Goal: Transaction & Acquisition: Purchase product/service

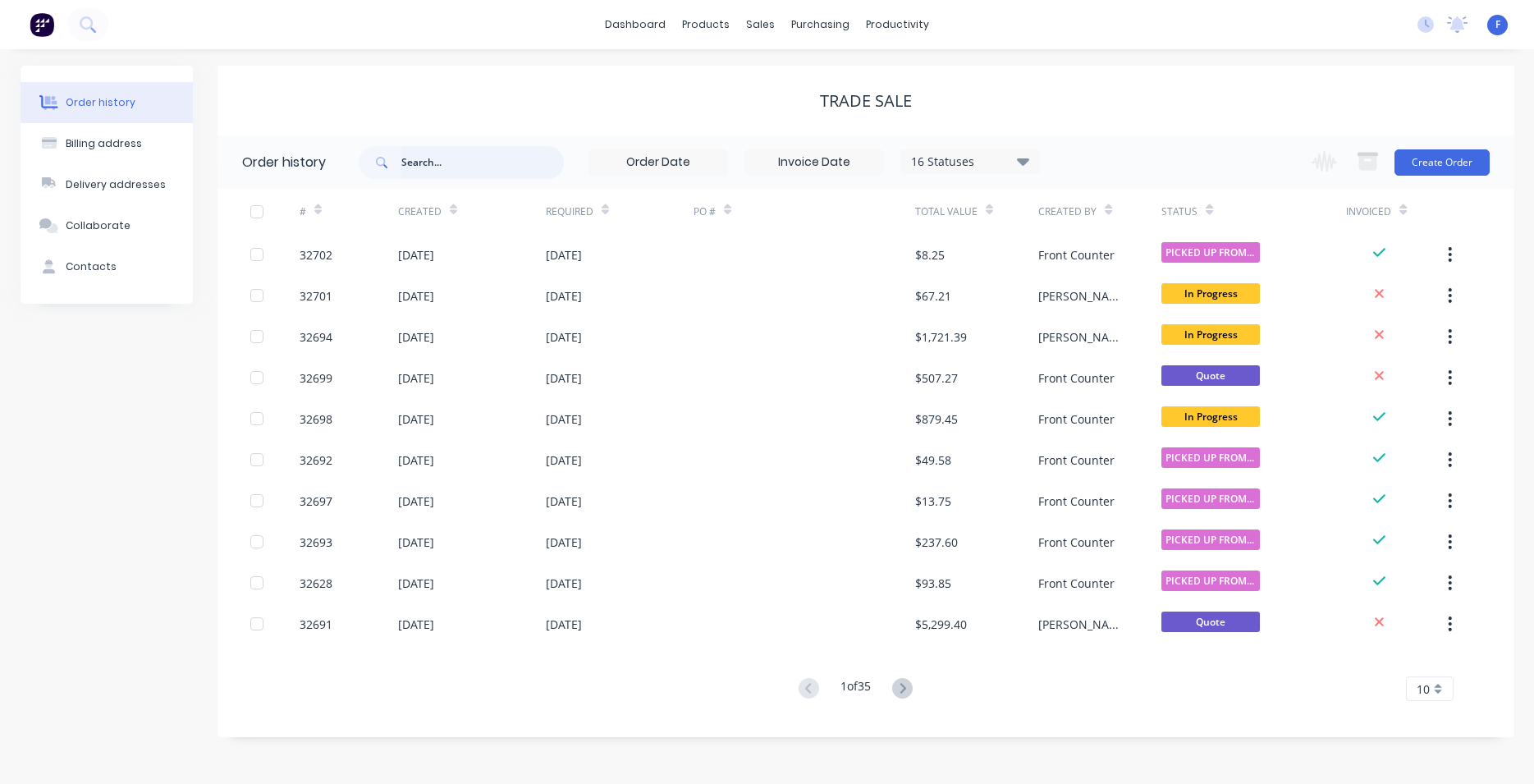
click at [464, 156] on input "text" at bounding box center [483, 162] width 162 height 33
type input "[PERSON_NAME]"
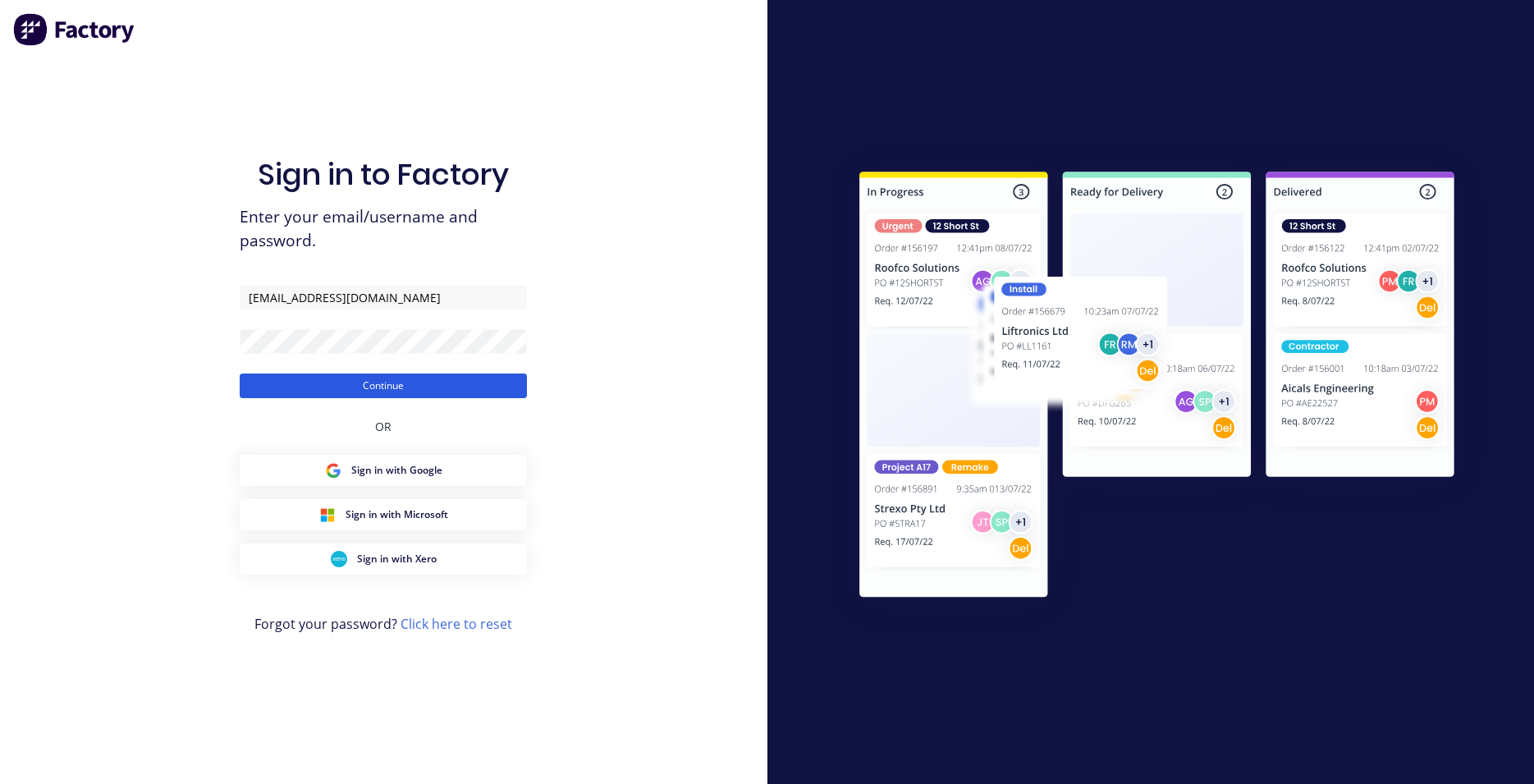
click at [493, 382] on button "Continue" at bounding box center [383, 386] width 287 height 24
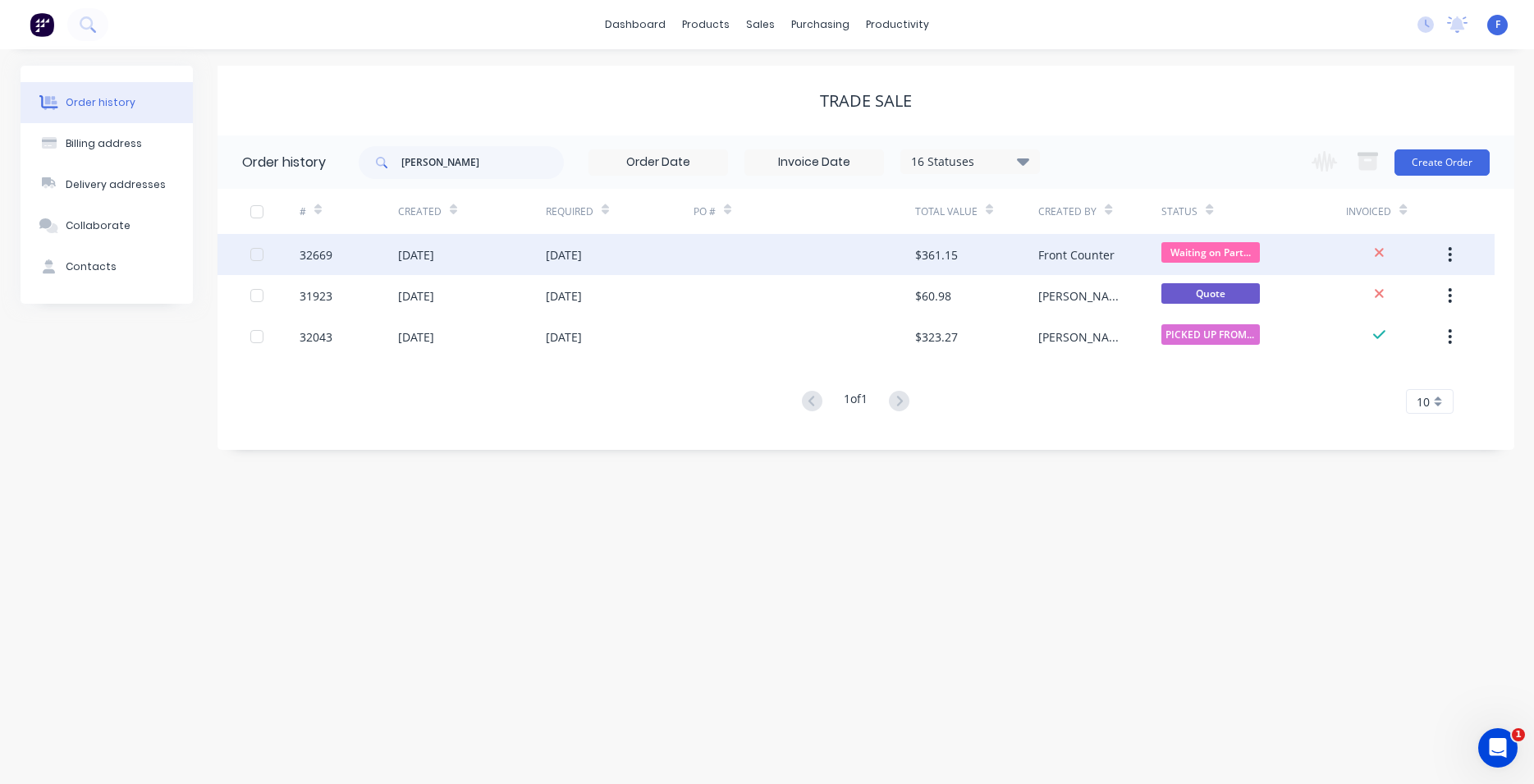
click at [856, 260] on div at bounding box center [804, 254] width 222 height 41
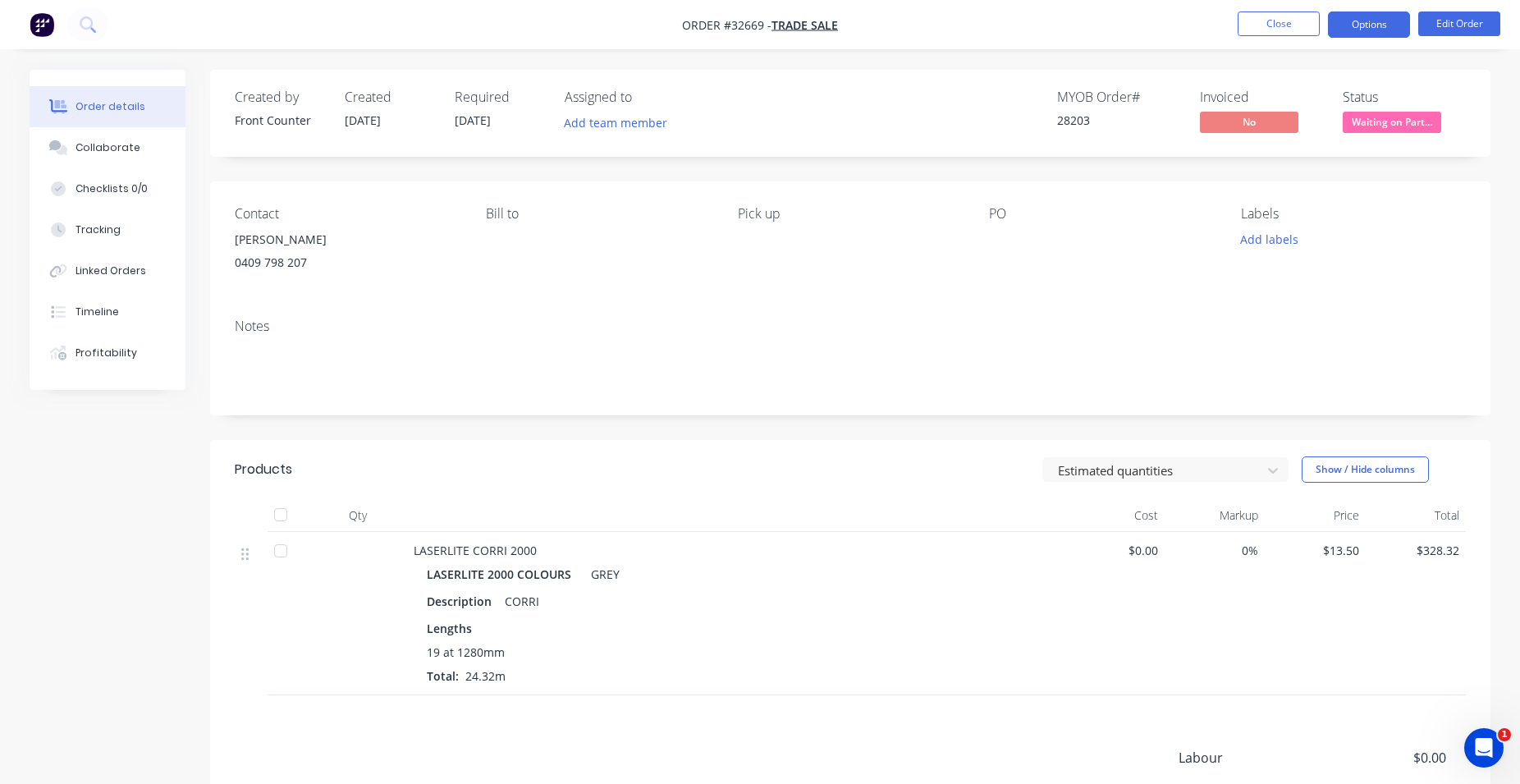
click at [1363, 24] on button "Options" at bounding box center [1369, 24] width 82 height 26
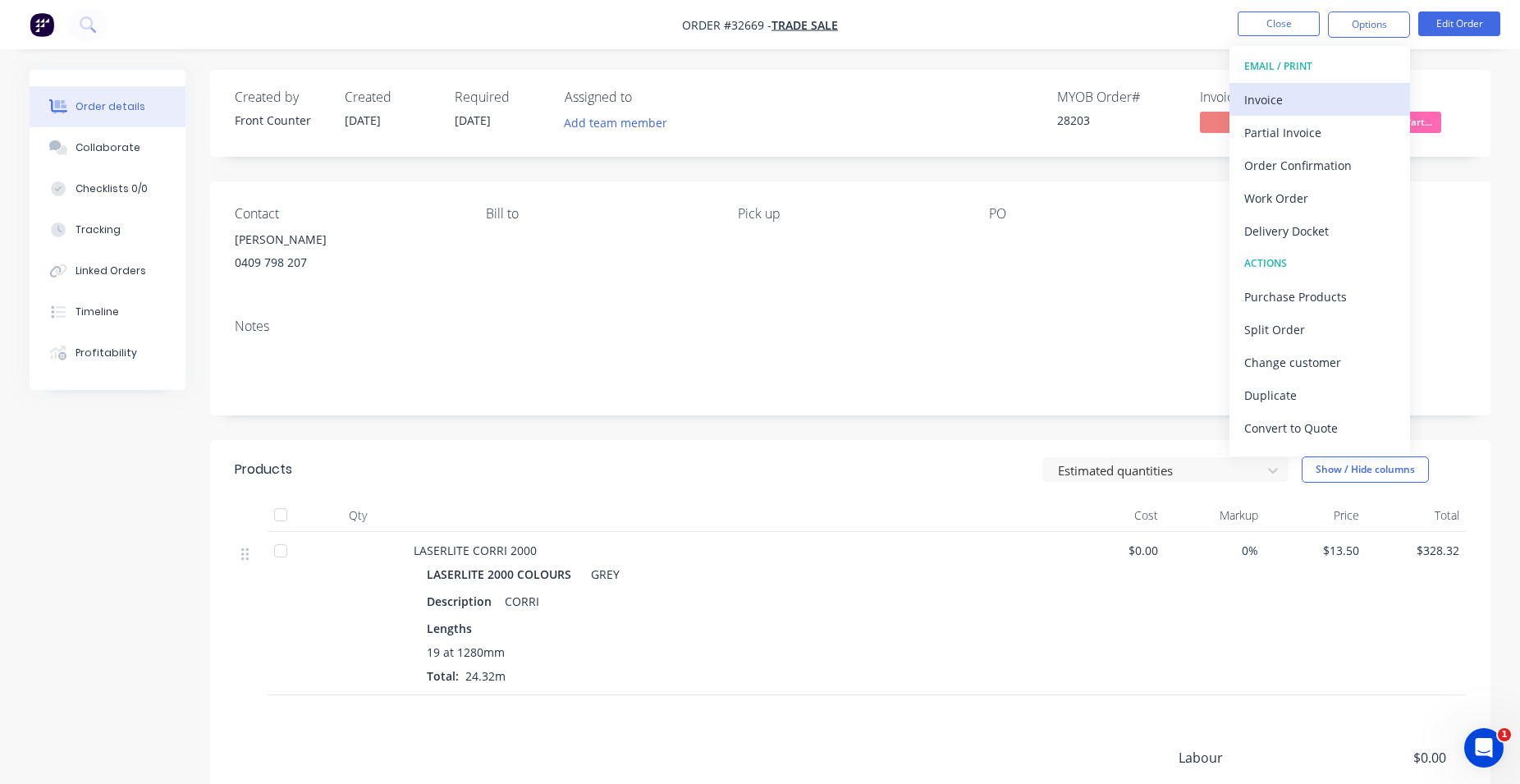
click at [1283, 98] on div "Invoice" at bounding box center [1319, 100] width 151 height 24
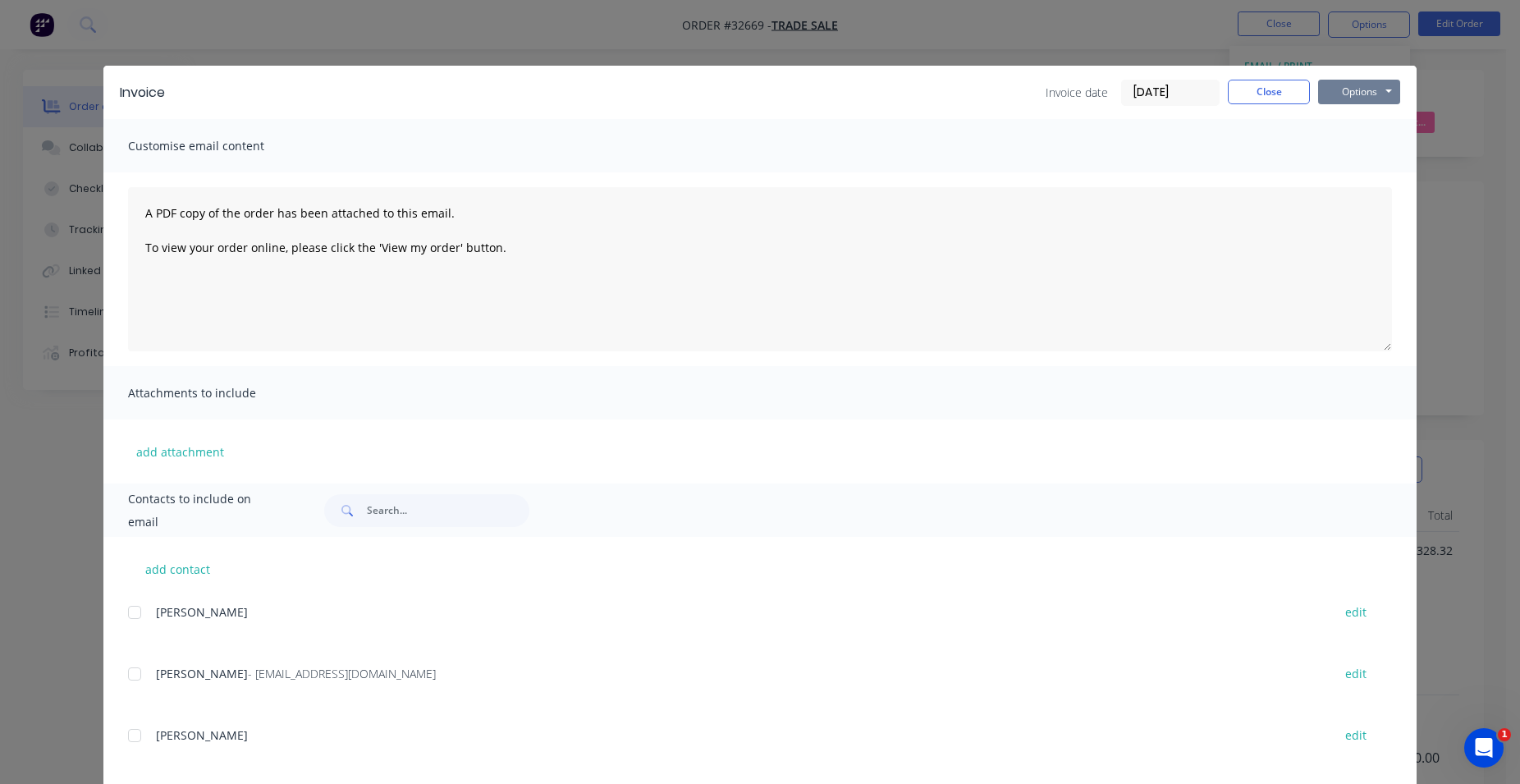
click at [1356, 93] on button "Options" at bounding box center [1359, 92] width 82 height 24
click at [1363, 153] on button "Print" at bounding box center [1371, 148] width 105 height 27
click at [1256, 88] on button "Close" at bounding box center [1269, 92] width 82 height 24
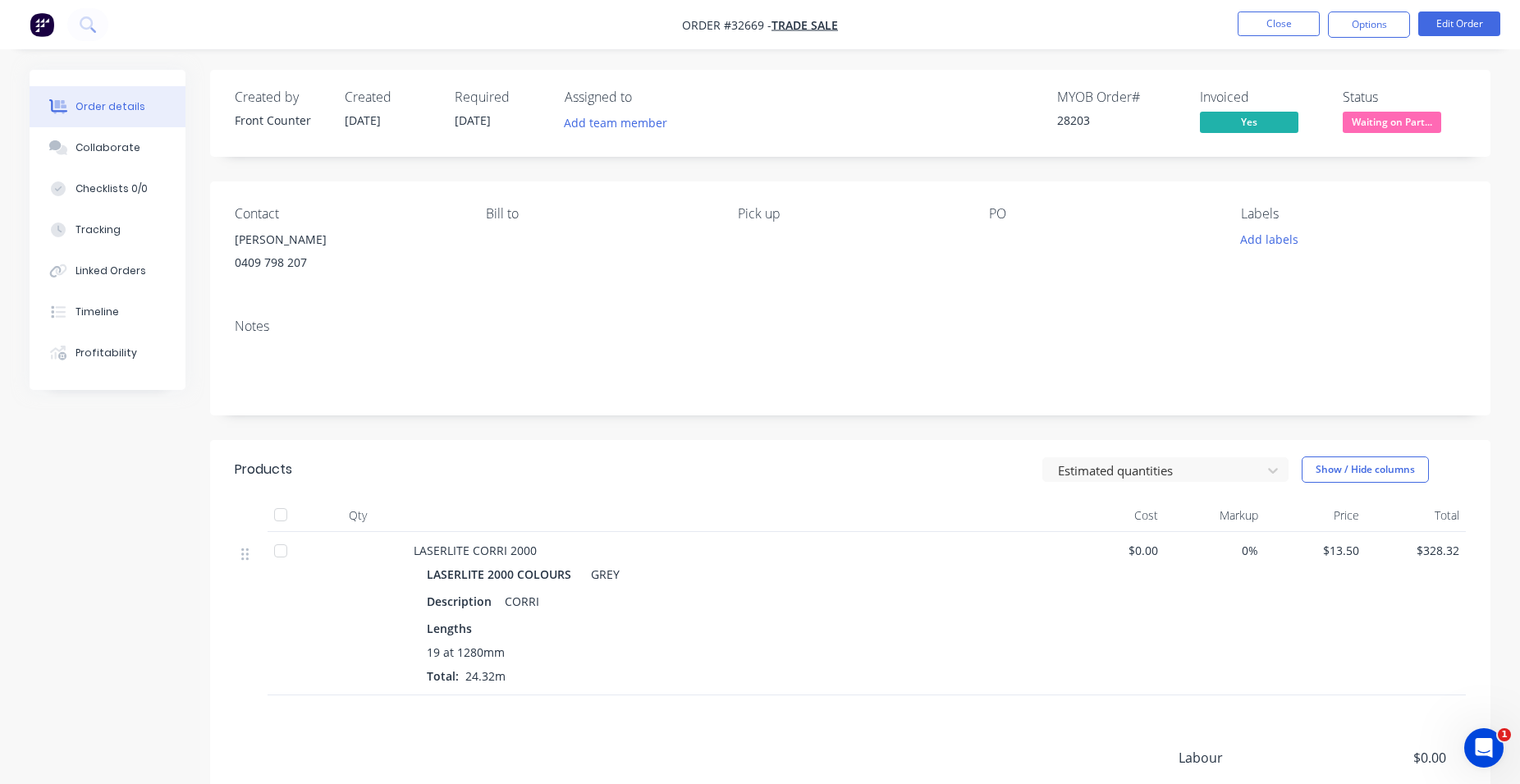
click at [1358, 126] on span "Waiting on Part..." at bounding box center [1392, 122] width 99 height 21
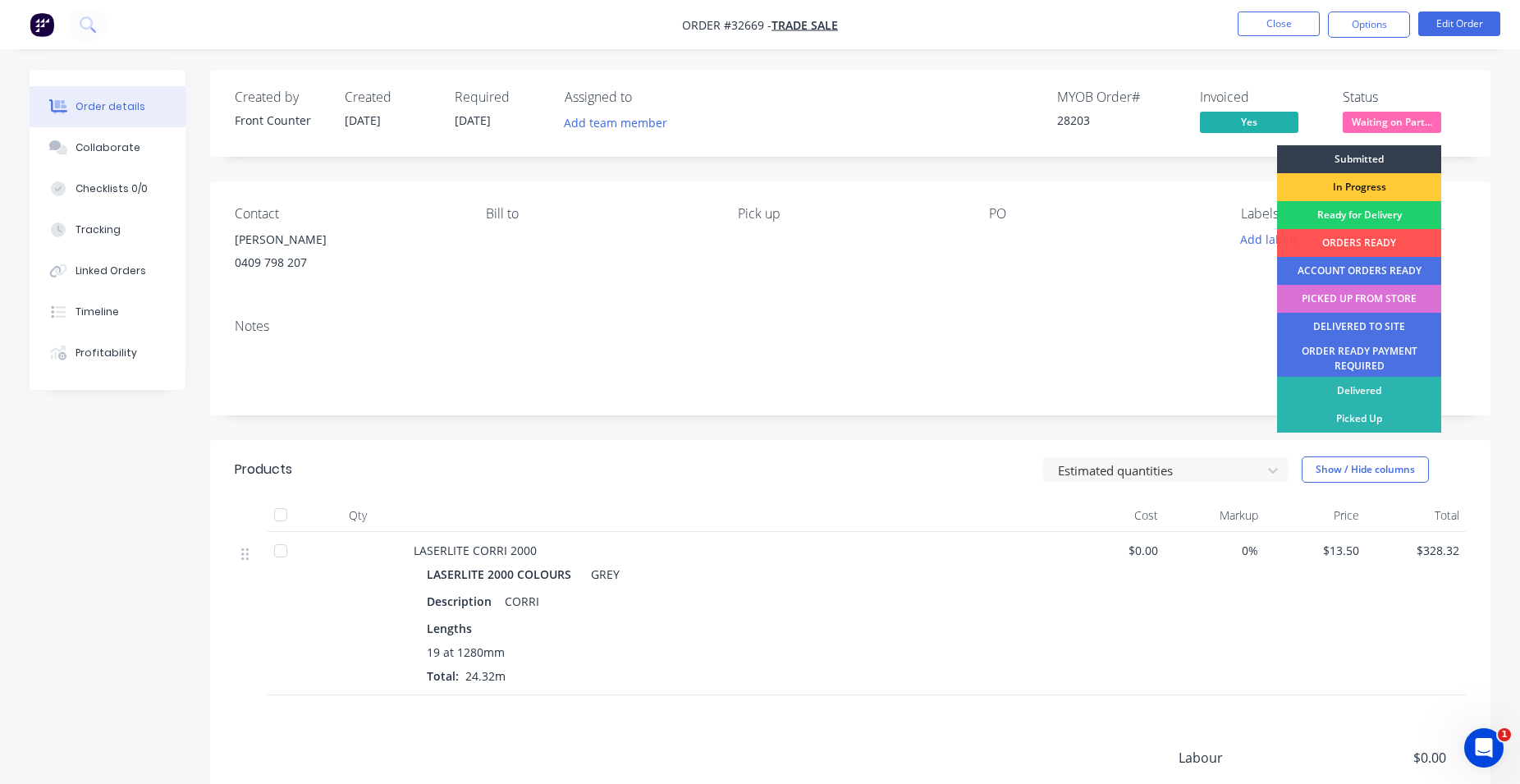
click at [1395, 295] on div "PICKED UP FROM STORE" at bounding box center [1359, 299] width 164 height 28
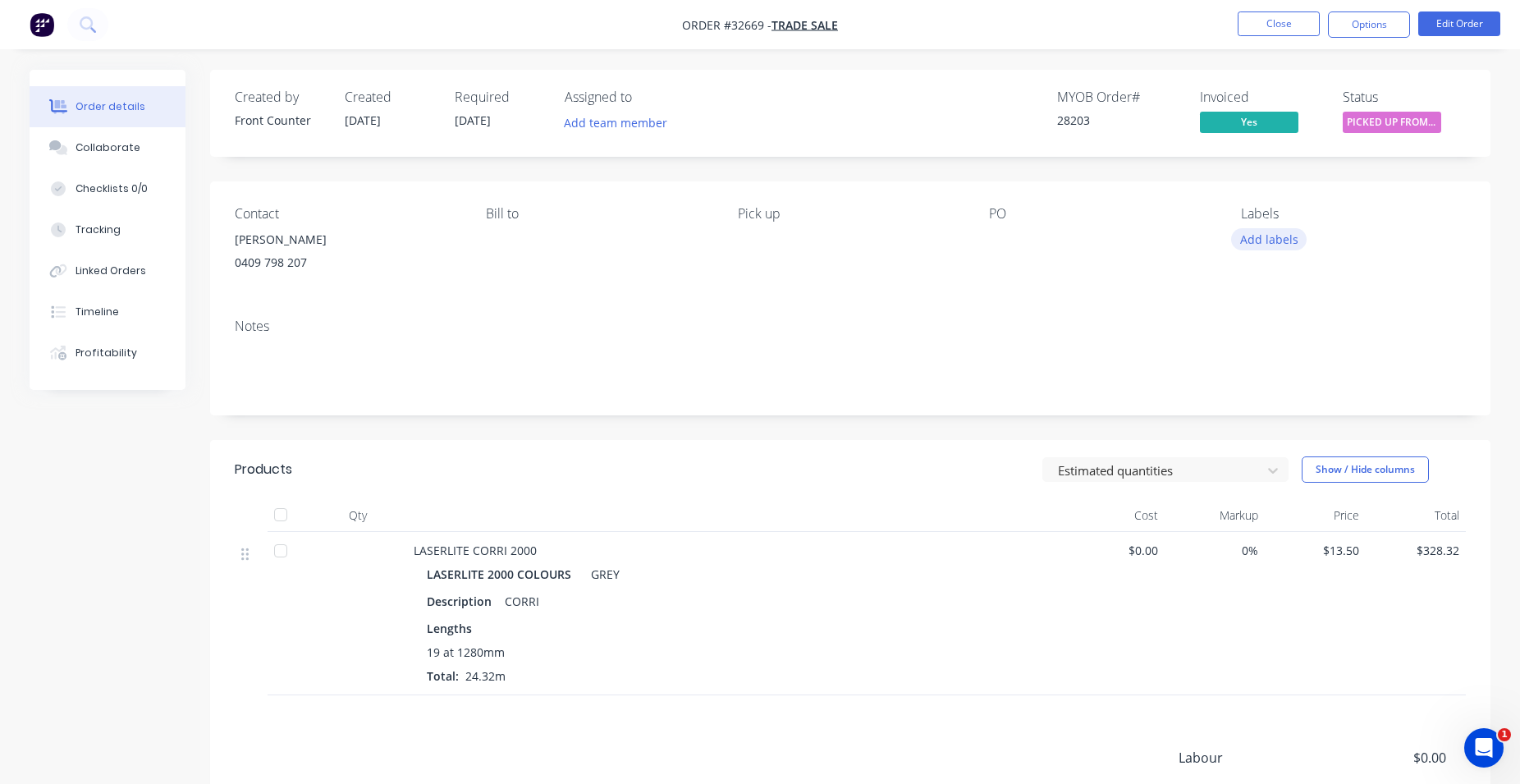
click at [1289, 237] on button "Add labels" at bounding box center [1269, 238] width 75 height 22
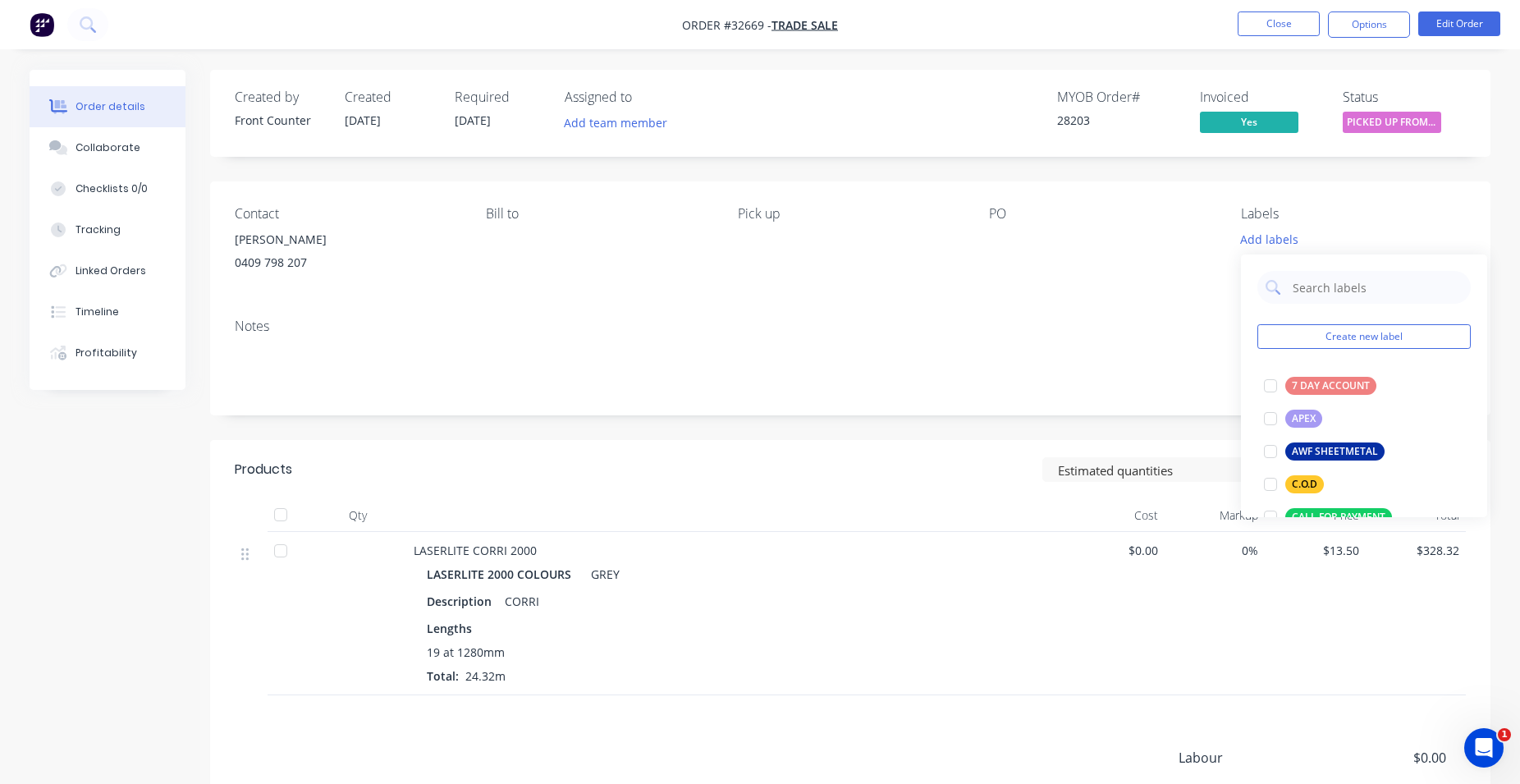
scroll to position [375, 0]
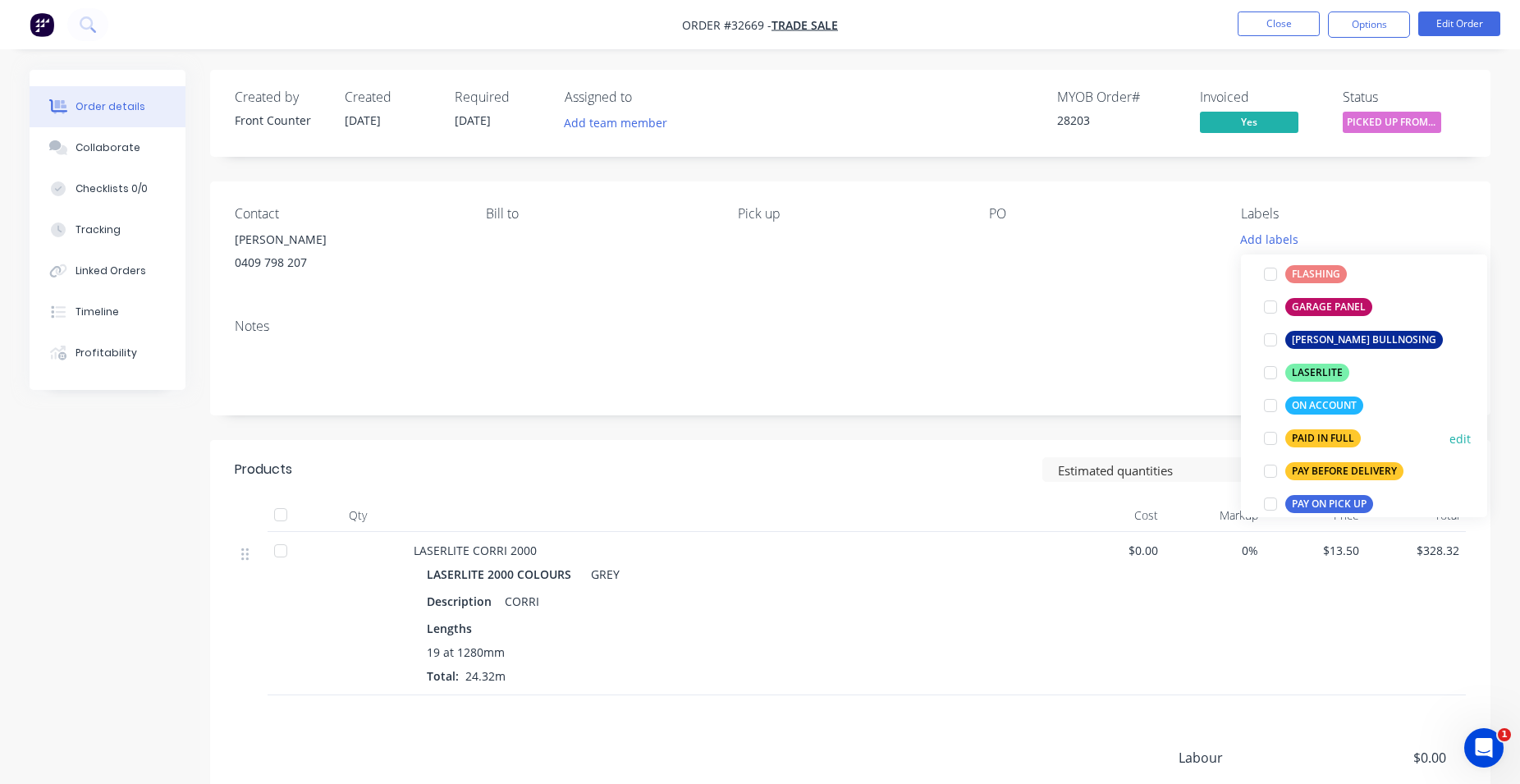
click at [1336, 439] on div "PAID IN FULL" at bounding box center [1323, 438] width 75 height 18
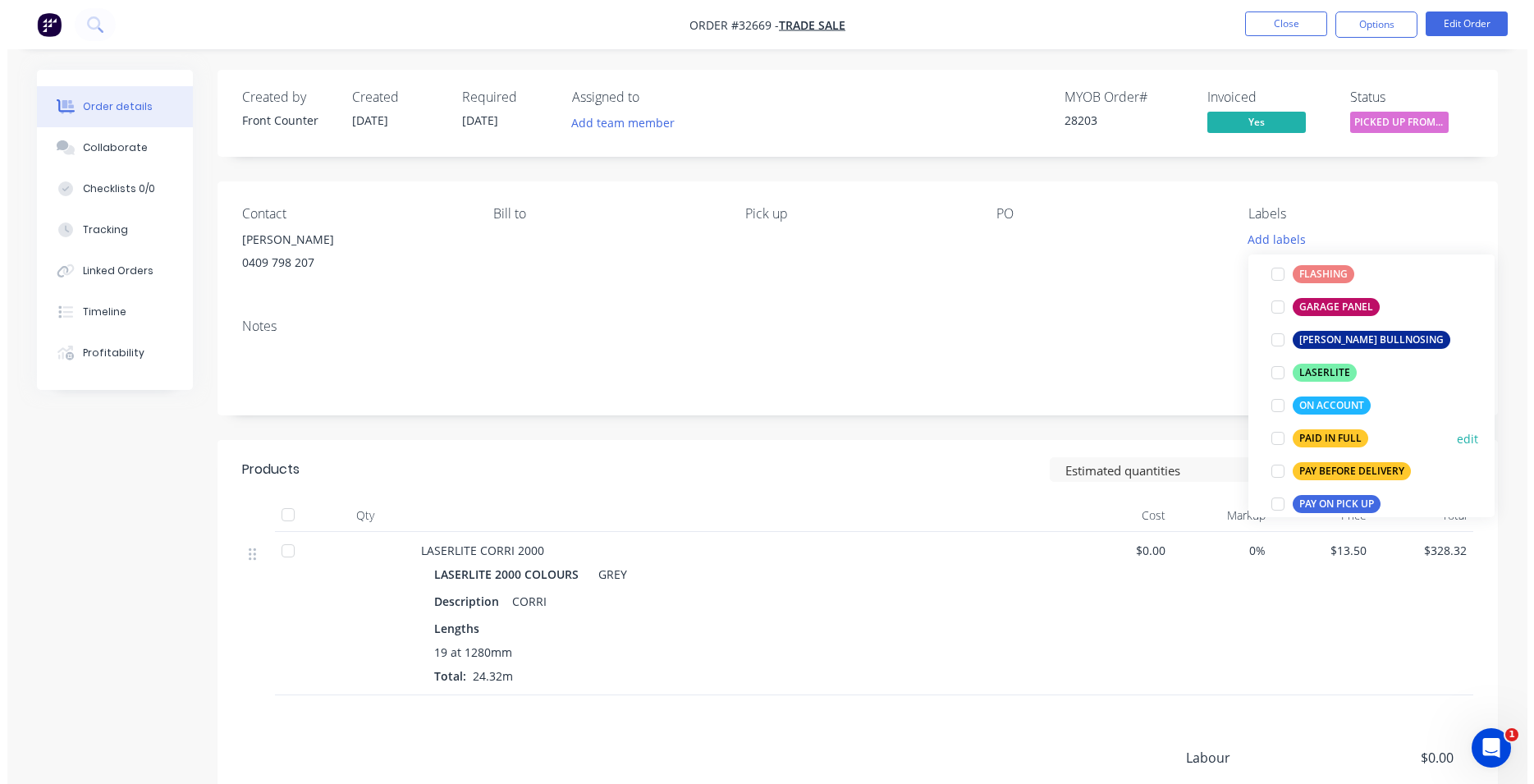
scroll to position [0, 0]
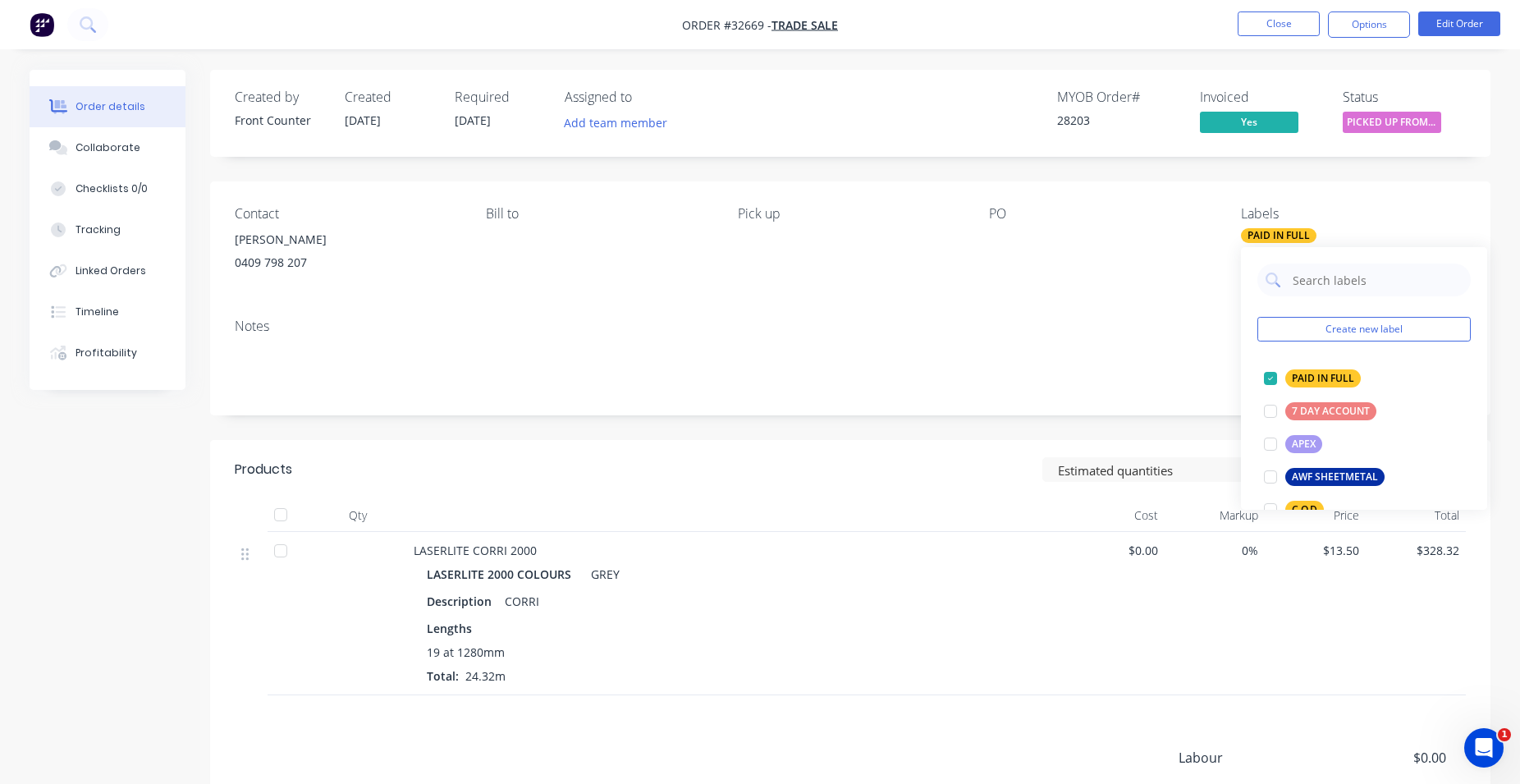
click at [1161, 222] on div "PO" at bounding box center [1102, 244] width 225 height 75
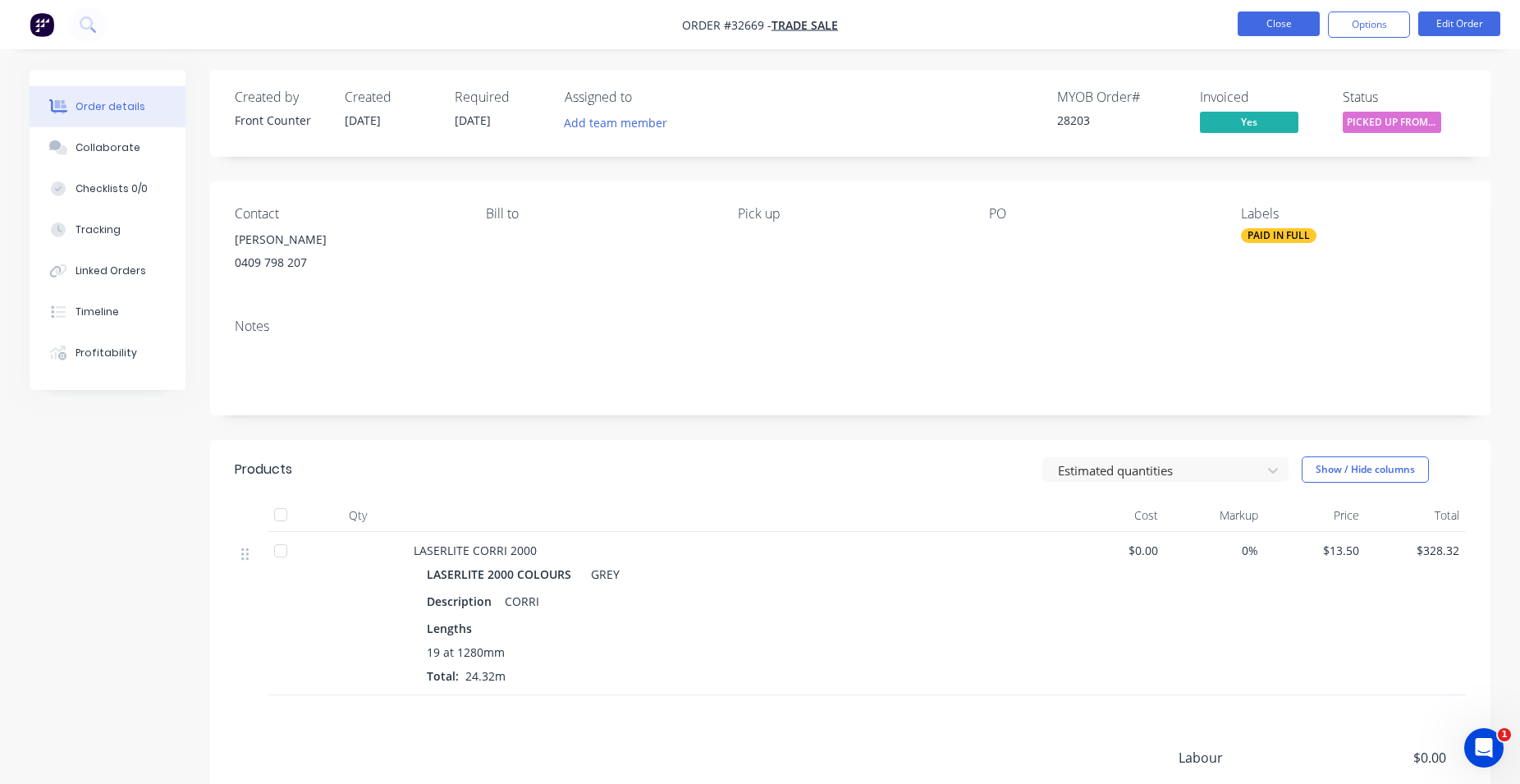
click at [1303, 31] on button "Close" at bounding box center [1279, 24] width 82 height 24
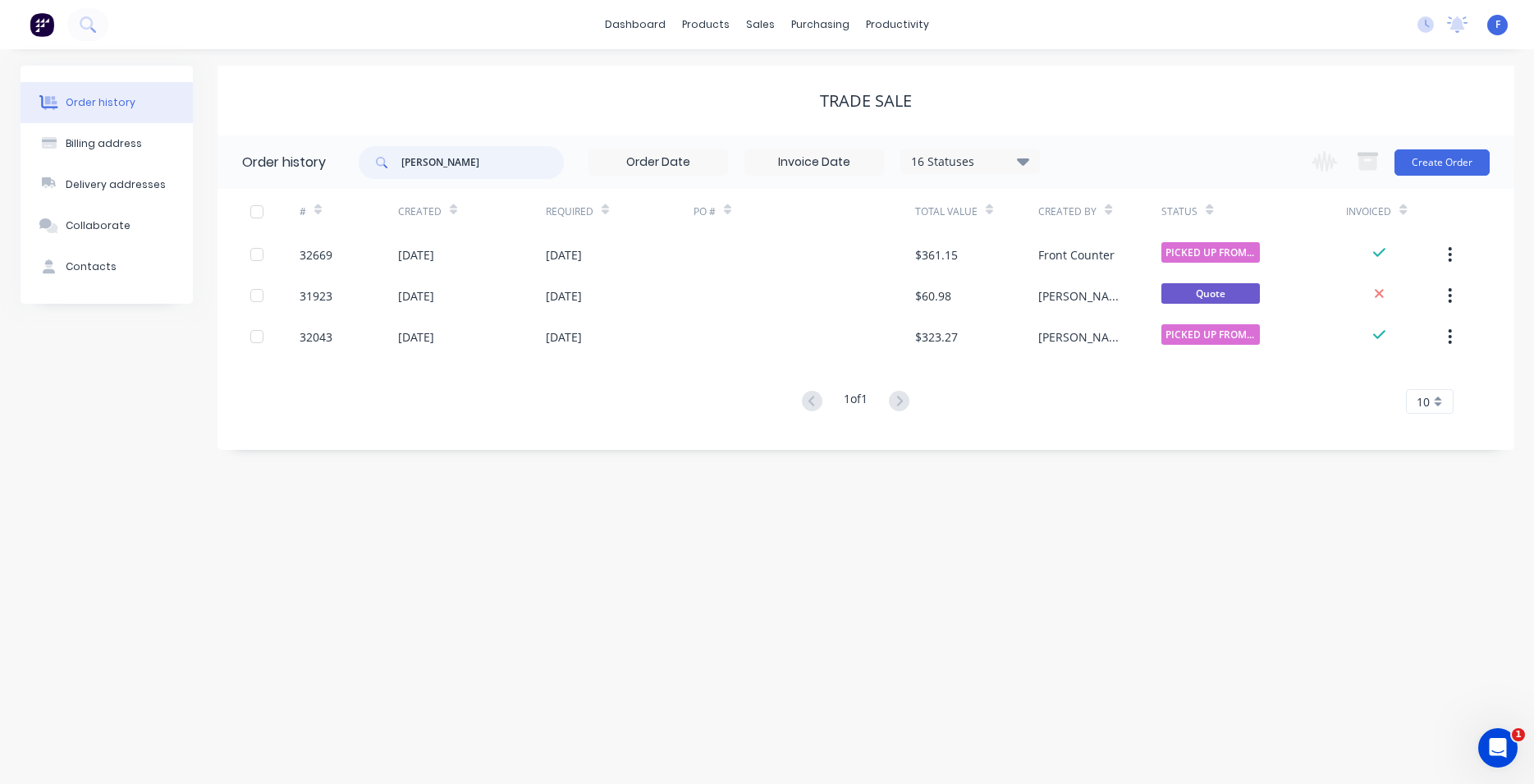
click at [480, 157] on input "[PERSON_NAME]" at bounding box center [483, 162] width 162 height 33
type input "f"
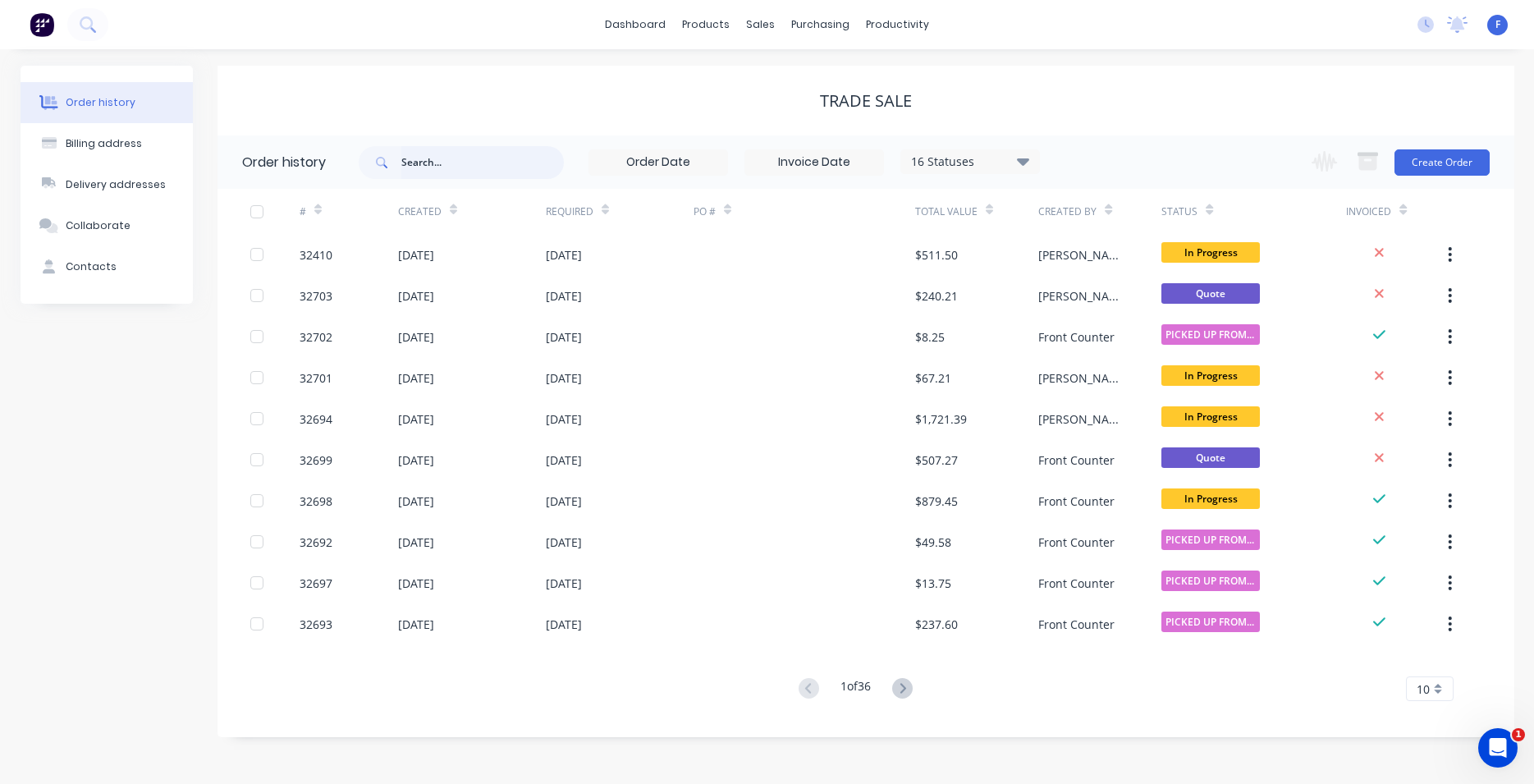
click at [492, 168] on input "text" at bounding box center [483, 162] width 162 height 33
type input "32694"
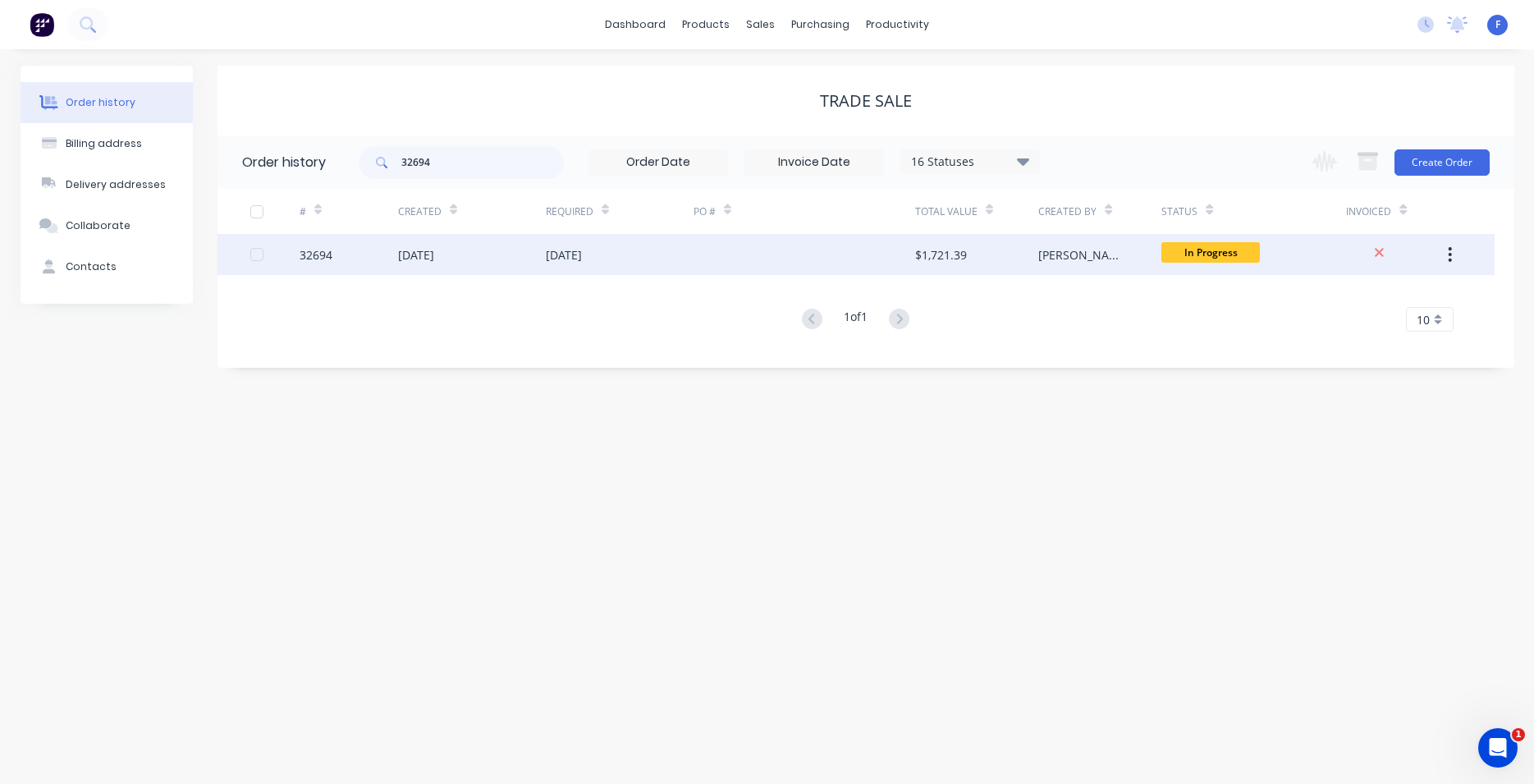
click at [748, 253] on div at bounding box center [804, 254] width 222 height 41
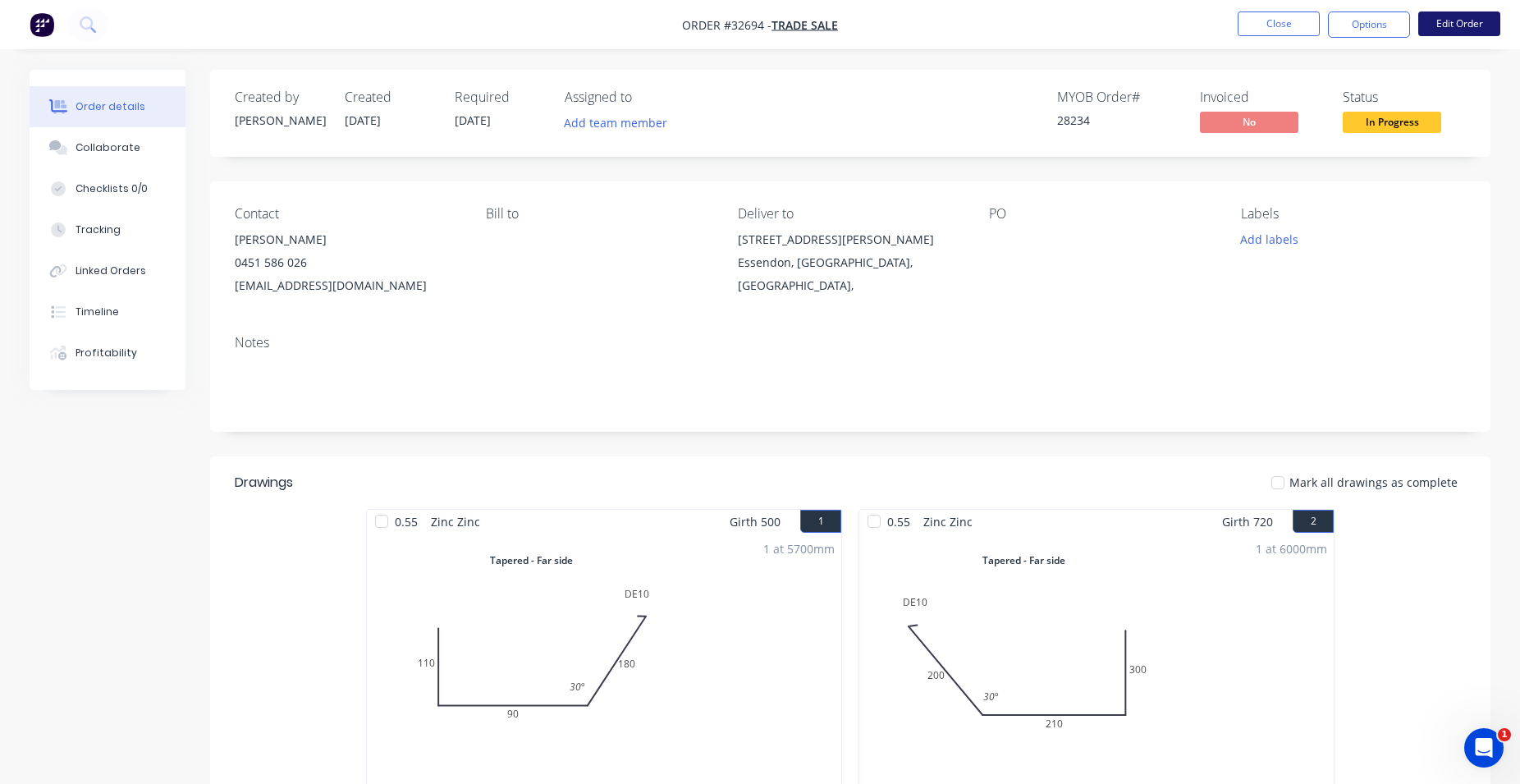
click at [1454, 21] on button "Edit Order" at bounding box center [1459, 24] width 82 height 24
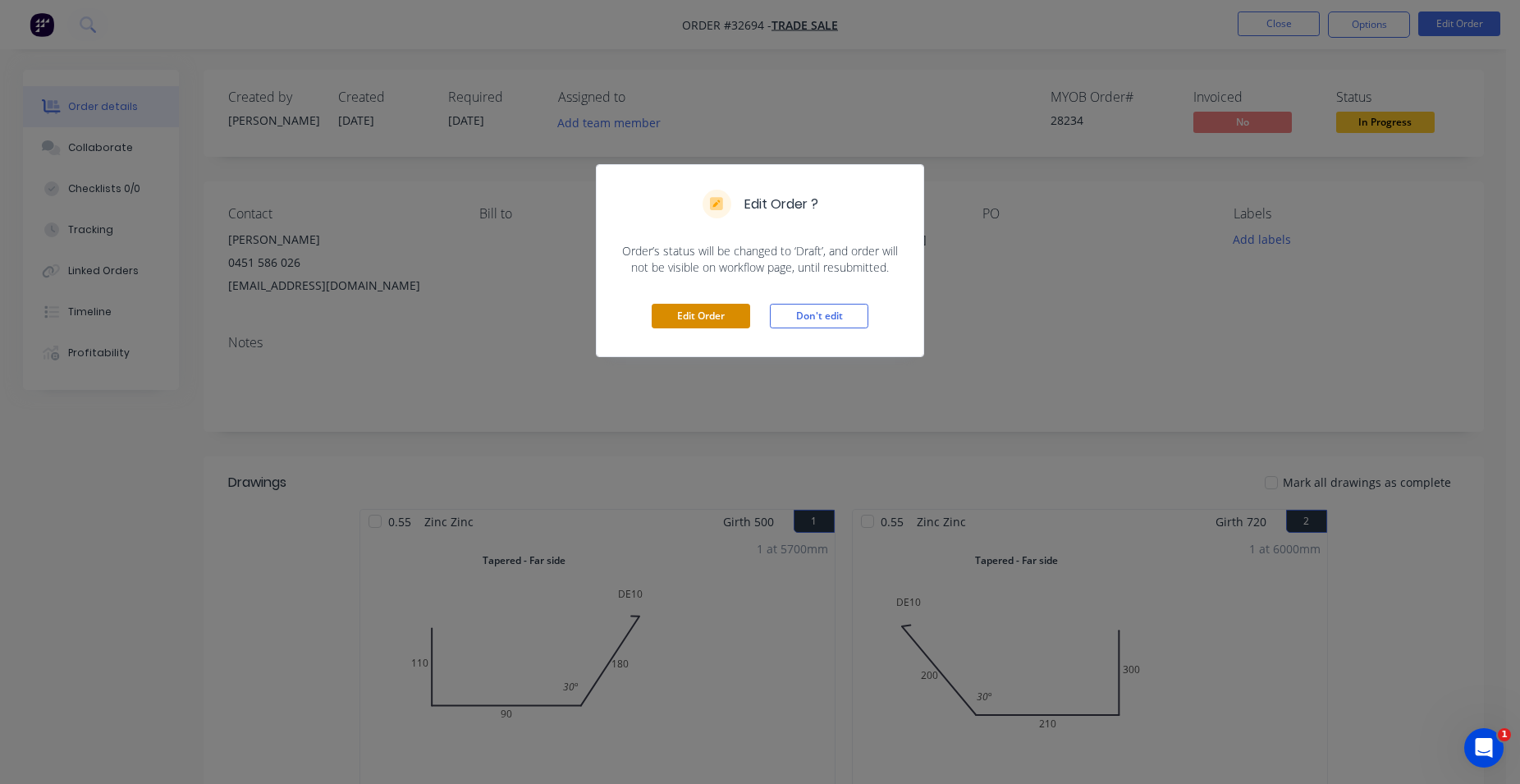
click at [705, 312] on button "Edit Order" at bounding box center [700, 316] width 99 height 24
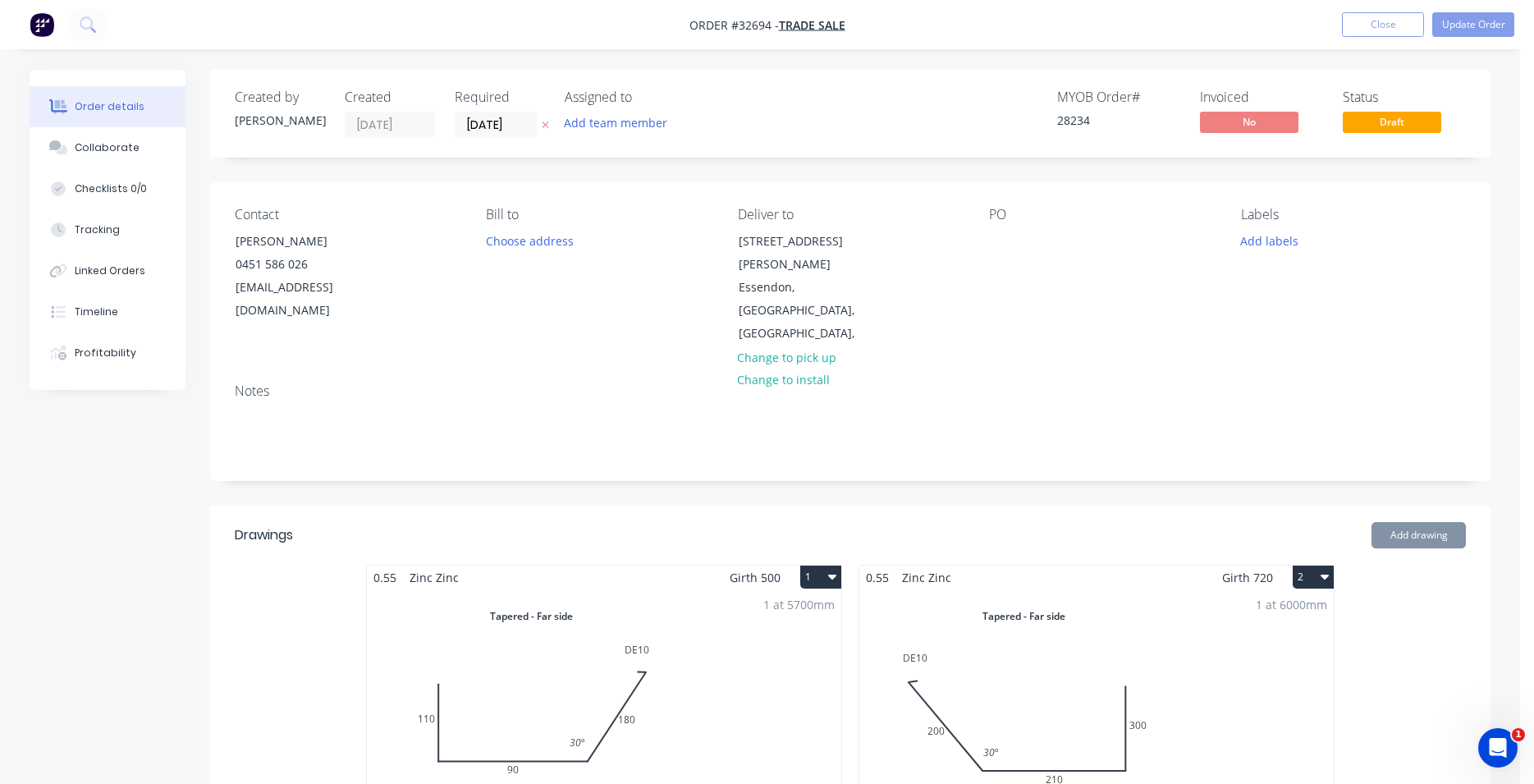
type input "$9.40"
type input "$733.20"
type input "$2.00"
type input "$150.00"
type input "$15.50"
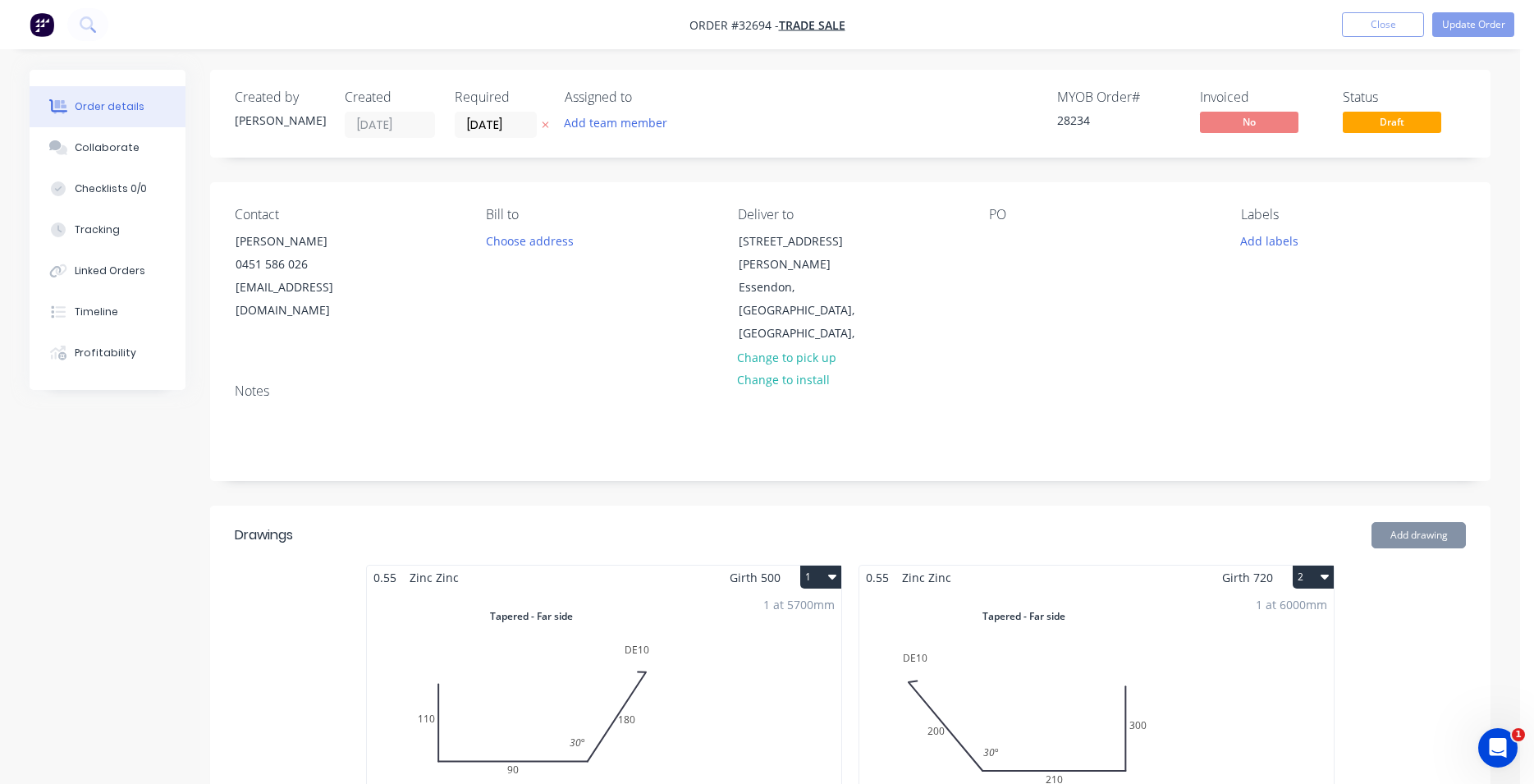
type input "$77.50"
type input "$2.50"
type input "$12.50"
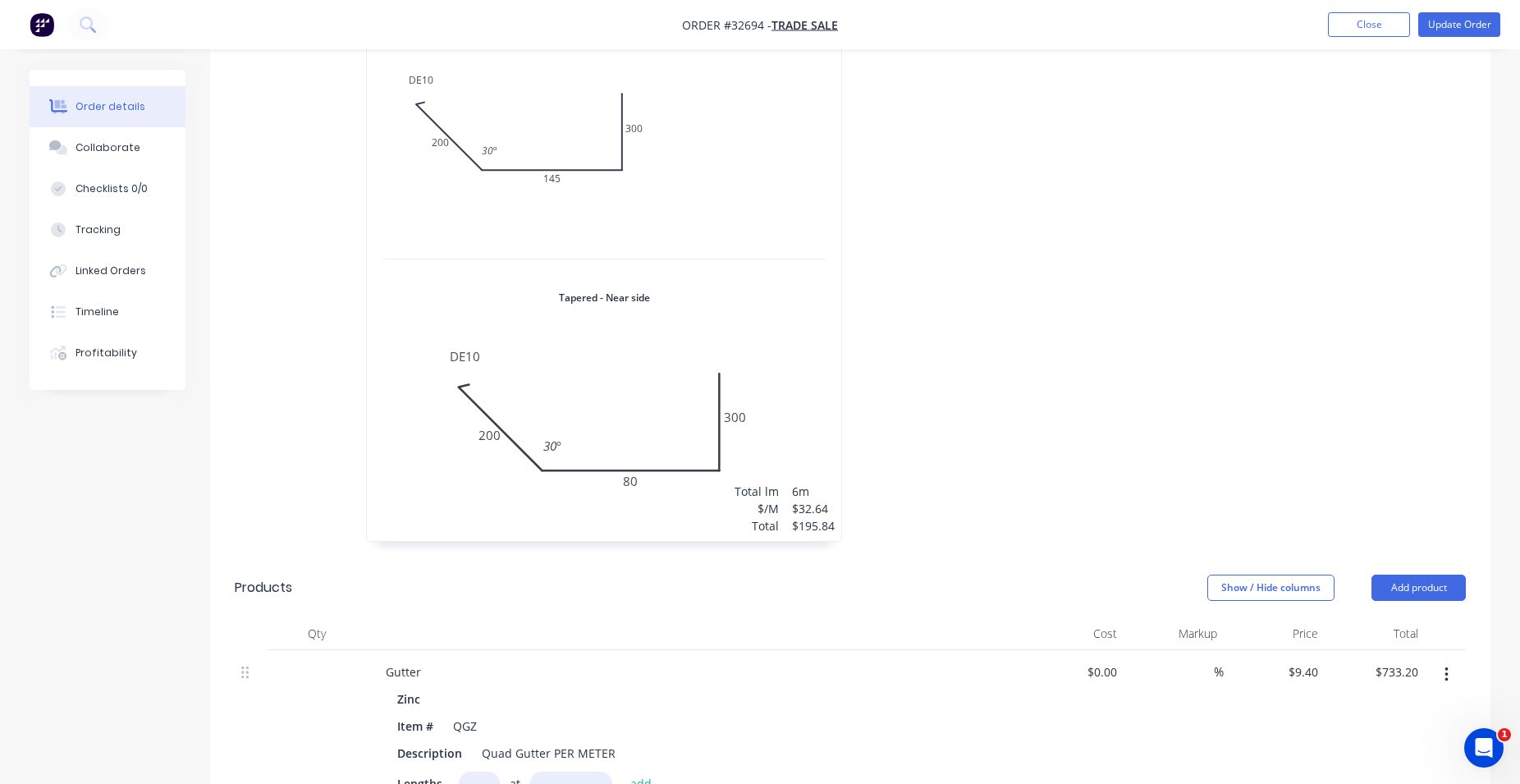
scroll to position [1507, 0]
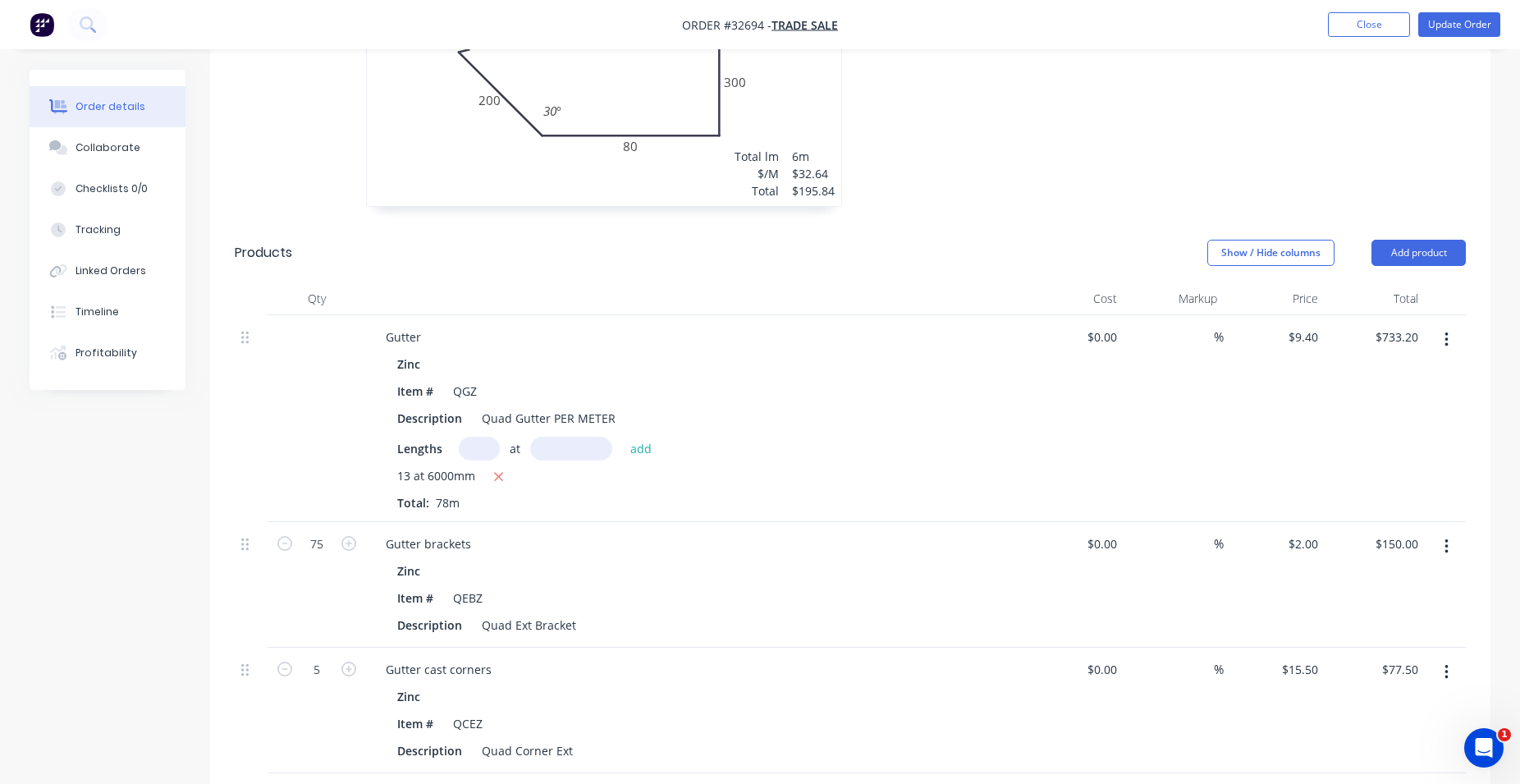
click at [1446, 333] on icon "button" at bounding box center [1447, 340] width 3 height 15
click at [1382, 371] on div "Edit" at bounding box center [1387, 382] width 127 height 24
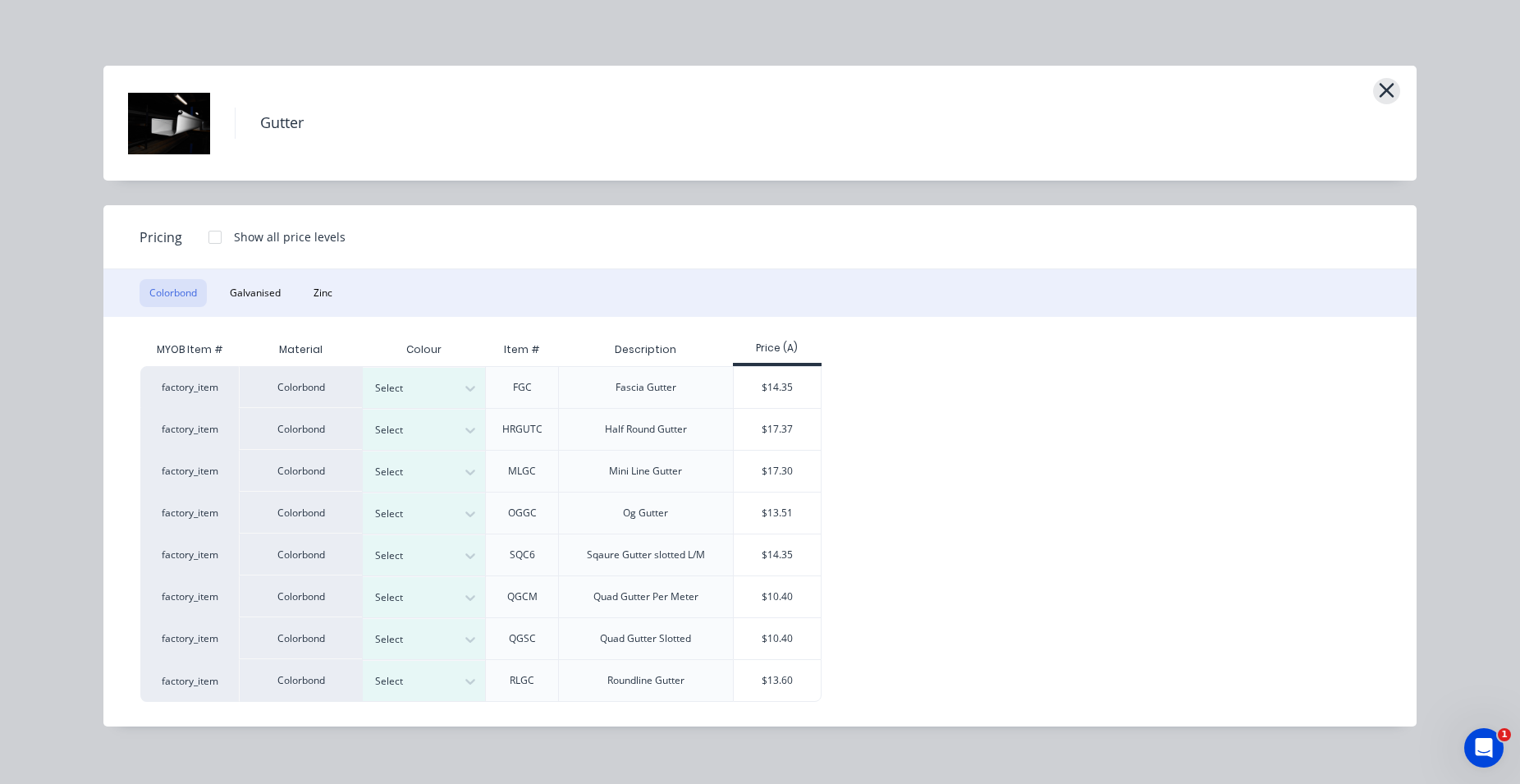
click at [1391, 89] on icon "button" at bounding box center [1386, 90] width 17 height 23
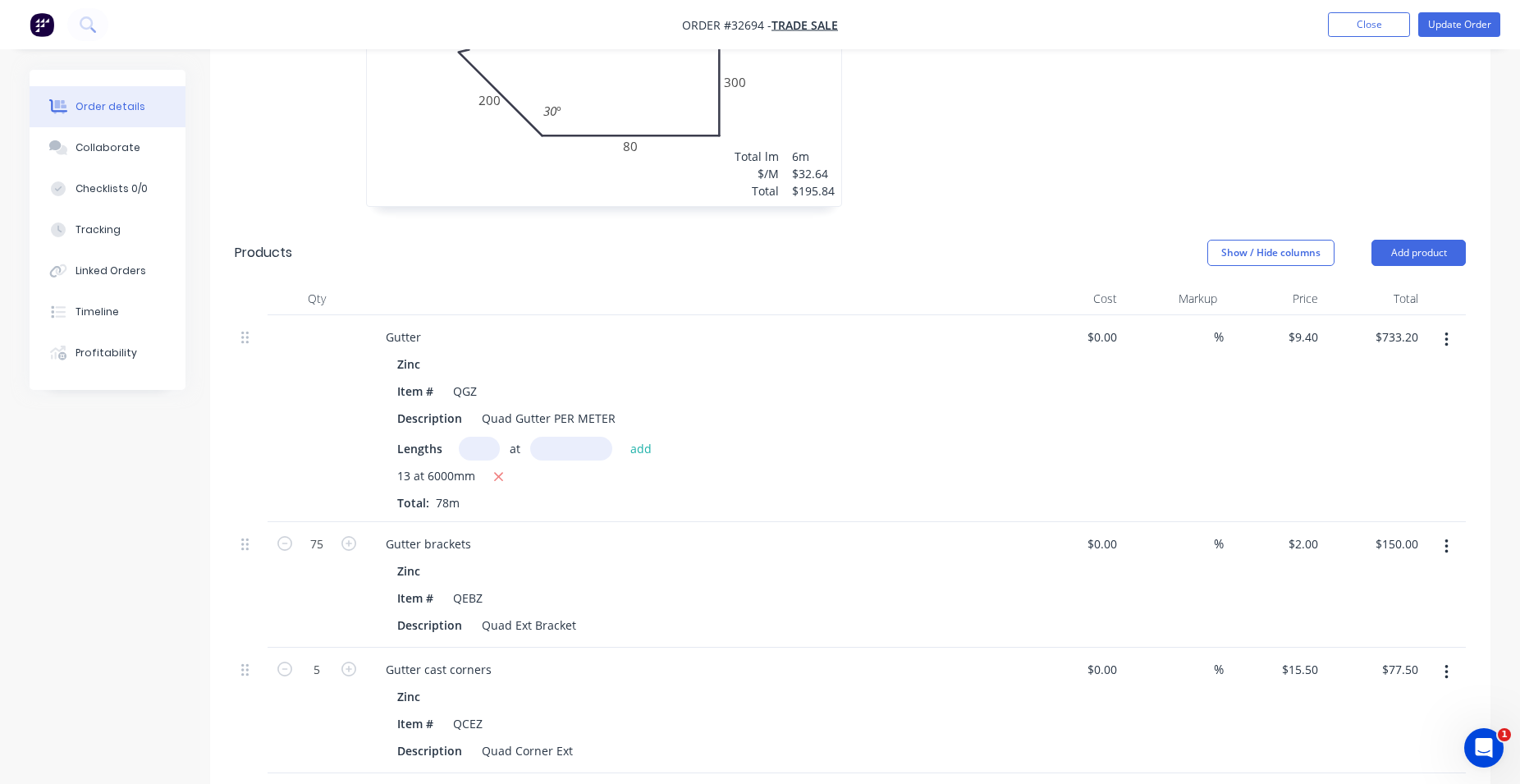
click at [1444, 325] on button "button" at bounding box center [1447, 340] width 38 height 30
click at [1374, 470] on div "Delete" at bounding box center [1387, 481] width 127 height 24
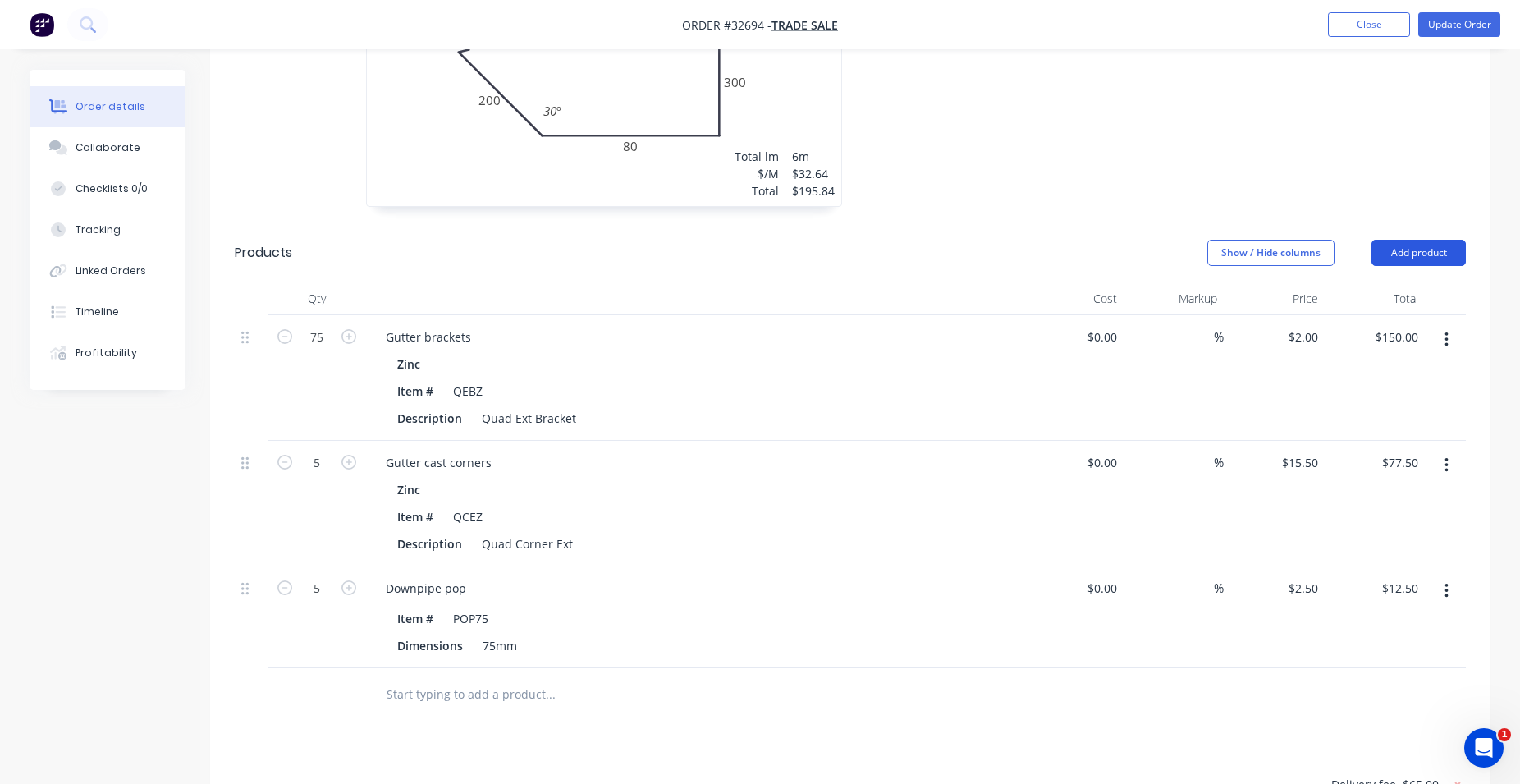
click at [1406, 240] on button "Add product" at bounding box center [1419, 253] width 94 height 26
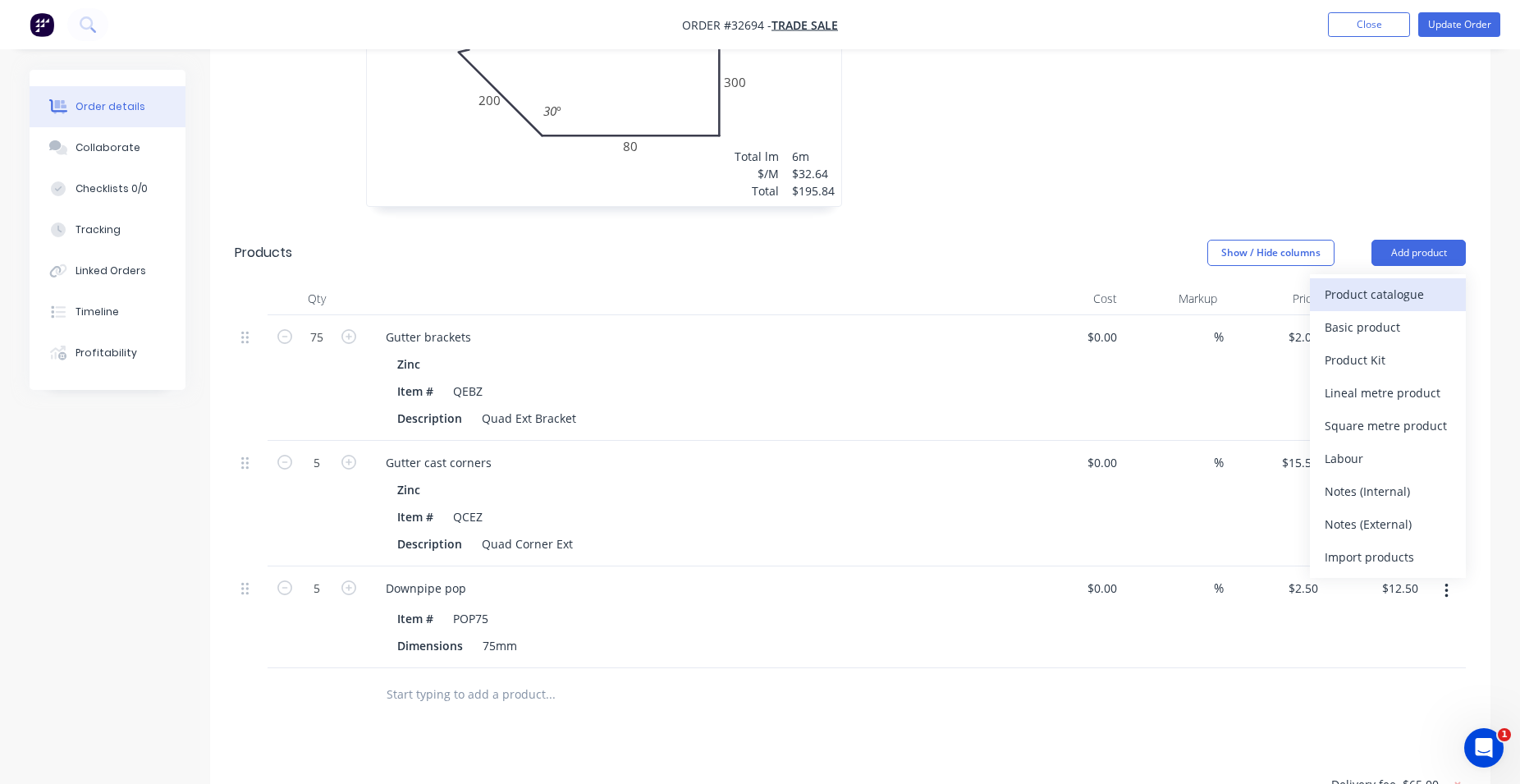
click at [1379, 282] on div "Product catalogue" at bounding box center [1387, 293] width 127 height 24
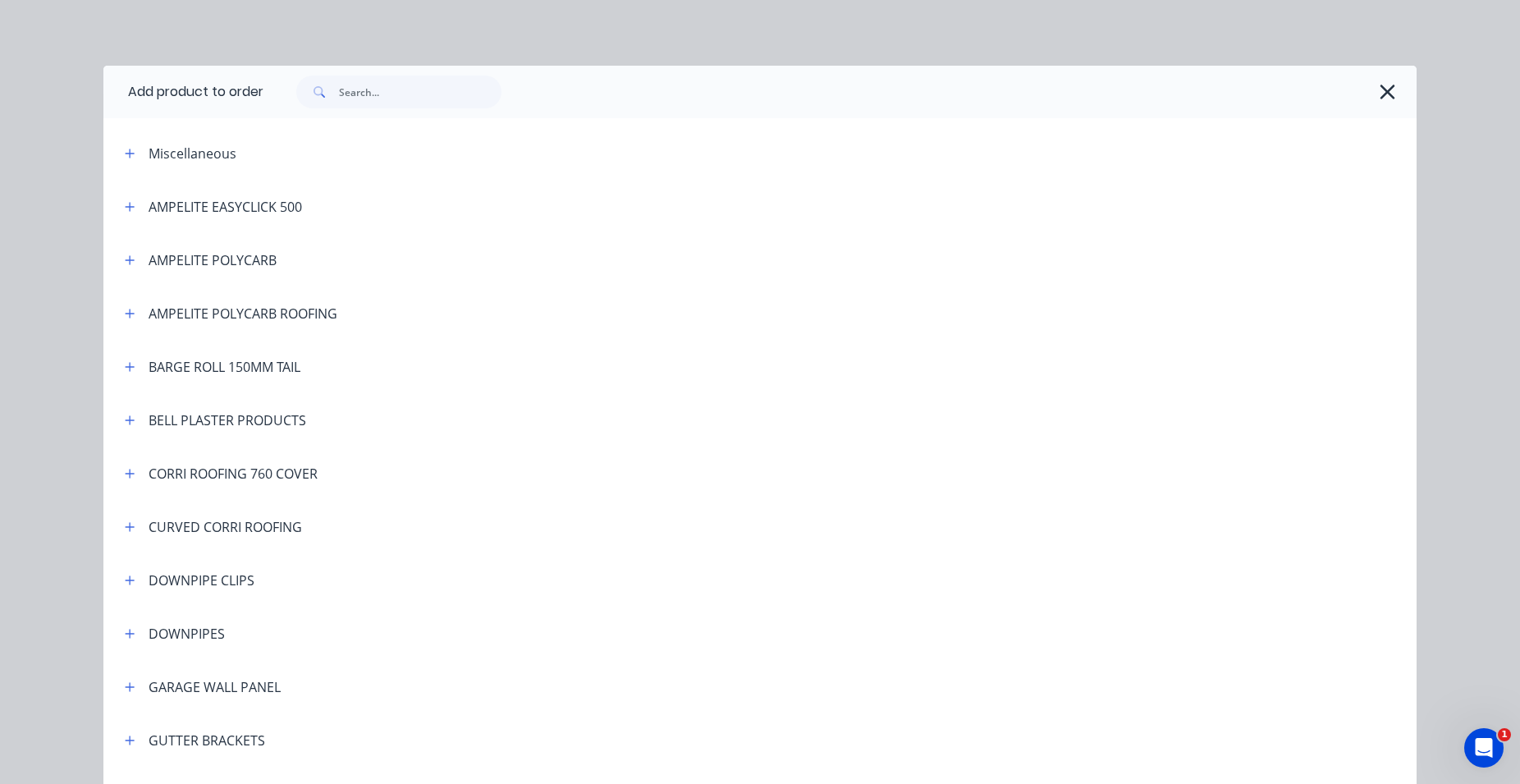
scroll to position [375, 0]
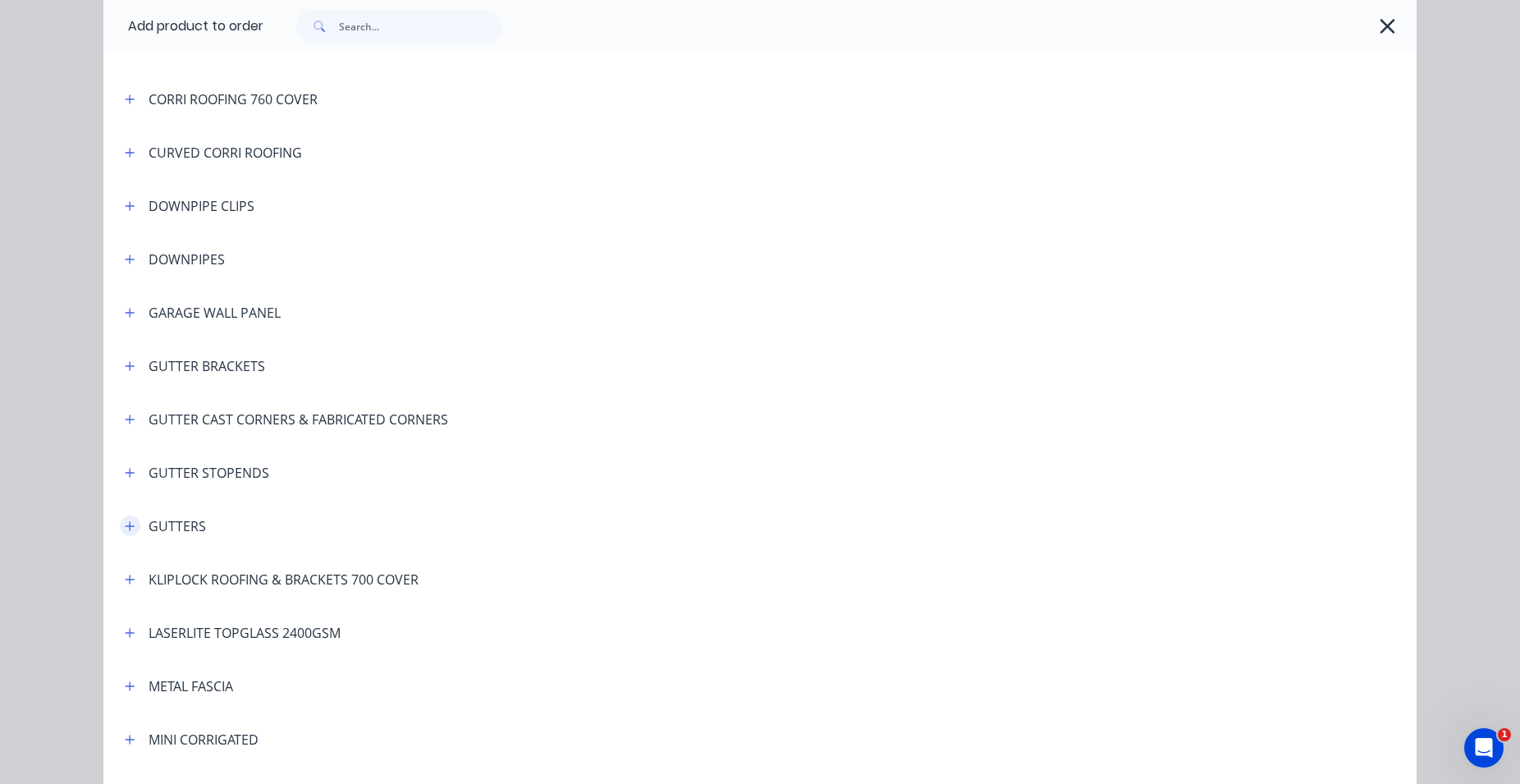
click at [125, 526] on icon "button" at bounding box center [129, 526] width 10 height 11
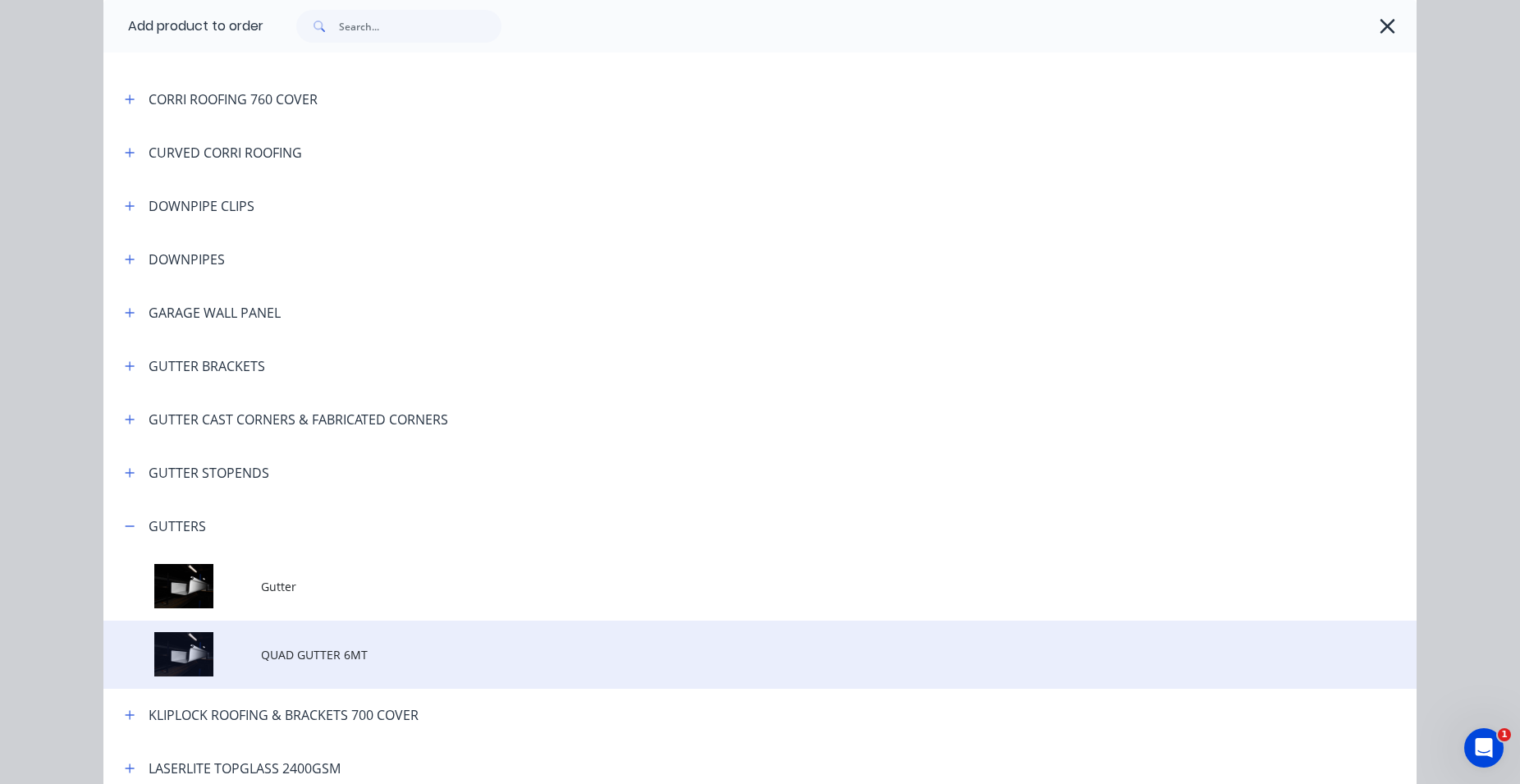
click at [328, 661] on span "QUAD GUTTER 6MT" at bounding box center [723, 655] width 925 height 17
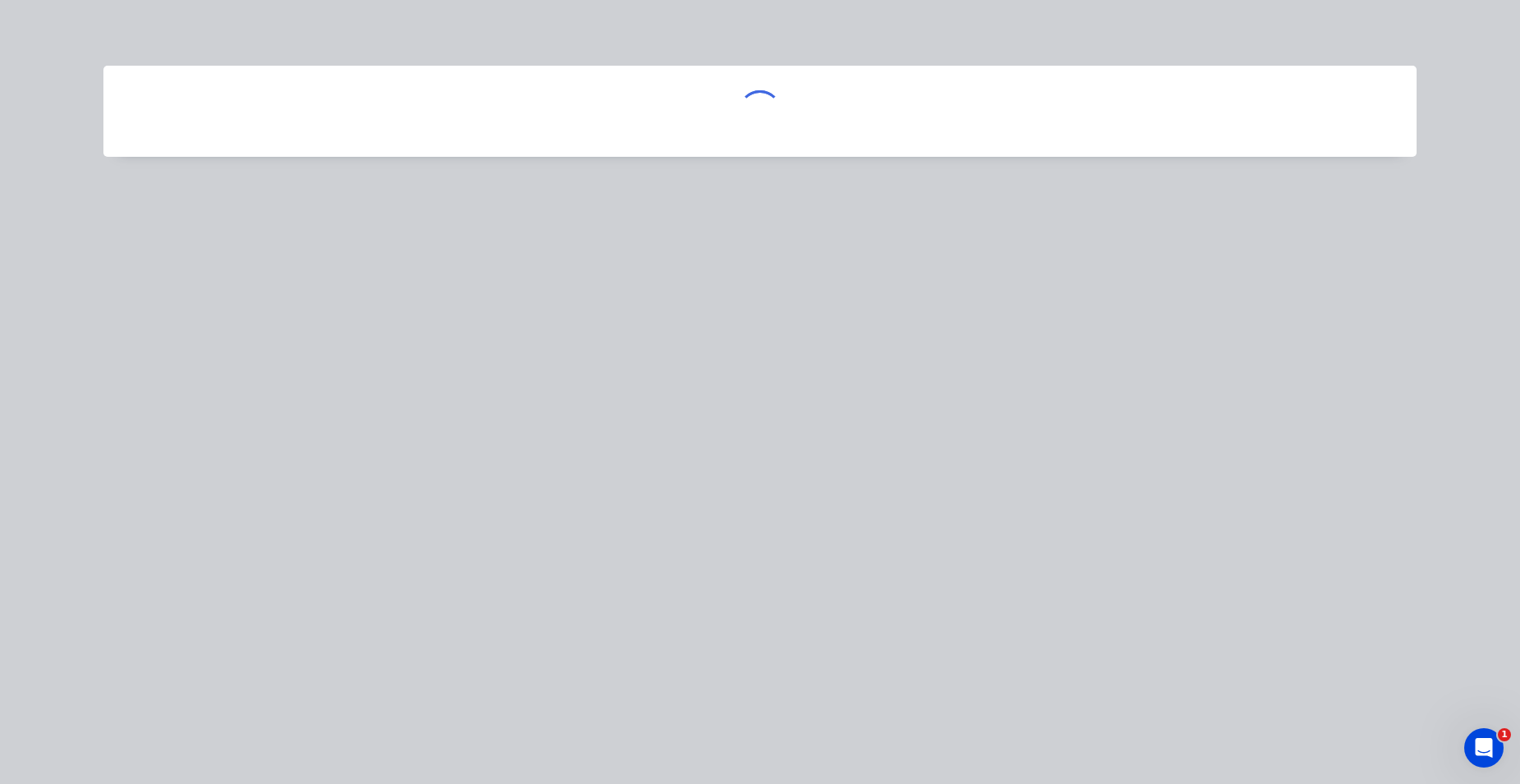
scroll to position [0, 0]
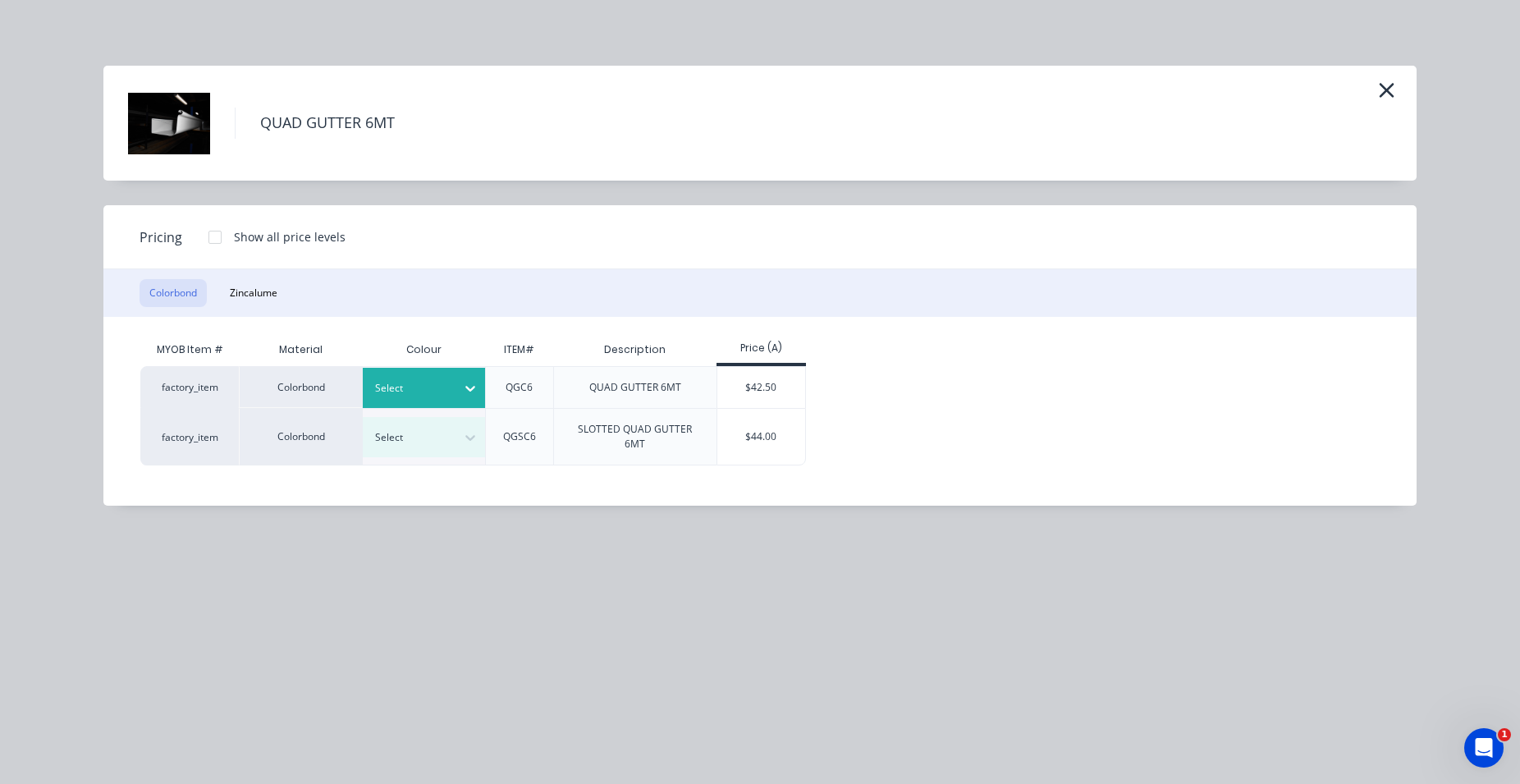
click at [470, 388] on icon at bounding box center [470, 388] width 17 height 17
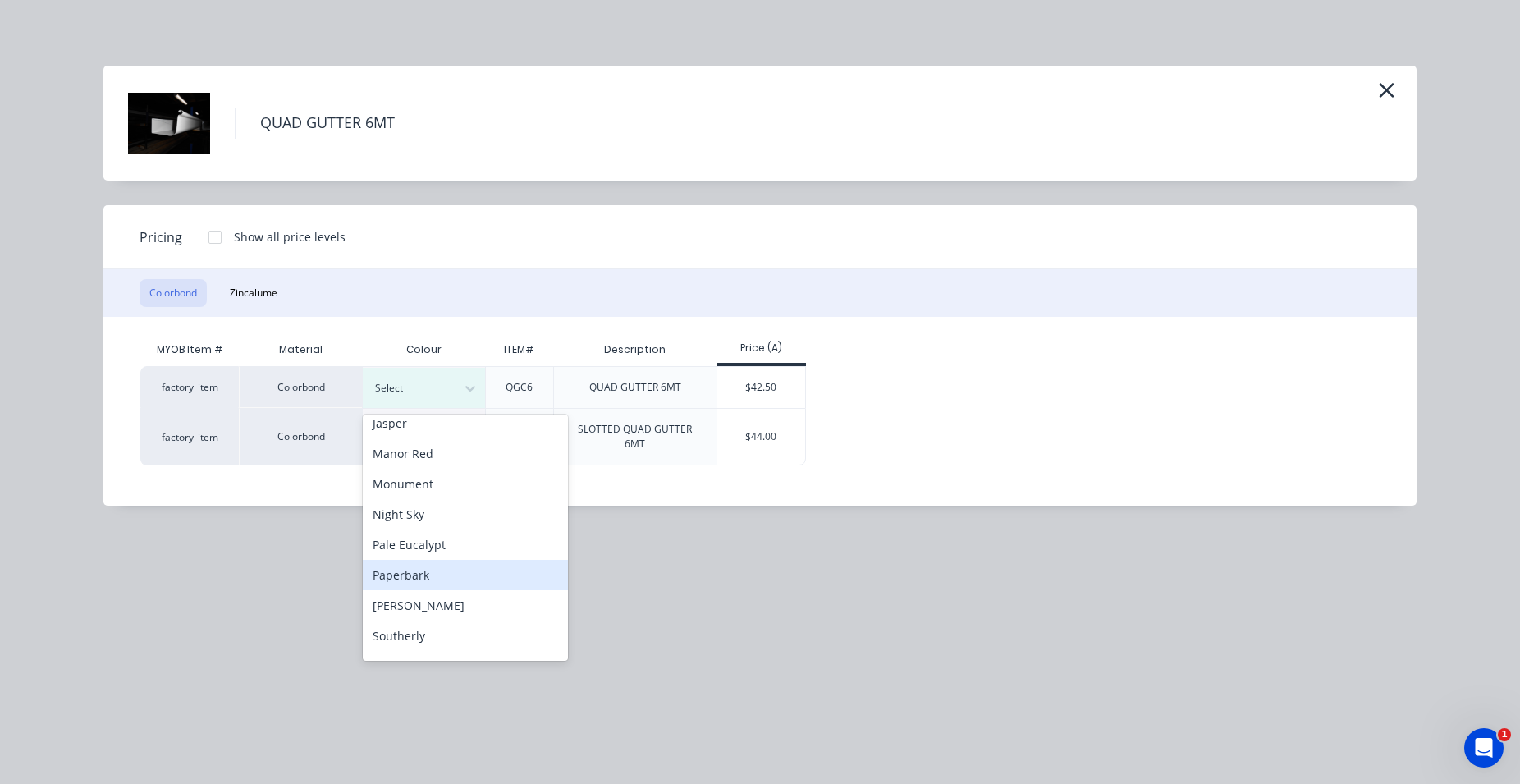
scroll to position [489, 0]
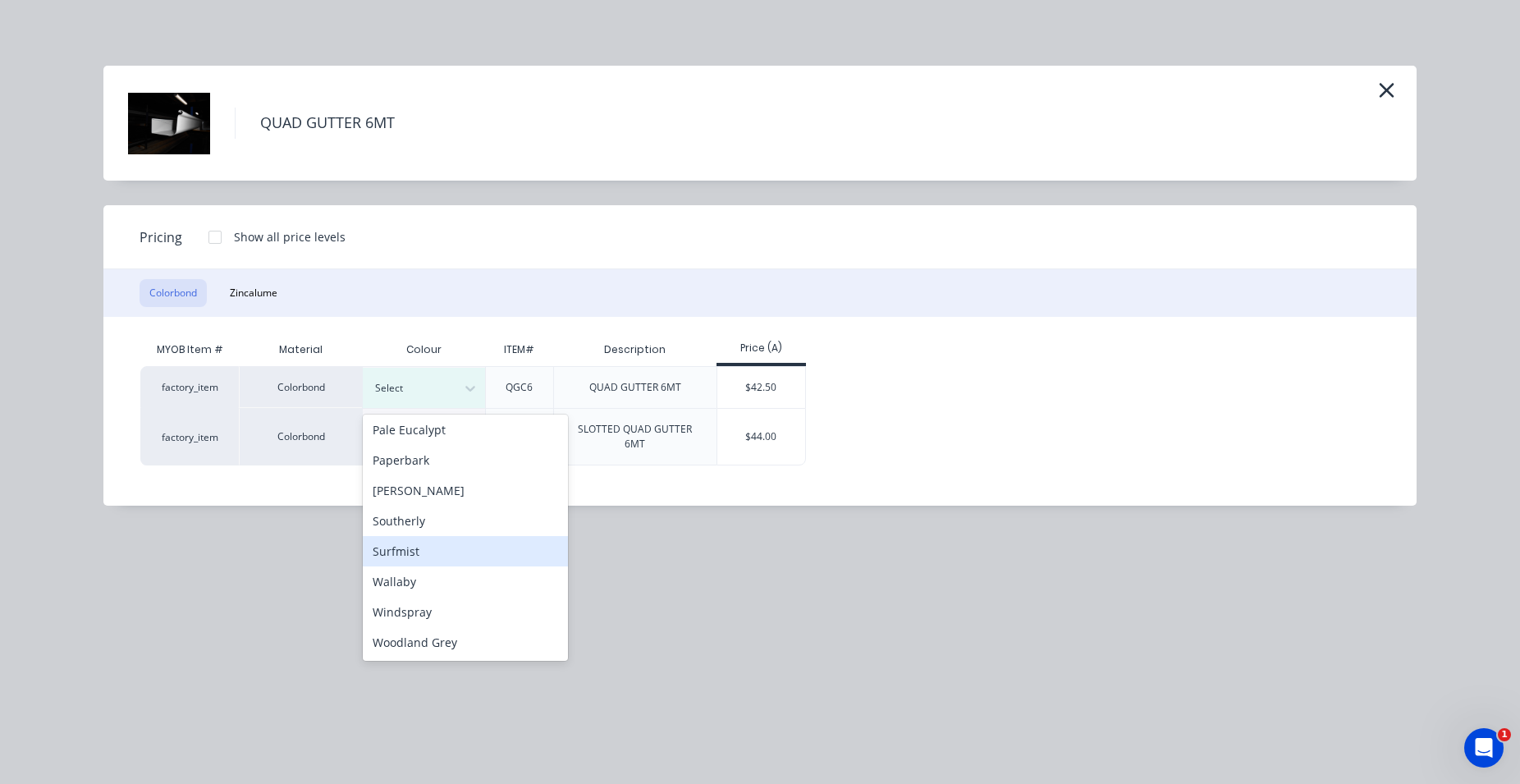
click at [432, 547] on div "Surfmist" at bounding box center [465, 551] width 205 height 31
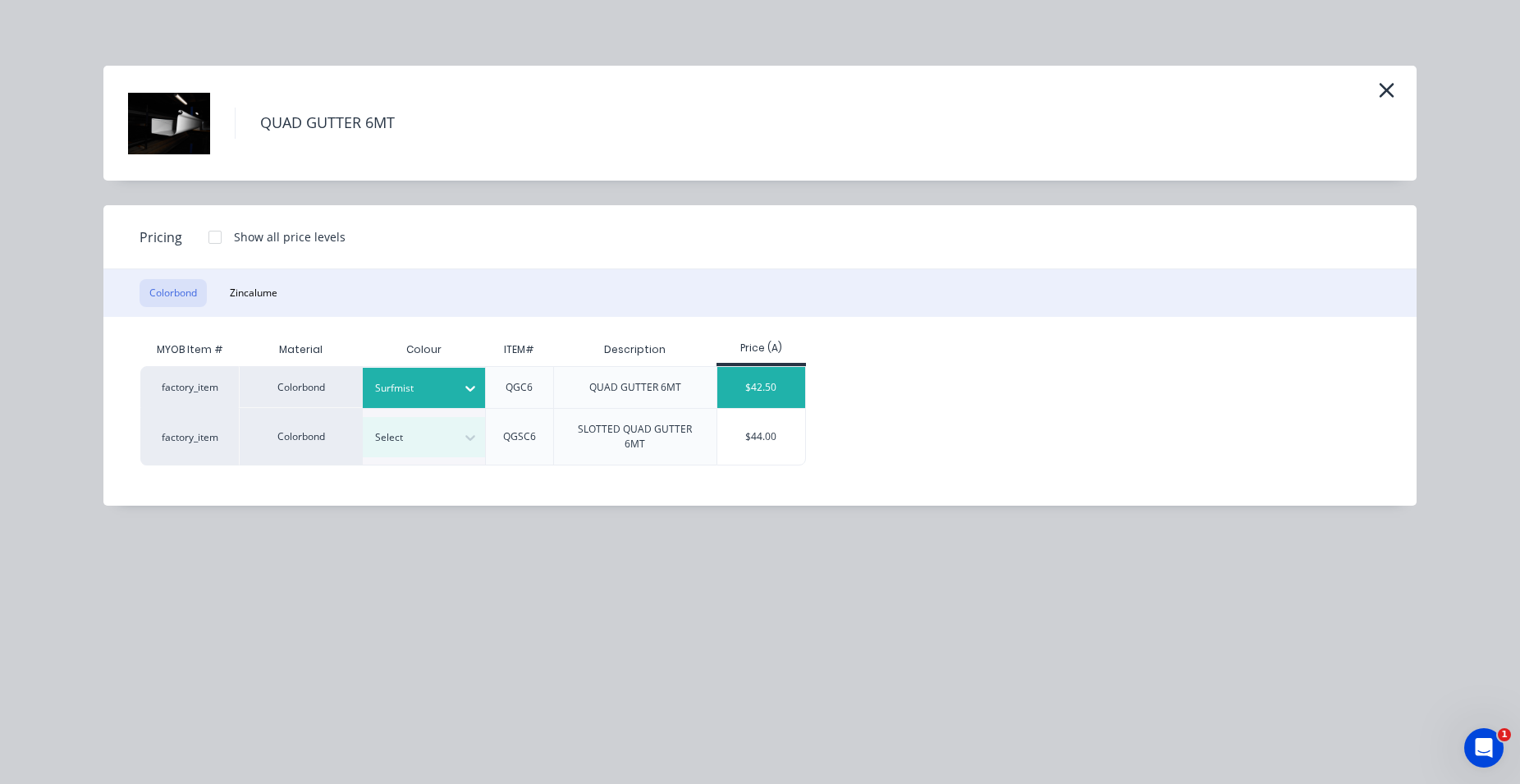
click at [761, 382] on div "$42.50" at bounding box center [761, 387] width 88 height 41
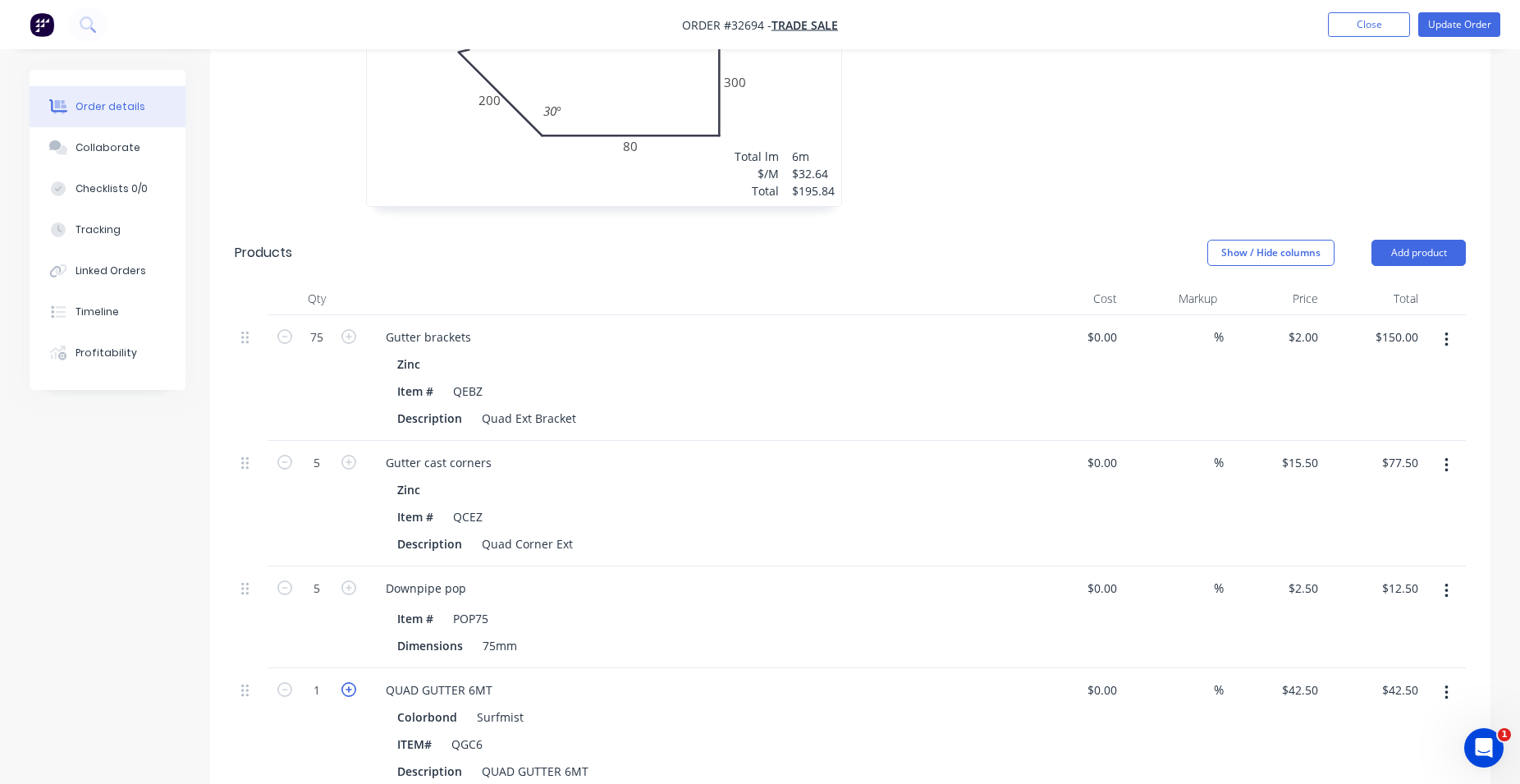
click at [347, 682] on icon "button" at bounding box center [348, 689] width 15 height 15
type input "2"
type input "$85.00"
click at [347, 682] on icon "button" at bounding box center [348, 689] width 15 height 15
type input "3"
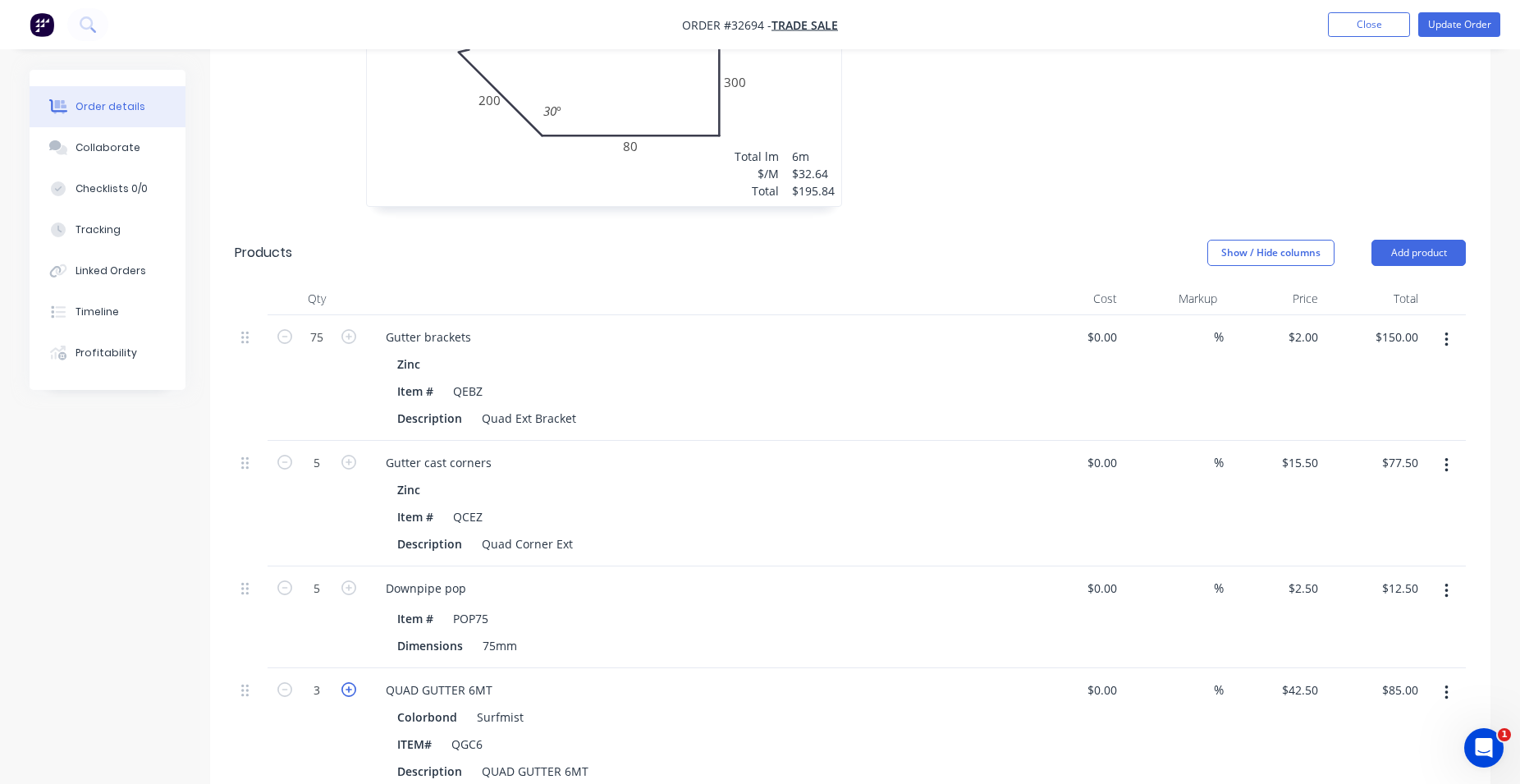
type input "$127.50"
click at [347, 682] on icon "button" at bounding box center [348, 689] width 15 height 15
type input "4"
type input "$170.00"
click at [347, 682] on icon "button" at bounding box center [348, 689] width 15 height 15
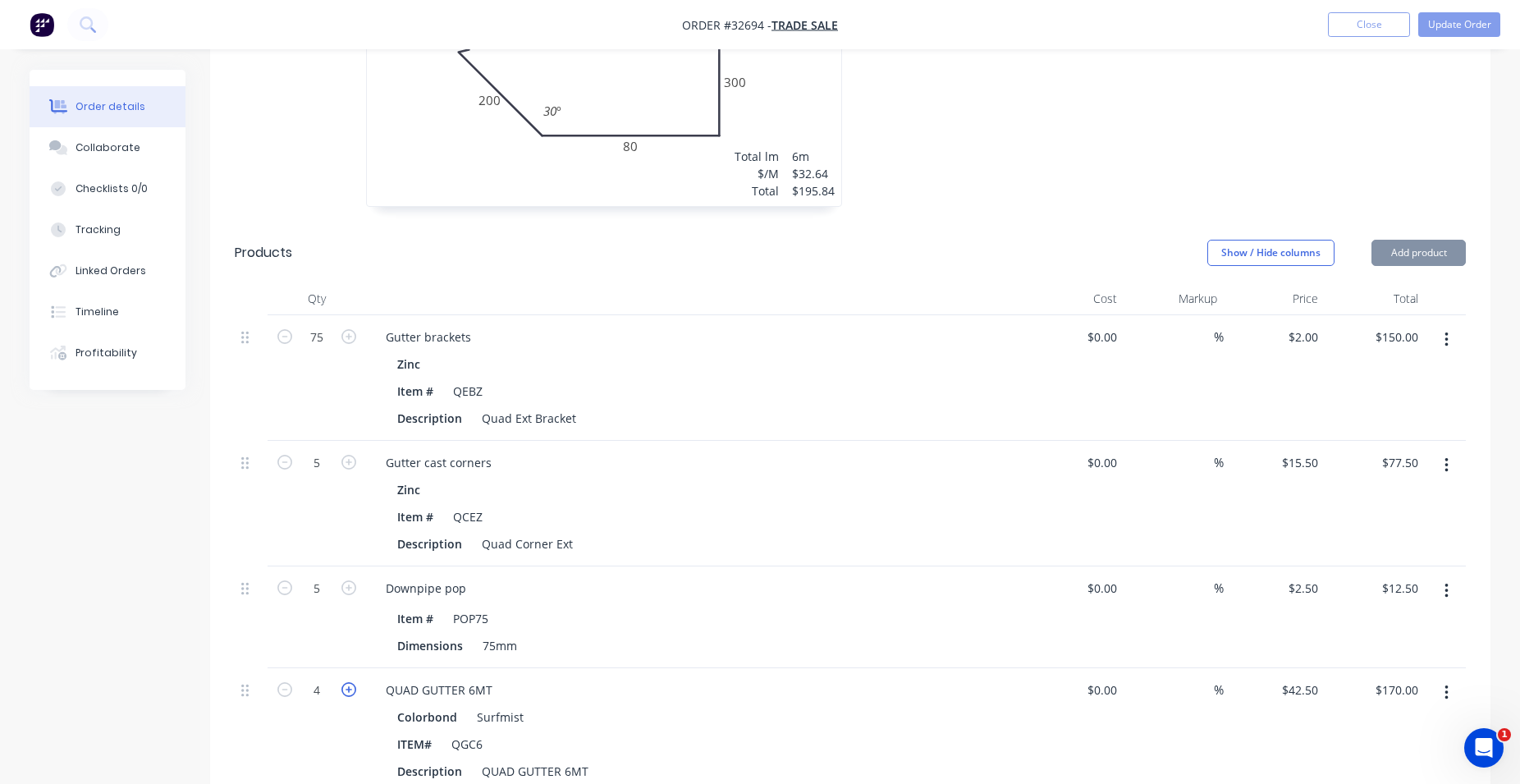
type input "5"
type input "$212.50"
click at [347, 682] on icon "button" at bounding box center [348, 689] width 15 height 15
type input "6"
type input "$255.00"
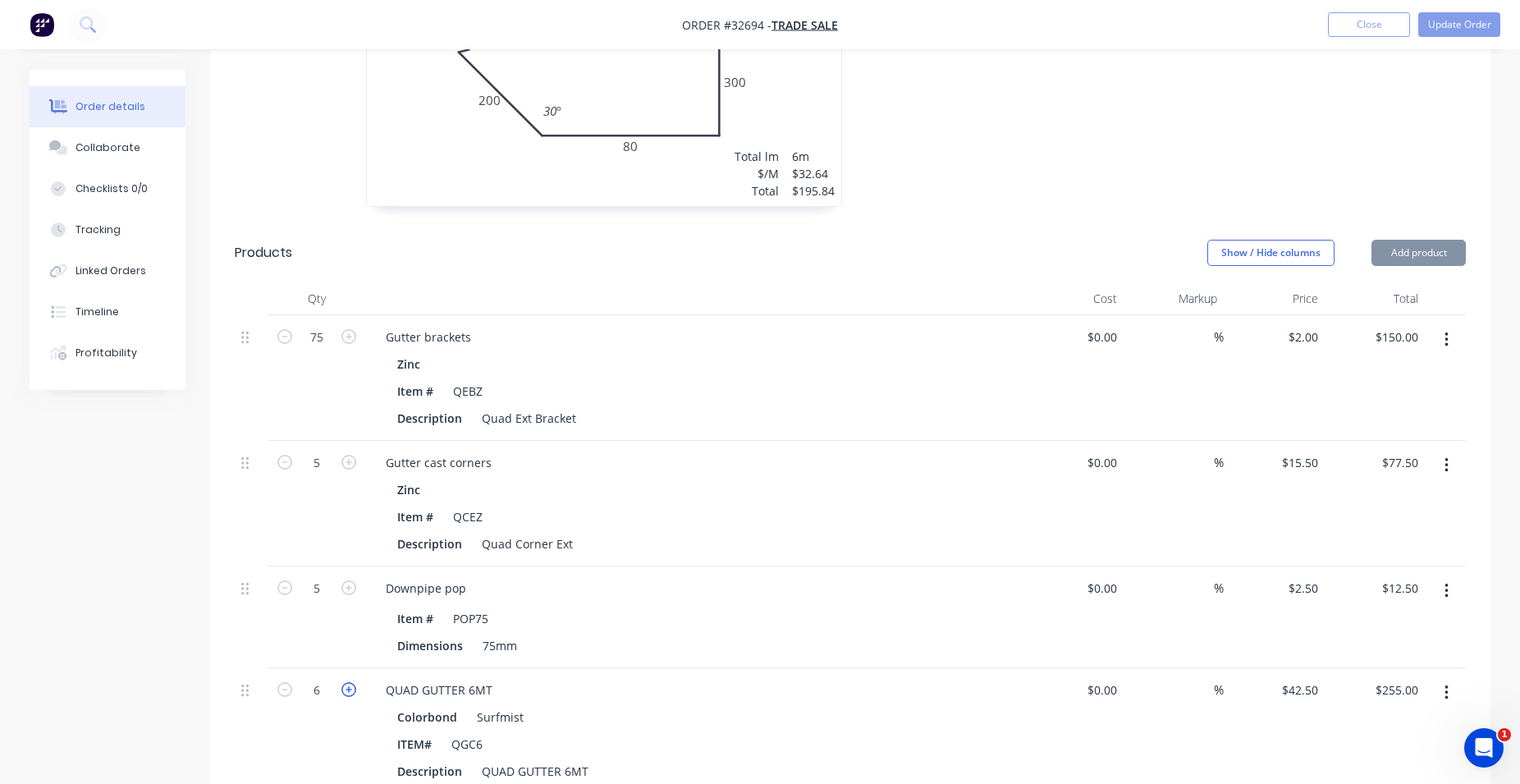
click at [347, 682] on icon "button" at bounding box center [348, 689] width 15 height 15
type input "7"
type input "$297.50"
click at [347, 682] on icon "button" at bounding box center [348, 689] width 15 height 15
type input "8"
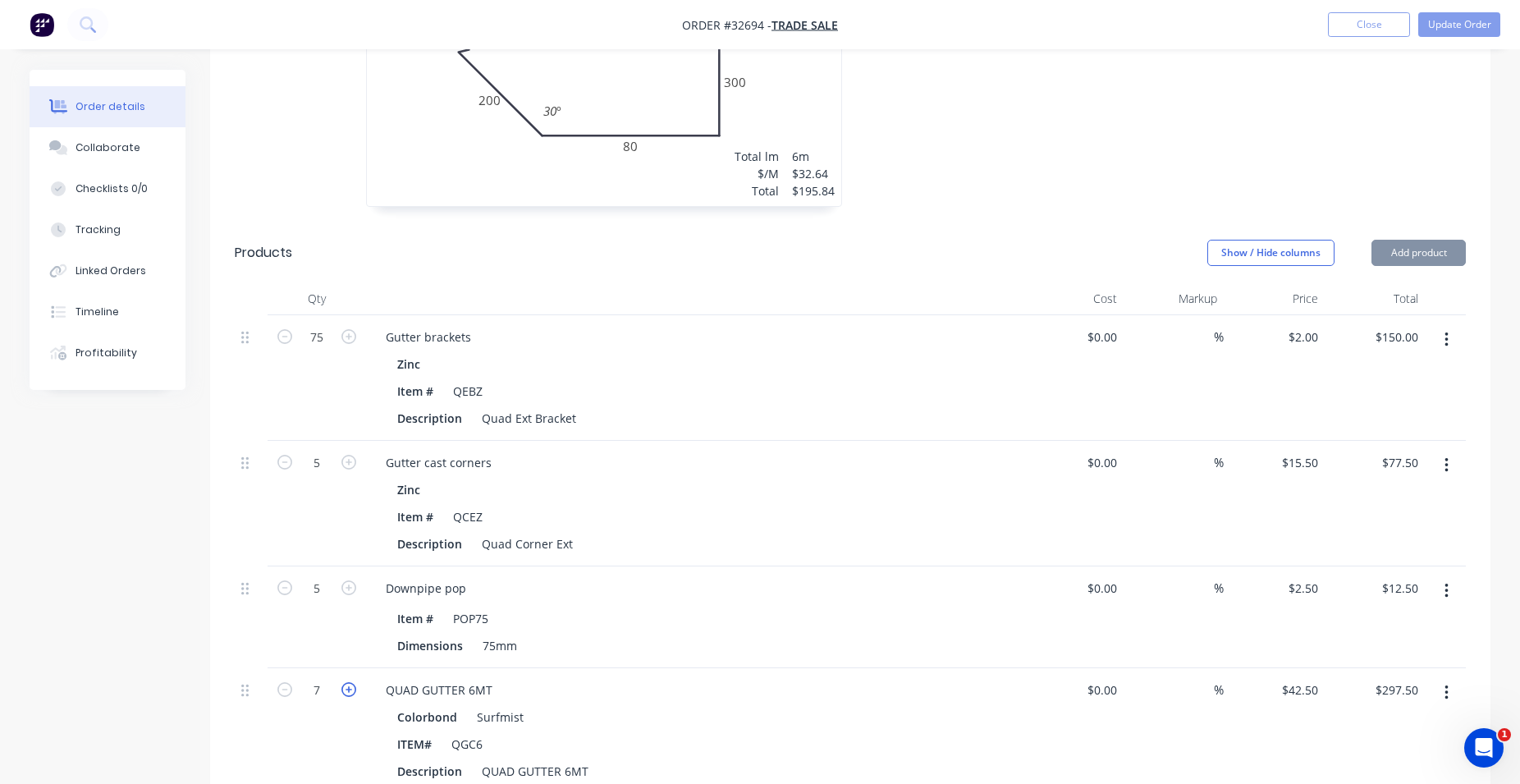
type input "$340.00"
click at [347, 682] on icon "button" at bounding box center [348, 689] width 15 height 15
type input "9"
type input "$382.50"
click at [347, 682] on icon "button" at bounding box center [348, 689] width 15 height 15
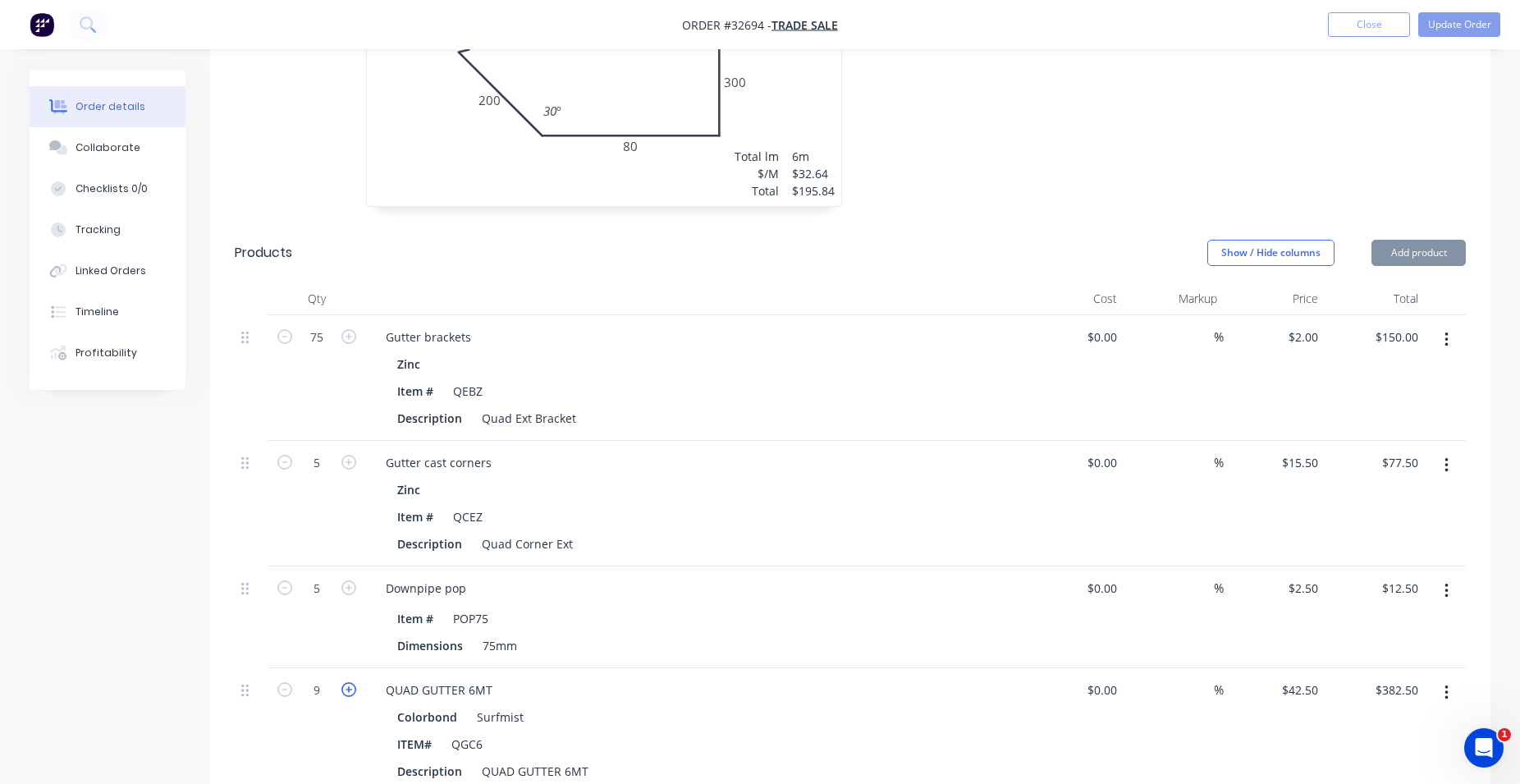
type input "10"
type input "$425.00"
click at [347, 682] on icon "button" at bounding box center [348, 689] width 15 height 15
type input "11"
type input "$467.50"
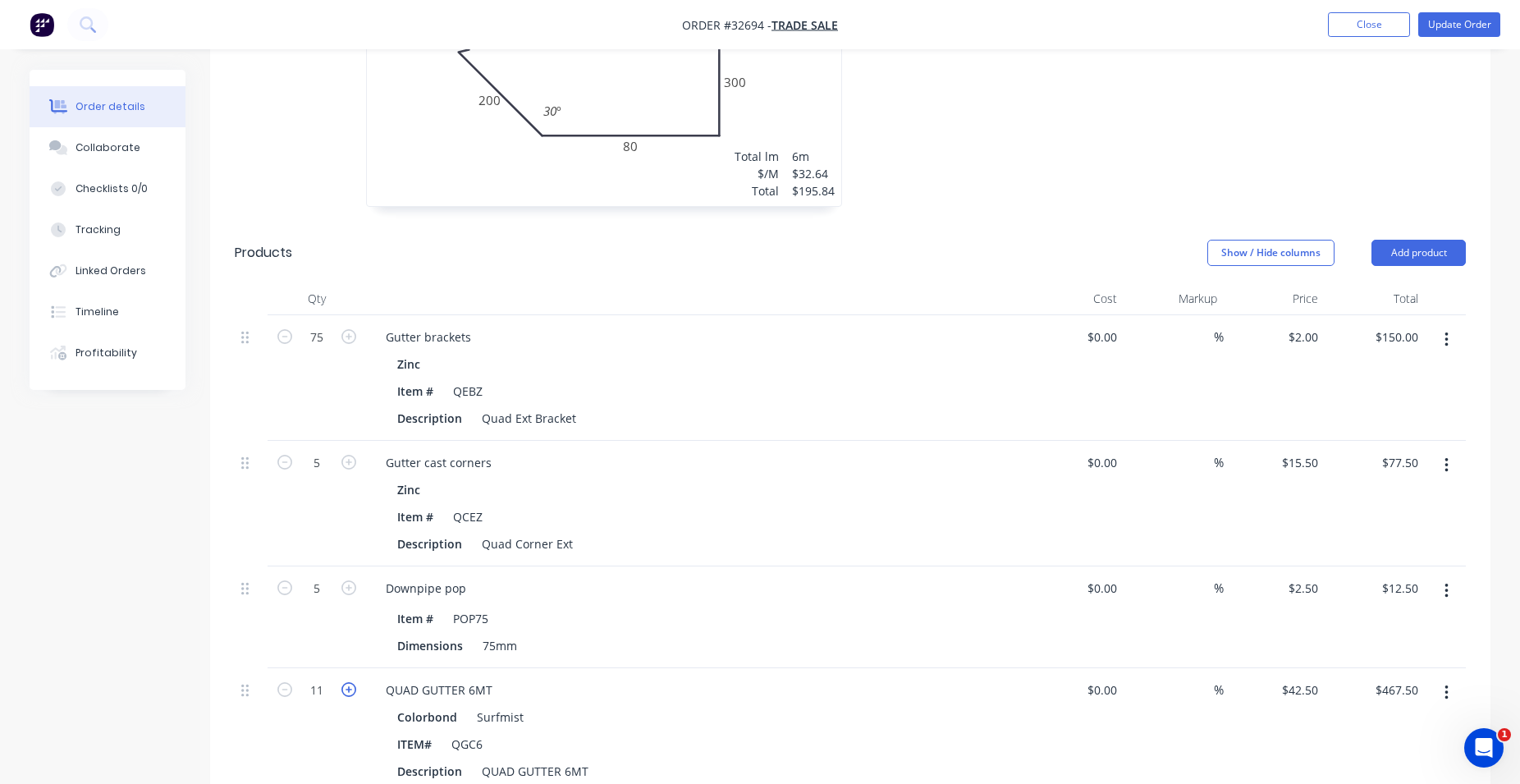
click at [347, 682] on icon "button" at bounding box center [348, 689] width 15 height 15
type input "12"
type input "$510.00"
click at [347, 682] on icon "button" at bounding box center [348, 689] width 15 height 15
type input "13"
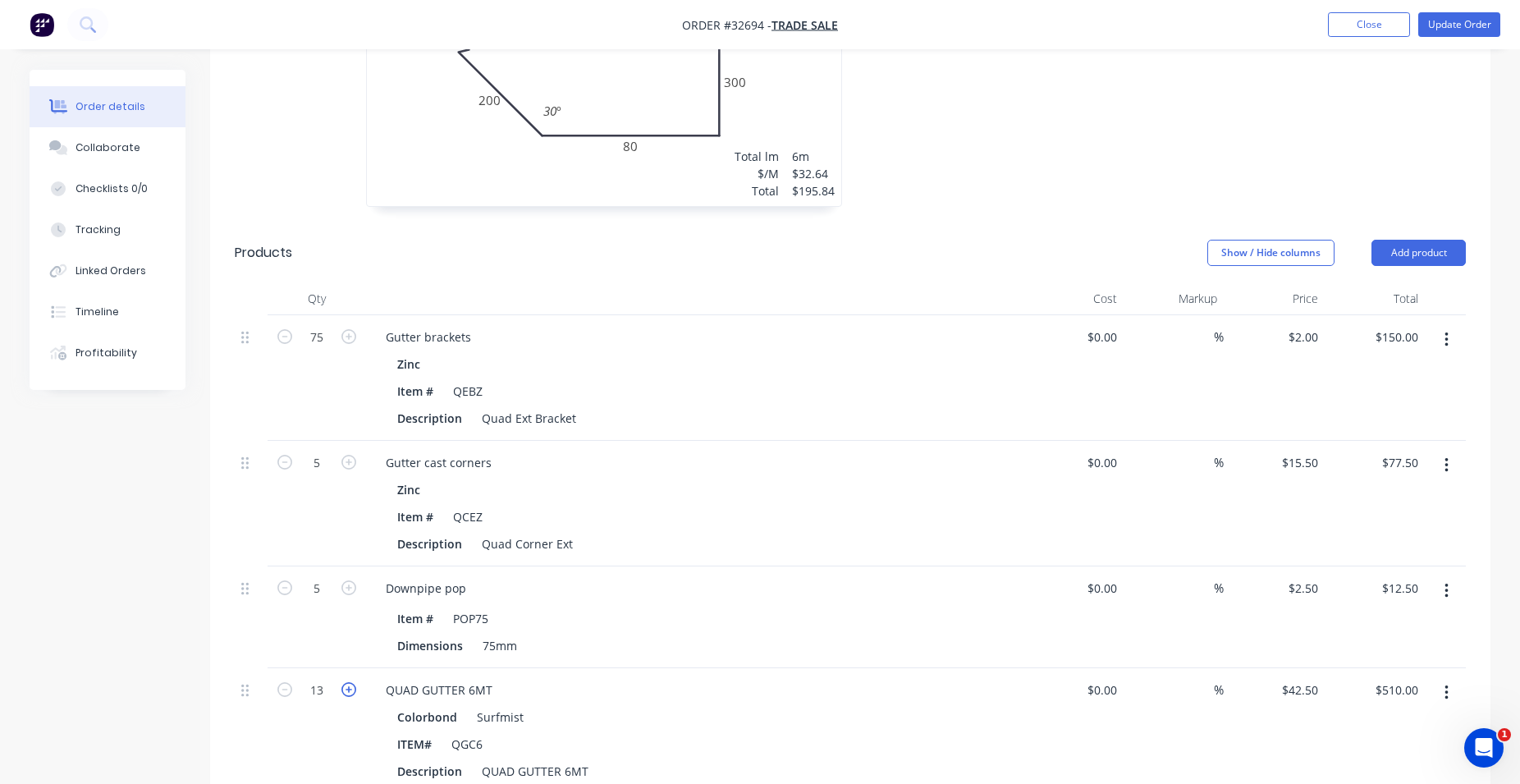
type input "$552.50"
click at [1446, 457] on icon "button" at bounding box center [1447, 465] width 4 height 18
click at [1349, 595] on div "Delete" at bounding box center [1387, 607] width 127 height 24
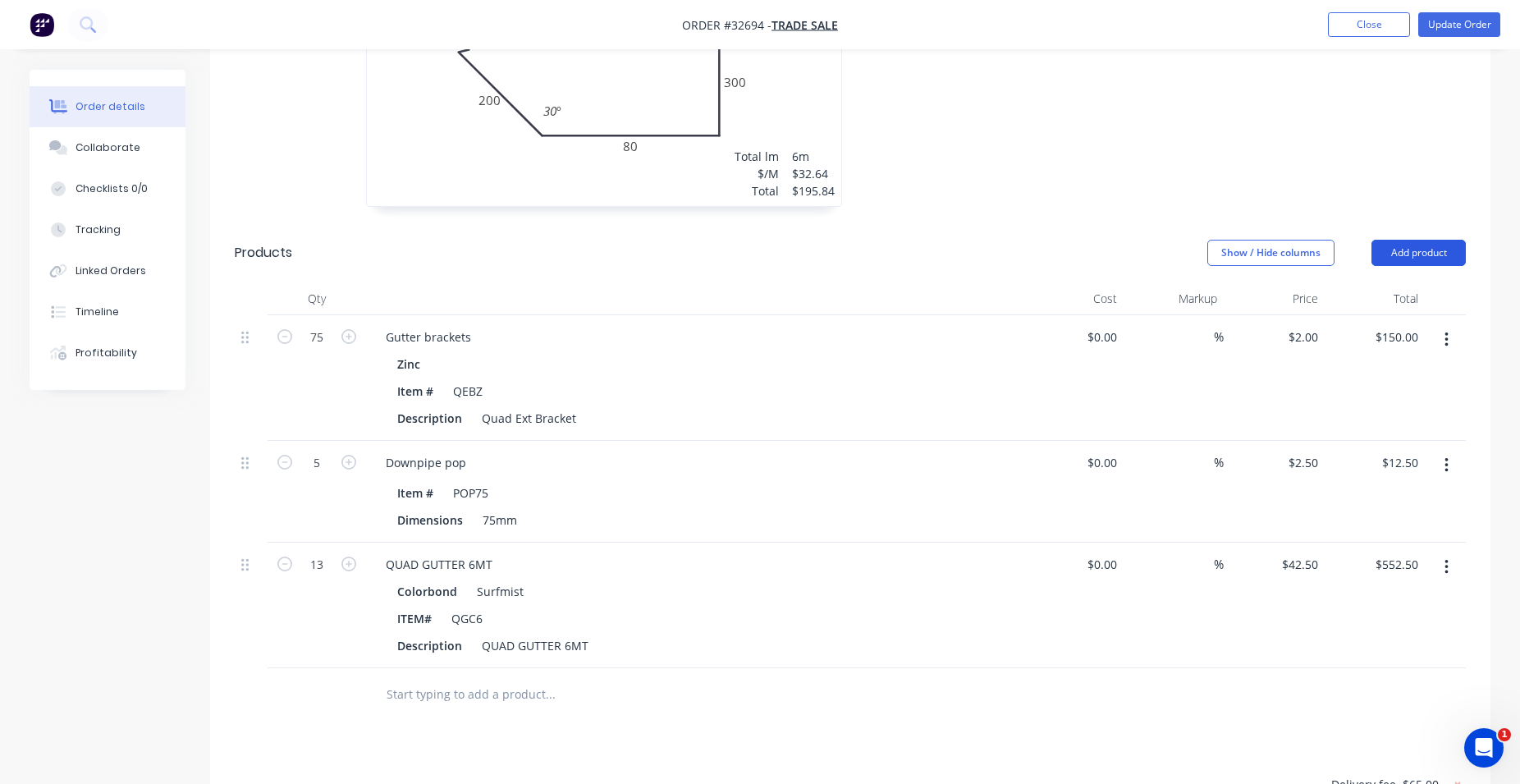
click at [1426, 240] on button "Add product" at bounding box center [1419, 253] width 94 height 26
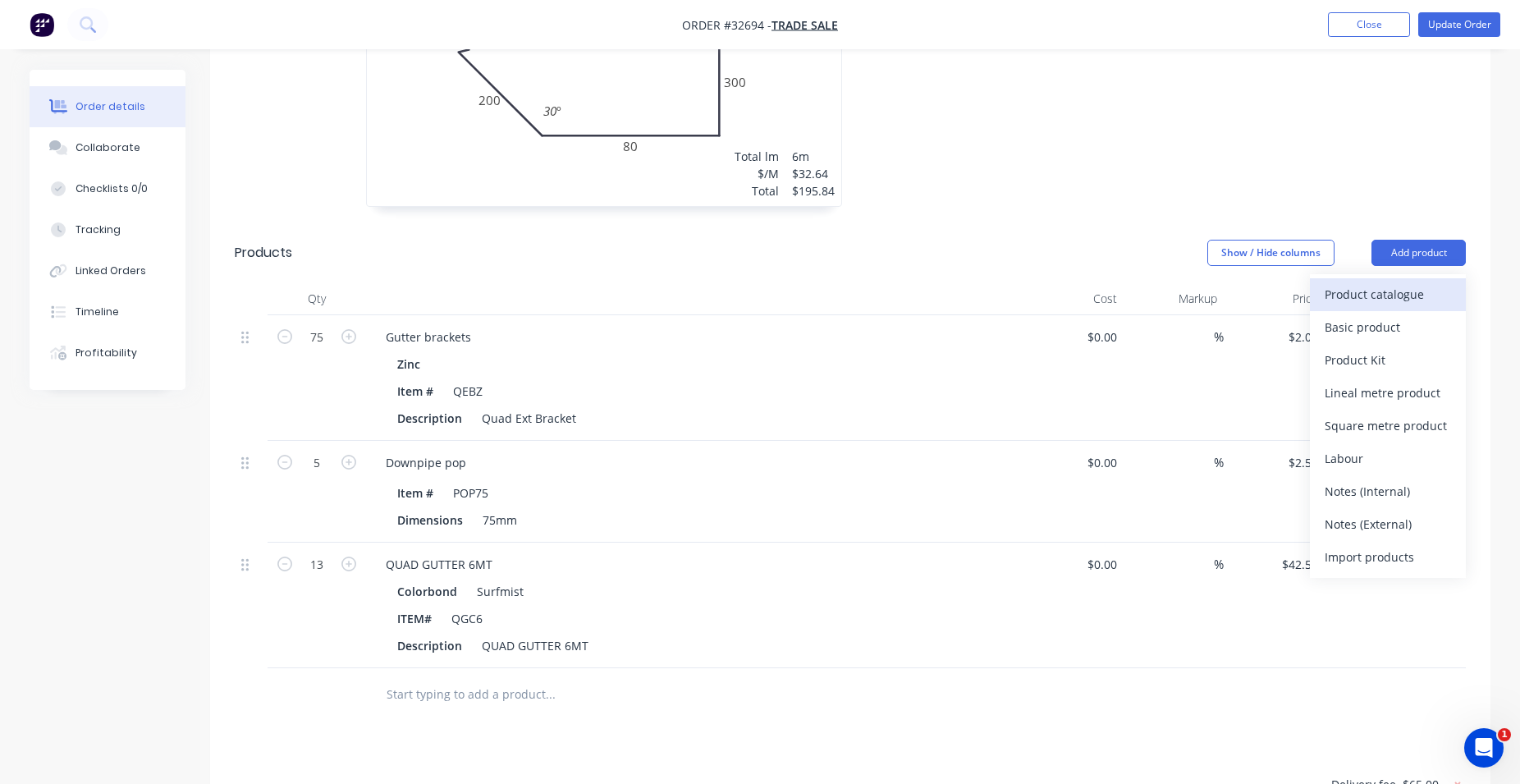
click at [1400, 282] on div "Product catalogue" at bounding box center [1387, 293] width 127 height 24
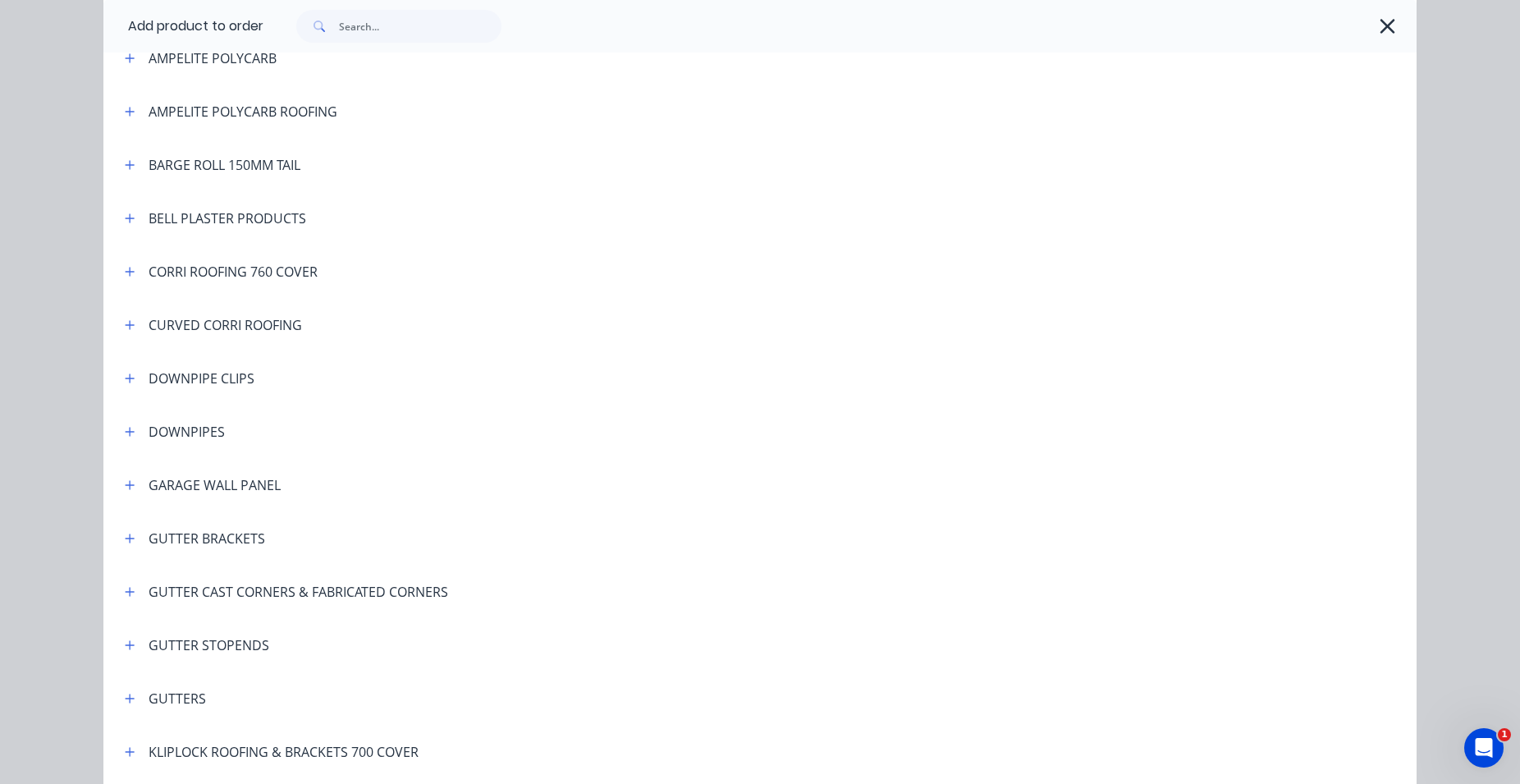
scroll to position [281, 0]
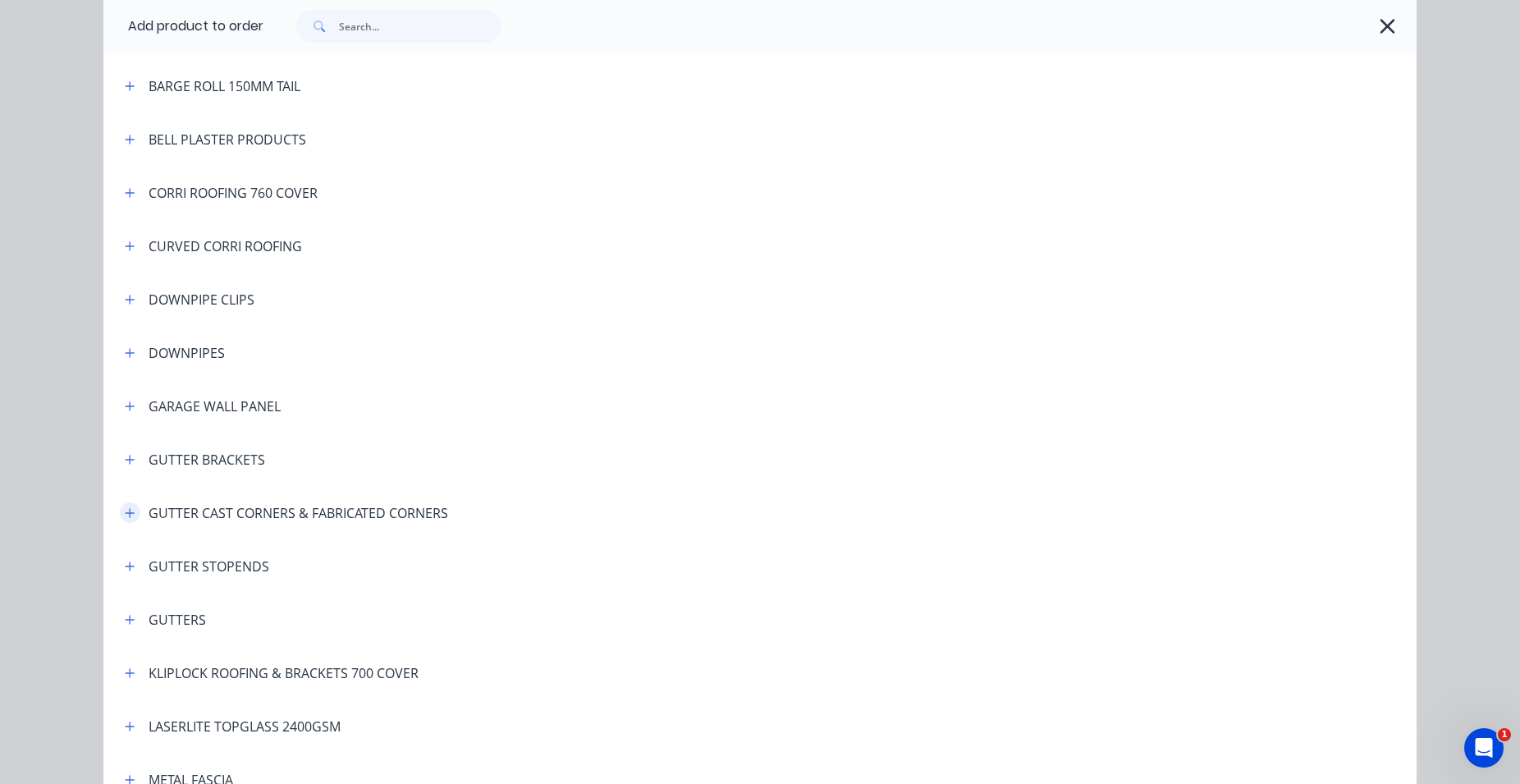
click at [131, 514] on button "button" at bounding box center [130, 512] width 21 height 21
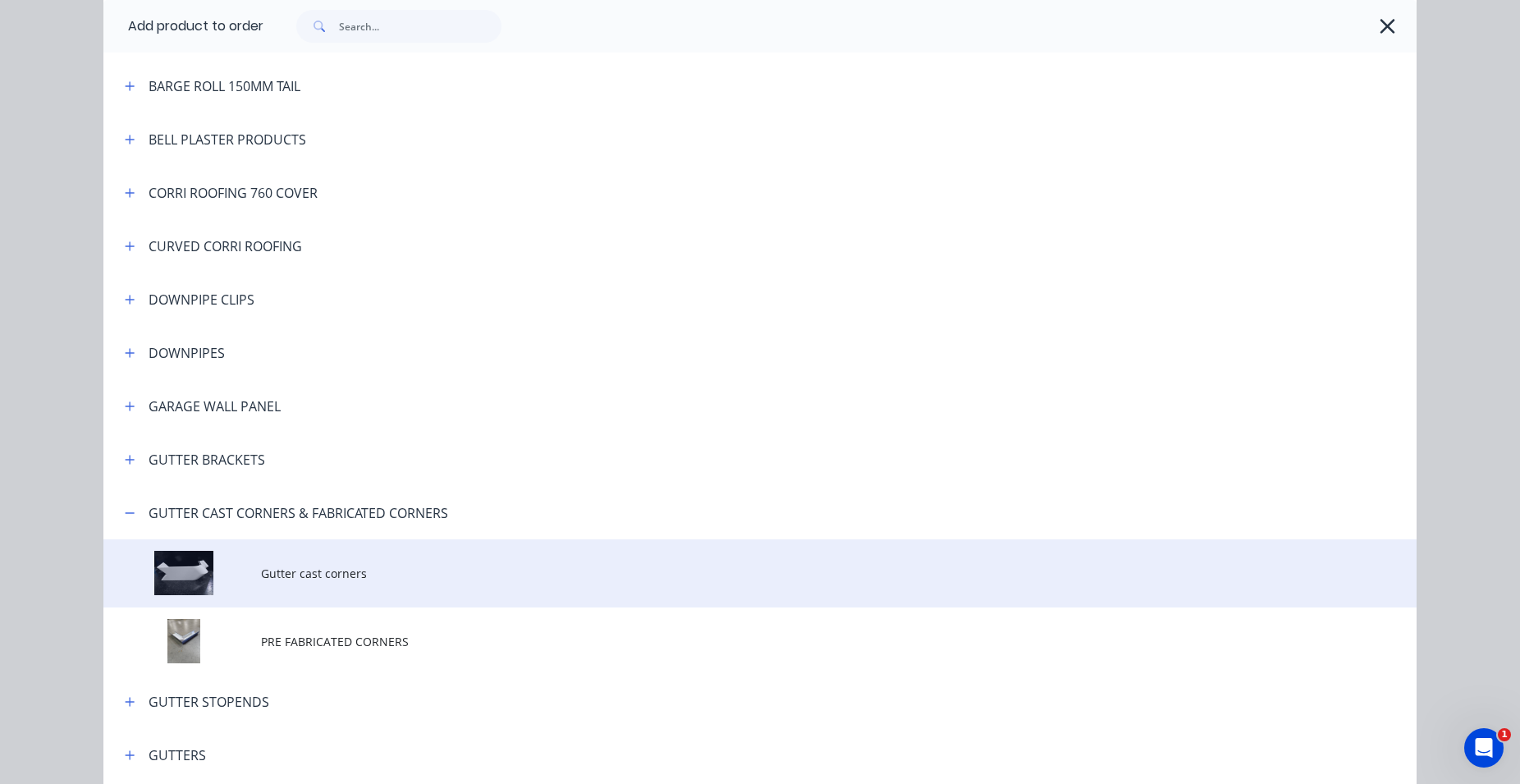
click at [369, 574] on span "Gutter cast corners" at bounding box center [723, 574] width 925 height 17
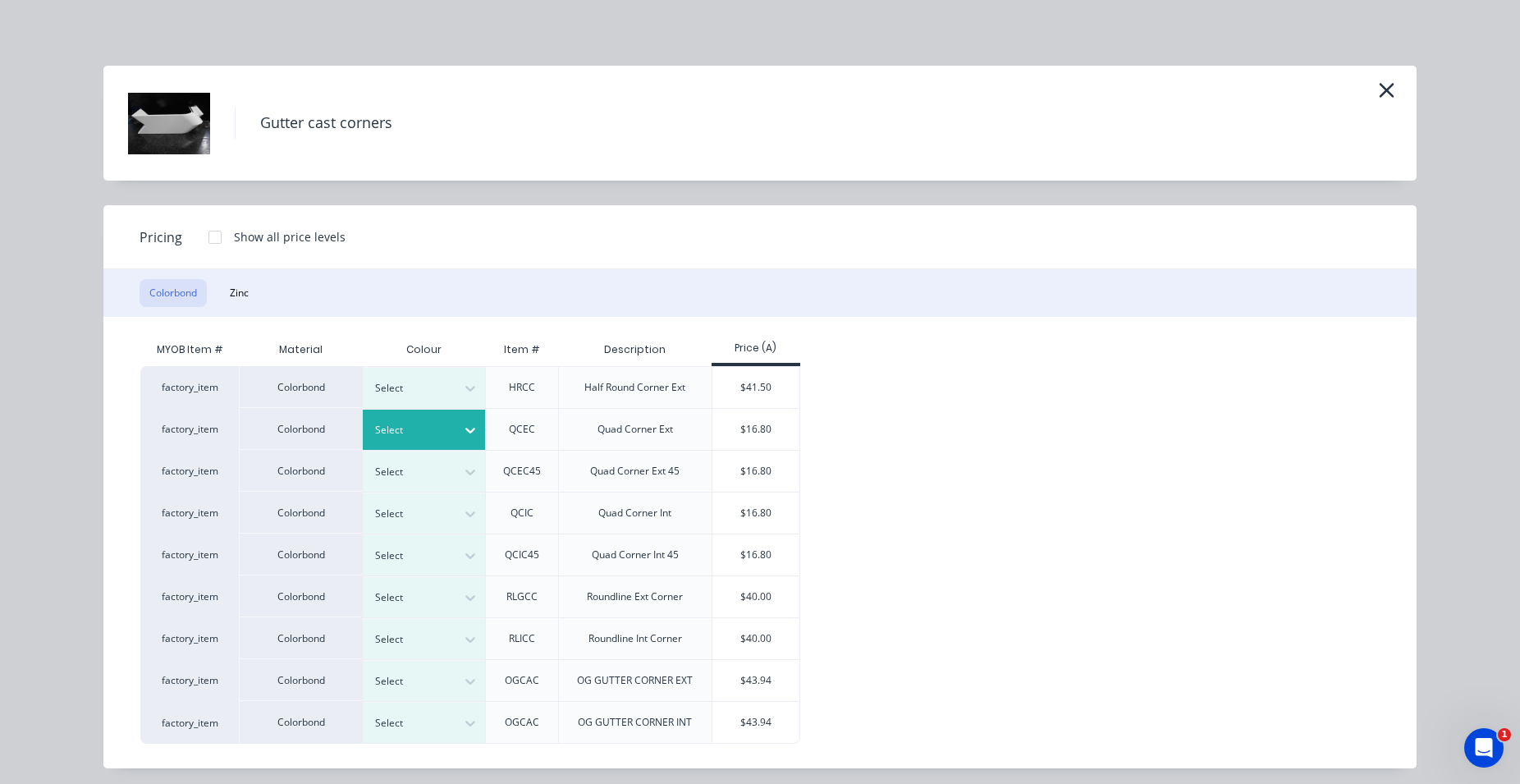
click at [457, 439] on div at bounding box center [471, 430] width 30 height 26
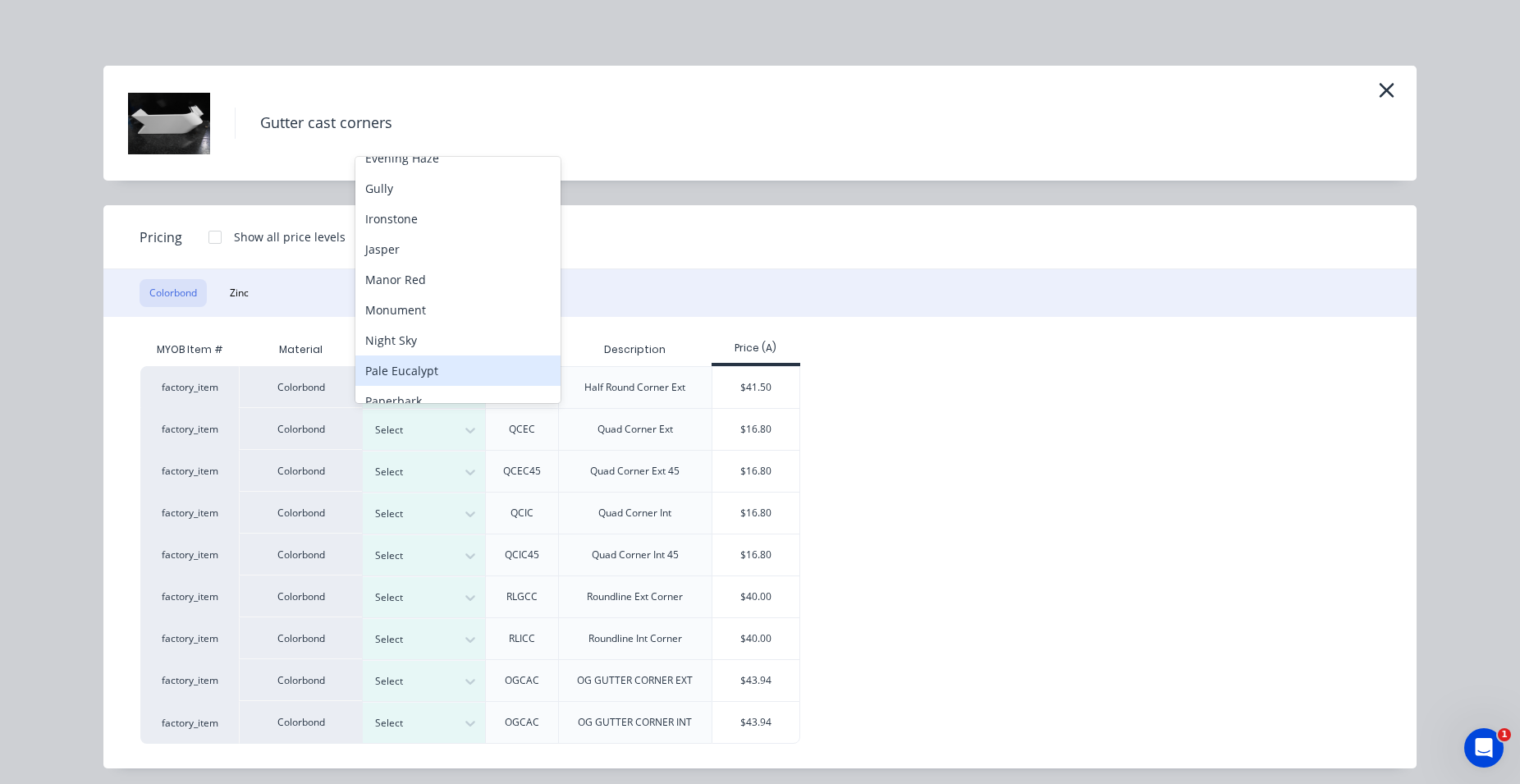
scroll to position [489, 0]
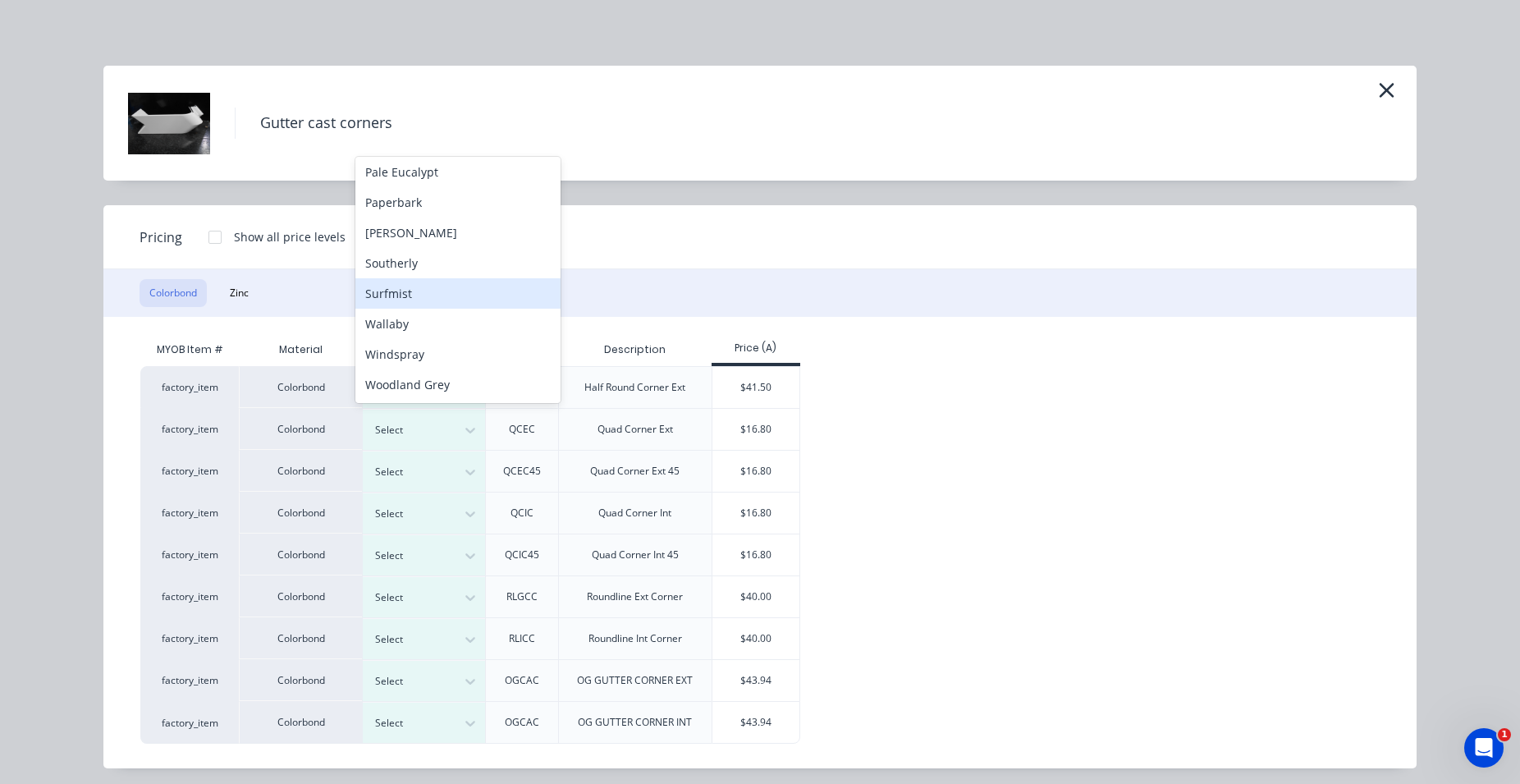
click at [430, 294] on div "Surfmist" at bounding box center [457, 293] width 205 height 31
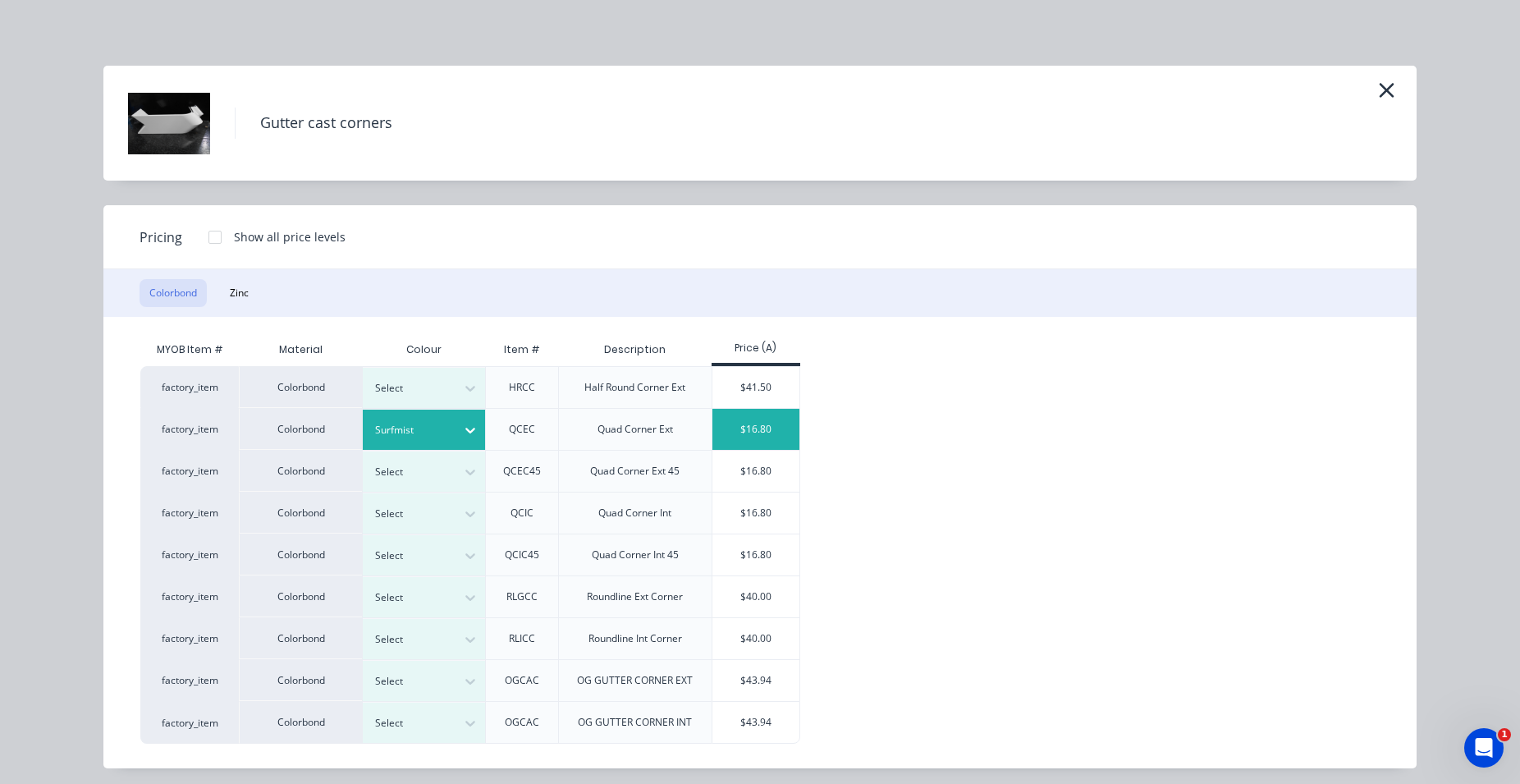
click at [733, 430] on div "$16.80" at bounding box center [756, 429] width 88 height 41
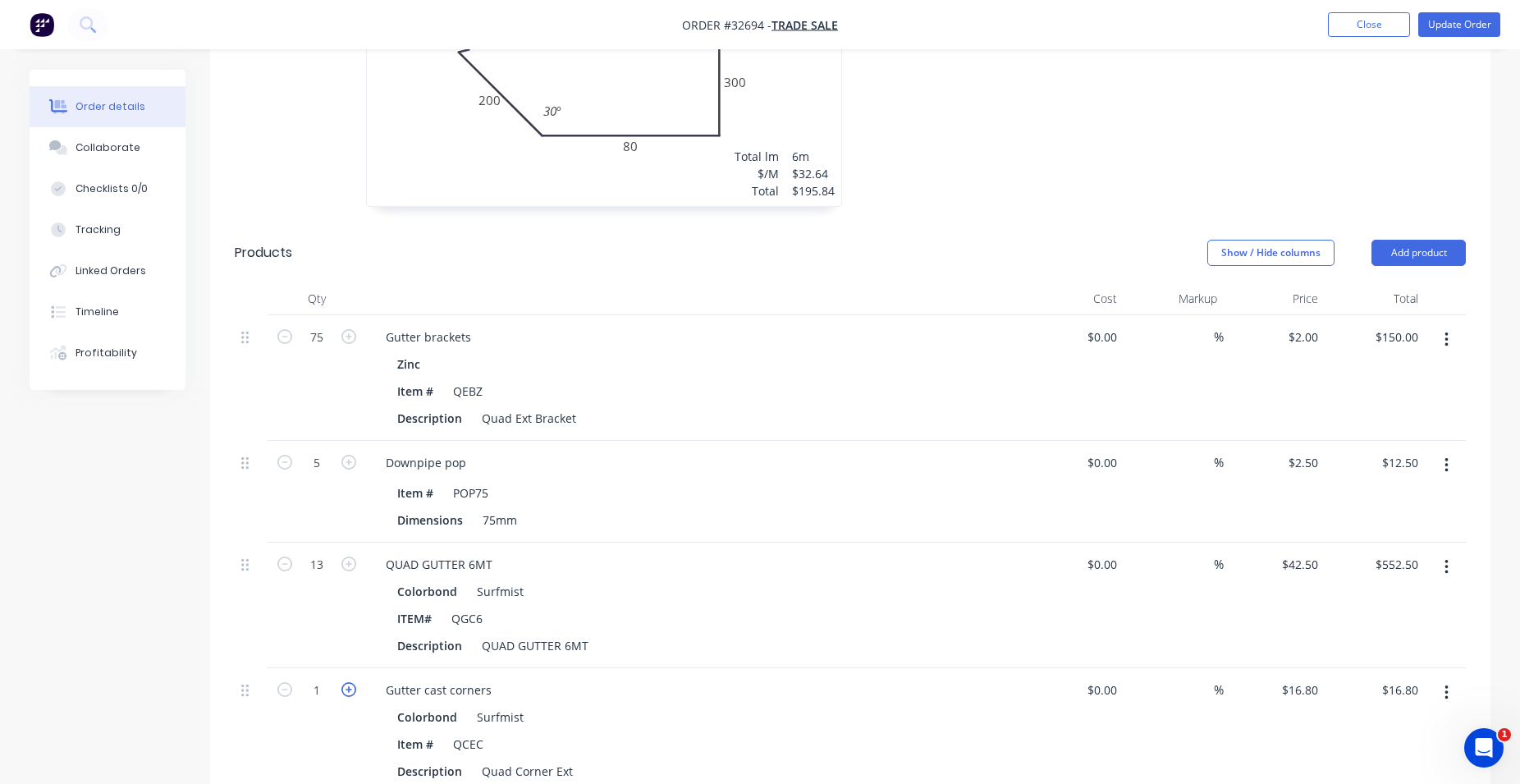
click at [347, 682] on icon "button" at bounding box center [348, 689] width 15 height 15
type input "2"
type input "$33.60"
click at [347, 682] on icon "button" at bounding box center [348, 689] width 15 height 15
type input "3"
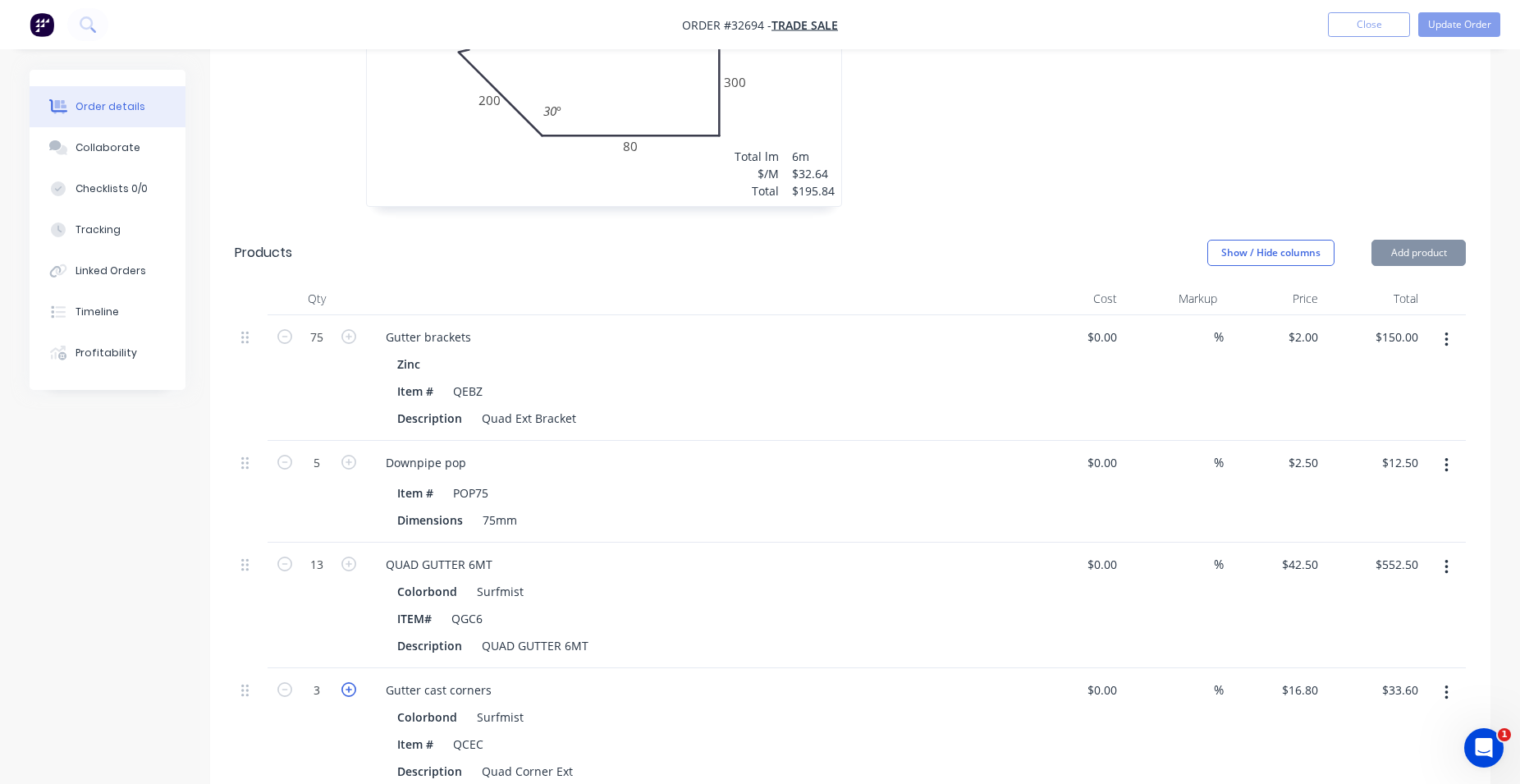
type input "$50.40"
click at [347, 682] on icon "button" at bounding box center [348, 689] width 15 height 15
type input "4"
type input "$67.20"
click at [347, 682] on icon "button" at bounding box center [348, 689] width 15 height 15
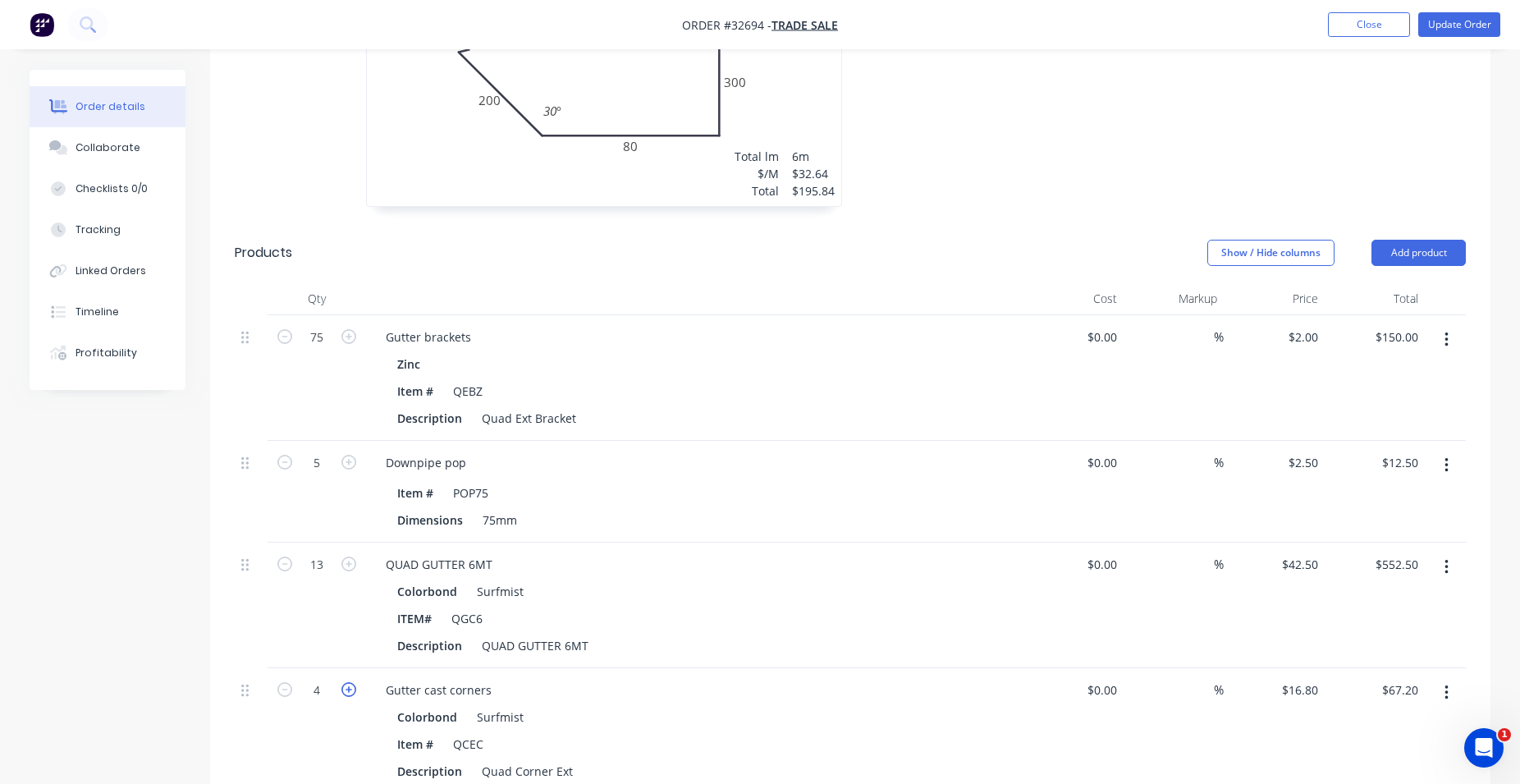
type input "5"
type input "$84.00"
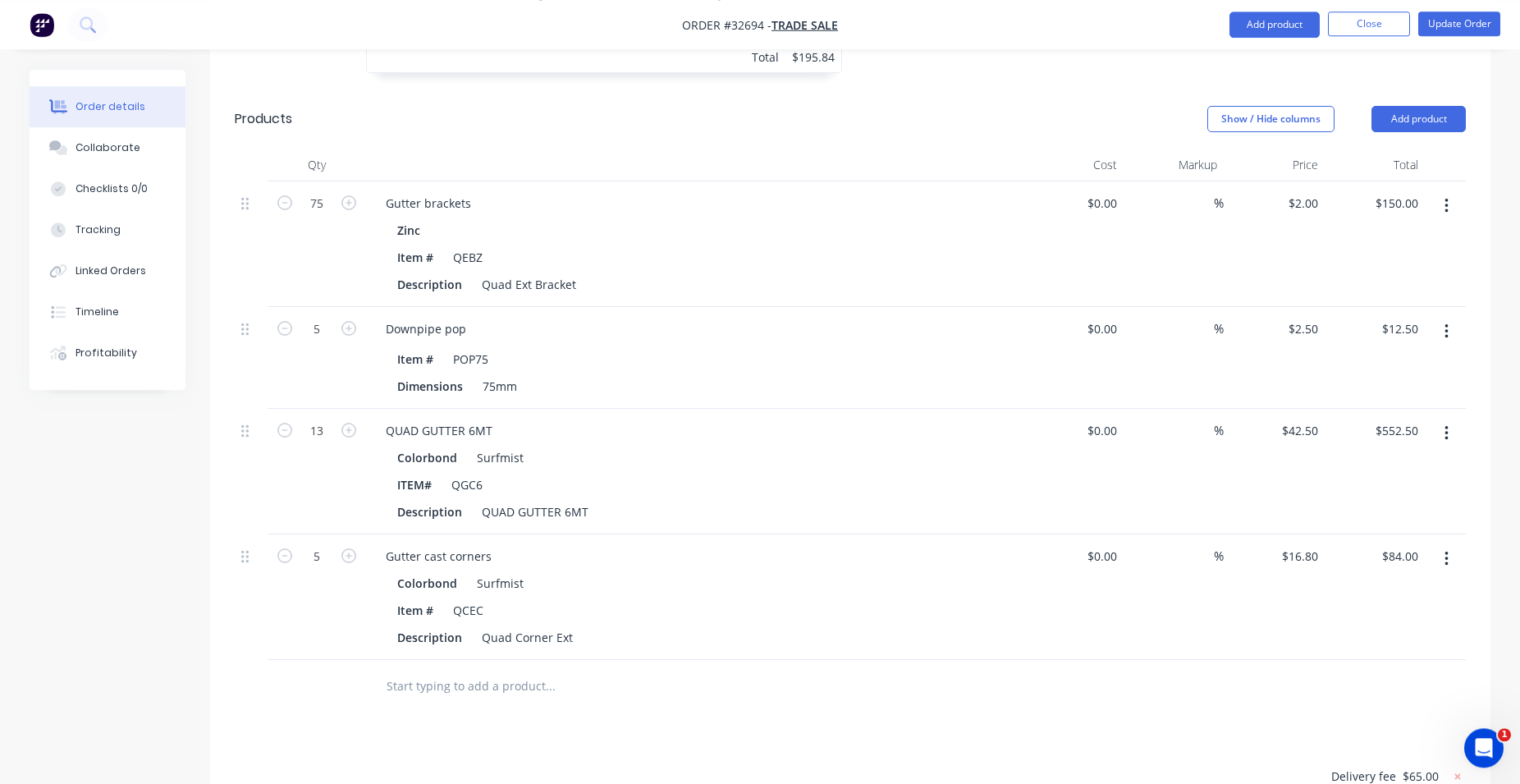
scroll to position [1591, 0]
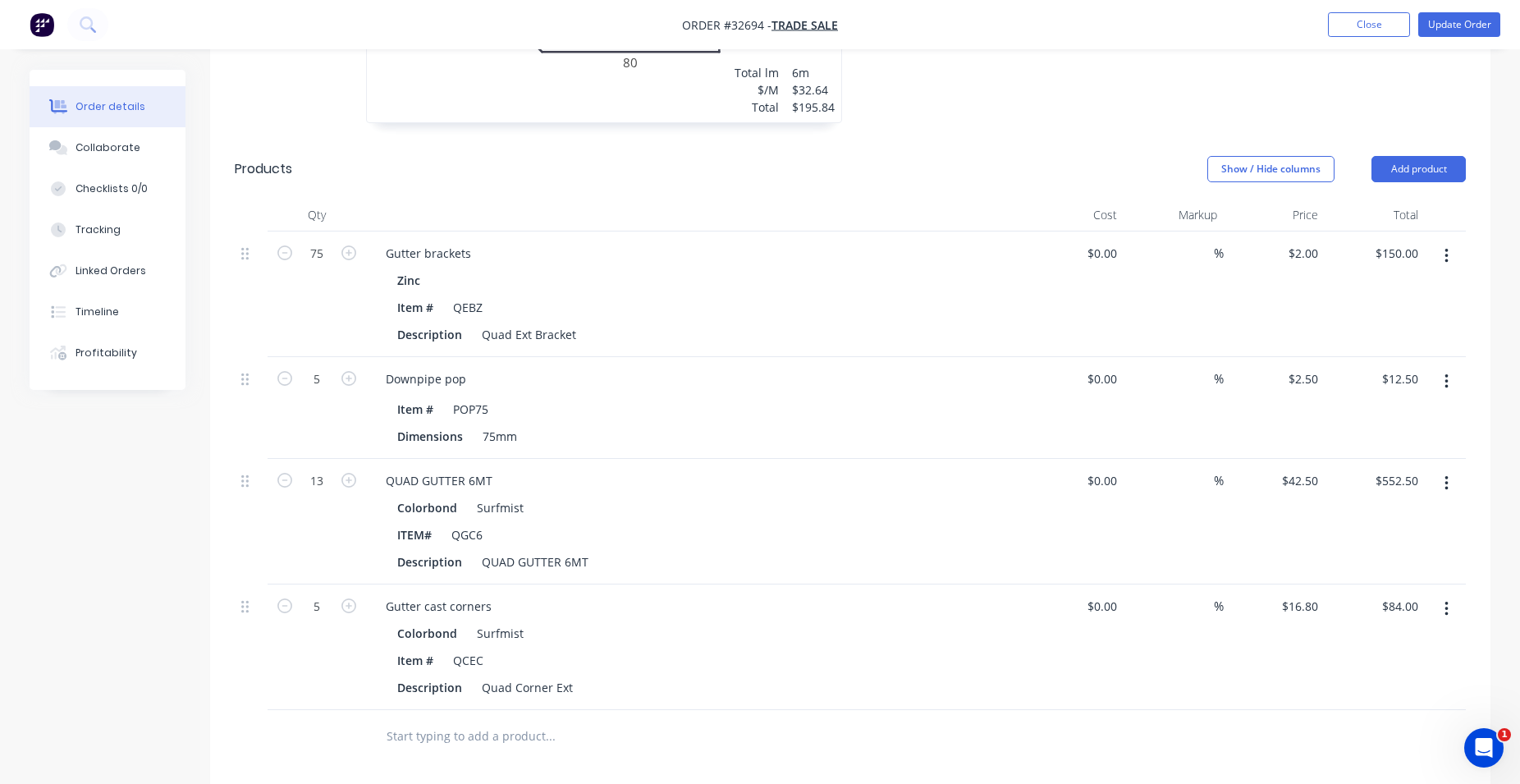
click at [1445, 247] on icon "button" at bounding box center [1447, 256] width 4 height 18
drag, startPoint x: 1401, startPoint y: 349, endPoint x: 1385, endPoint y: 244, distance: 106.2
click at [1400, 386] on div "Delete" at bounding box center [1387, 397] width 127 height 24
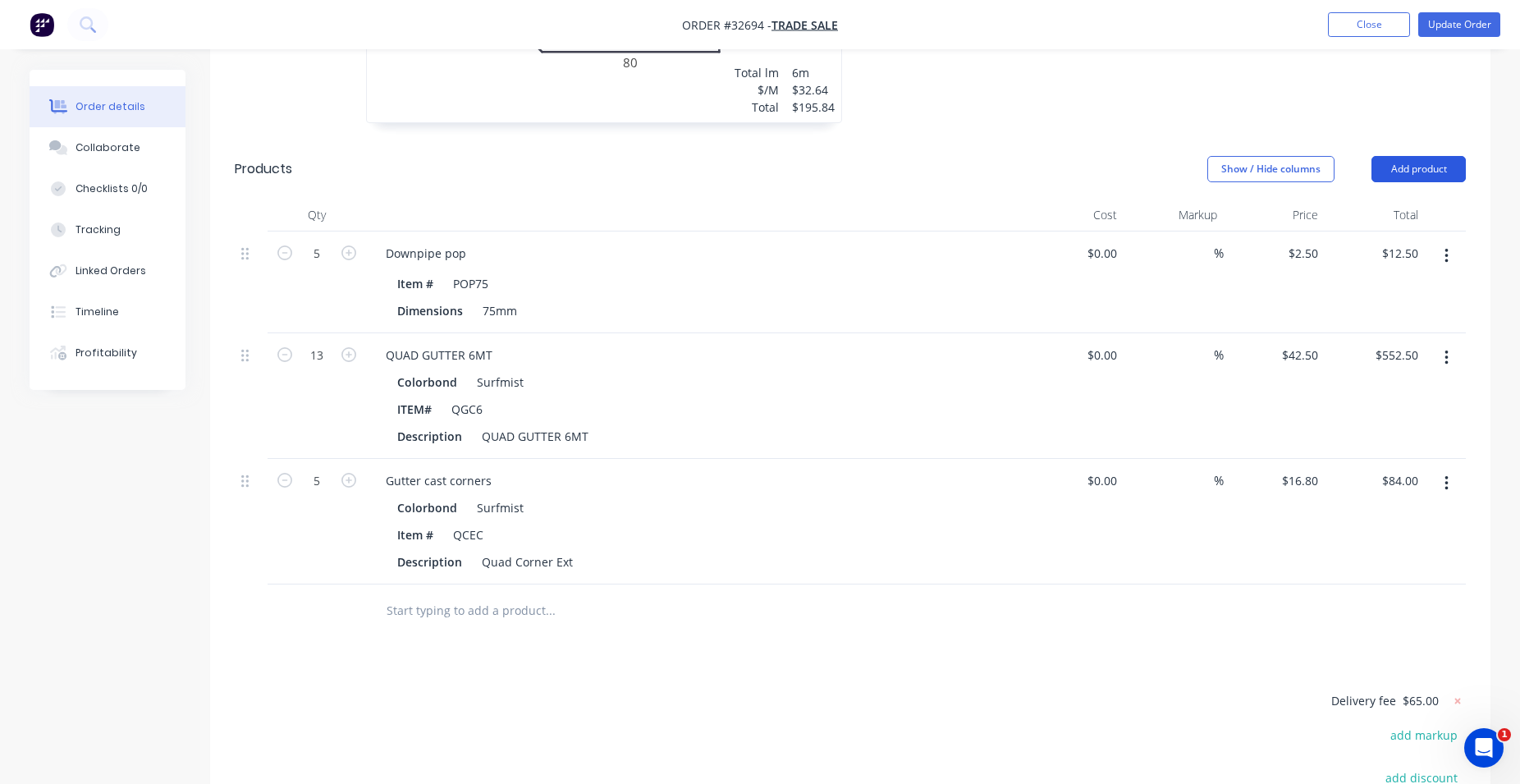
click at [1412, 156] on button "Add product" at bounding box center [1419, 169] width 94 height 26
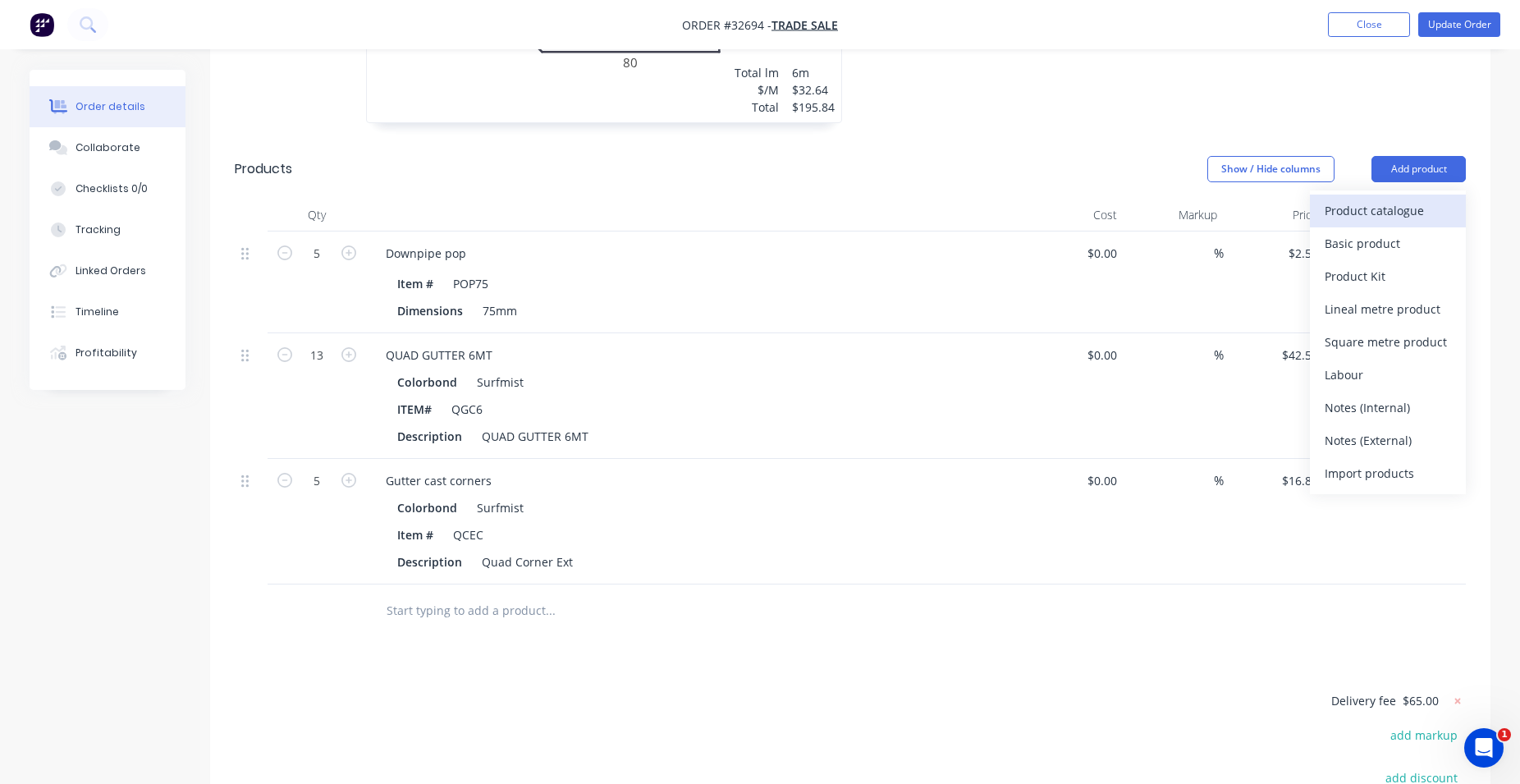
click at [1377, 198] on div "Product catalogue" at bounding box center [1387, 210] width 127 height 24
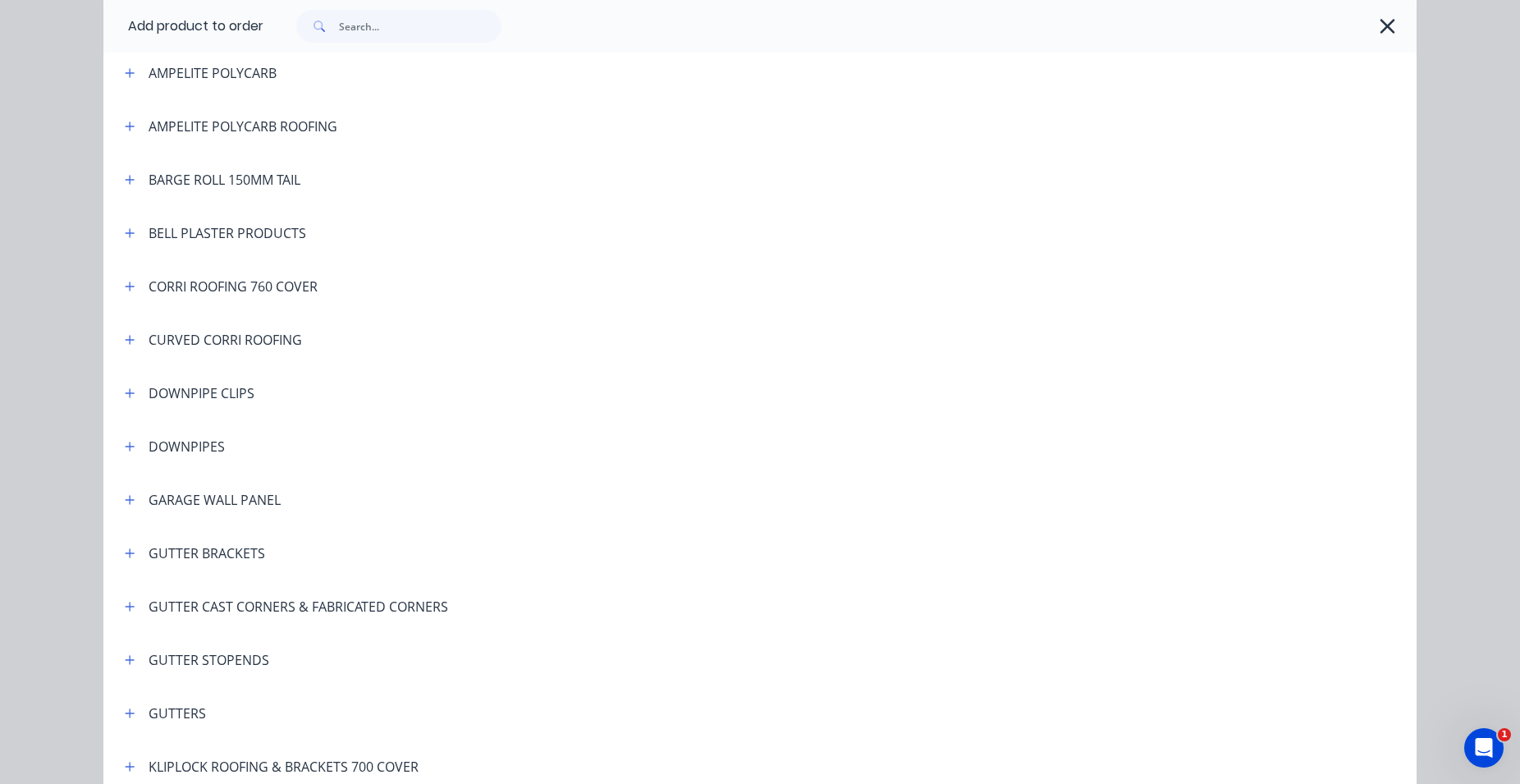
scroll to position [375, 0]
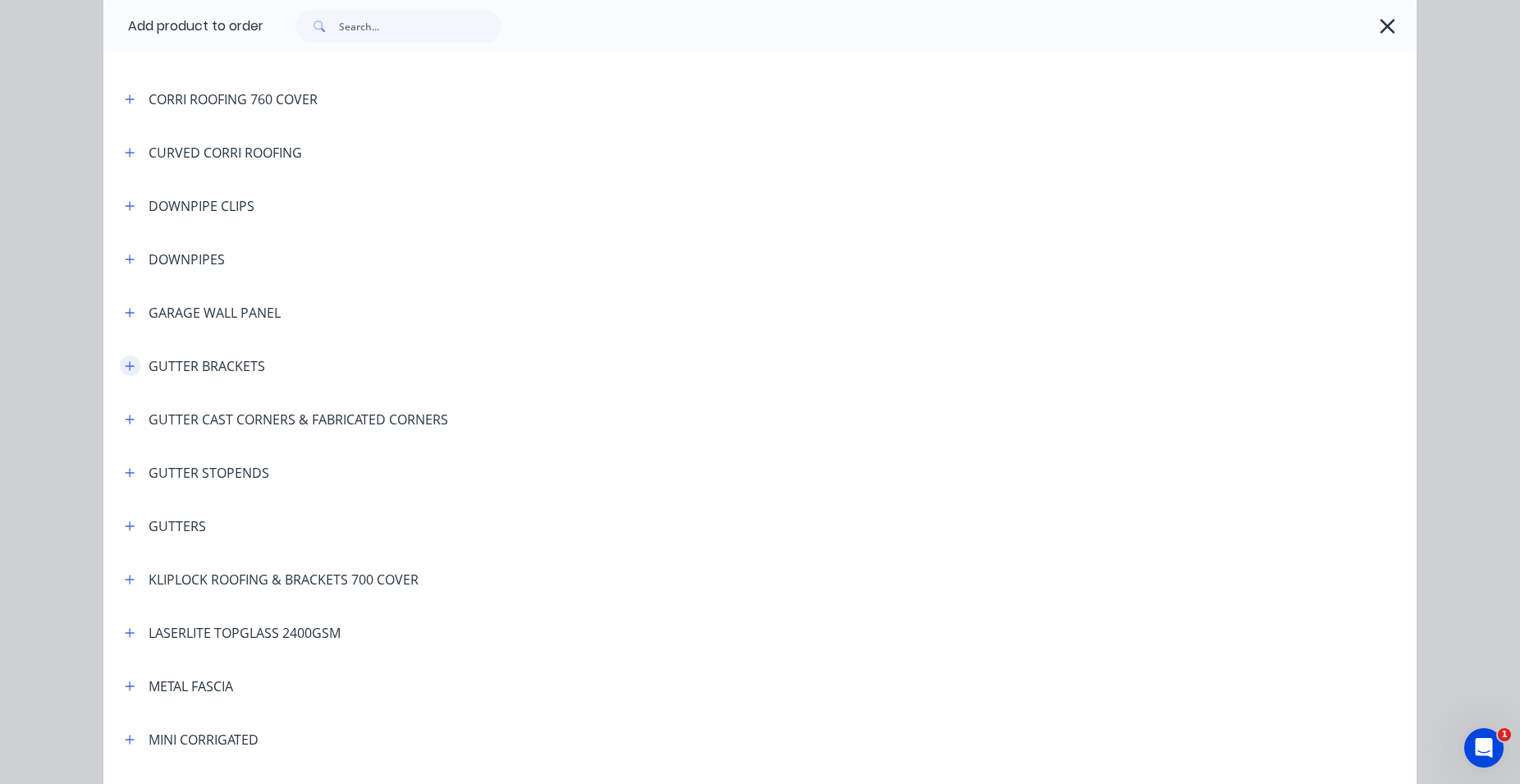
click at [127, 363] on icon "button" at bounding box center [129, 366] width 10 height 11
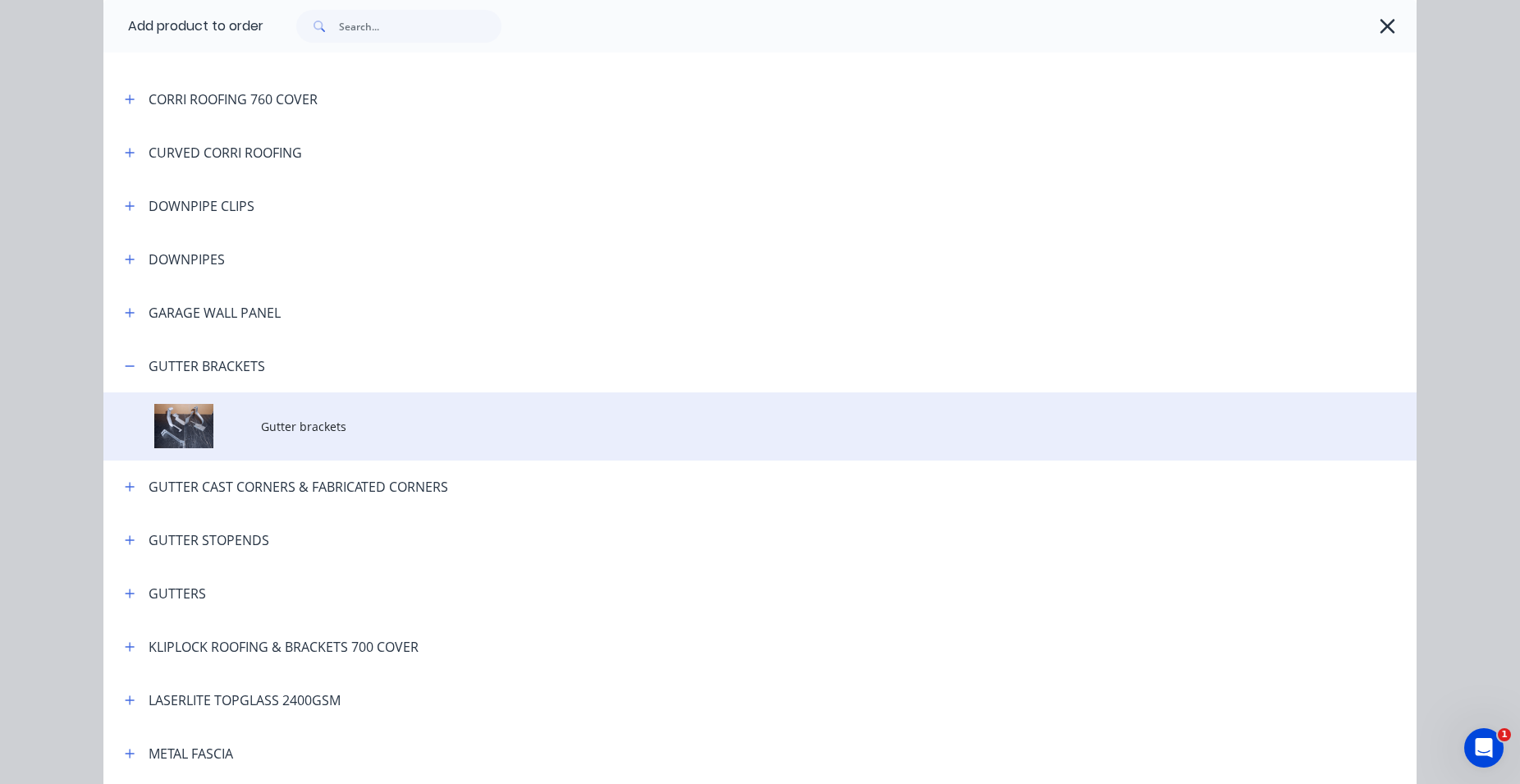
click at [344, 427] on span "Gutter brackets" at bounding box center [723, 427] width 925 height 17
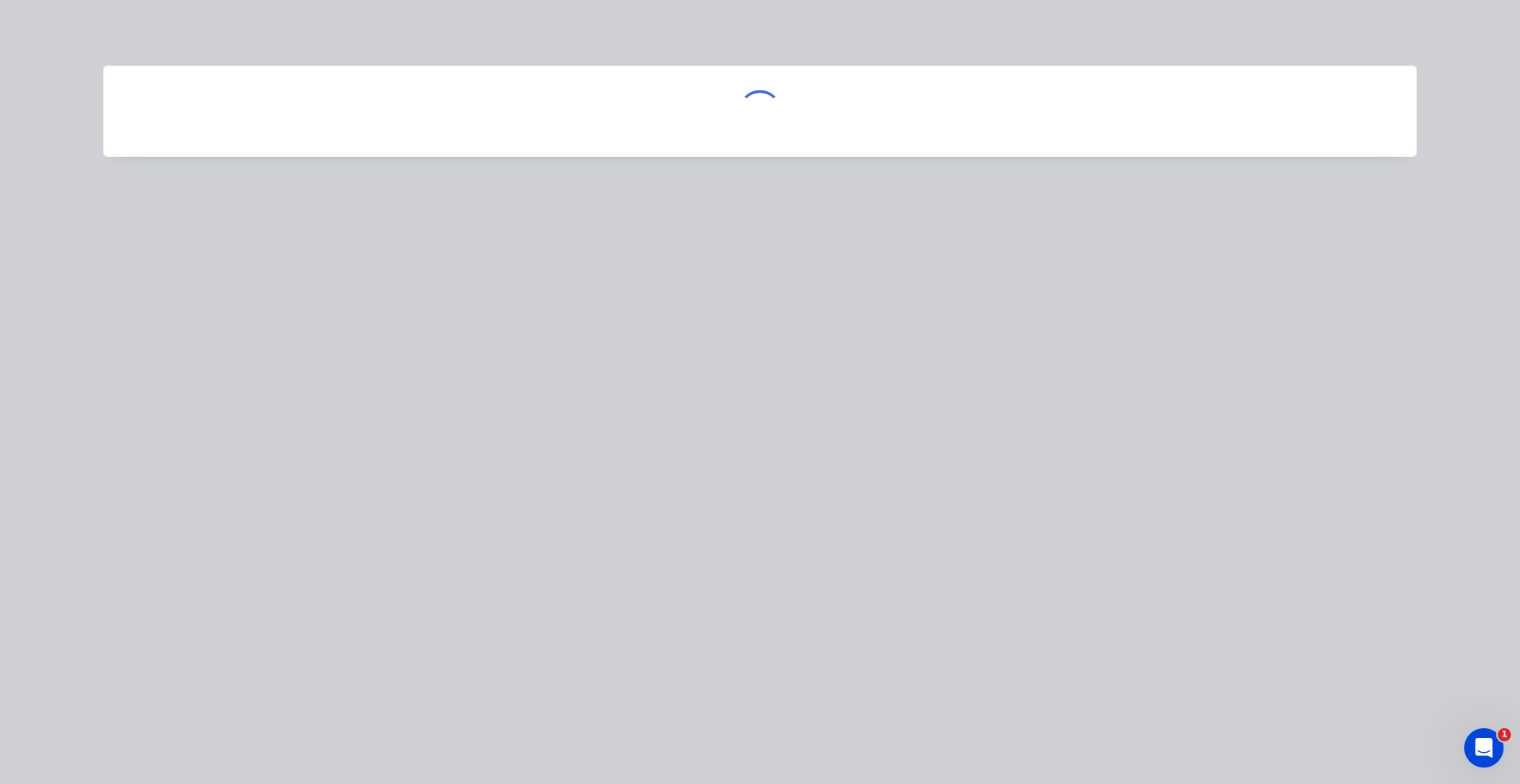
scroll to position [0, 0]
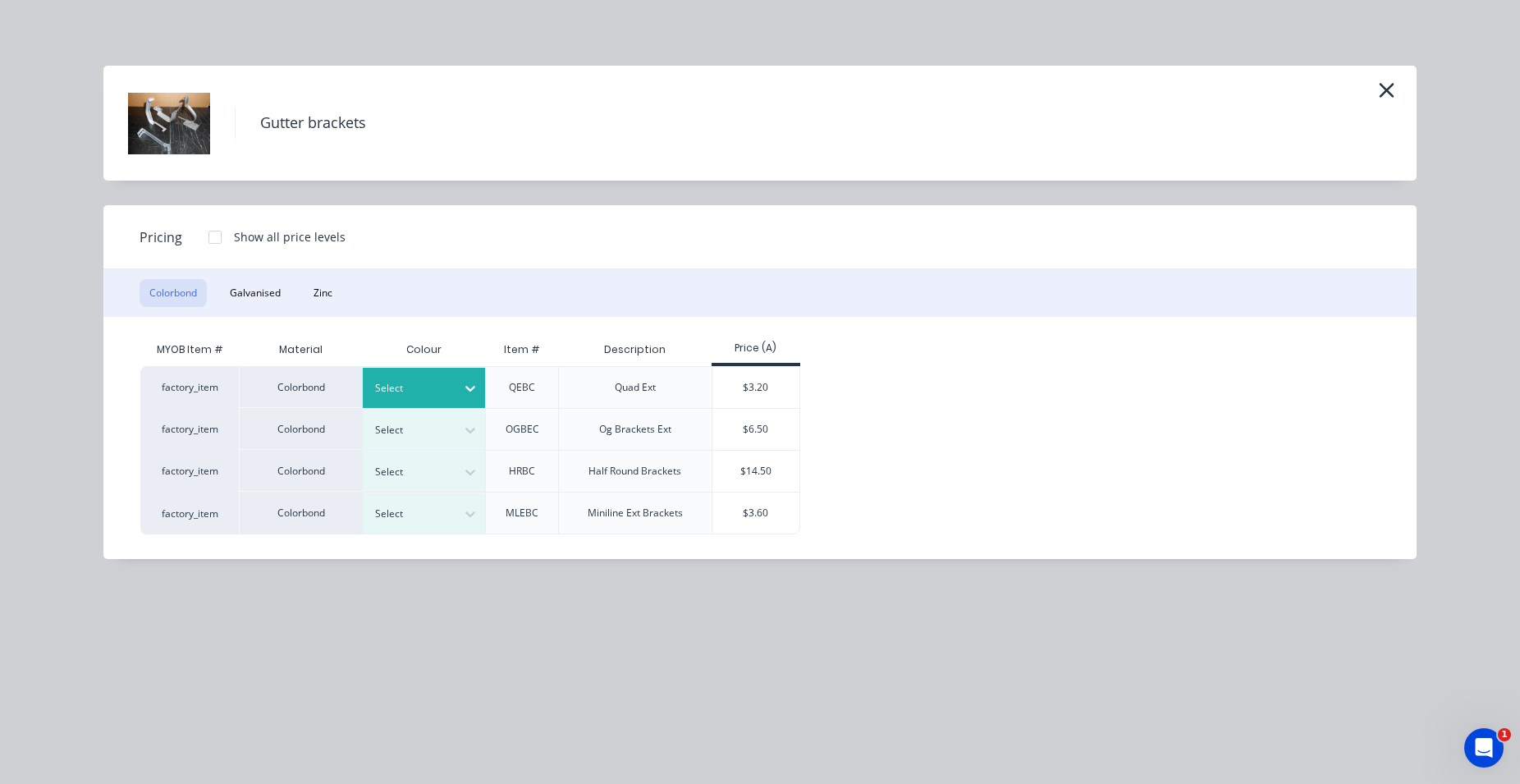
click at [472, 385] on icon at bounding box center [470, 388] width 17 height 17
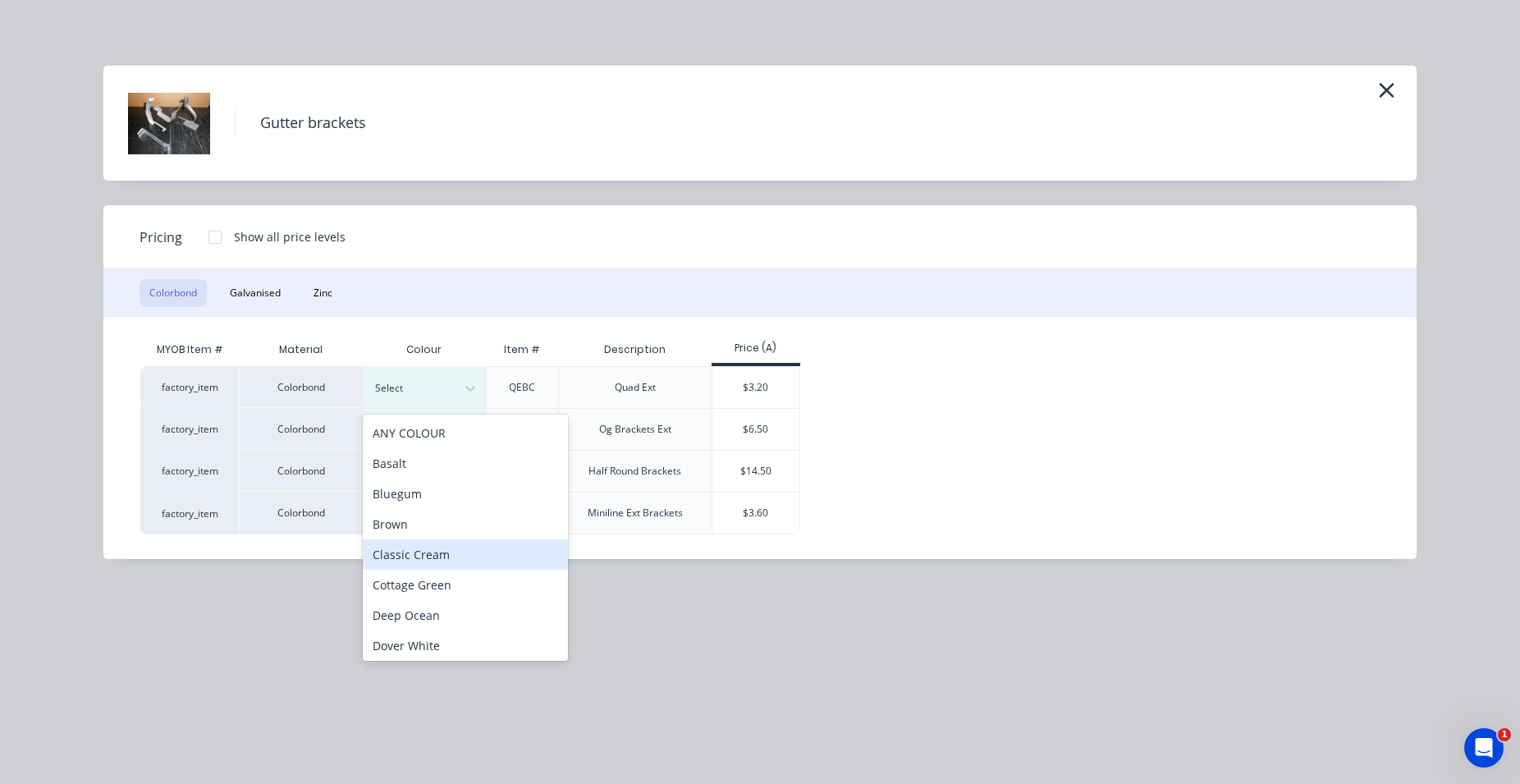
scroll to position [468, 0]
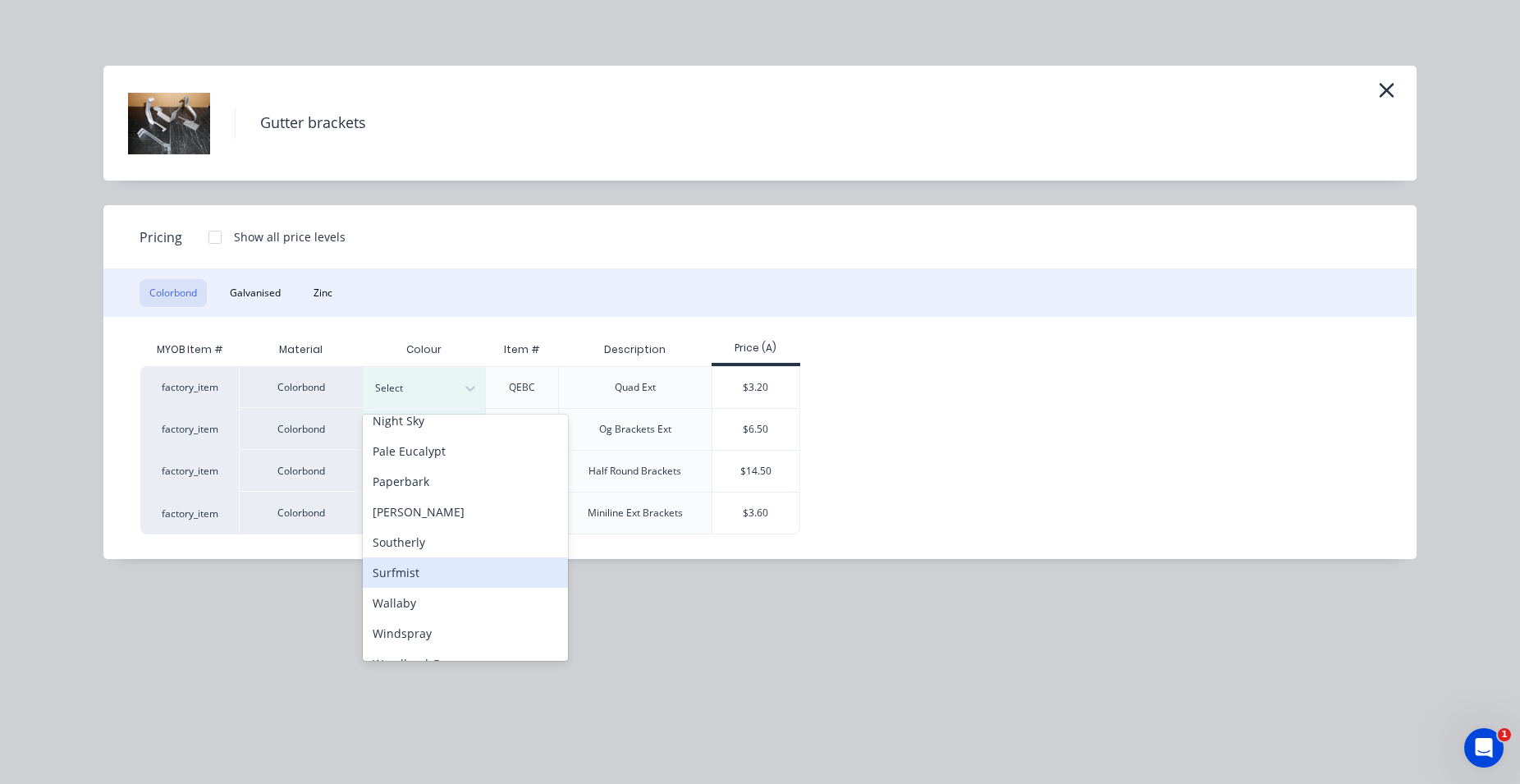
click at [445, 574] on div "Surfmist" at bounding box center [465, 572] width 205 height 31
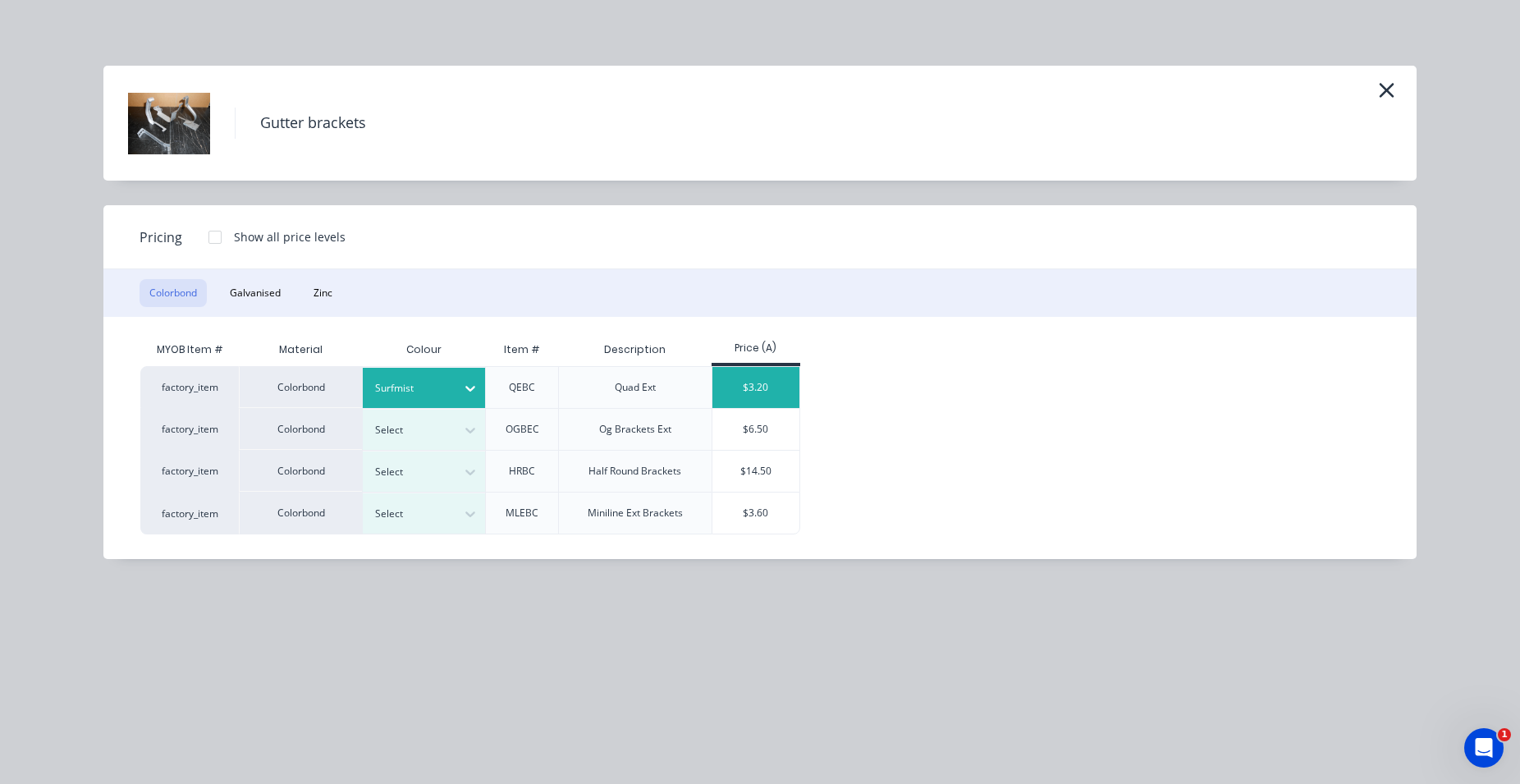
click at [726, 392] on div "$3.20" at bounding box center [756, 387] width 88 height 41
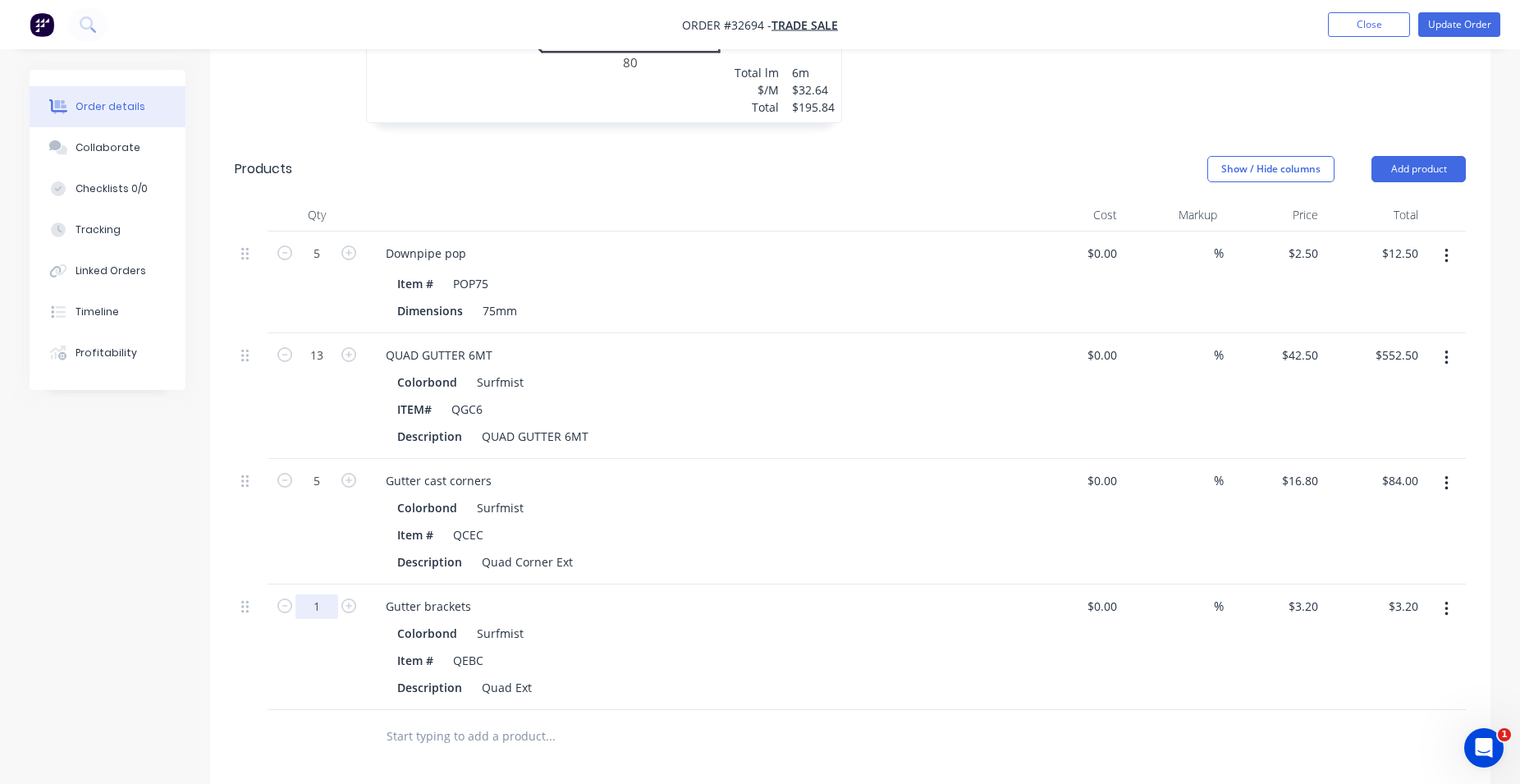
click at [328, 595] on input "1" at bounding box center [316, 607] width 43 height 24
type input "75"
type input "$240.00"
click at [878, 659] on div "Gutter brackets Colorbond Surfmist Item # QEBC Description Quad Ext" at bounding box center [694, 647] width 657 height 126
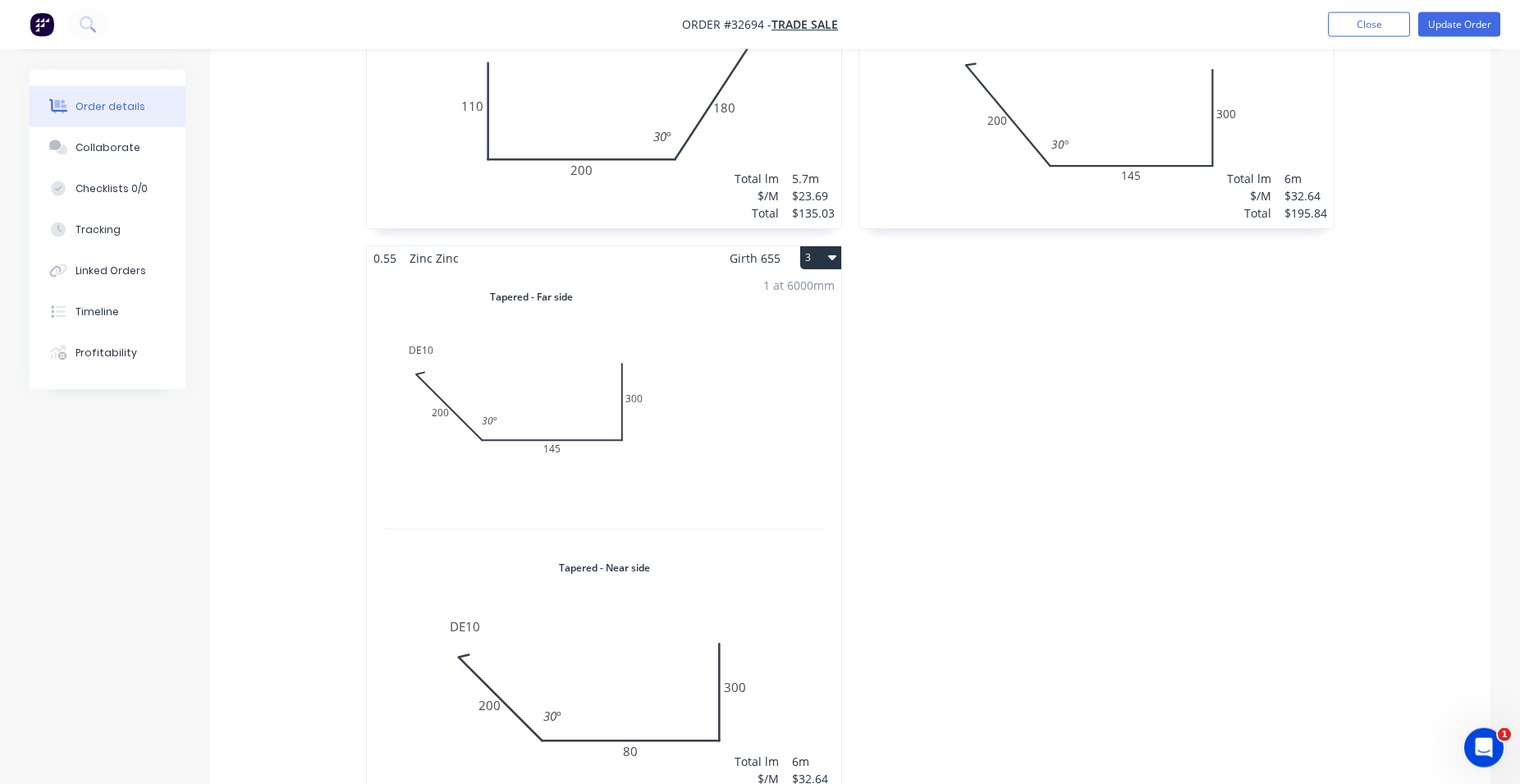
scroll to position [846, 0]
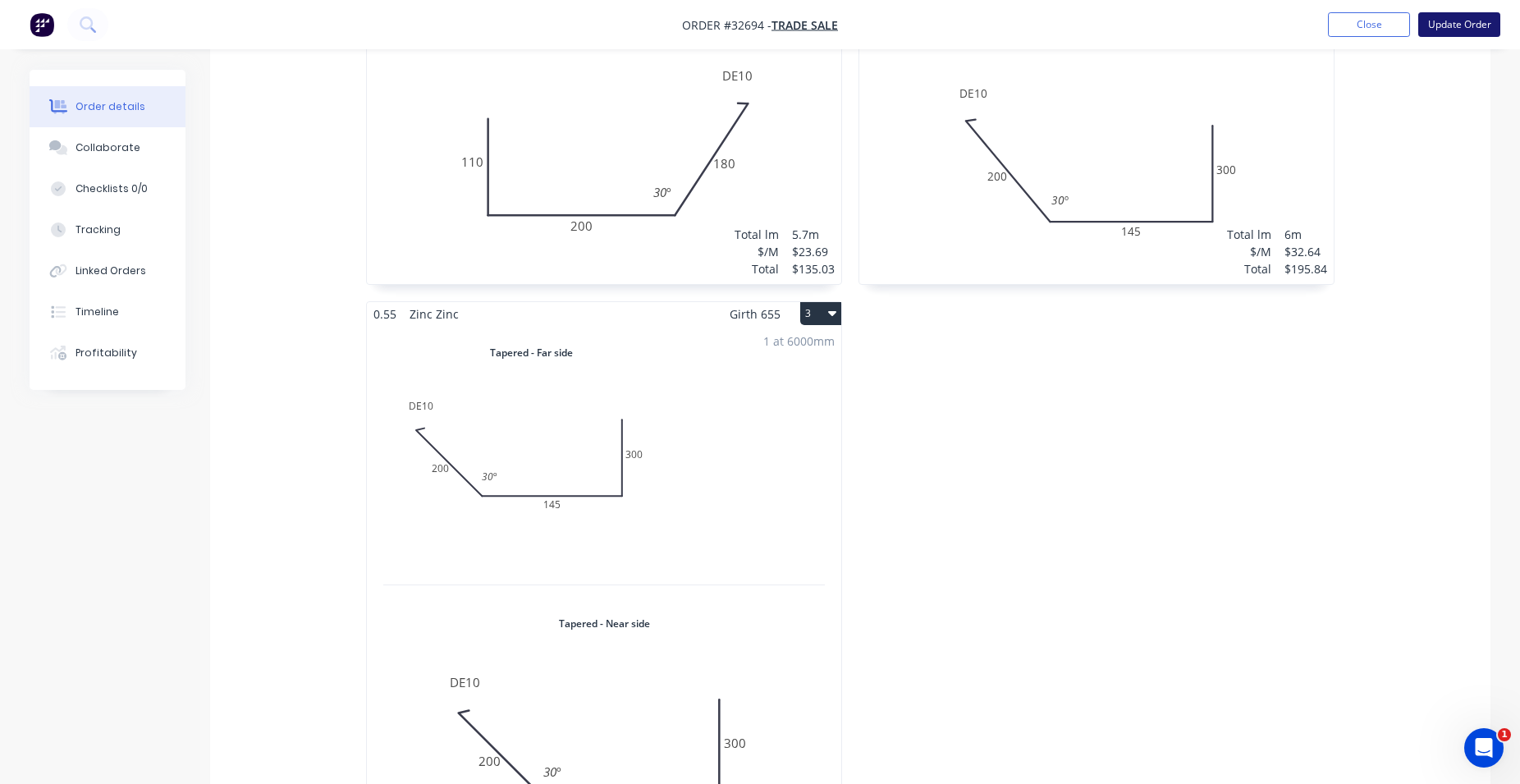
click at [1473, 25] on button "Update Order" at bounding box center [1459, 24] width 82 height 24
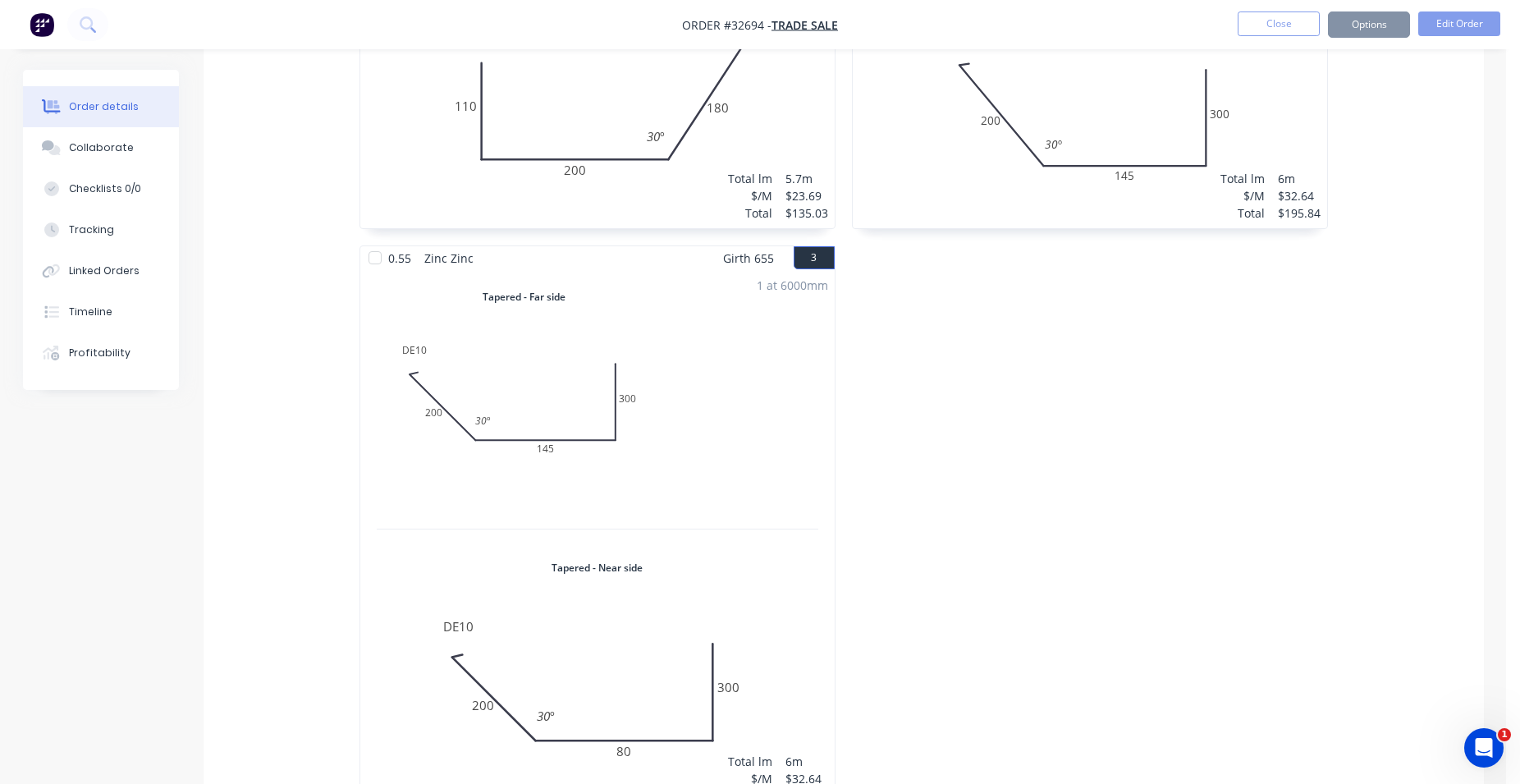
scroll to position [0, 0]
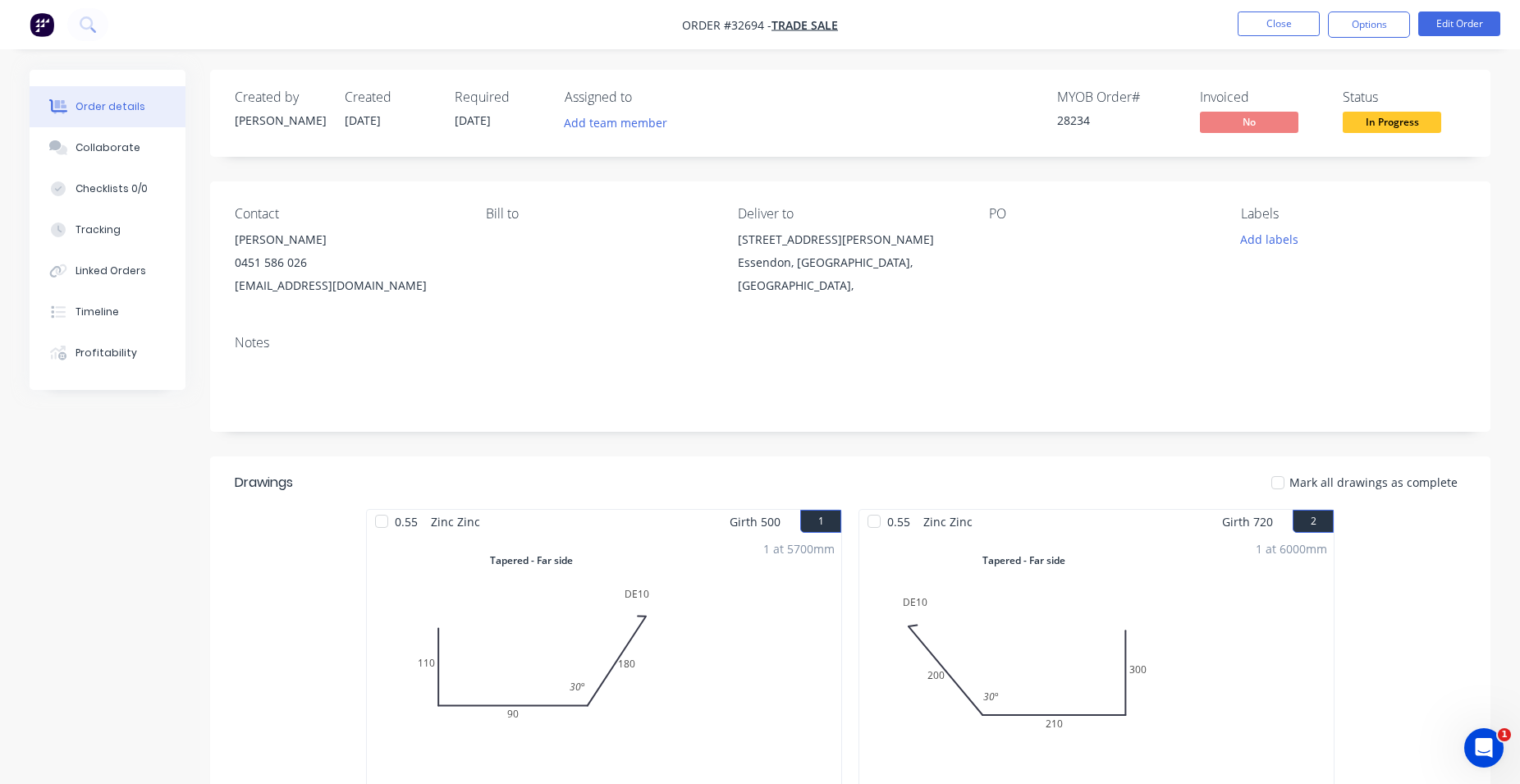
click at [1386, 30] on button "Options" at bounding box center [1369, 24] width 82 height 26
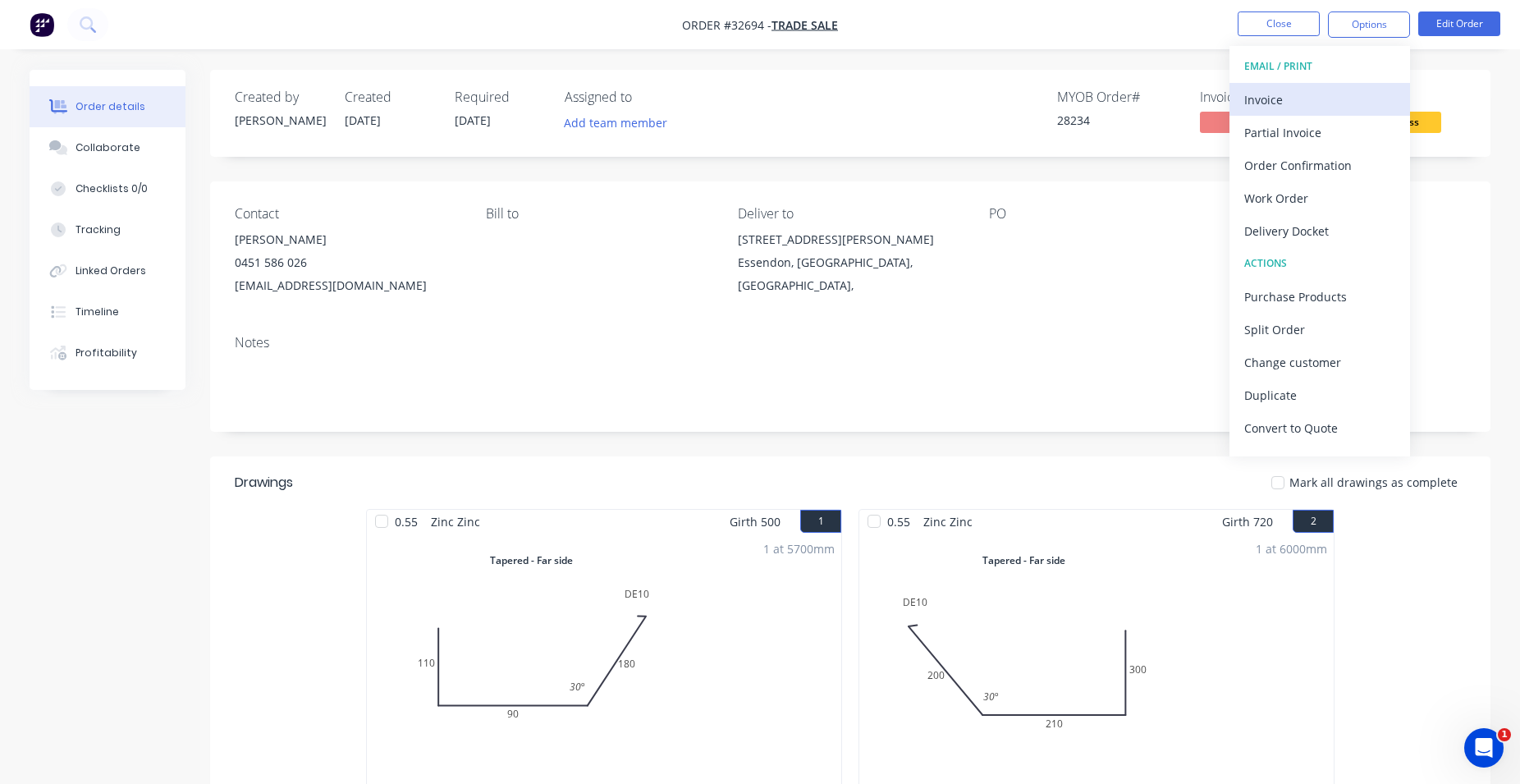
click at [1374, 87] on button "Invoice" at bounding box center [1319, 100] width 181 height 33
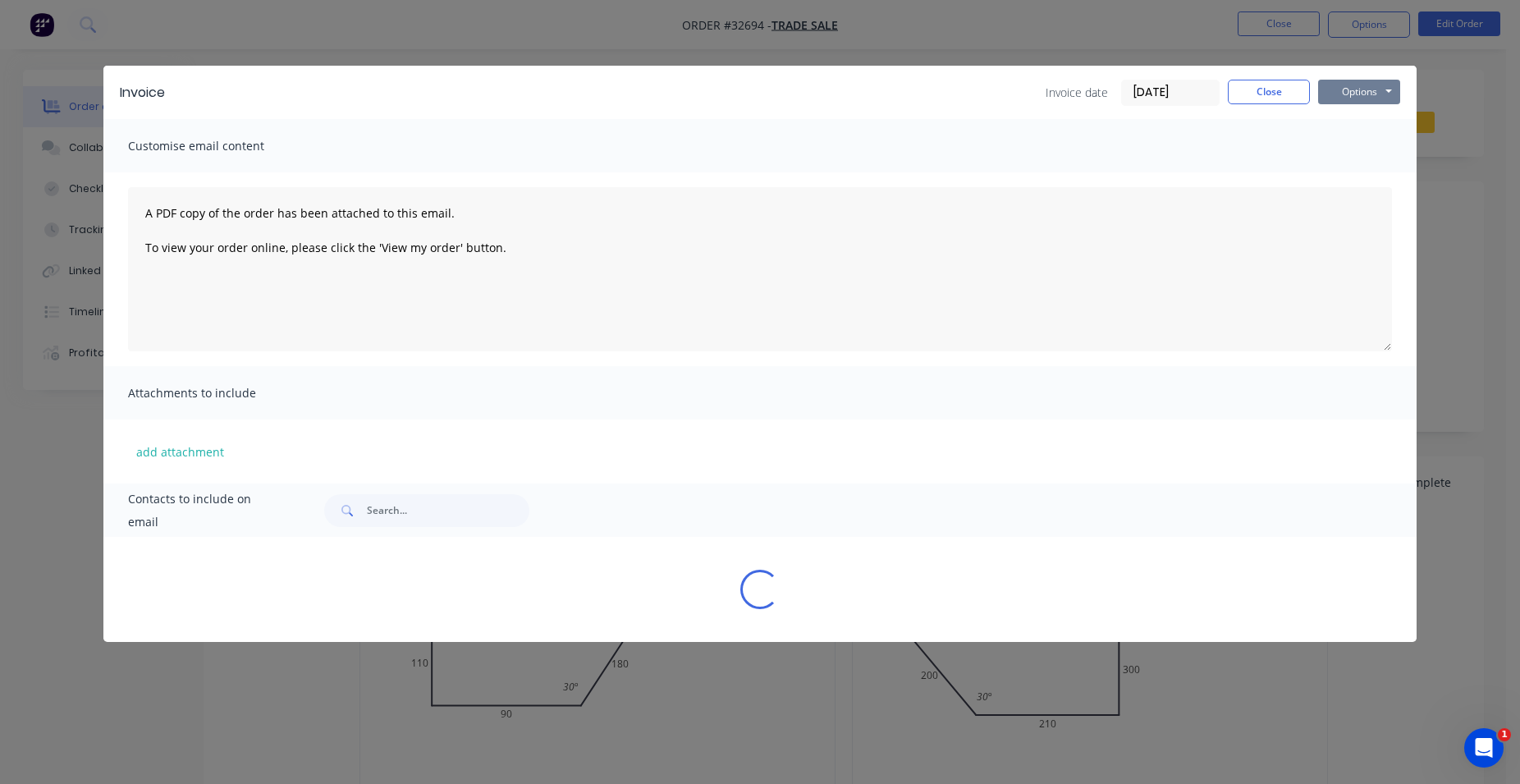
click at [1376, 90] on button "Options" at bounding box center [1359, 92] width 82 height 24
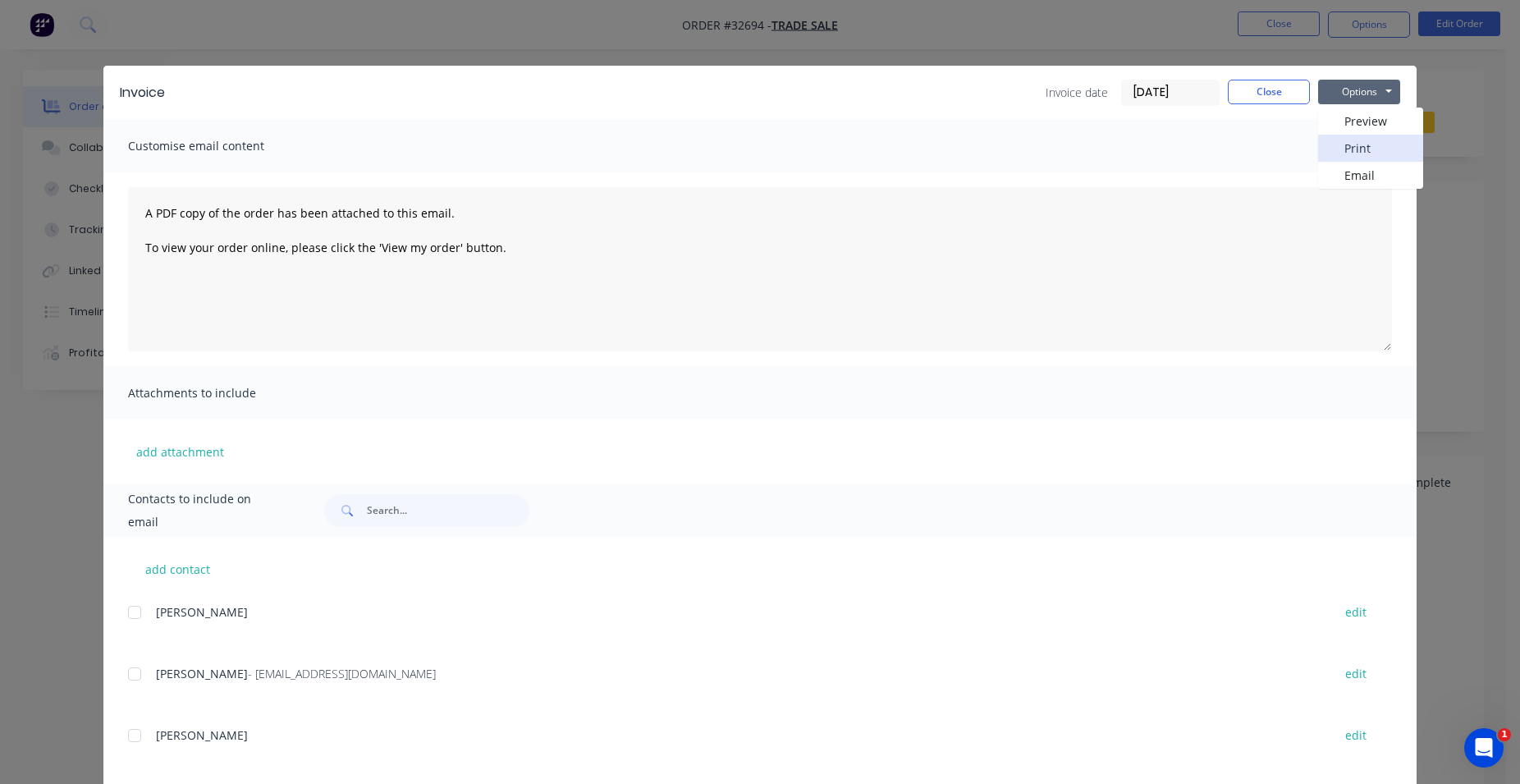
click at [1394, 143] on button "Print" at bounding box center [1371, 148] width 105 height 27
click at [1284, 93] on button "Close" at bounding box center [1269, 92] width 82 height 24
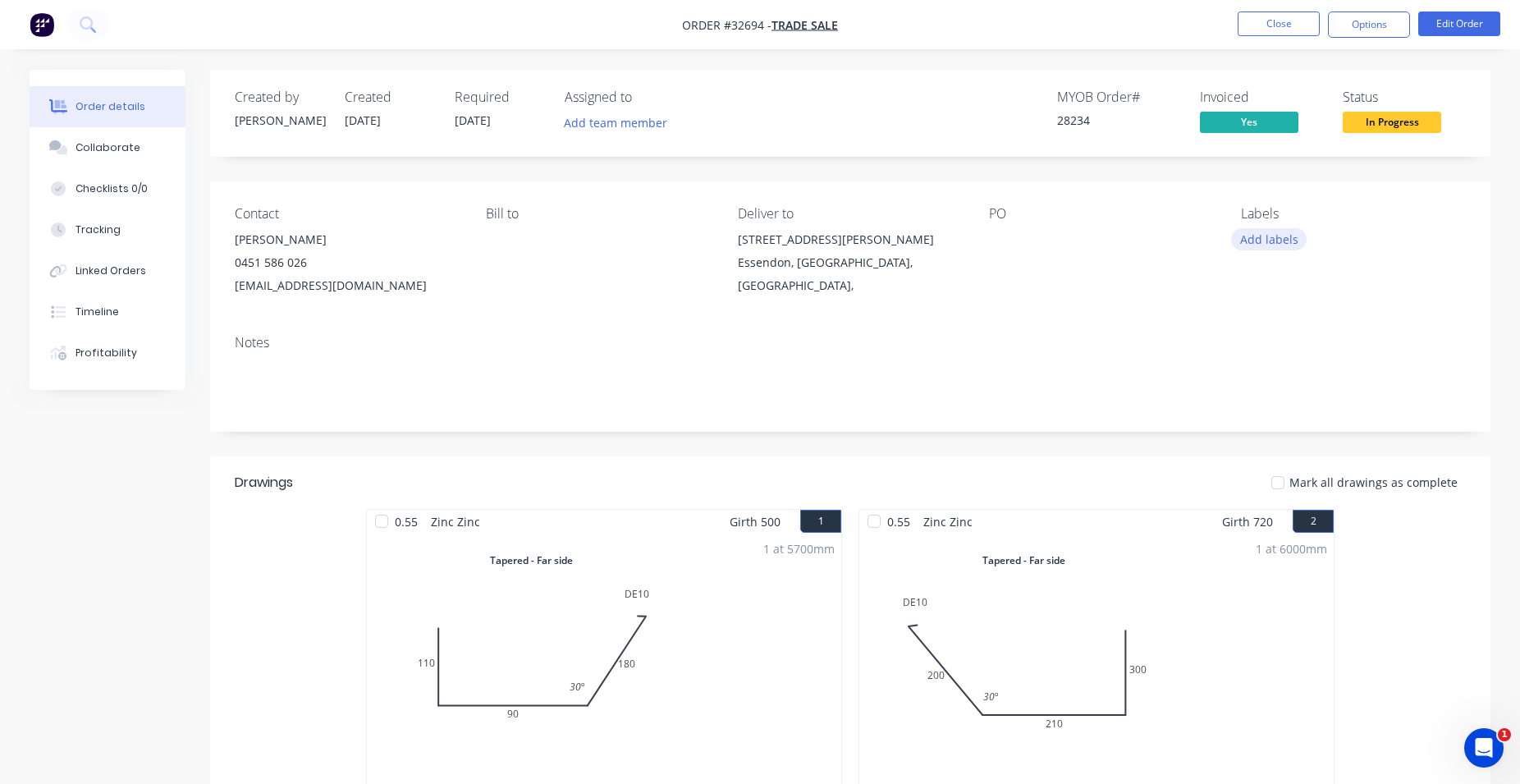
click at [1269, 237] on button "Add labels" at bounding box center [1269, 238] width 75 height 22
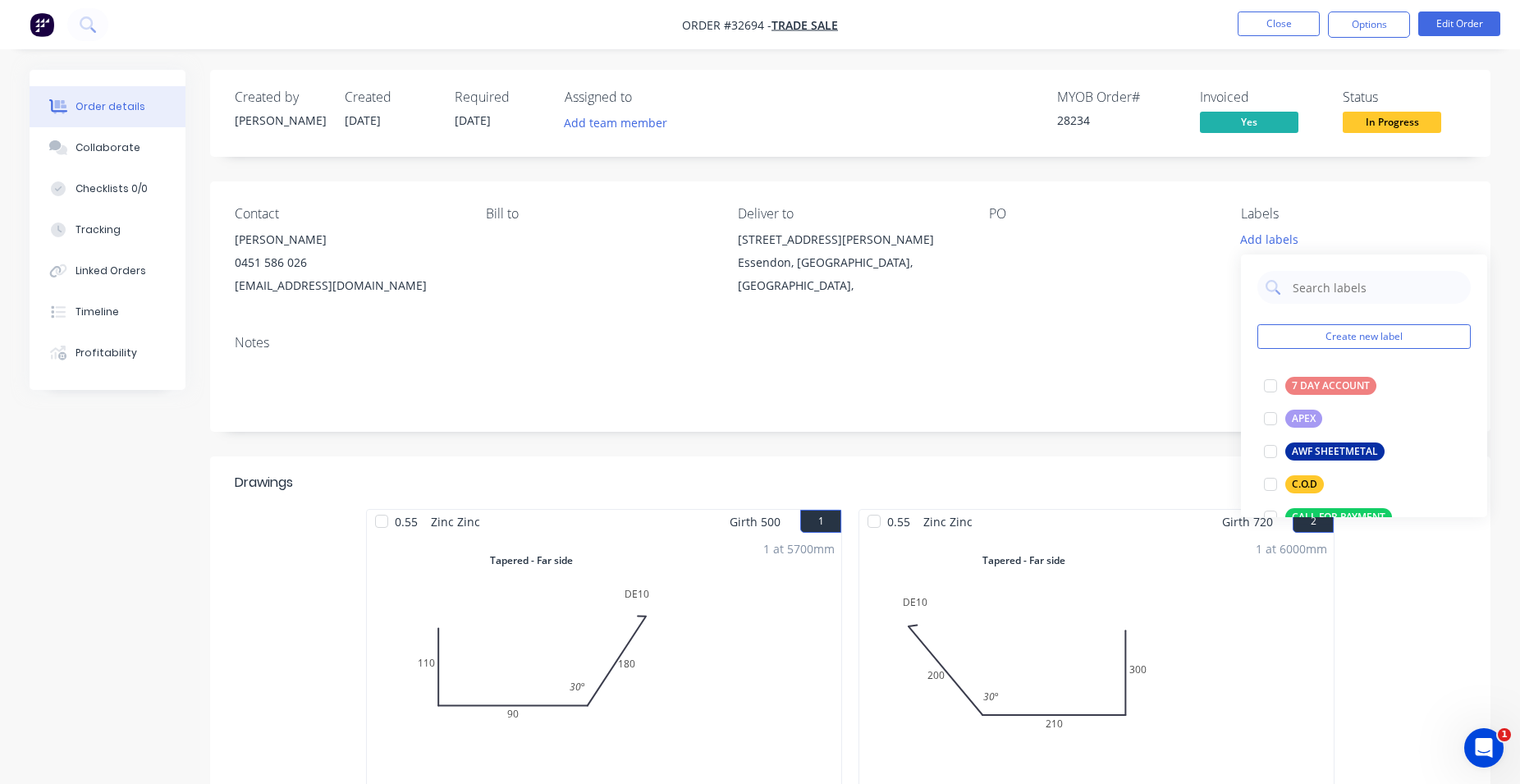
scroll to position [375, 0]
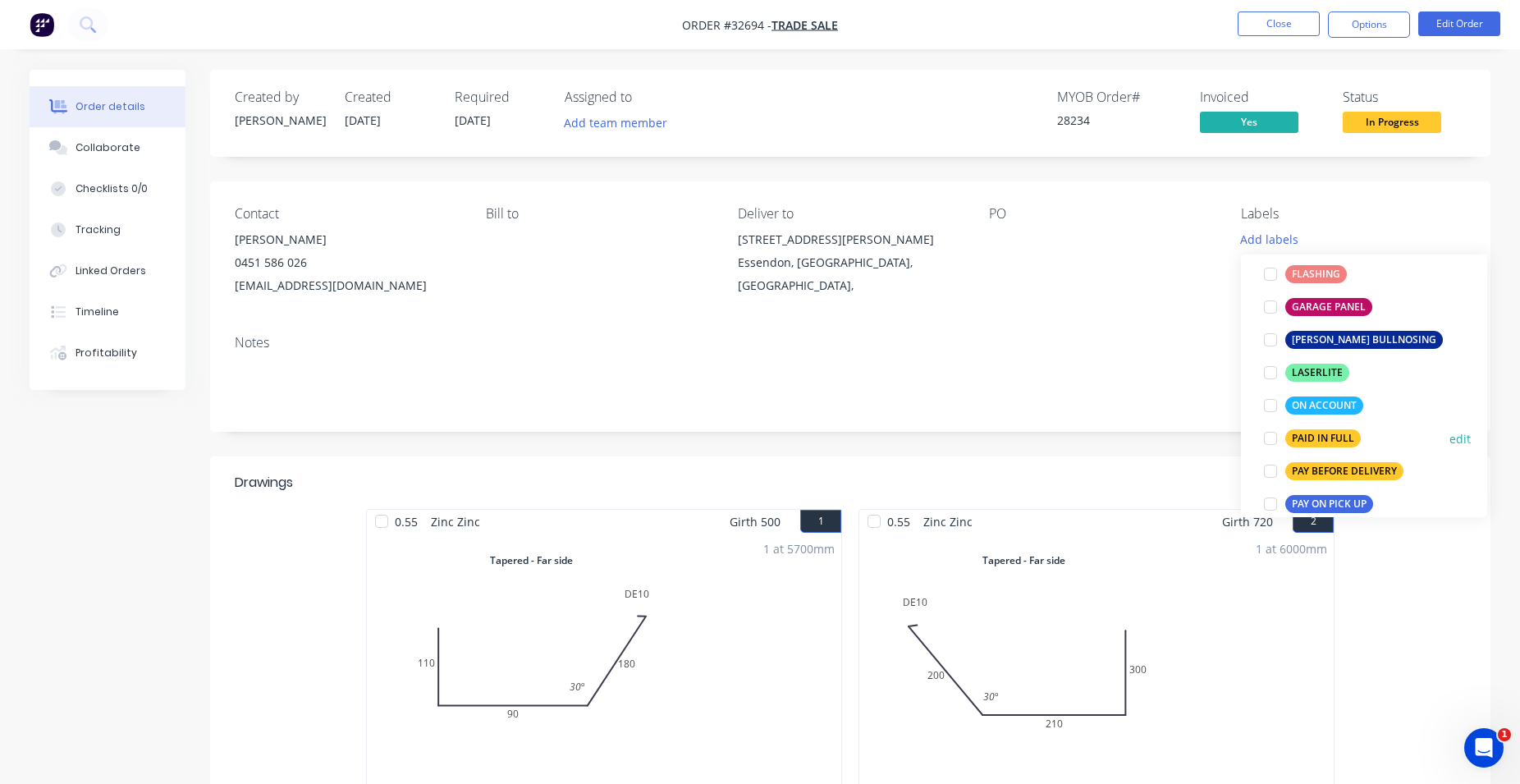
click at [1329, 437] on div "PAID IN FULL" at bounding box center [1323, 438] width 75 height 18
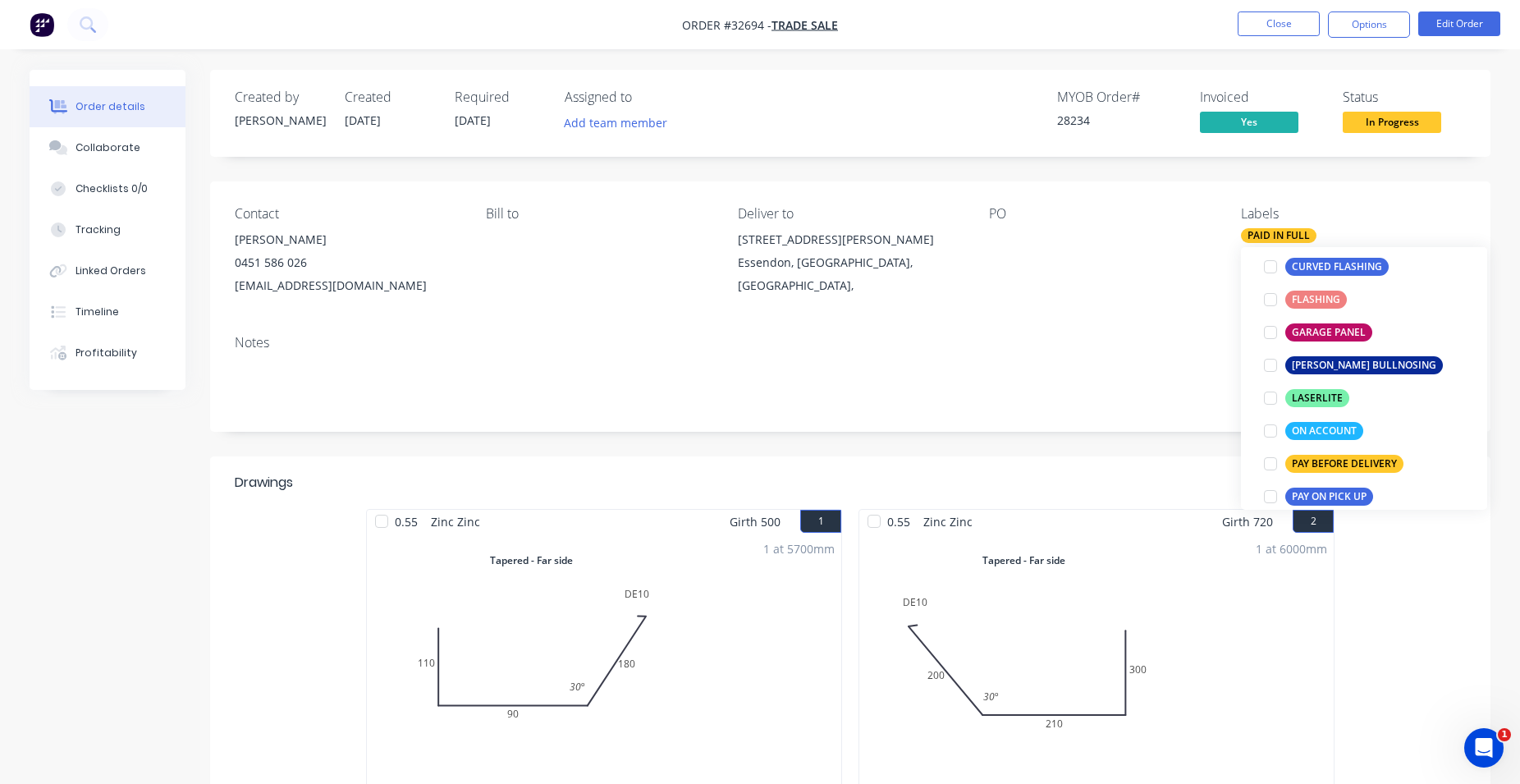
scroll to position [0, 0]
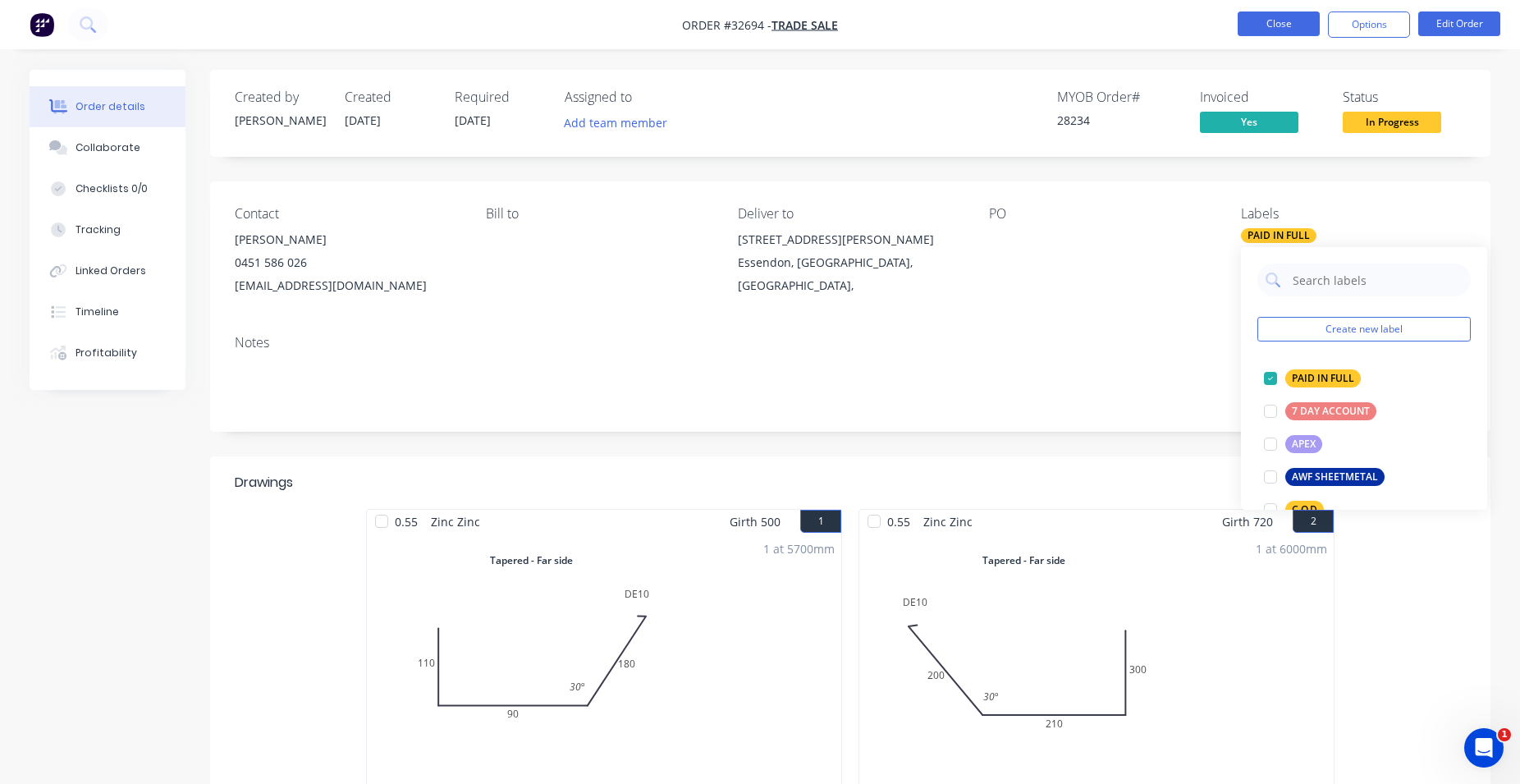
click at [1297, 22] on button "Close" at bounding box center [1279, 24] width 82 height 24
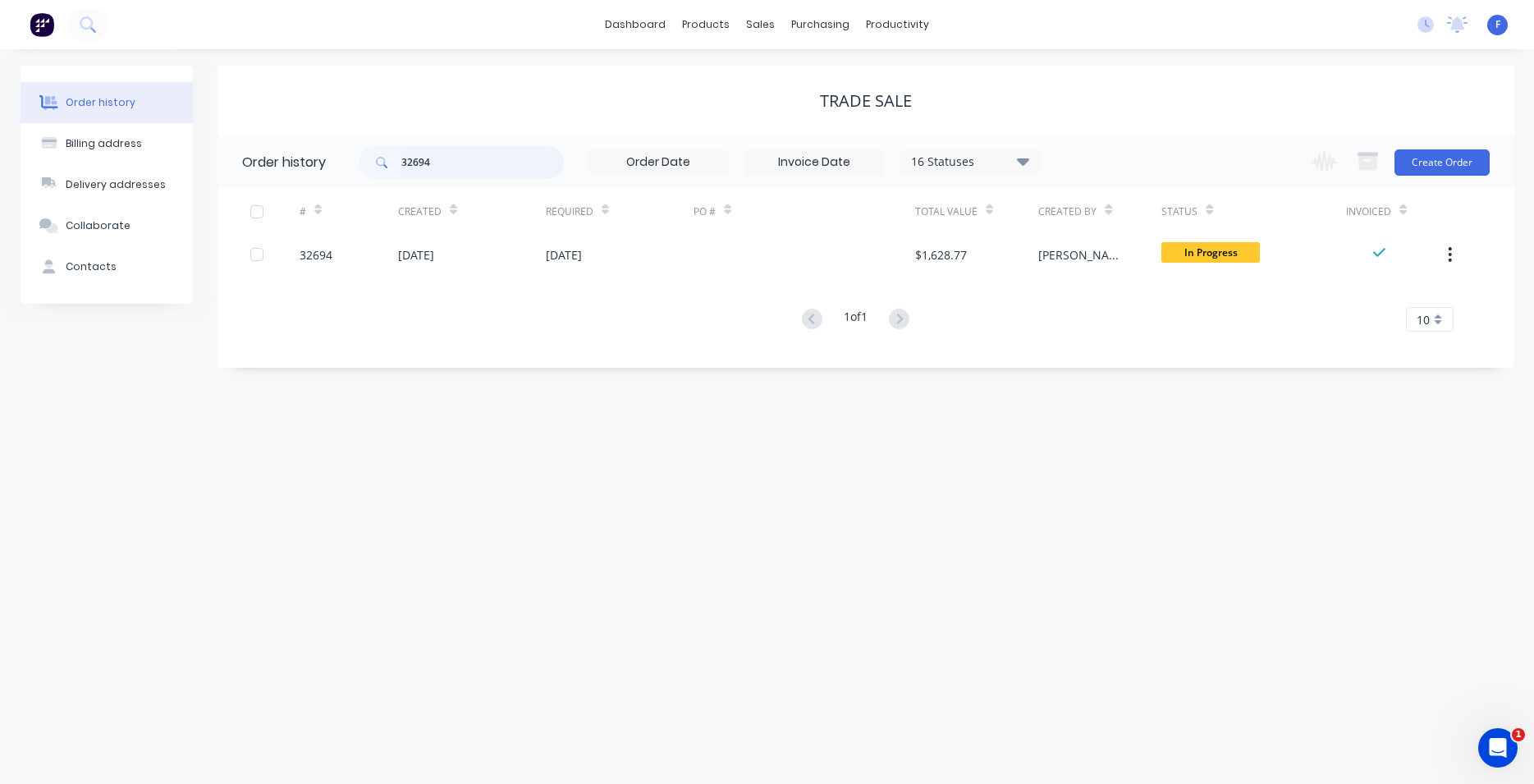
click at [482, 155] on input "32694" at bounding box center [483, 162] width 162 height 33
type input "3"
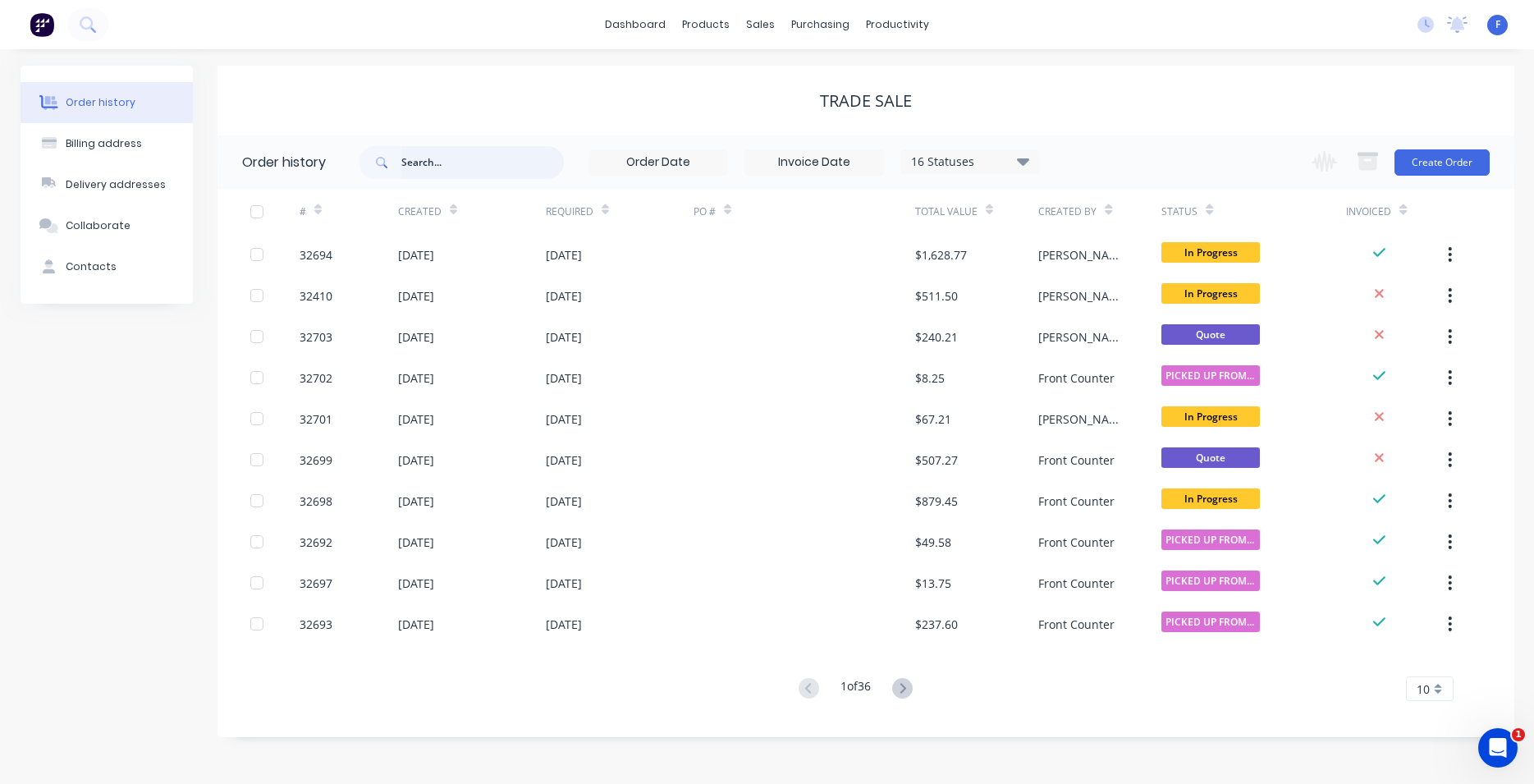
click at [430, 154] on input "text" at bounding box center [483, 162] width 162 height 33
type input "28160"
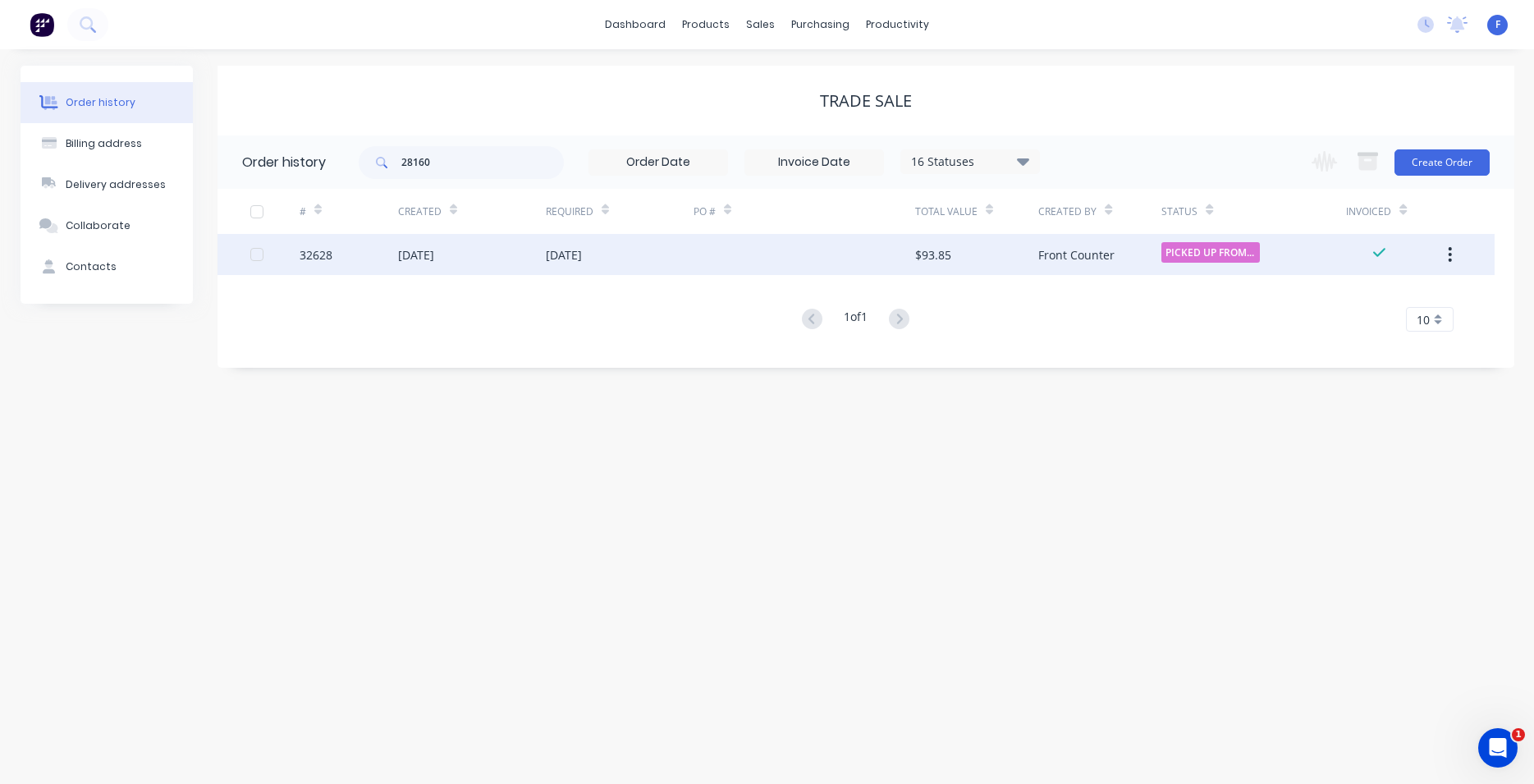
click at [576, 247] on div "[DATE]" at bounding box center [563, 255] width 36 height 17
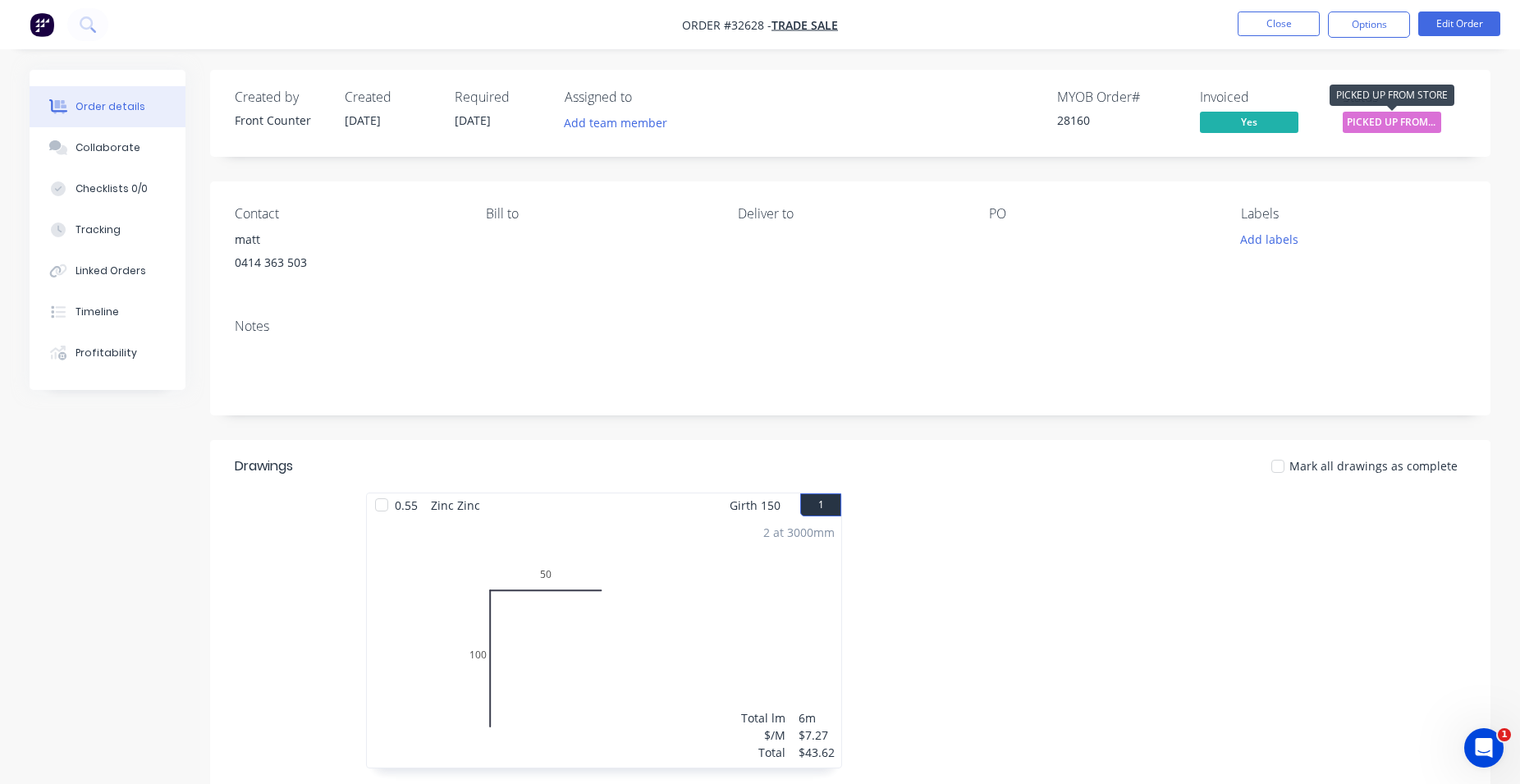
click at [1391, 123] on span "PICKED UP FROM ..." at bounding box center [1392, 122] width 99 height 21
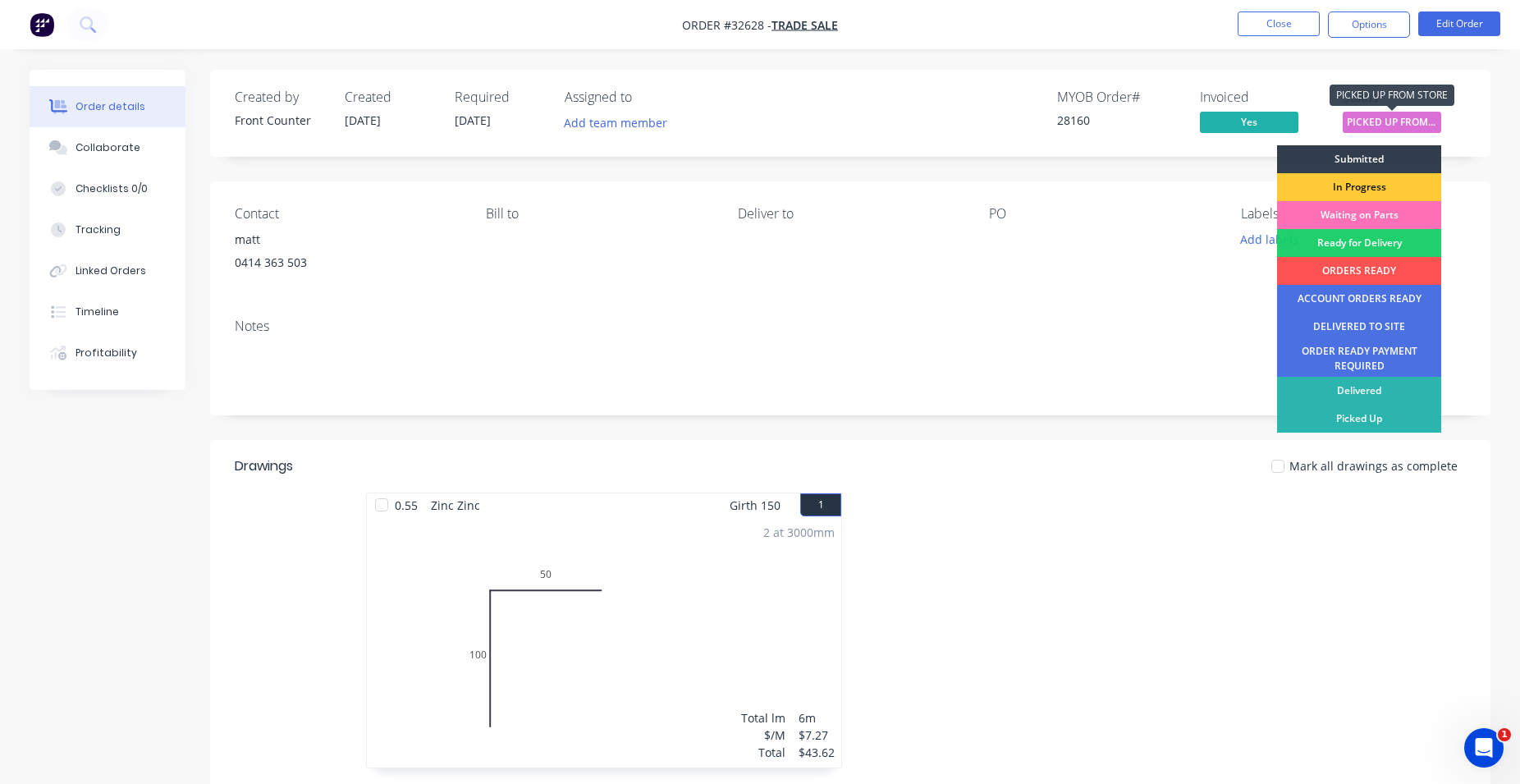
click at [1391, 124] on span "PICKED UP FROM ..." at bounding box center [1392, 122] width 99 height 21
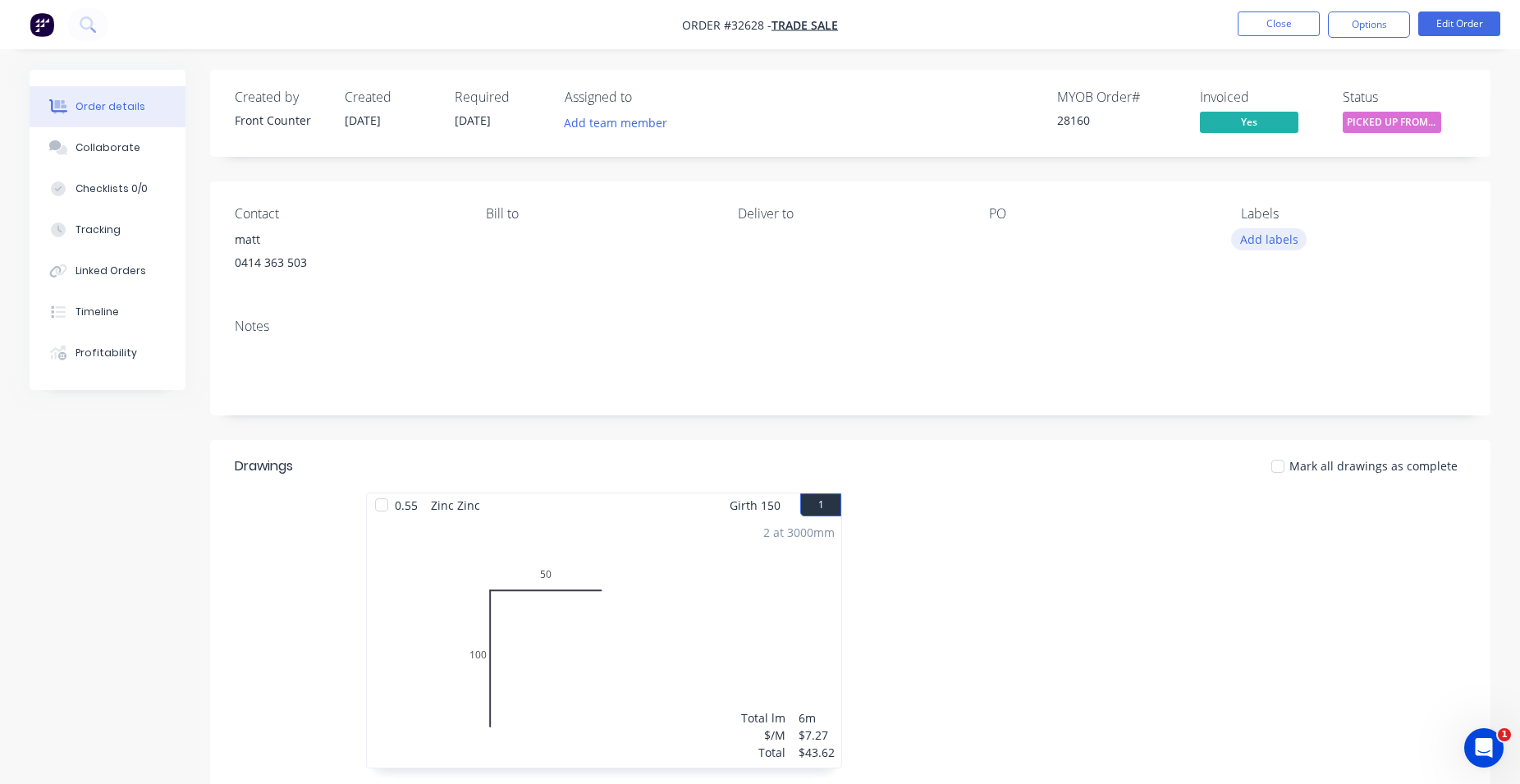
click at [1281, 237] on button "Add labels" at bounding box center [1269, 238] width 75 height 22
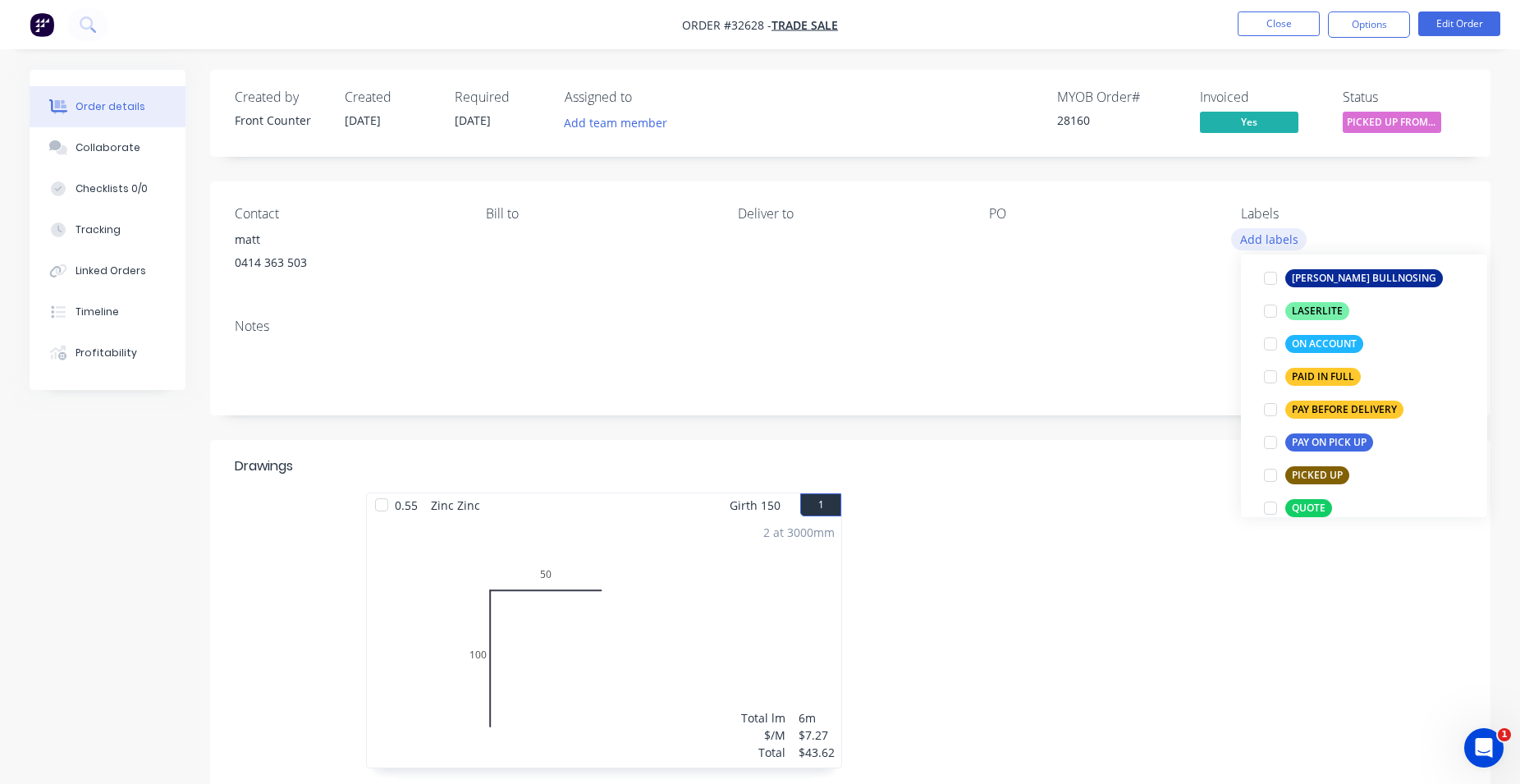
scroll to position [468, 0]
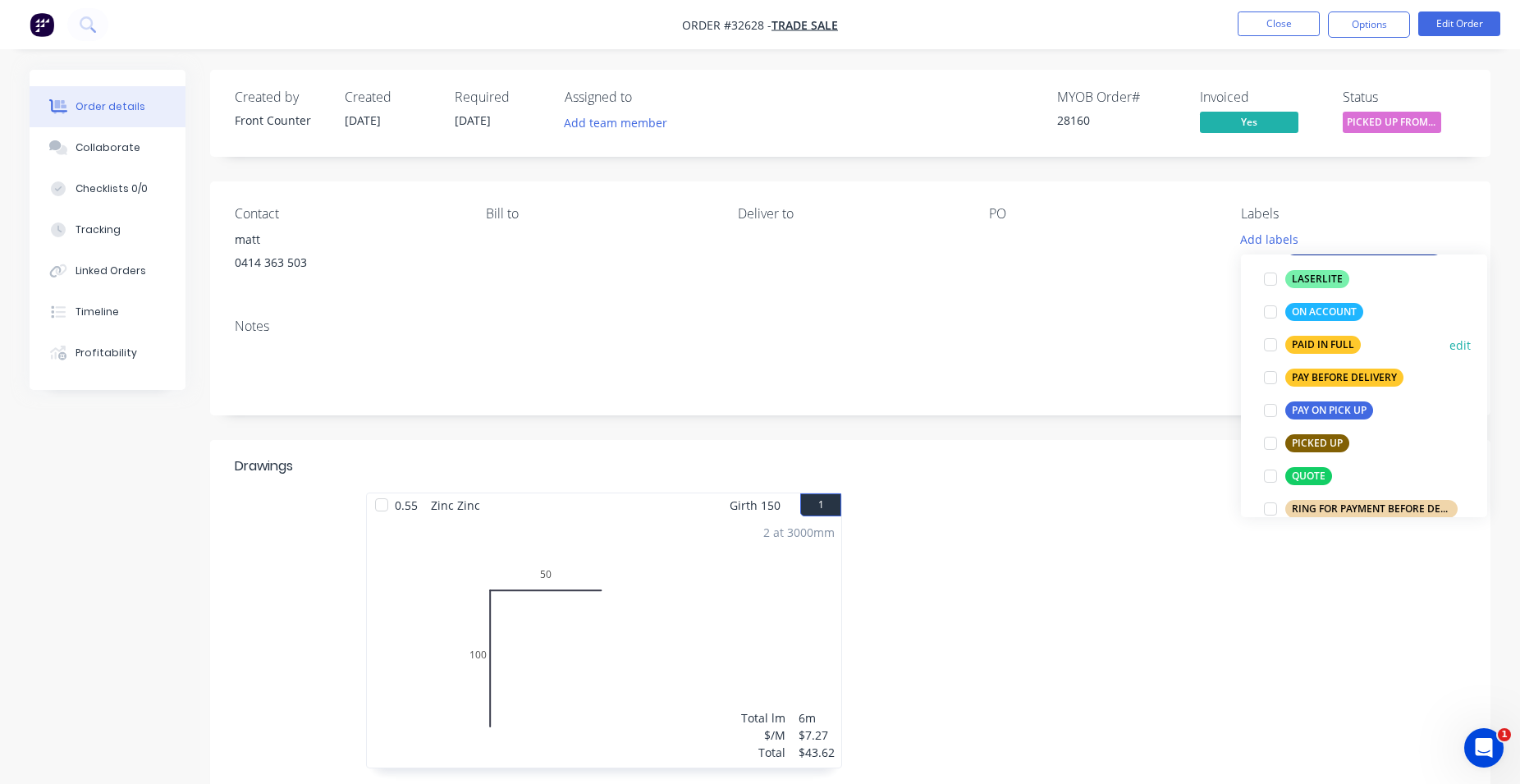
click at [1327, 338] on div "PAID IN FULL" at bounding box center [1323, 344] width 75 height 18
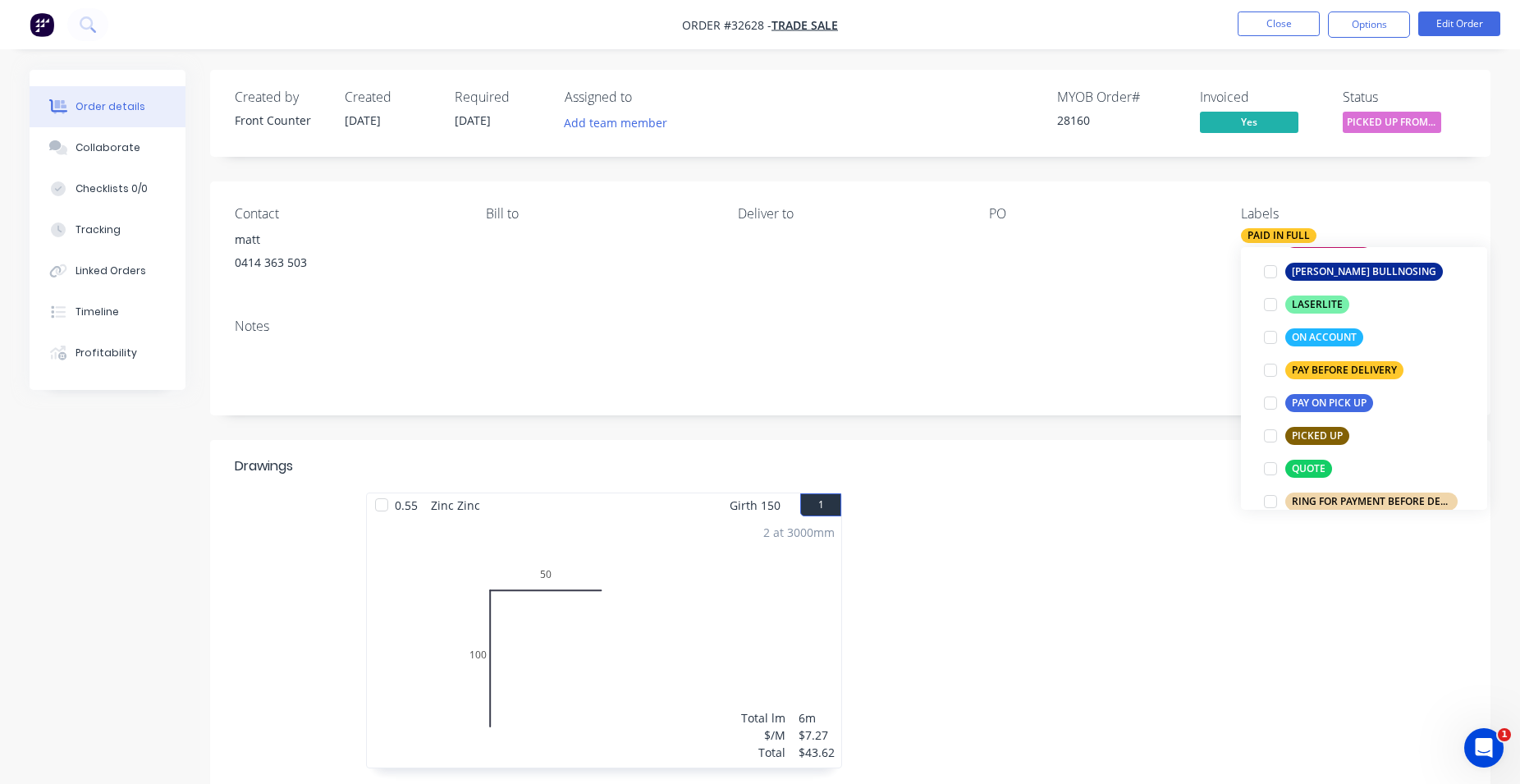
scroll to position [41, 0]
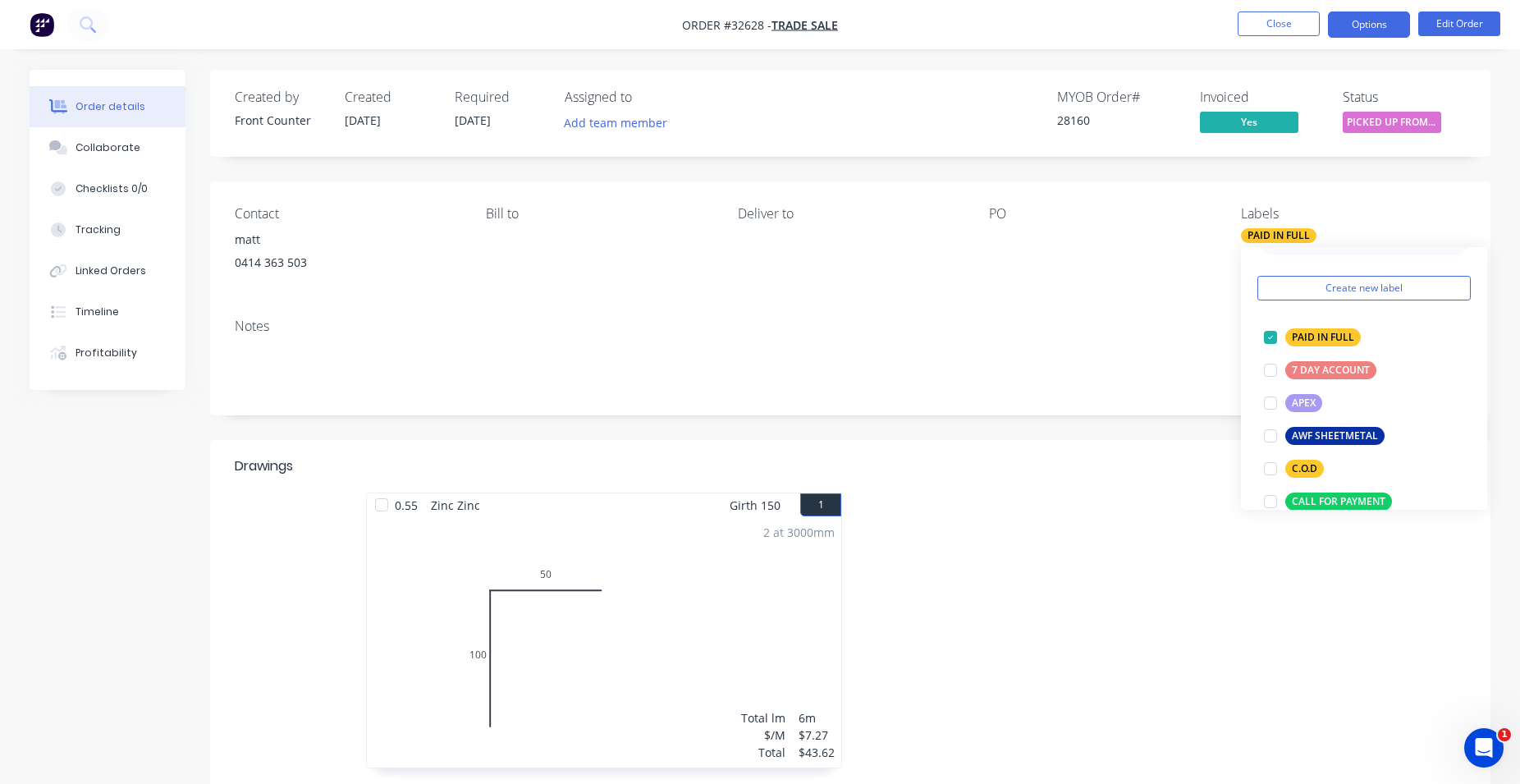
click at [1345, 25] on button "Options" at bounding box center [1369, 24] width 82 height 26
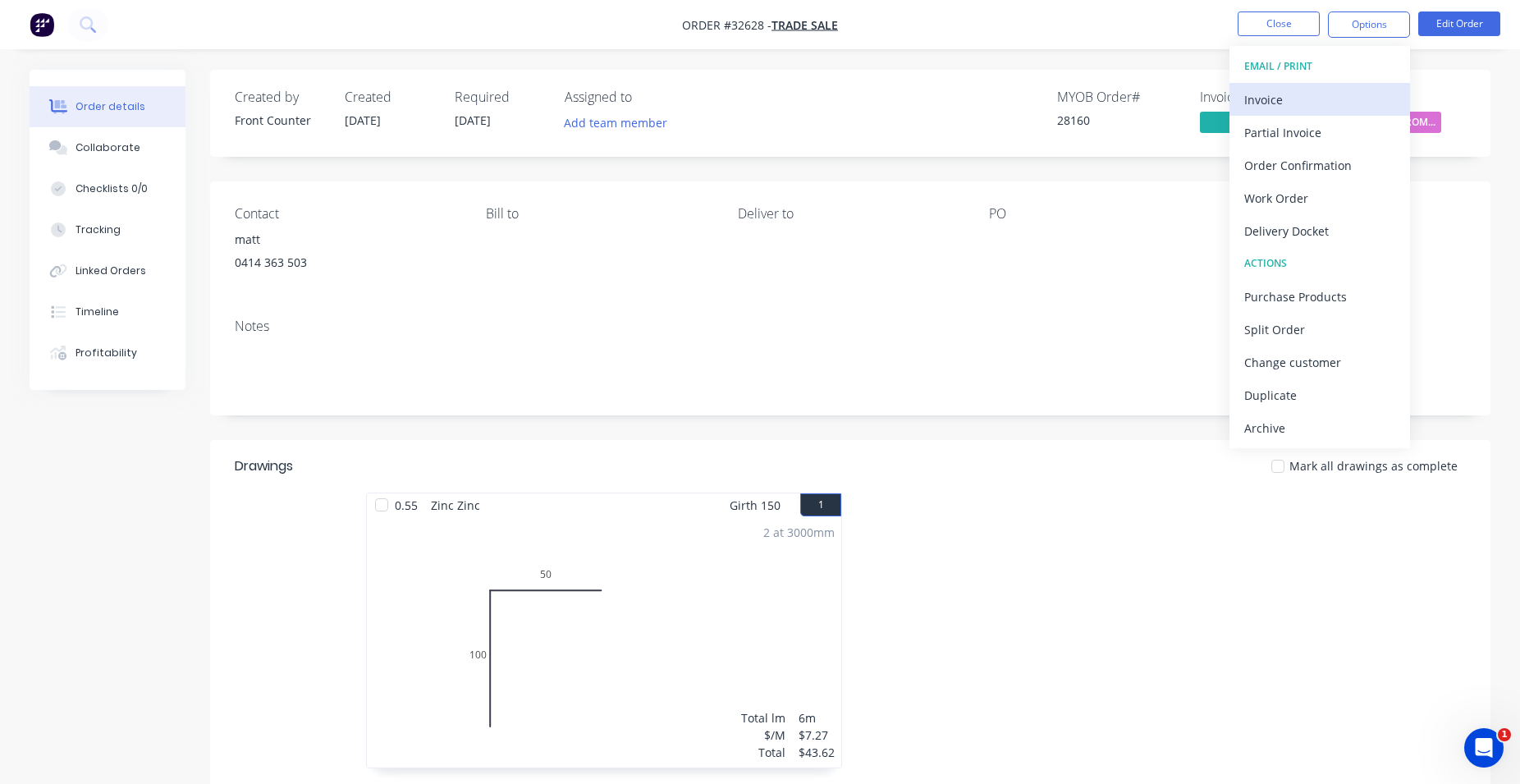
click at [1319, 99] on div "Invoice" at bounding box center [1319, 100] width 151 height 24
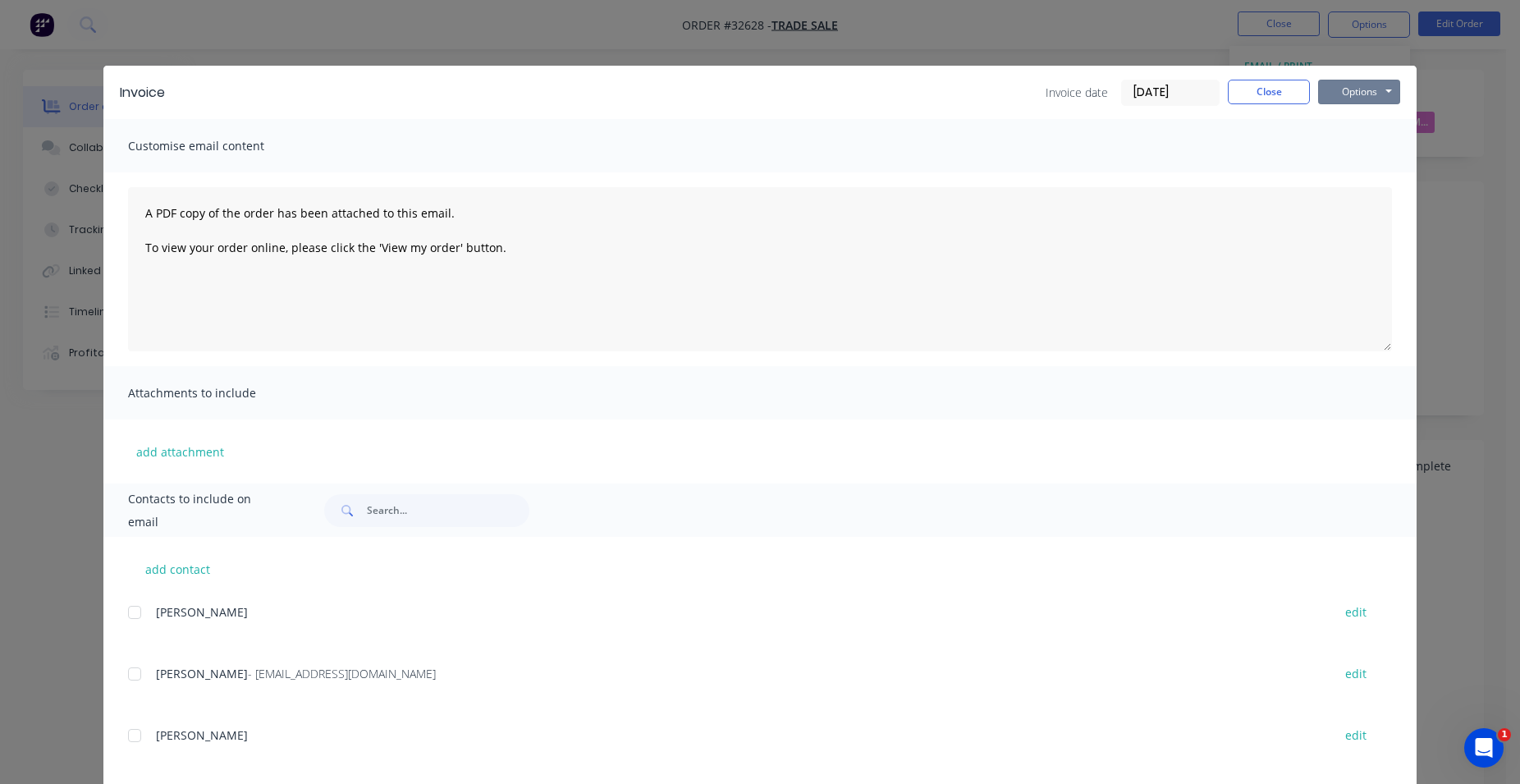
drag, startPoint x: 1340, startPoint y: 90, endPoint x: 1347, endPoint y: 104, distance: 15.7
click at [1340, 91] on button "Options" at bounding box center [1359, 92] width 82 height 24
click at [1370, 141] on button "Print" at bounding box center [1371, 148] width 105 height 27
click at [1291, 96] on button "Close" at bounding box center [1269, 92] width 82 height 24
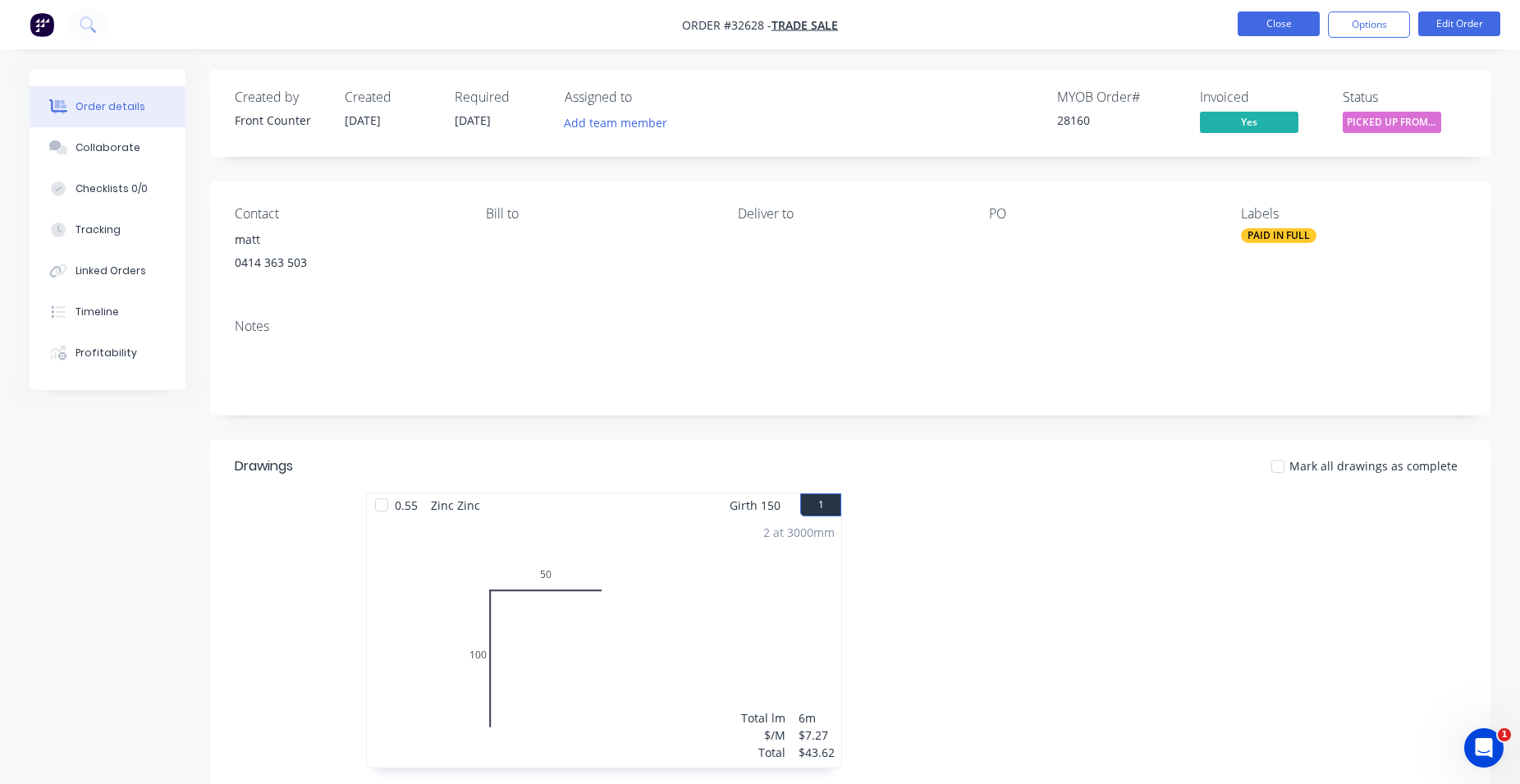
click at [1276, 33] on button "Close" at bounding box center [1279, 24] width 82 height 24
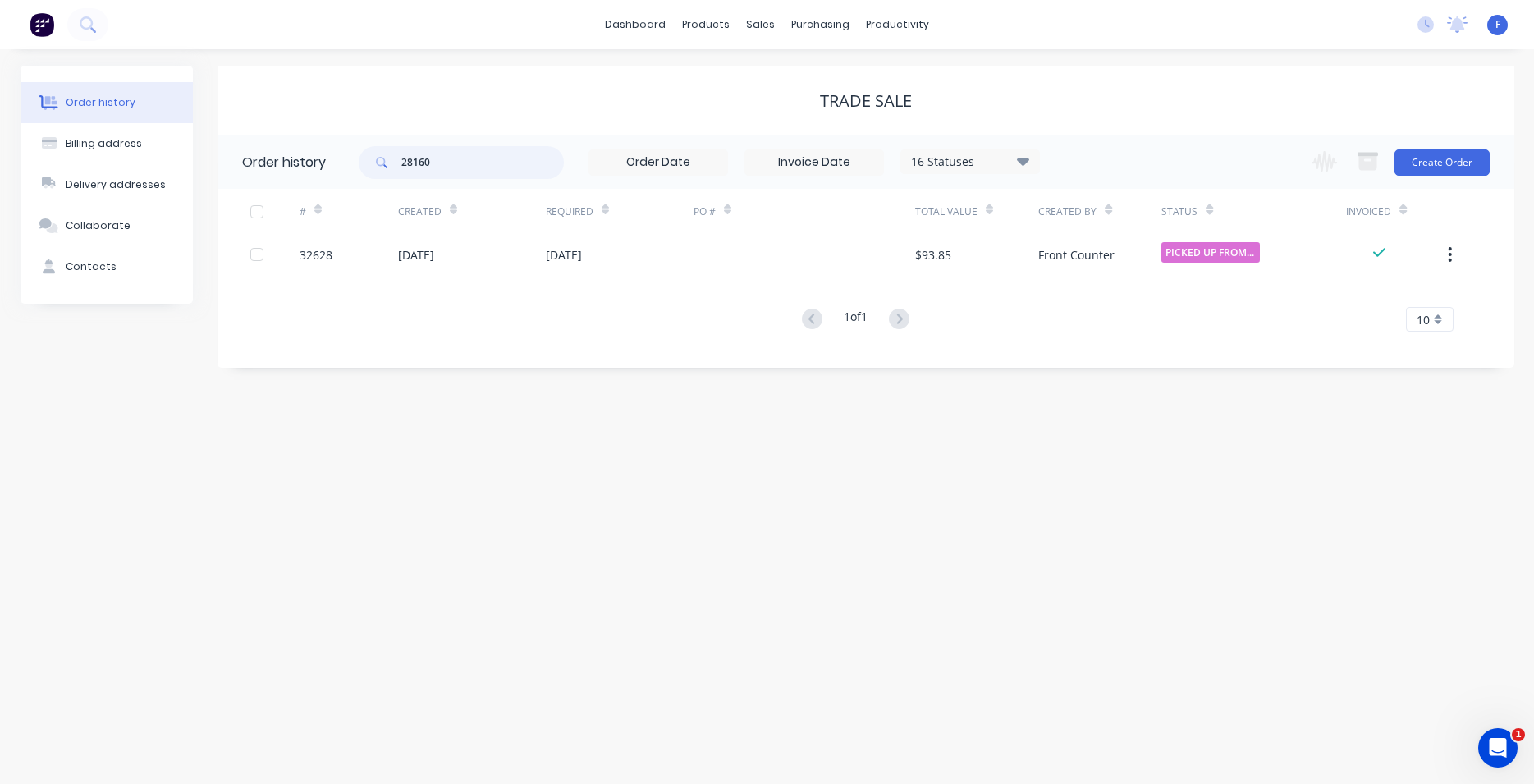
click at [470, 168] on input "28160" at bounding box center [483, 162] width 162 height 33
type input "2"
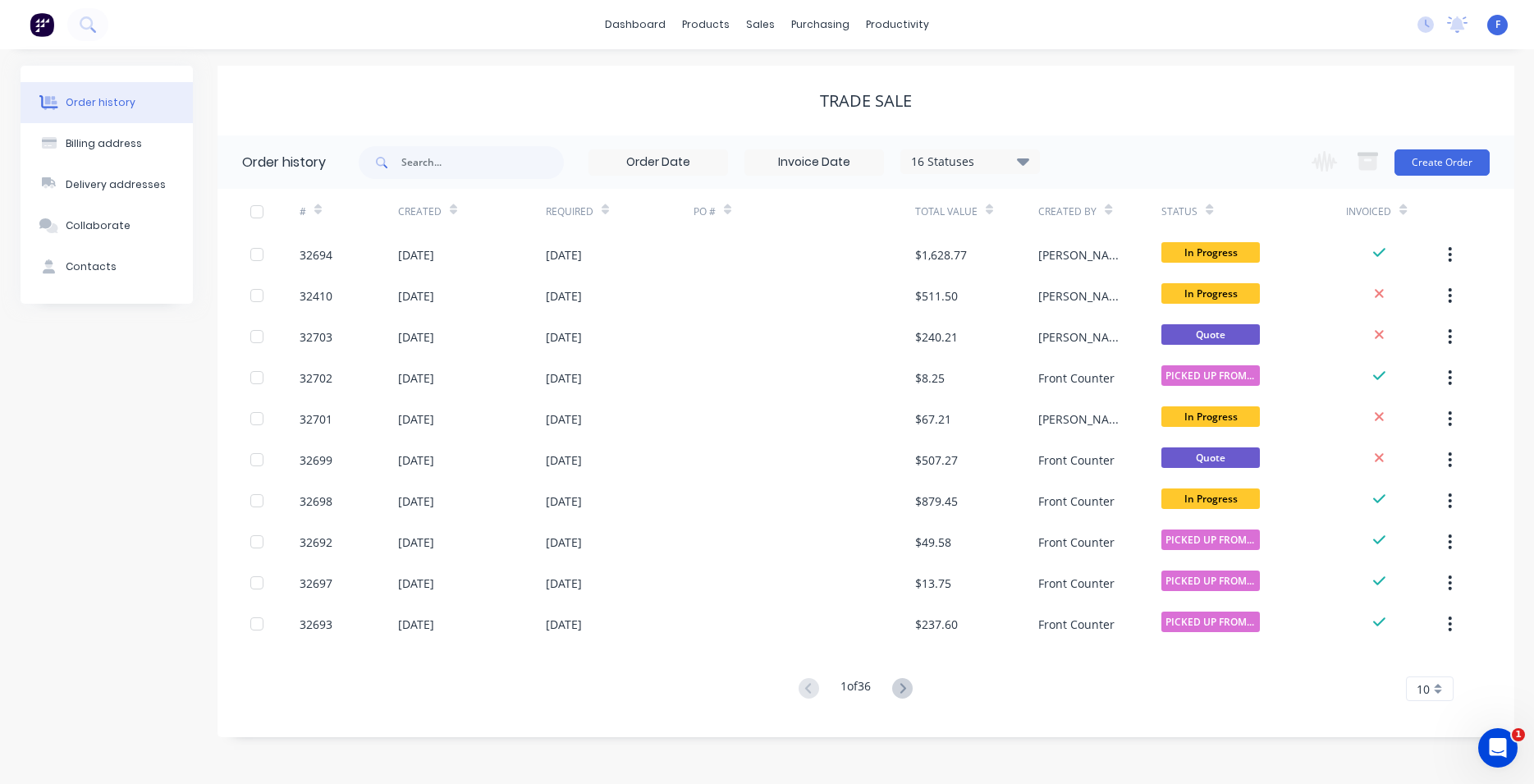
click at [45, 25] on img at bounding box center [42, 24] width 24 height 24
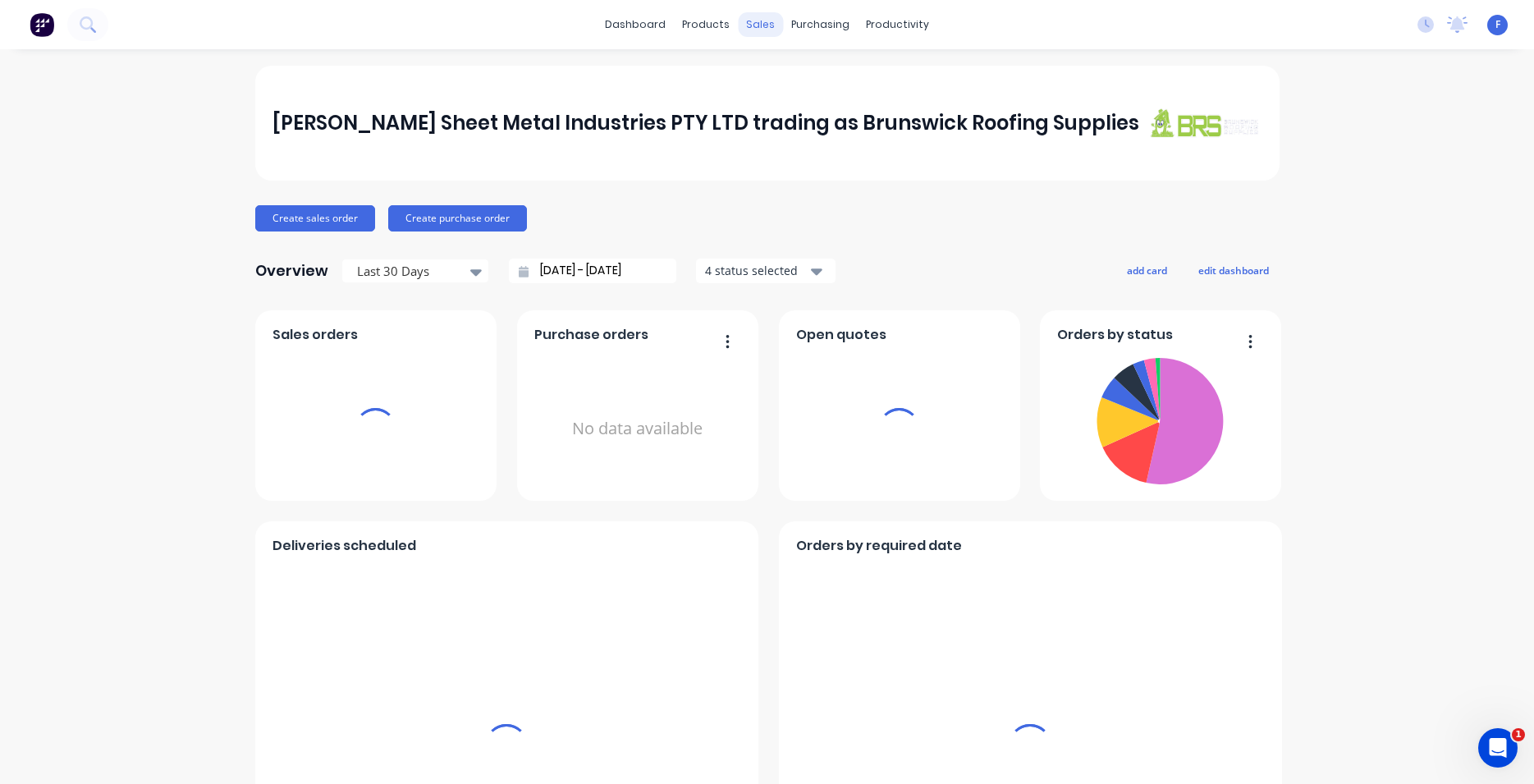
click at [756, 30] on div "sales" at bounding box center [760, 24] width 45 height 24
click at [753, 31] on div "sales" at bounding box center [760, 24] width 45 height 24
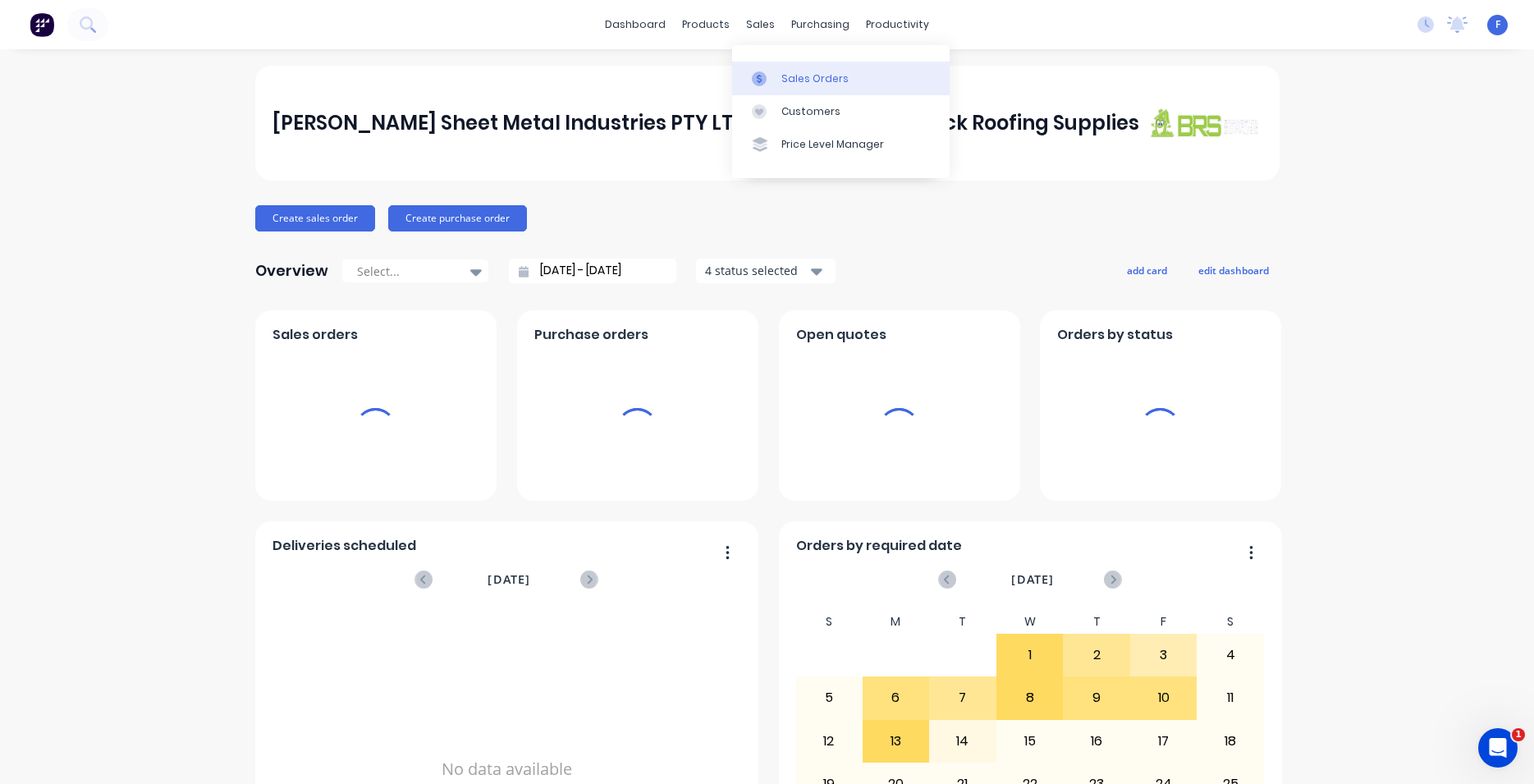
drag, startPoint x: 753, startPoint y: 31, endPoint x: 801, endPoint y: 78, distance: 67.2
click at [753, 30] on div "sales" at bounding box center [760, 24] width 45 height 24
click at [801, 78] on div "Sales Orders" at bounding box center [815, 79] width 67 height 15
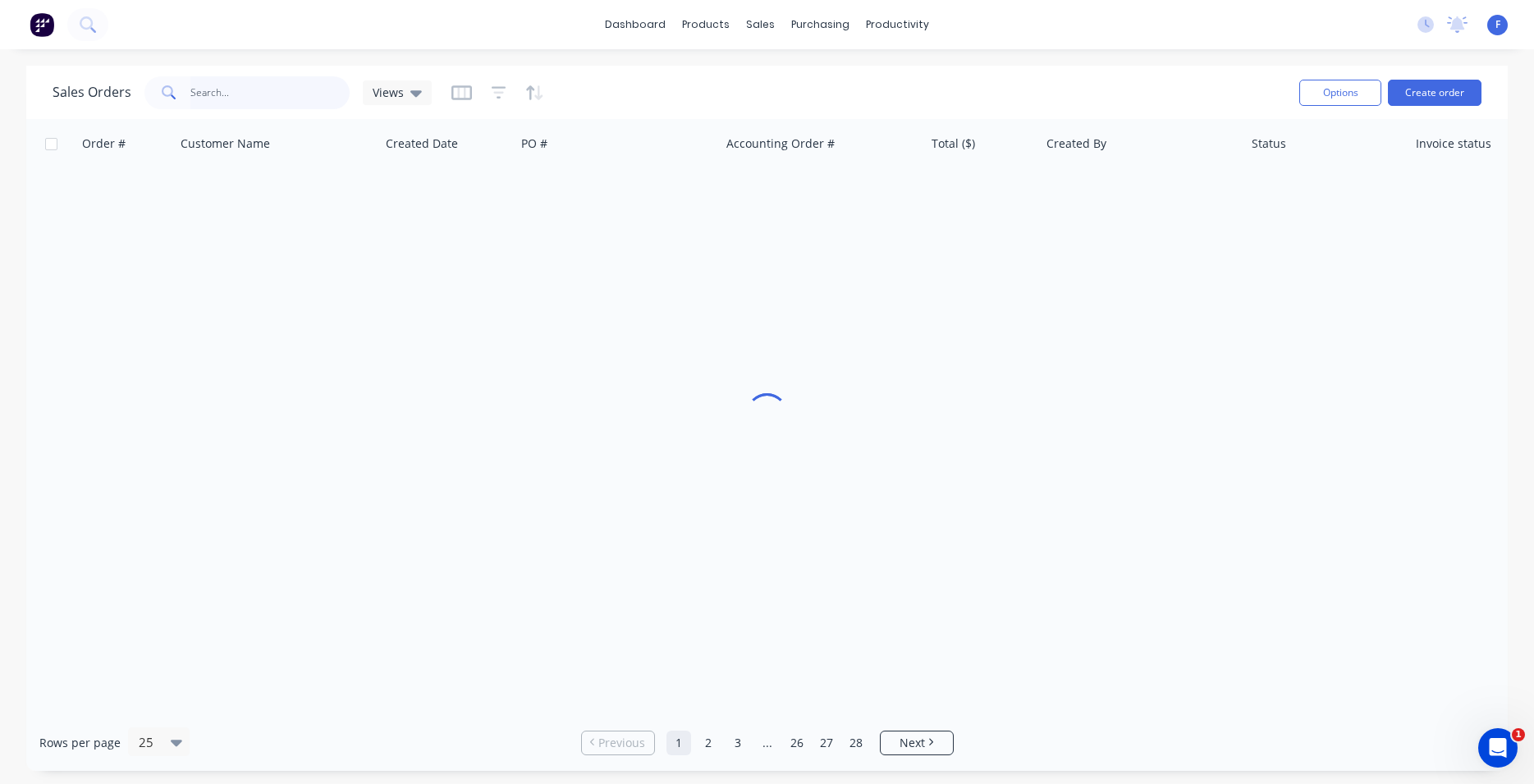
click at [296, 86] on input "text" at bounding box center [270, 93] width 160 height 33
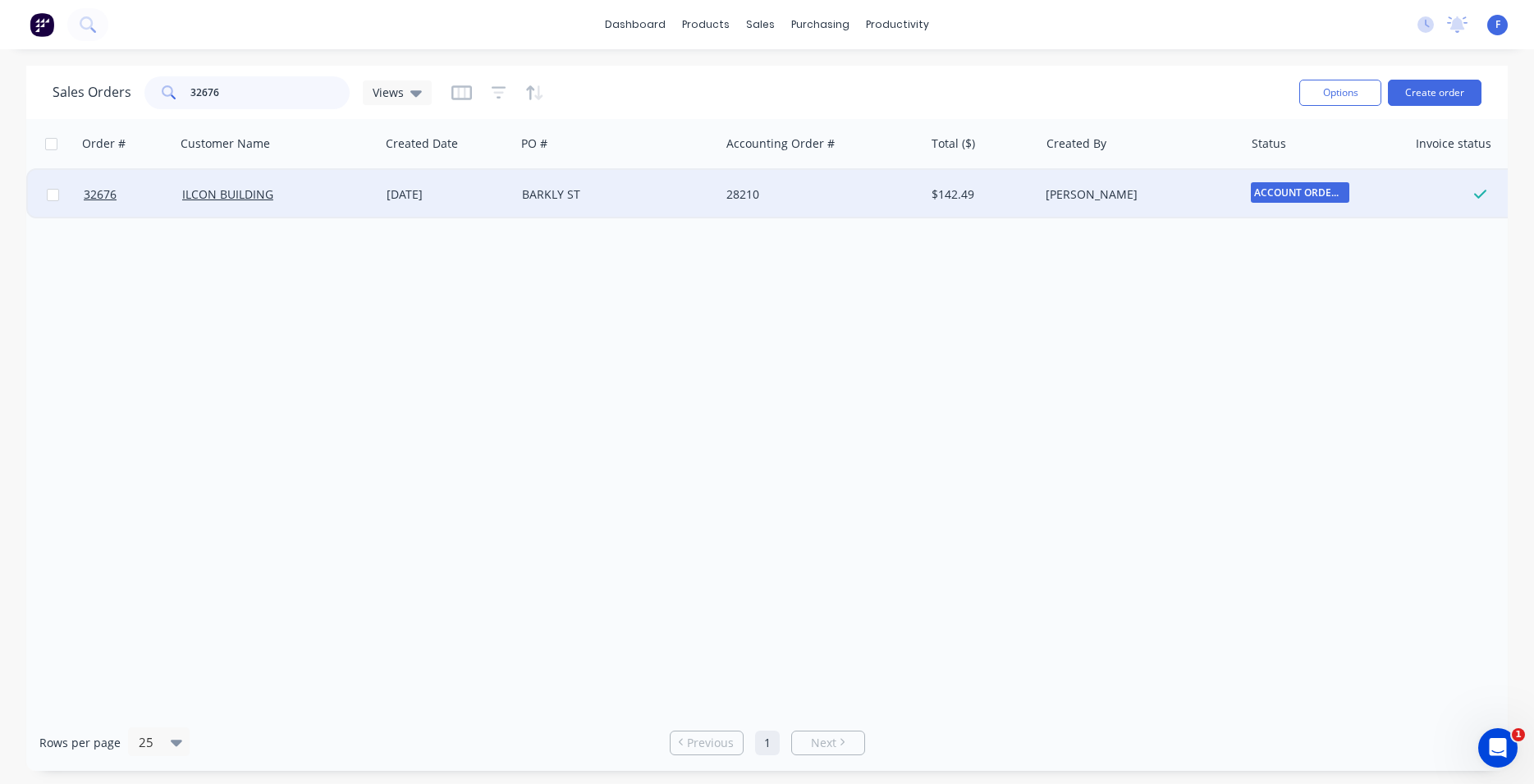
type input "32676"
click at [470, 197] on div "[DATE]" at bounding box center [448, 194] width 122 height 17
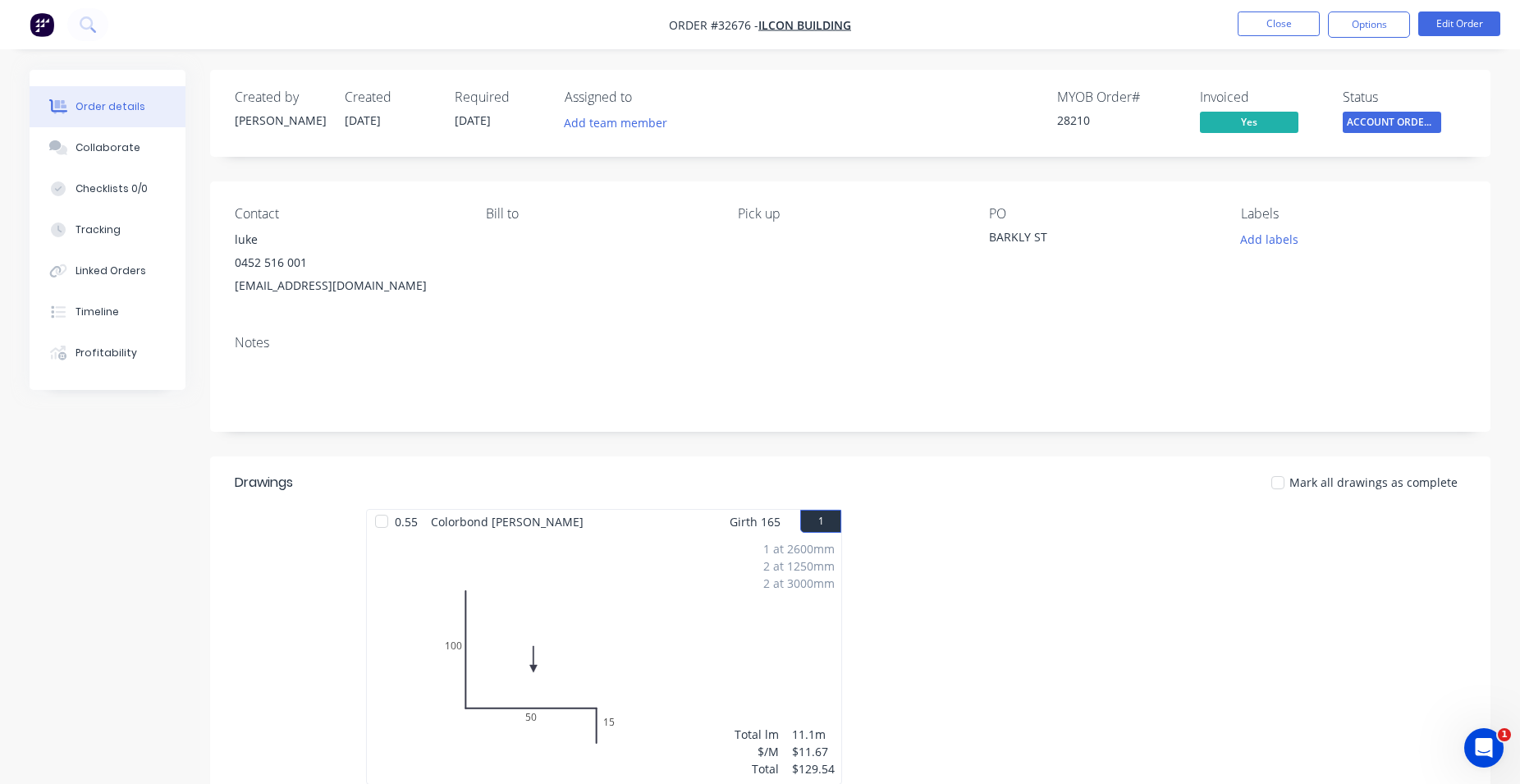
click at [1367, 130] on span "ACCOUNT ORDERS ..." at bounding box center [1392, 122] width 99 height 21
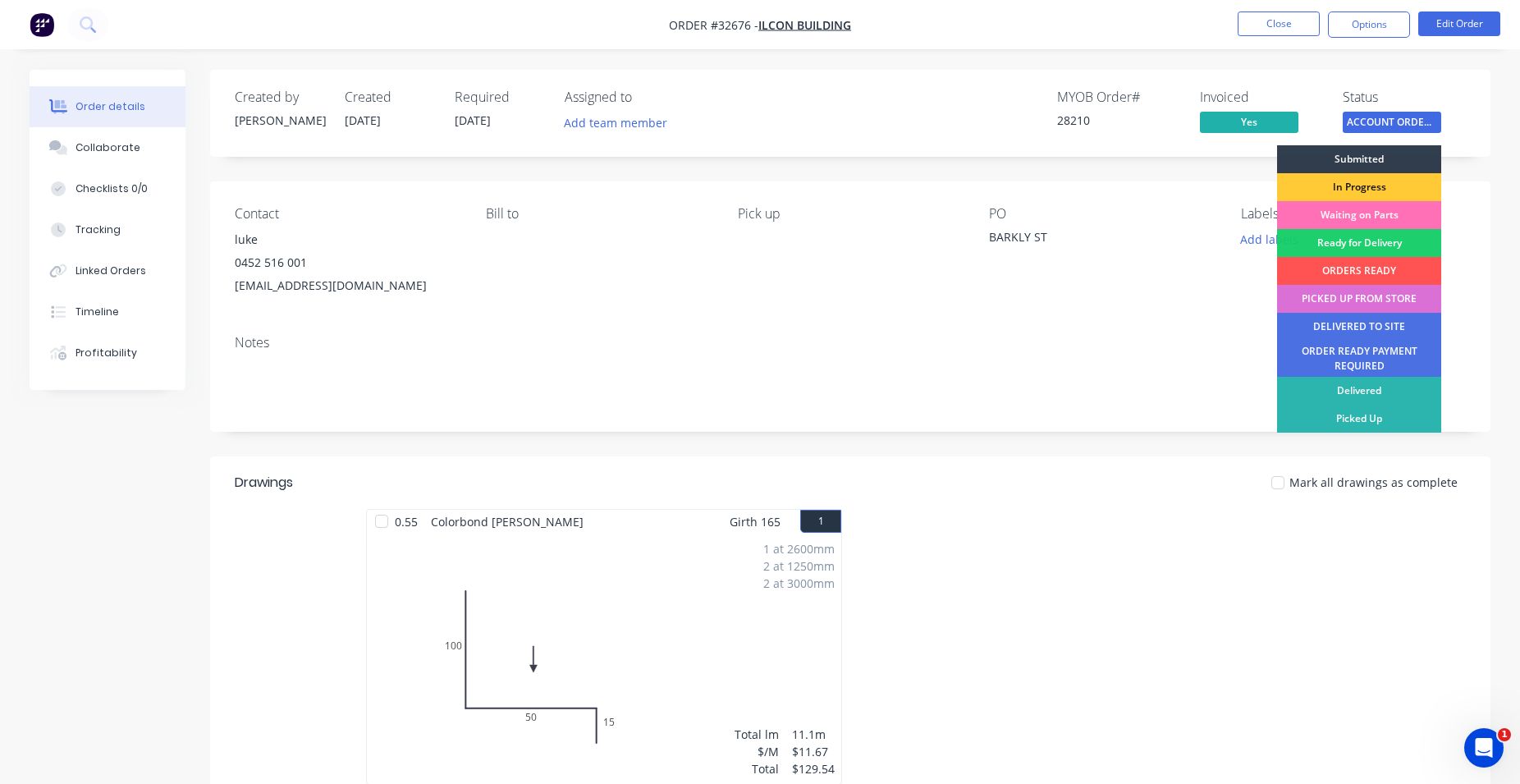
click at [1358, 294] on div "PICKED UP FROM STORE" at bounding box center [1359, 299] width 164 height 28
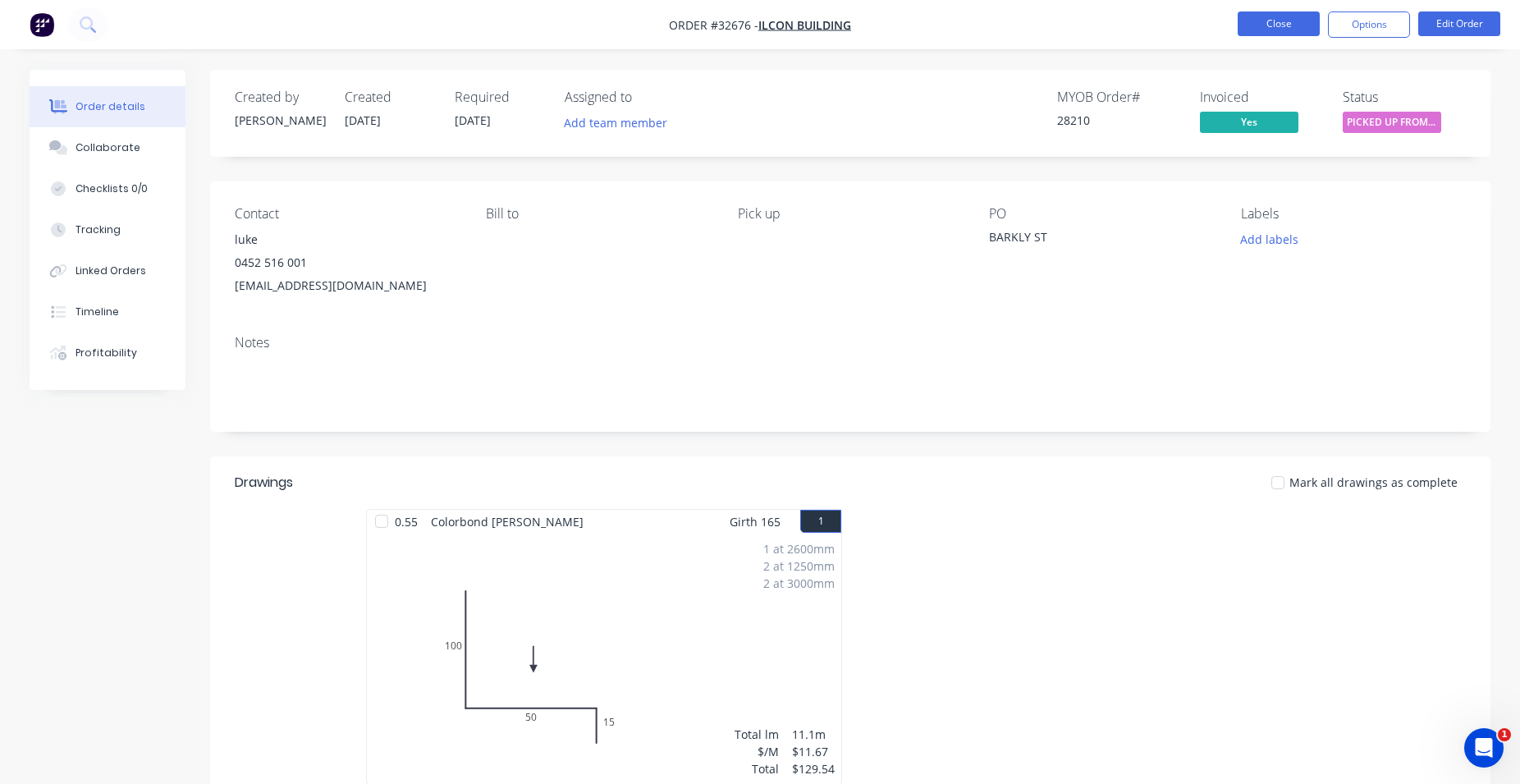
click at [1270, 23] on button "Close" at bounding box center [1279, 24] width 82 height 24
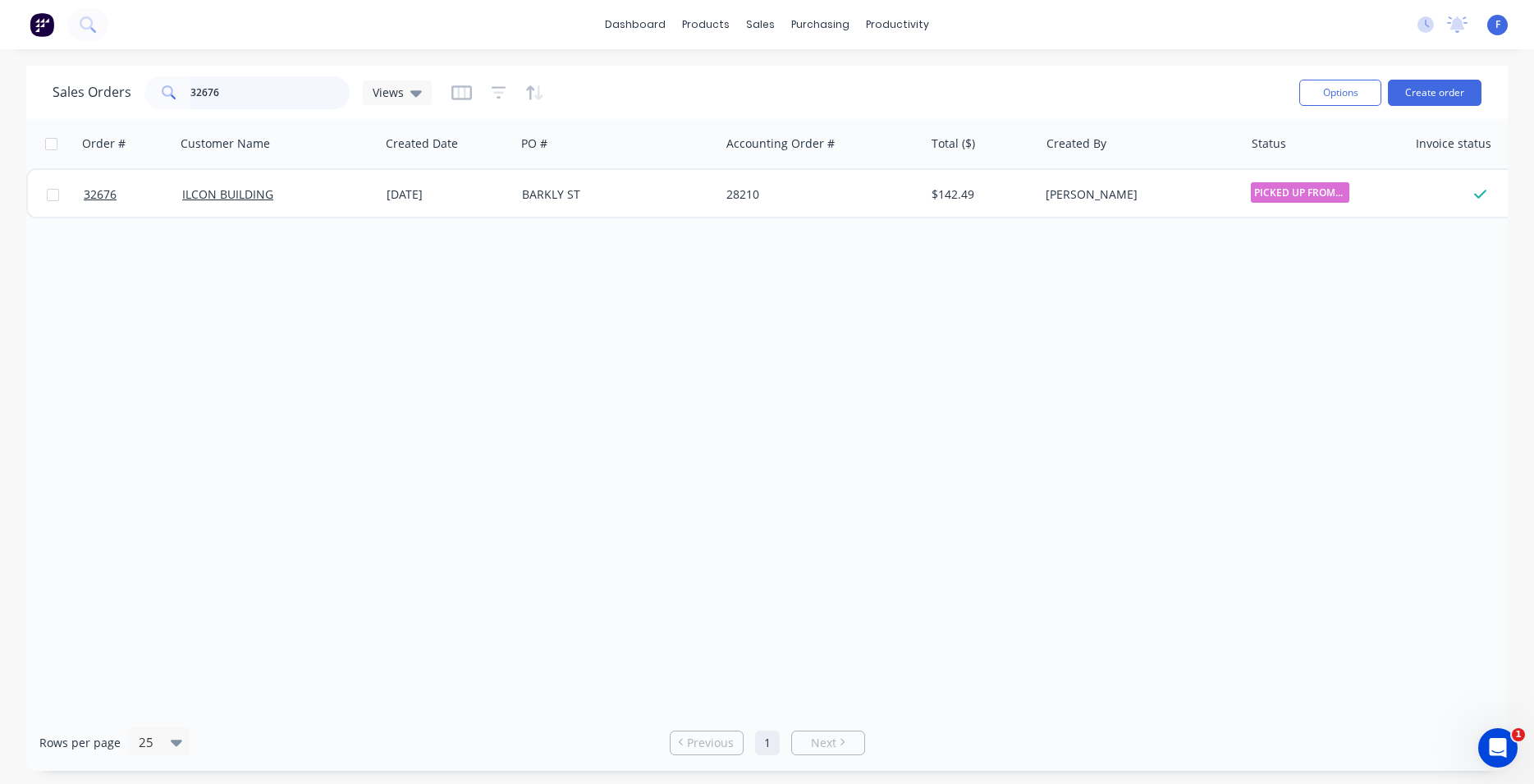
click at [269, 100] on input "32676" at bounding box center [270, 93] width 160 height 33
type input "3"
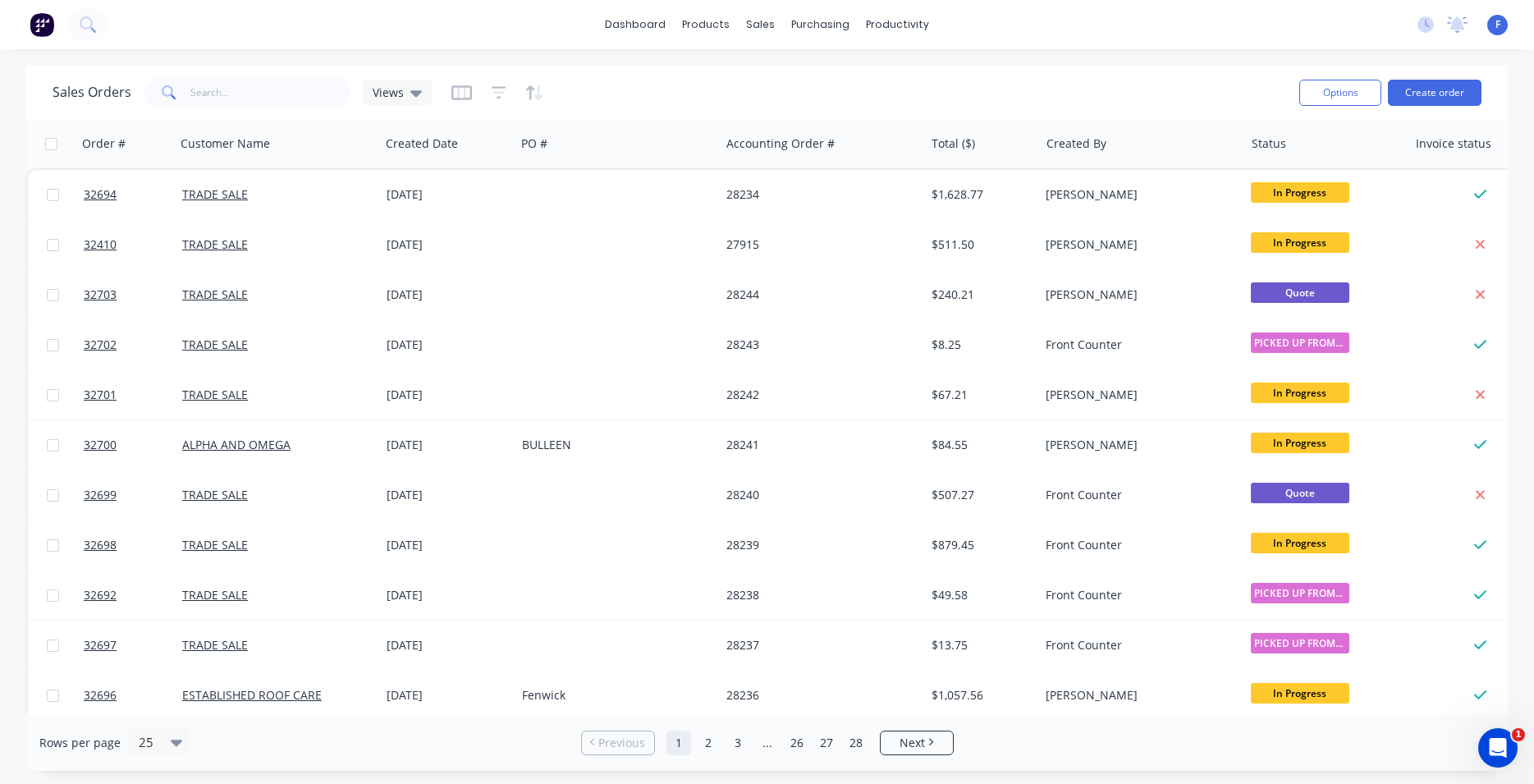
click at [44, 20] on img at bounding box center [42, 24] width 24 height 24
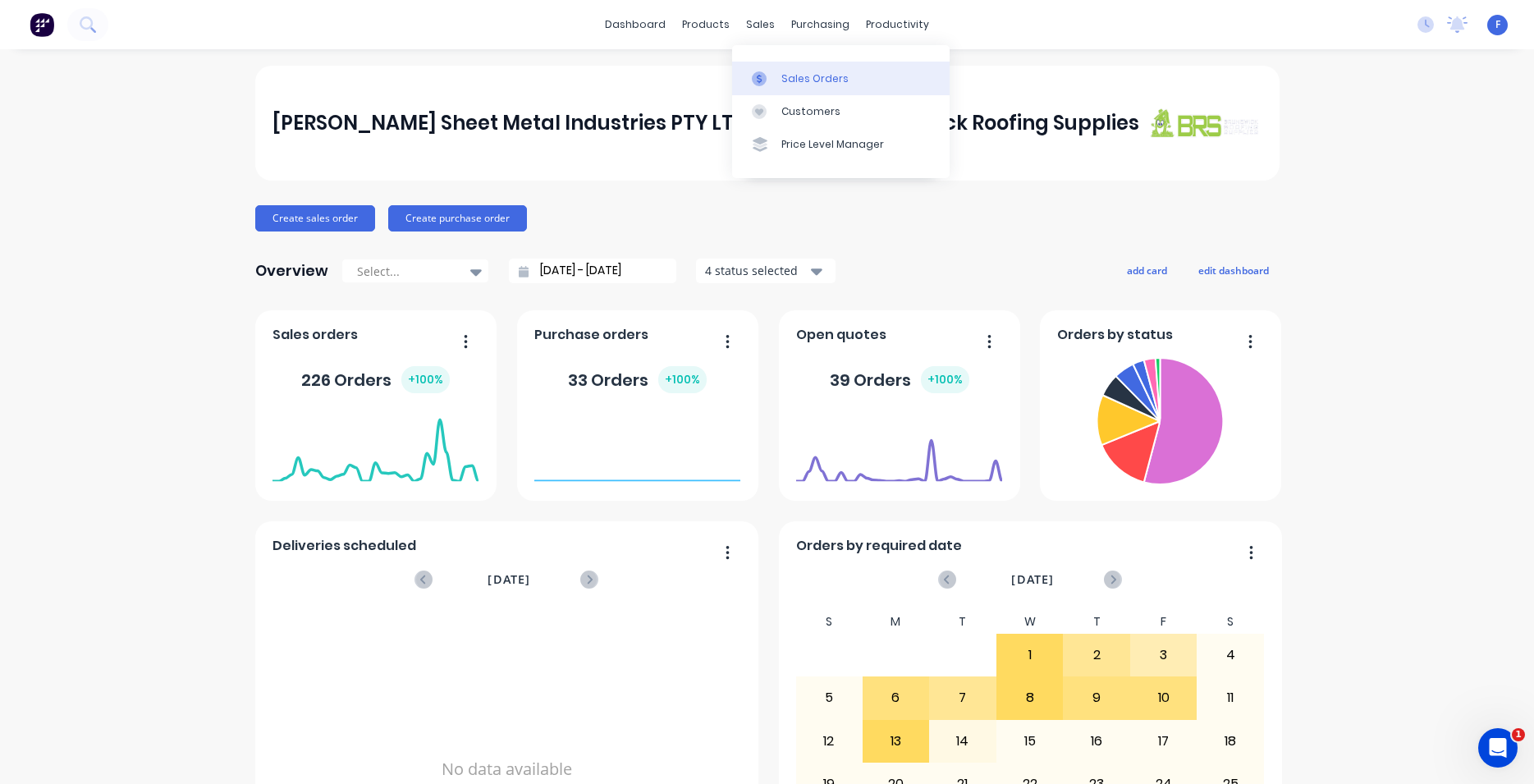
click at [806, 81] on div "Sales Orders" at bounding box center [815, 79] width 67 height 15
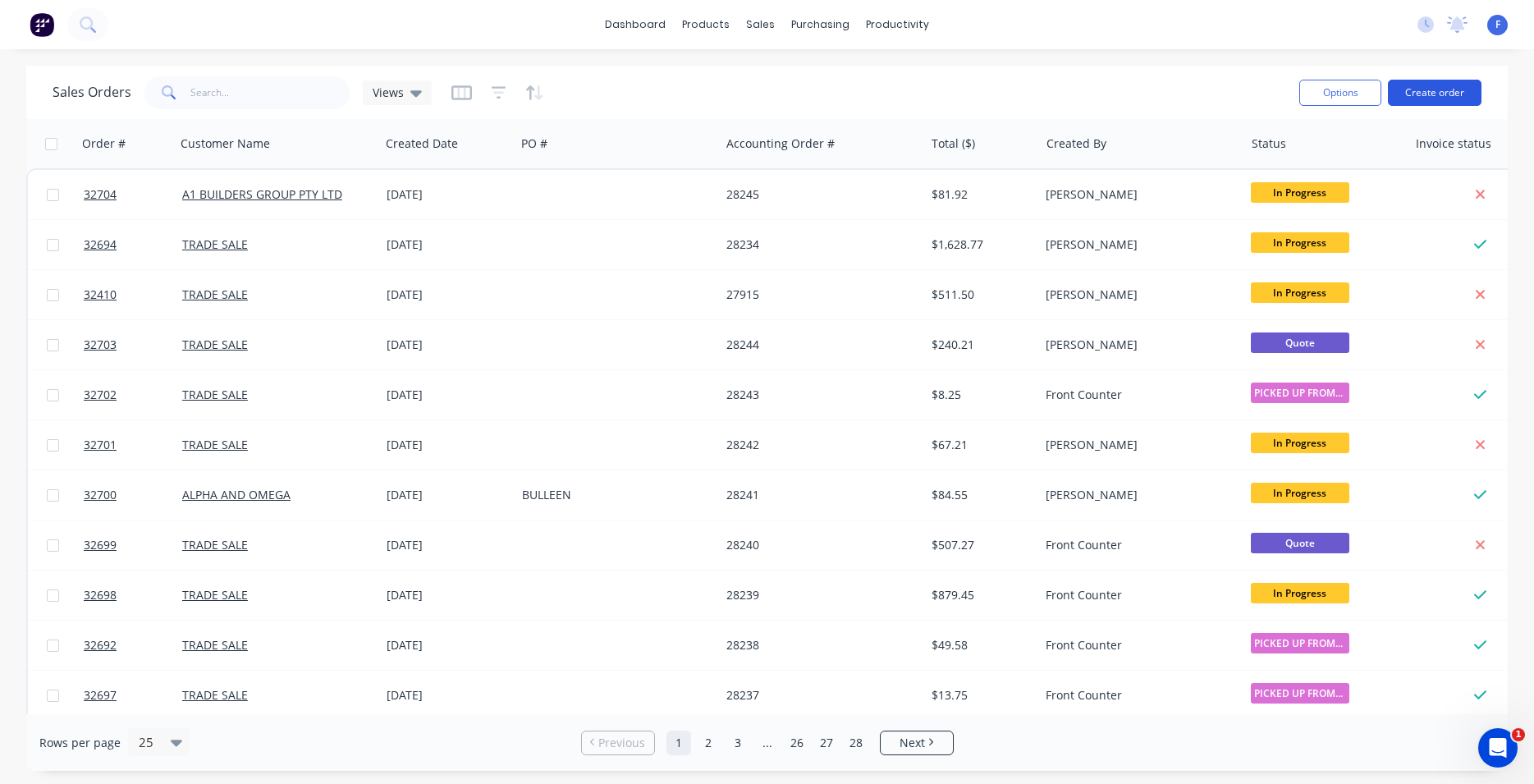
click at [1434, 90] on button "Create order" at bounding box center [1434, 93] width 93 height 26
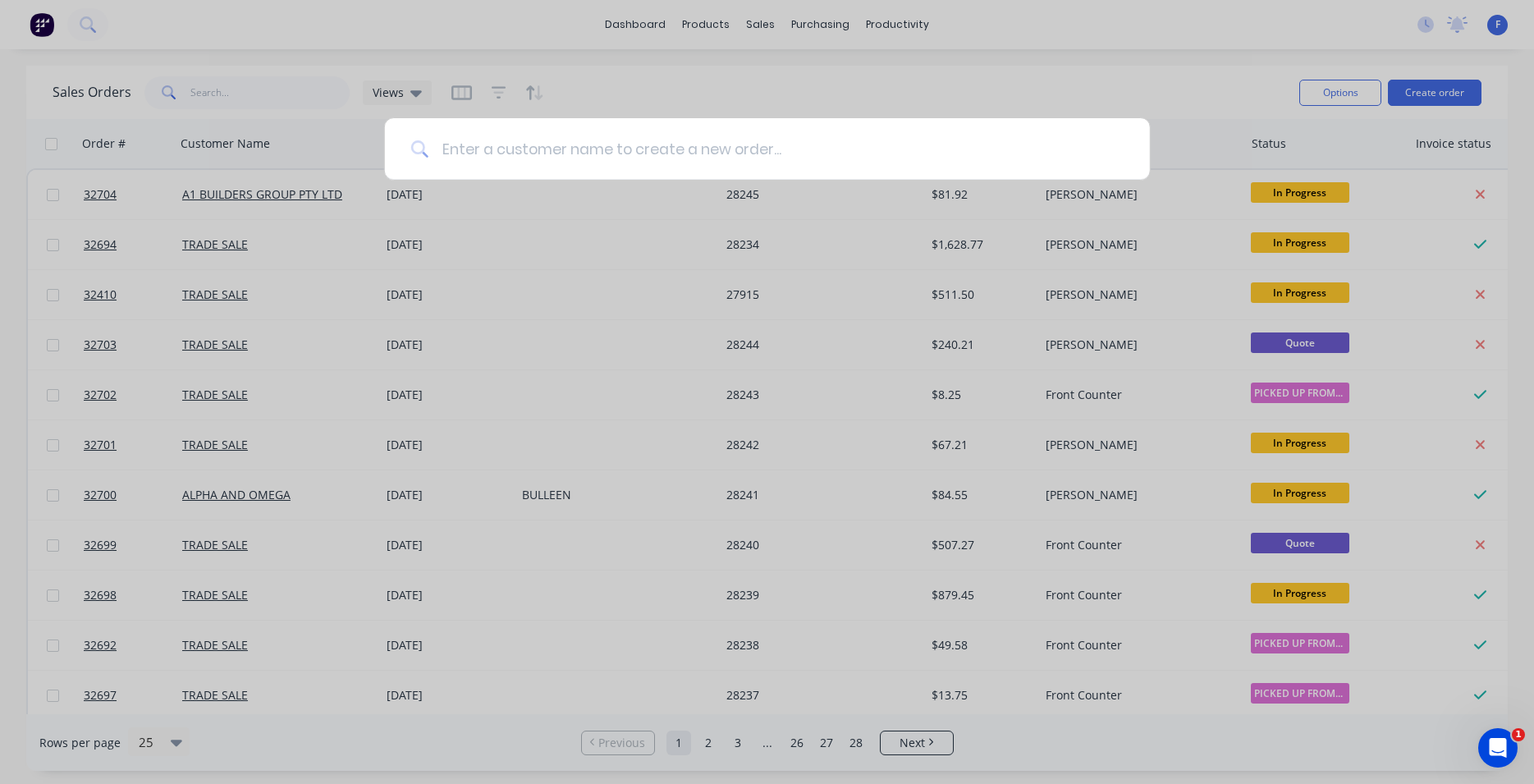
click at [678, 156] on input at bounding box center [776, 148] width 695 height 62
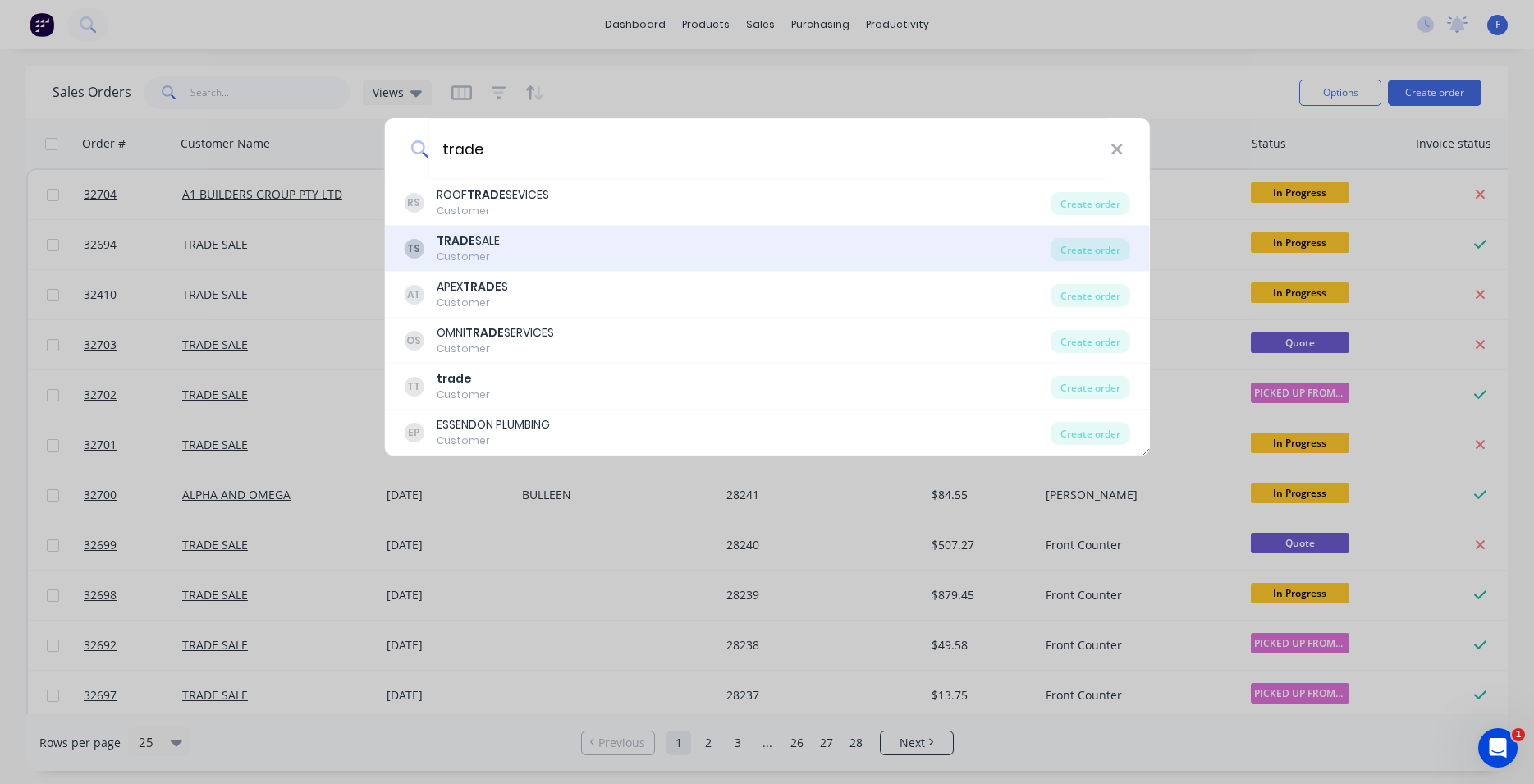
type input "trade"
click at [552, 252] on div "TS TRADE SALE Customer" at bounding box center [727, 248] width 647 height 32
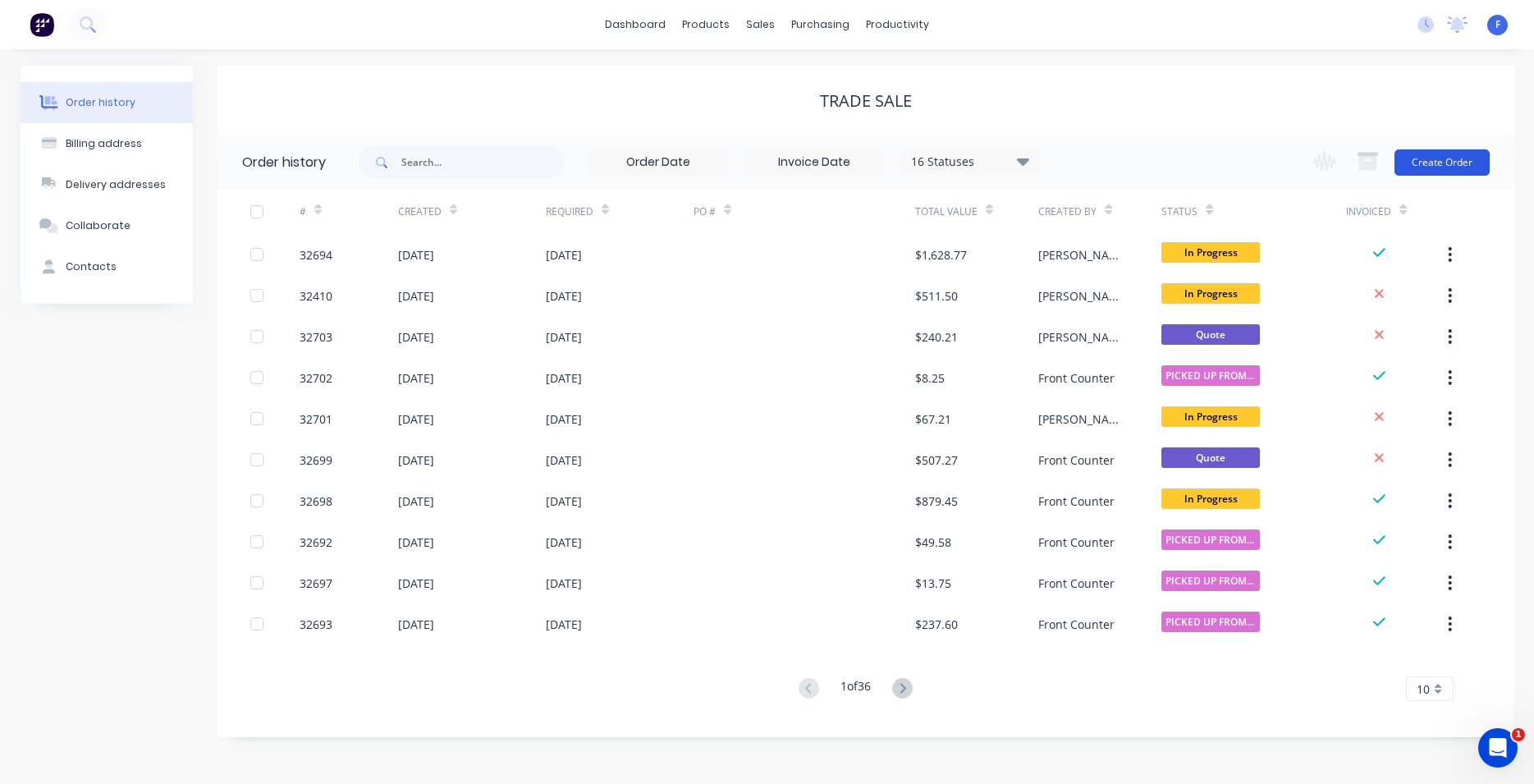
click at [1438, 164] on button "Create Order" at bounding box center [1441, 162] width 95 height 26
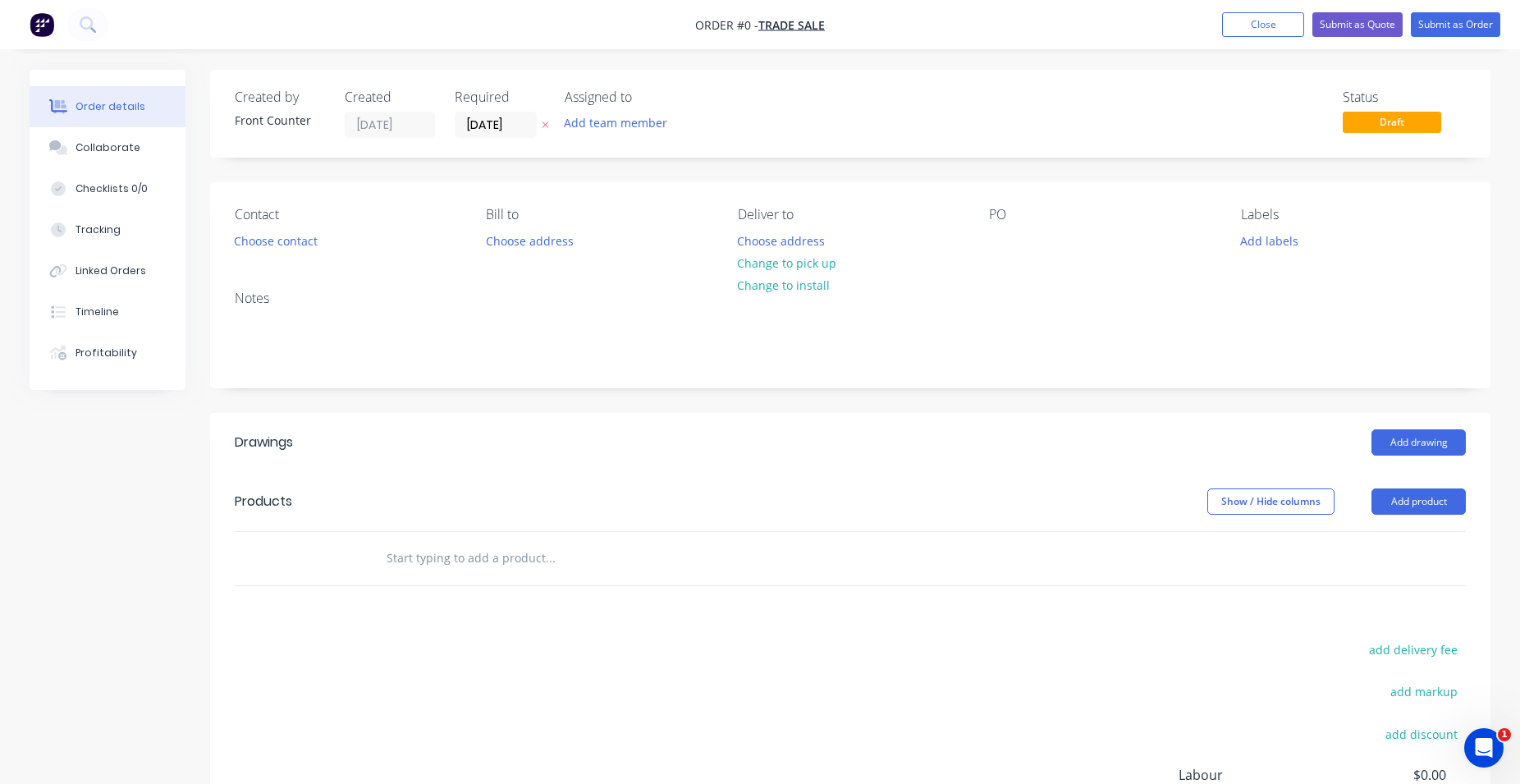
click at [528, 557] on input "text" at bounding box center [550, 558] width 328 height 33
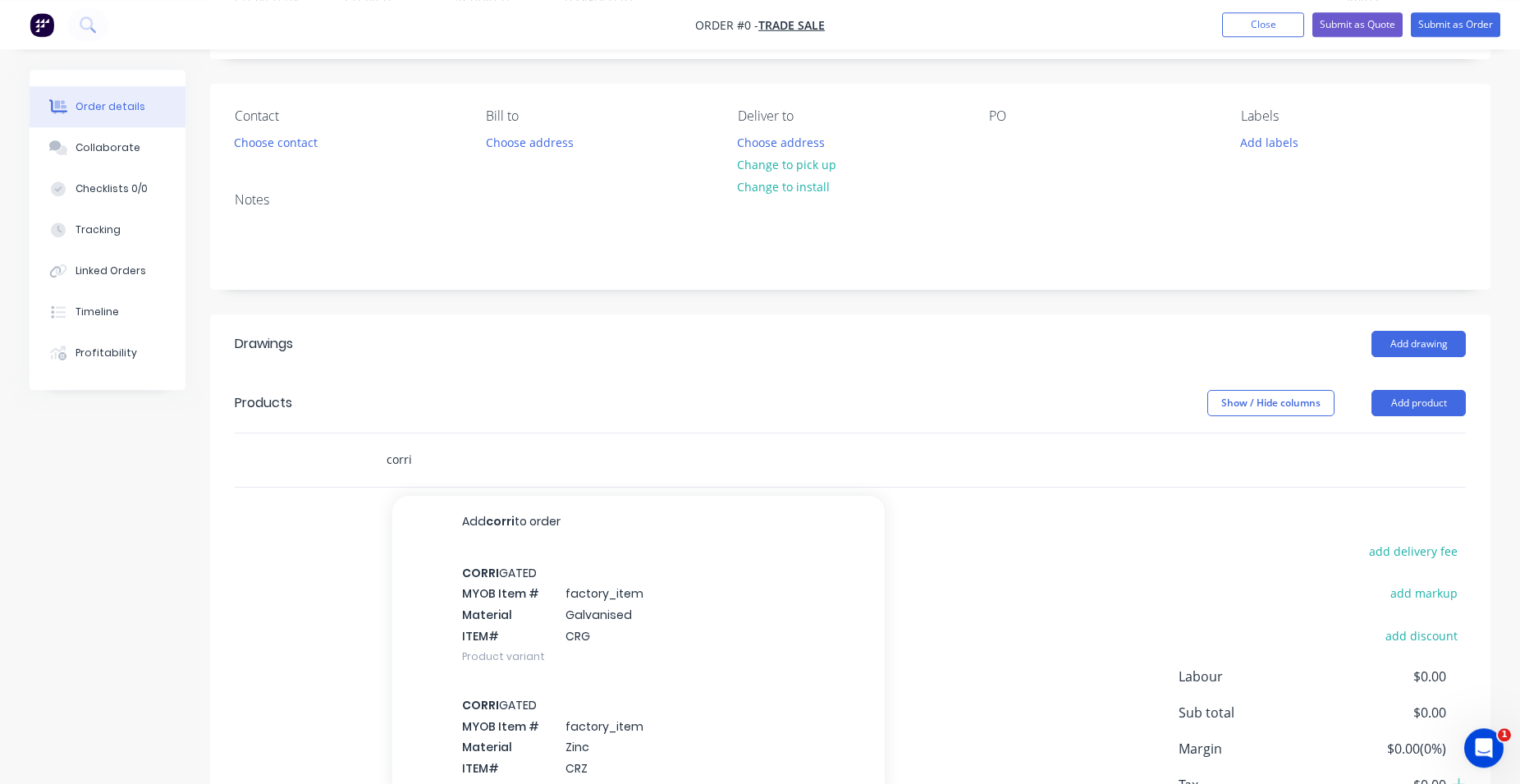
scroll to position [221, 0]
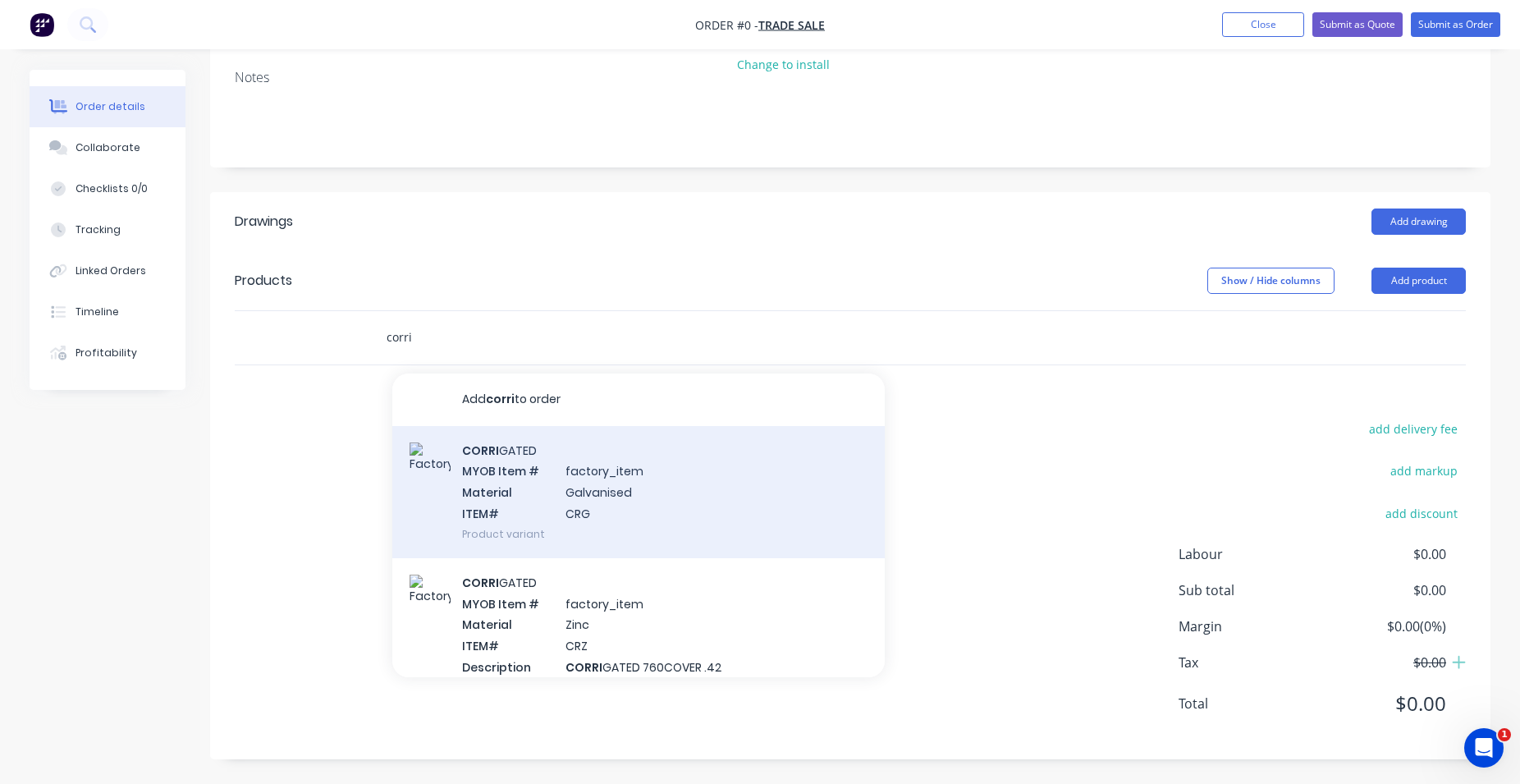
type input "corri"
click at [611, 497] on div "CORRI GATED MYOB Item # factory_item Material Galvanised ITEM# CRG Product vari…" at bounding box center [638, 492] width 492 height 132
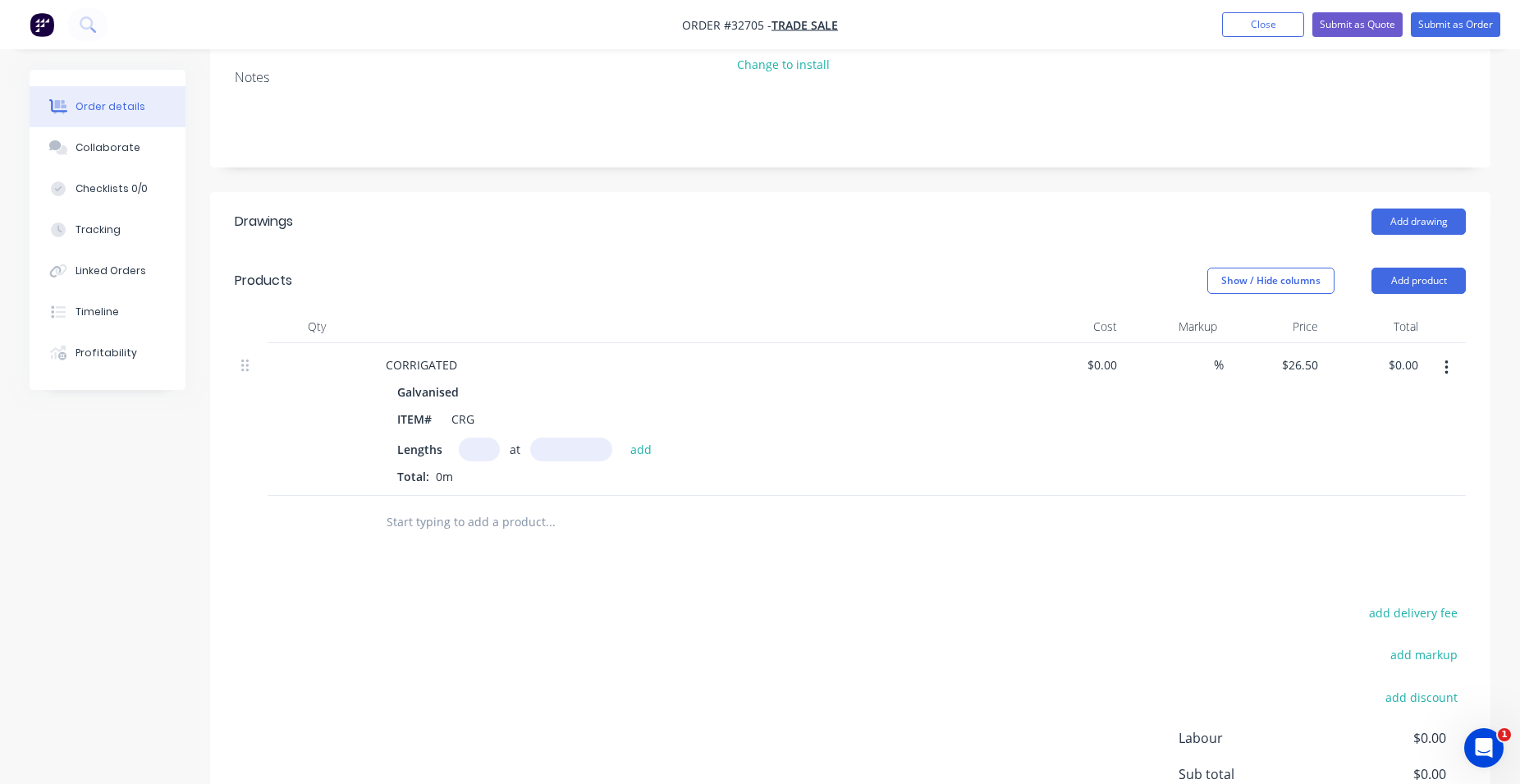
click at [478, 450] on input "text" at bounding box center [479, 449] width 41 height 24
type input "6"
type input "3600"
click at [622, 437] on button "add" at bounding box center [642, 448] width 38 height 22
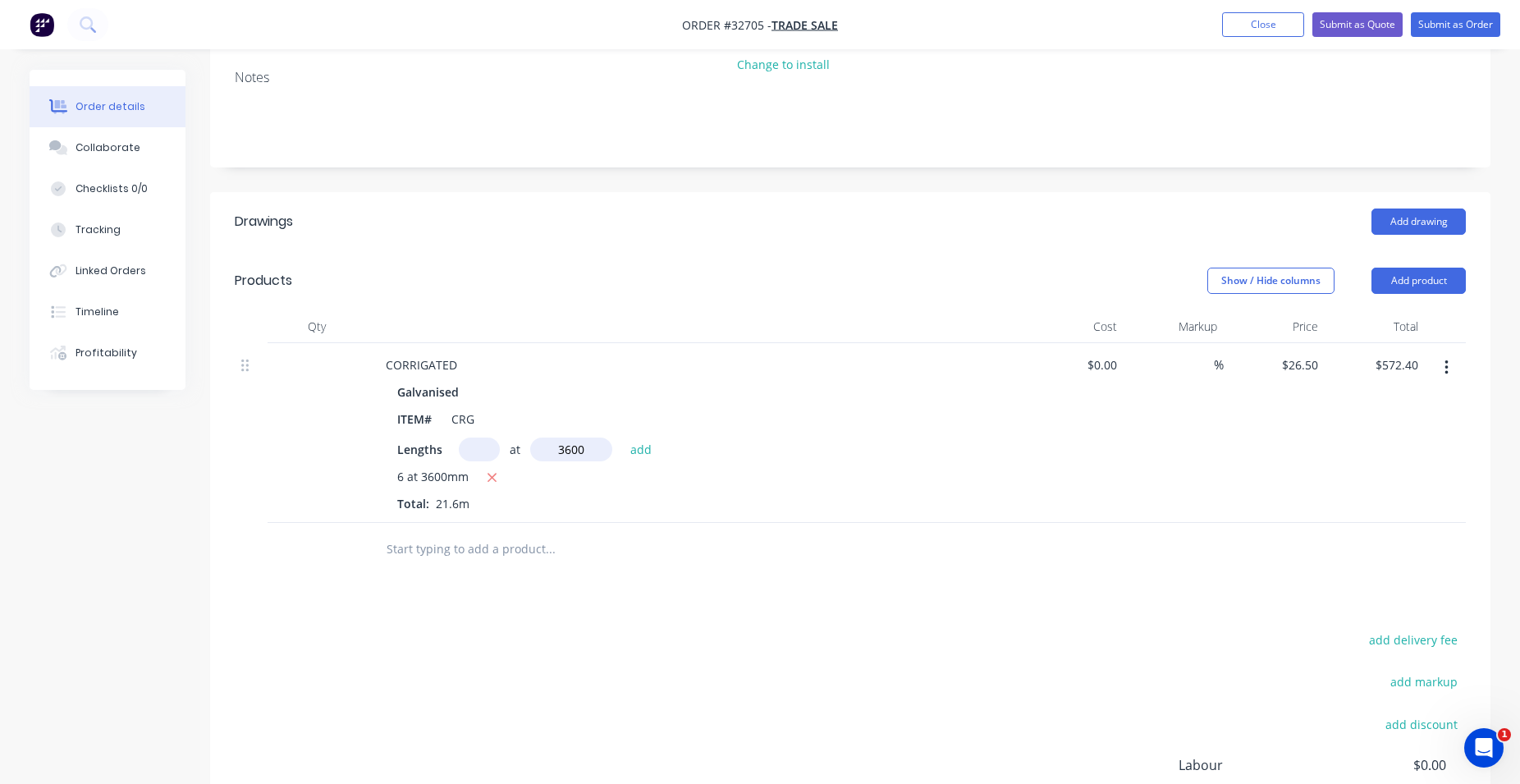
type input "$572.40"
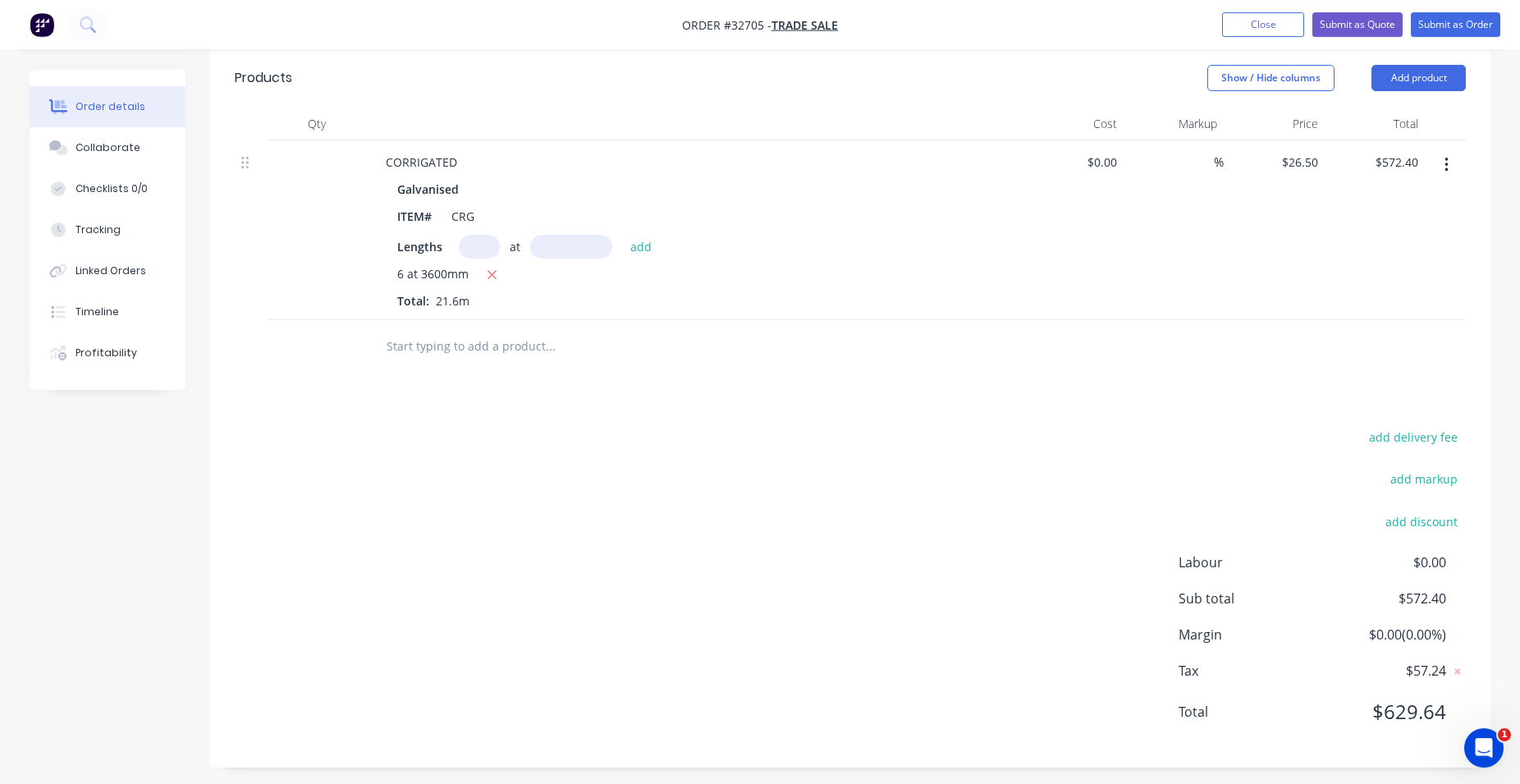
scroll to position [431, 0]
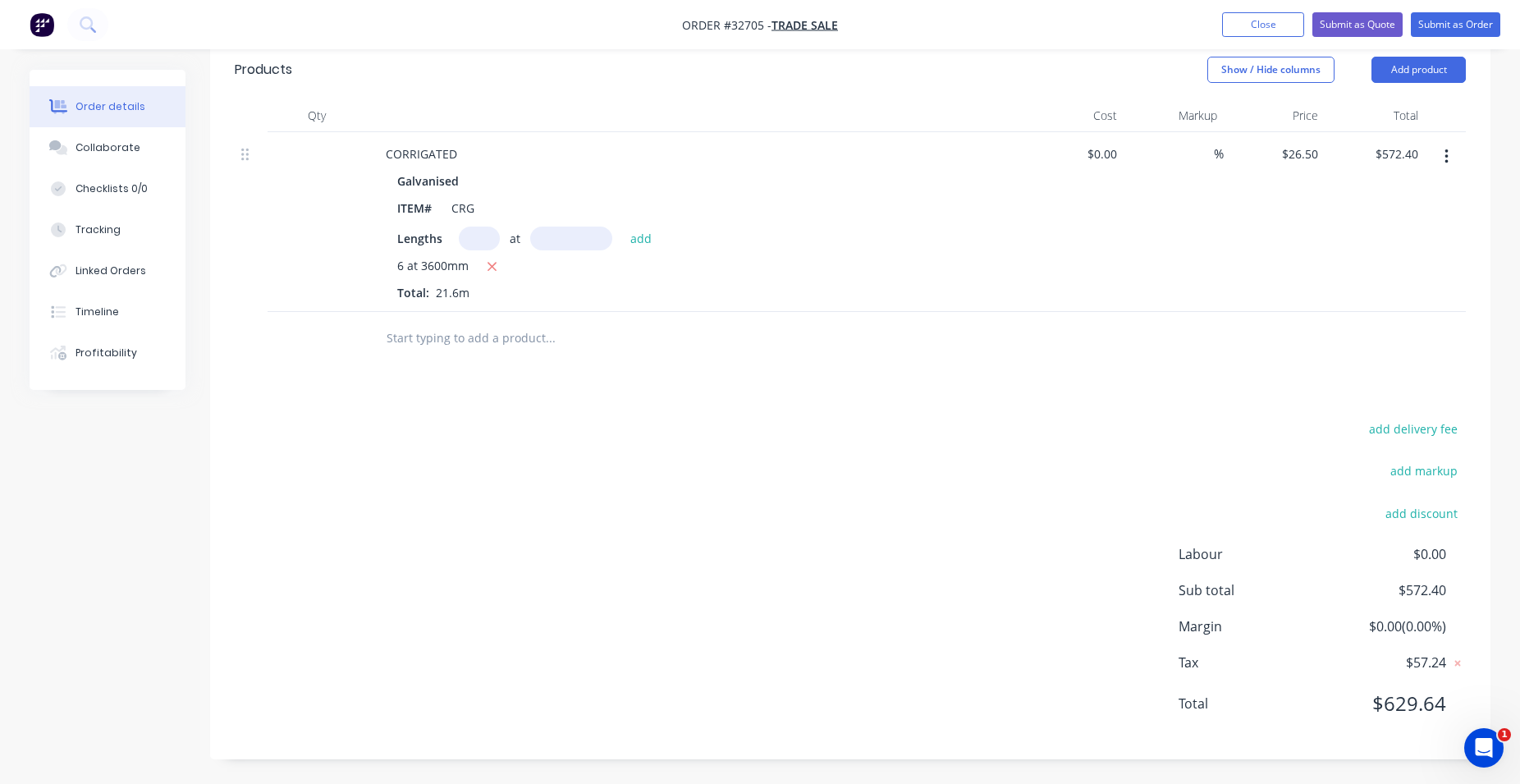
click at [495, 332] on input "text" at bounding box center [550, 339] width 328 height 33
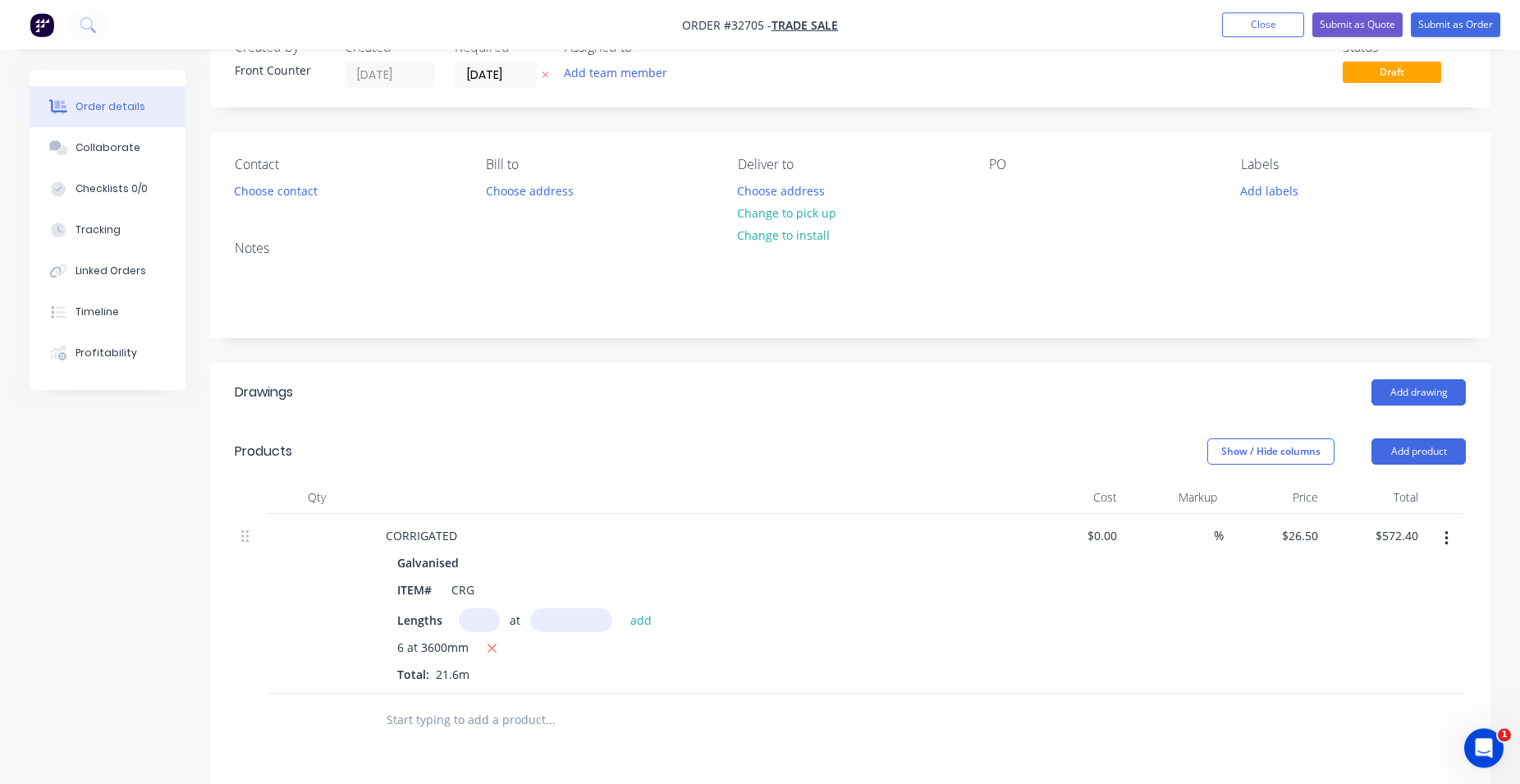
scroll to position [13, 0]
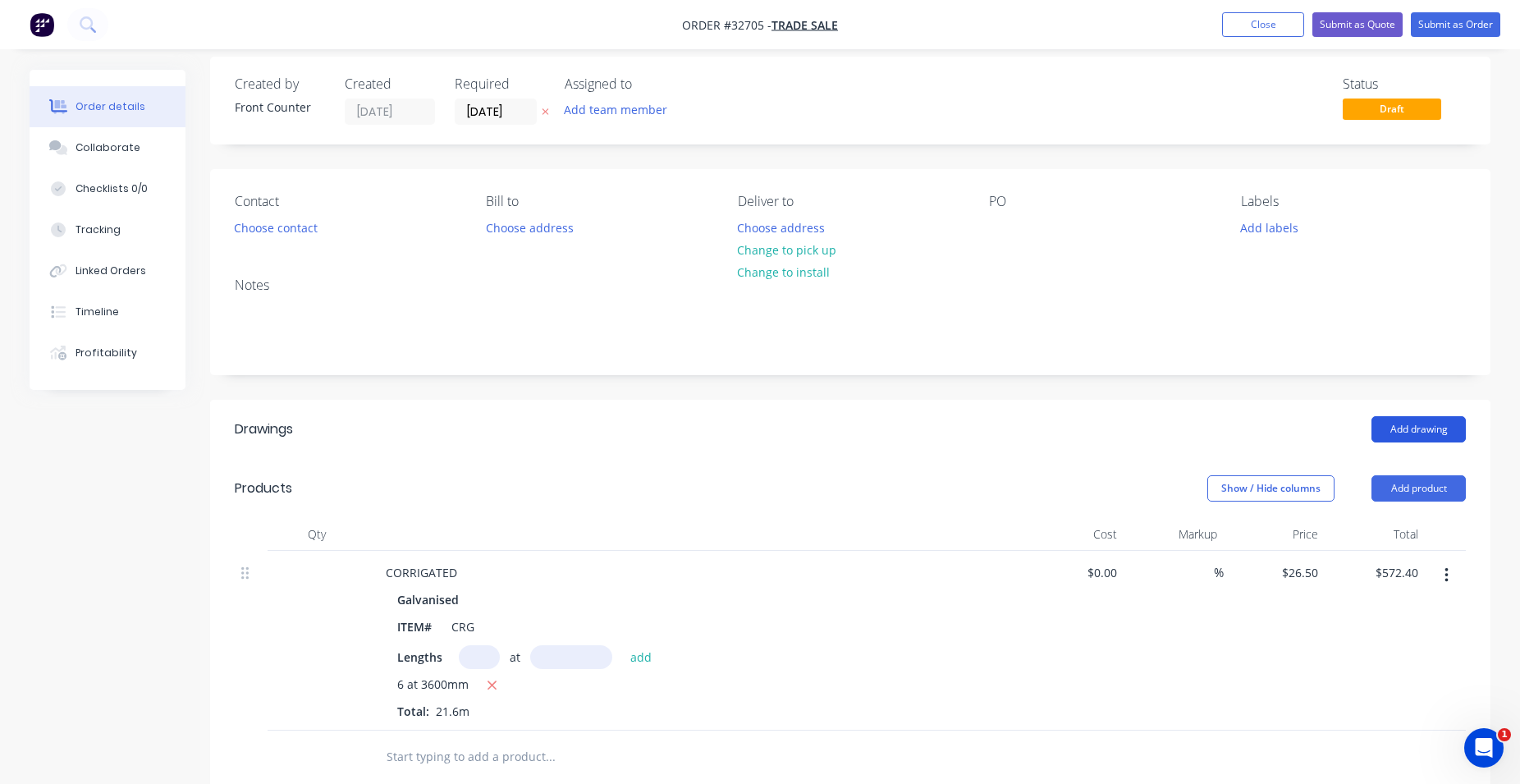
click at [1412, 434] on button "Add drawing" at bounding box center [1419, 430] width 94 height 26
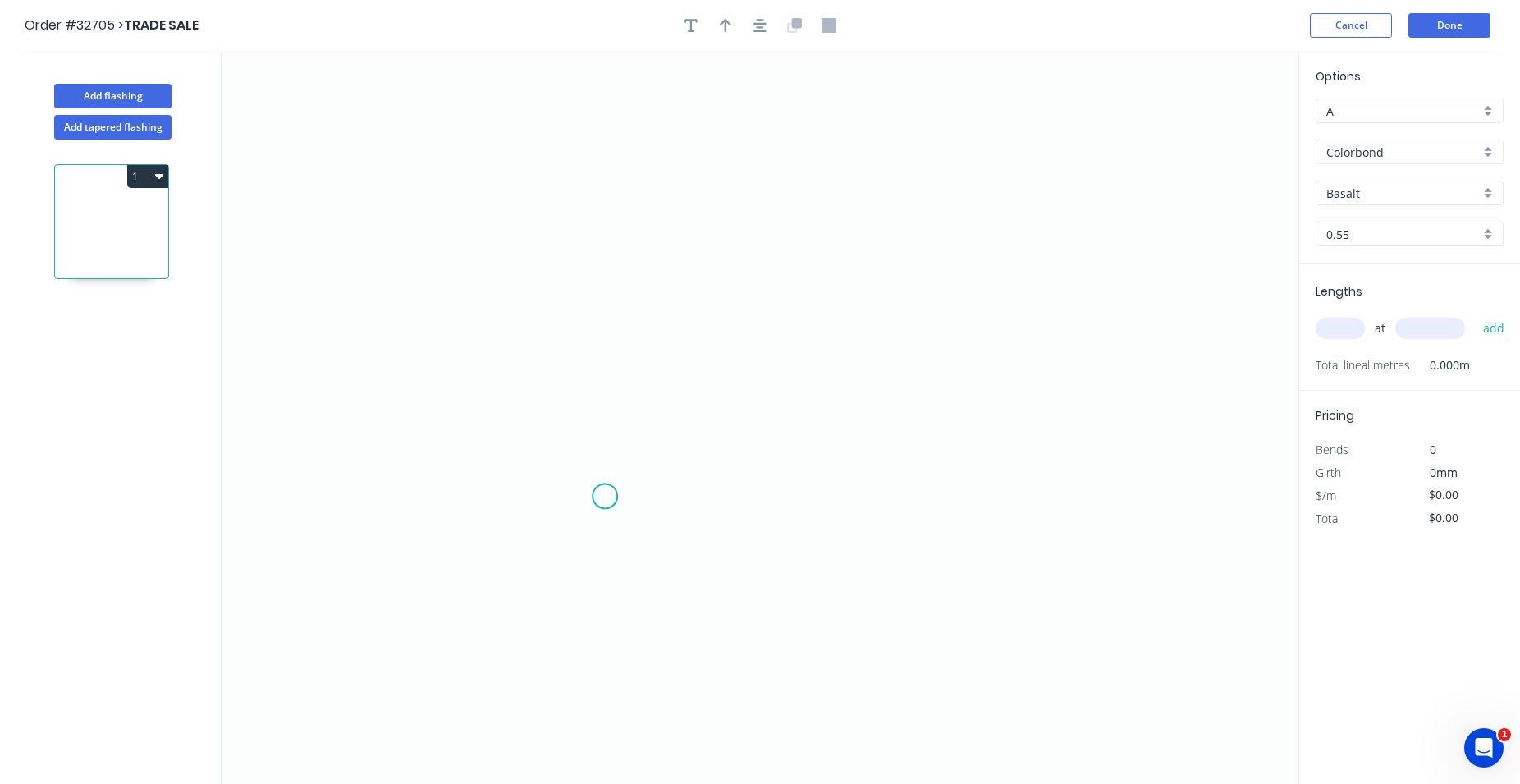
click at [605, 496] on icon "0" at bounding box center [760, 416] width 1076 height 732
click at [624, 193] on icon "0" at bounding box center [760, 416] width 1076 height 732
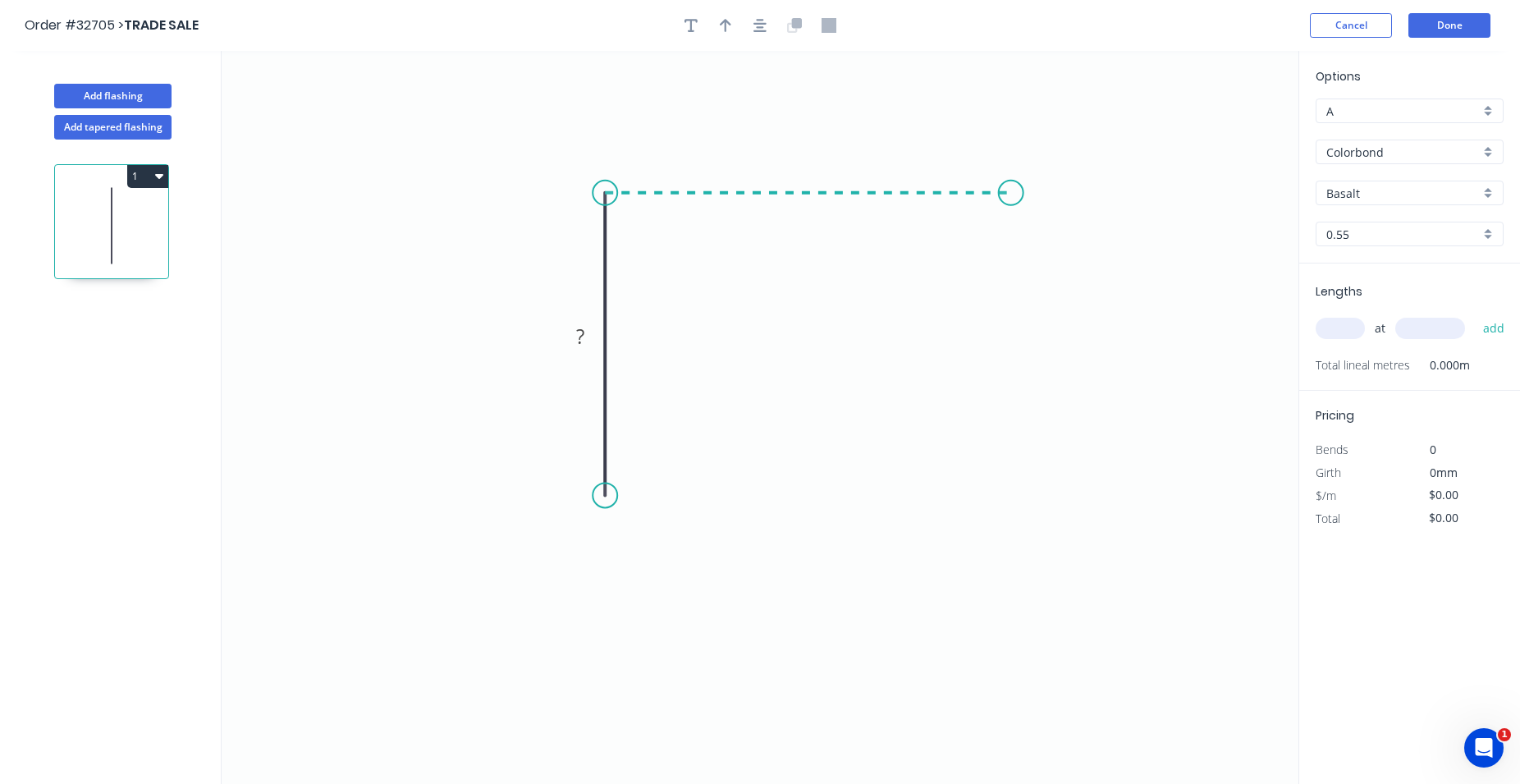
click at [1011, 196] on icon "0 ?" at bounding box center [760, 416] width 1076 height 732
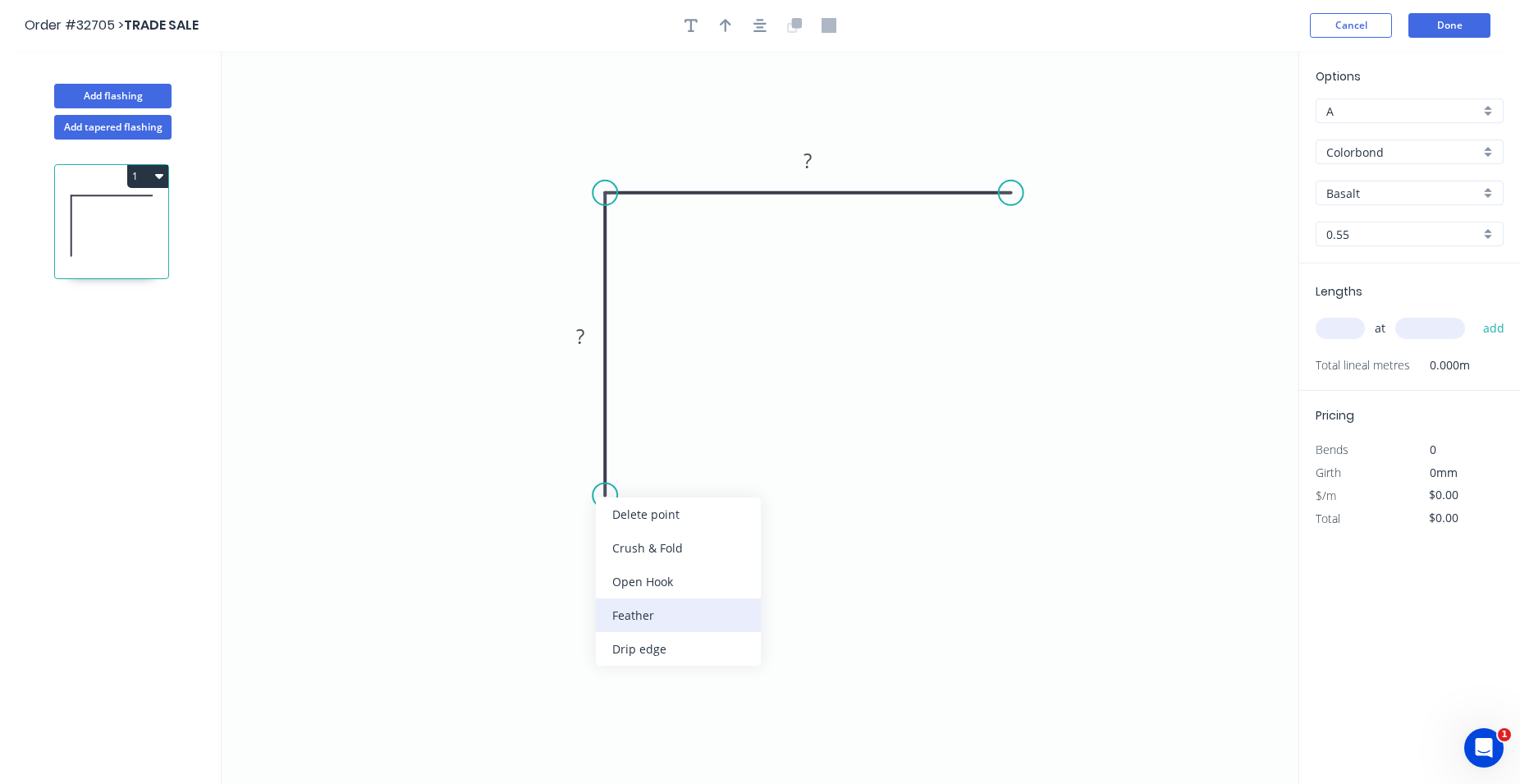
click at [676, 614] on div "Feather" at bounding box center [677, 615] width 165 height 34
click at [646, 554] on div "Flip bend" at bounding box center [682, 549] width 165 height 34
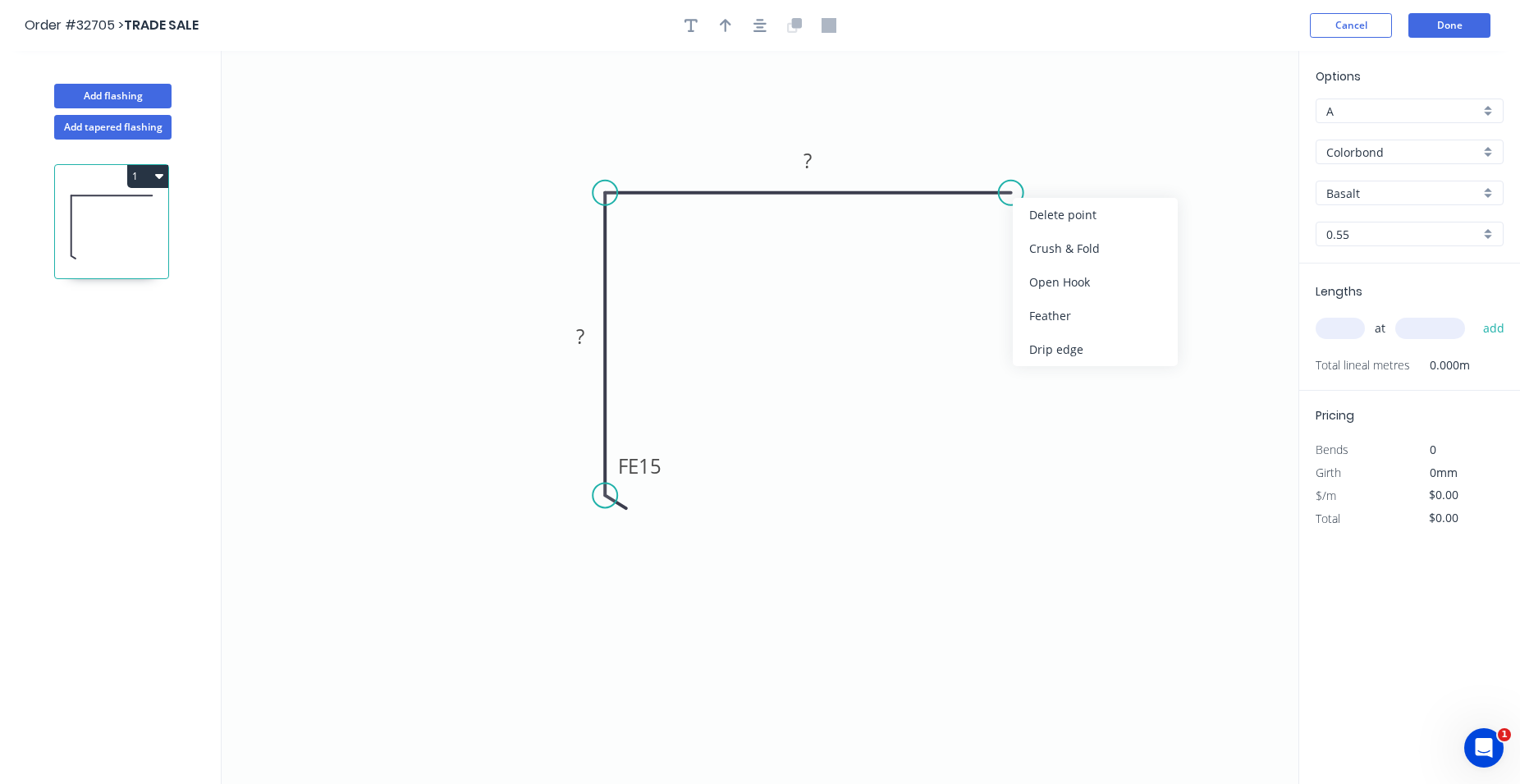
click at [1123, 320] on div "Feather" at bounding box center [1095, 315] width 165 height 34
click at [1048, 152] on tspan "15" at bounding box center [1042, 149] width 23 height 27
type input "$23.95"
click at [761, 21] on icon "button" at bounding box center [760, 25] width 13 height 15
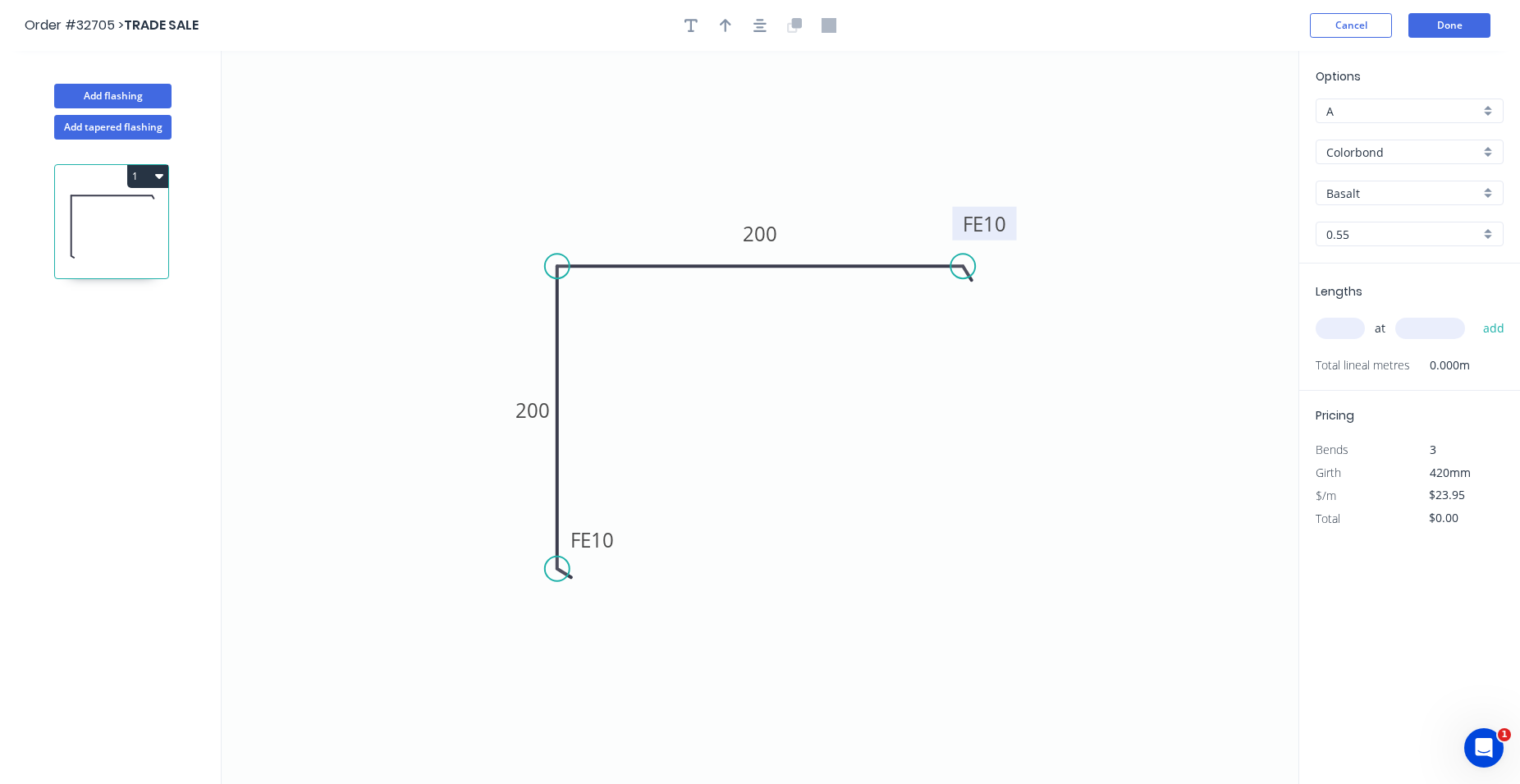
click at [1483, 154] on div "Colorbond" at bounding box center [1409, 152] width 188 height 24
click at [1420, 233] on div "Galvanised" at bounding box center [1409, 240] width 186 height 29
type input "Galvanised"
type input "$43.16"
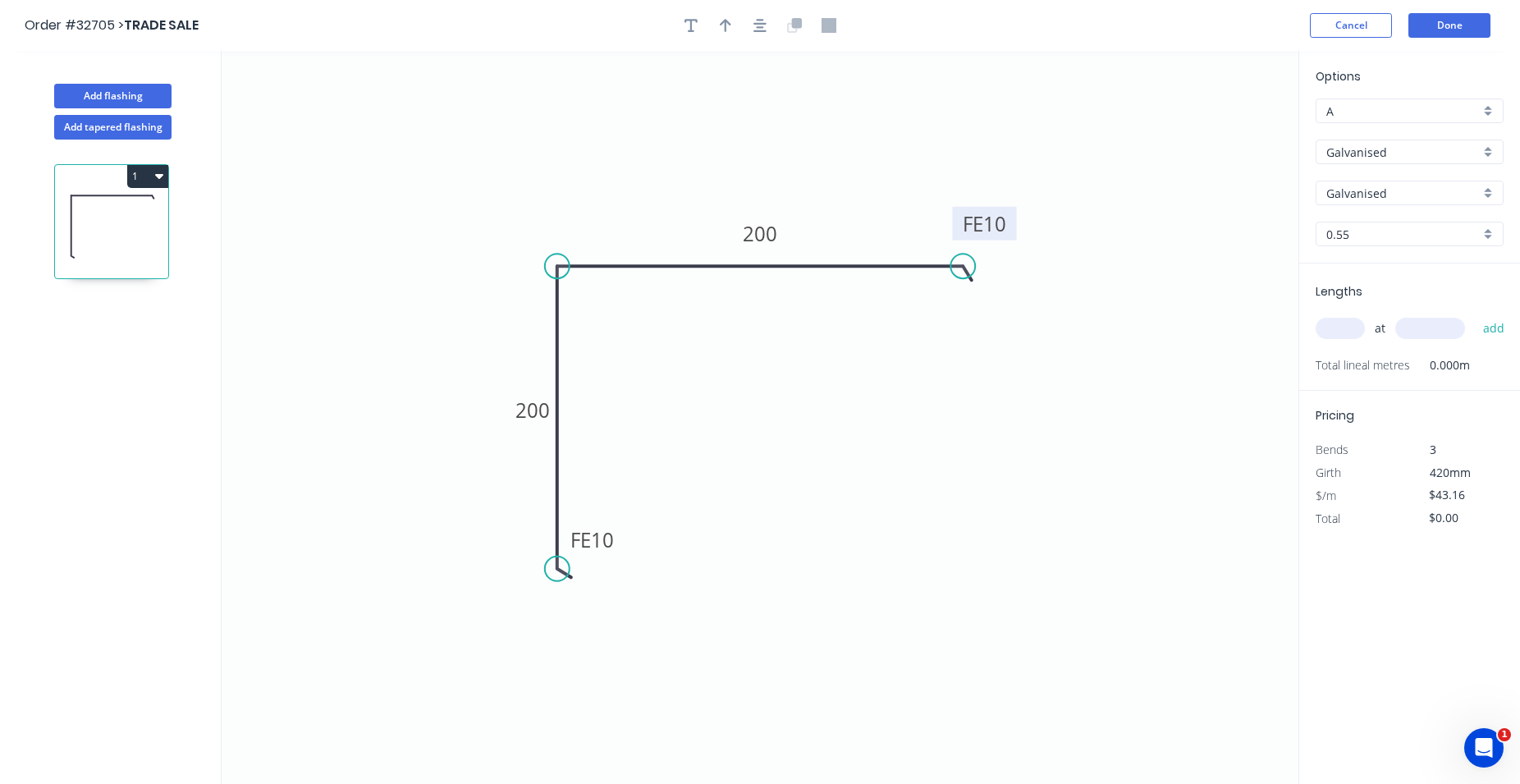
click at [1345, 323] on input "text" at bounding box center [1340, 328] width 49 height 21
type input "1"
type input "3600"
click at [1475, 314] on button "add" at bounding box center [1494, 328] width 38 height 28
type input "$155.38"
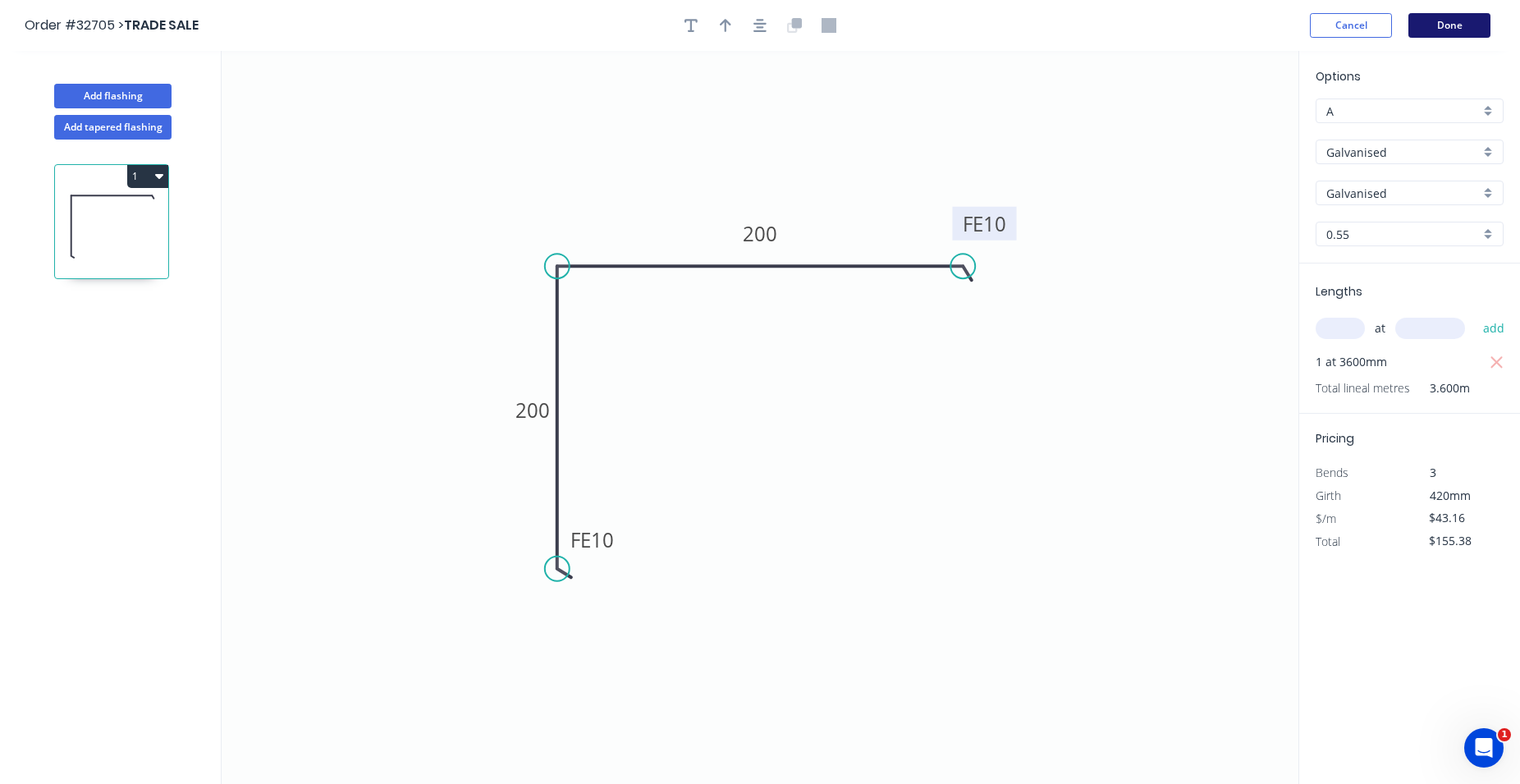
click at [1461, 25] on button "Done" at bounding box center [1449, 25] width 82 height 24
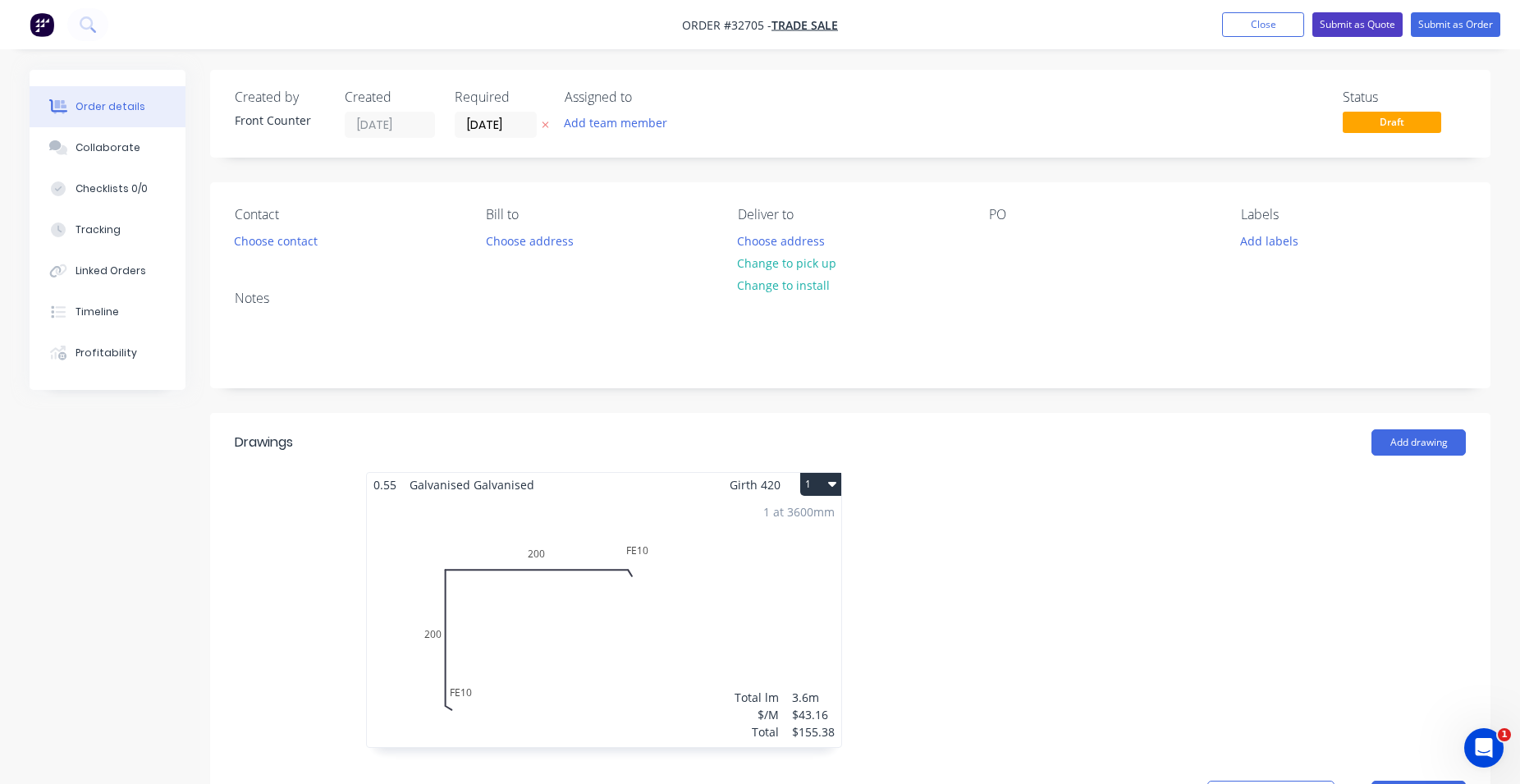
click at [1370, 25] on button "Submit as Quote" at bounding box center [1357, 24] width 90 height 24
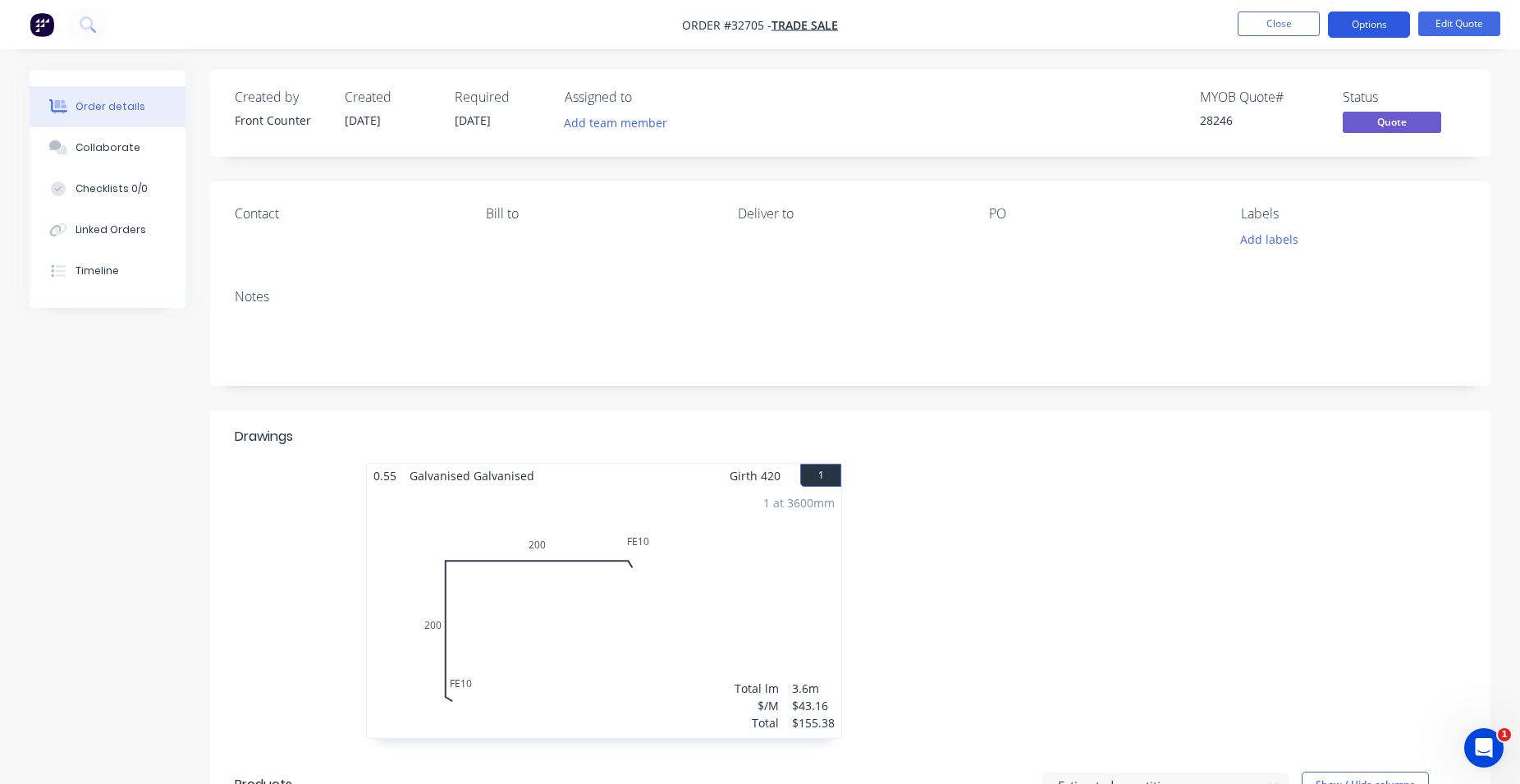
click at [1386, 31] on button "Options" at bounding box center [1369, 24] width 82 height 26
click at [1449, 100] on div "Status" at bounding box center [1404, 97] width 123 height 16
click at [1453, 31] on button "Edit Quote" at bounding box center [1459, 24] width 82 height 24
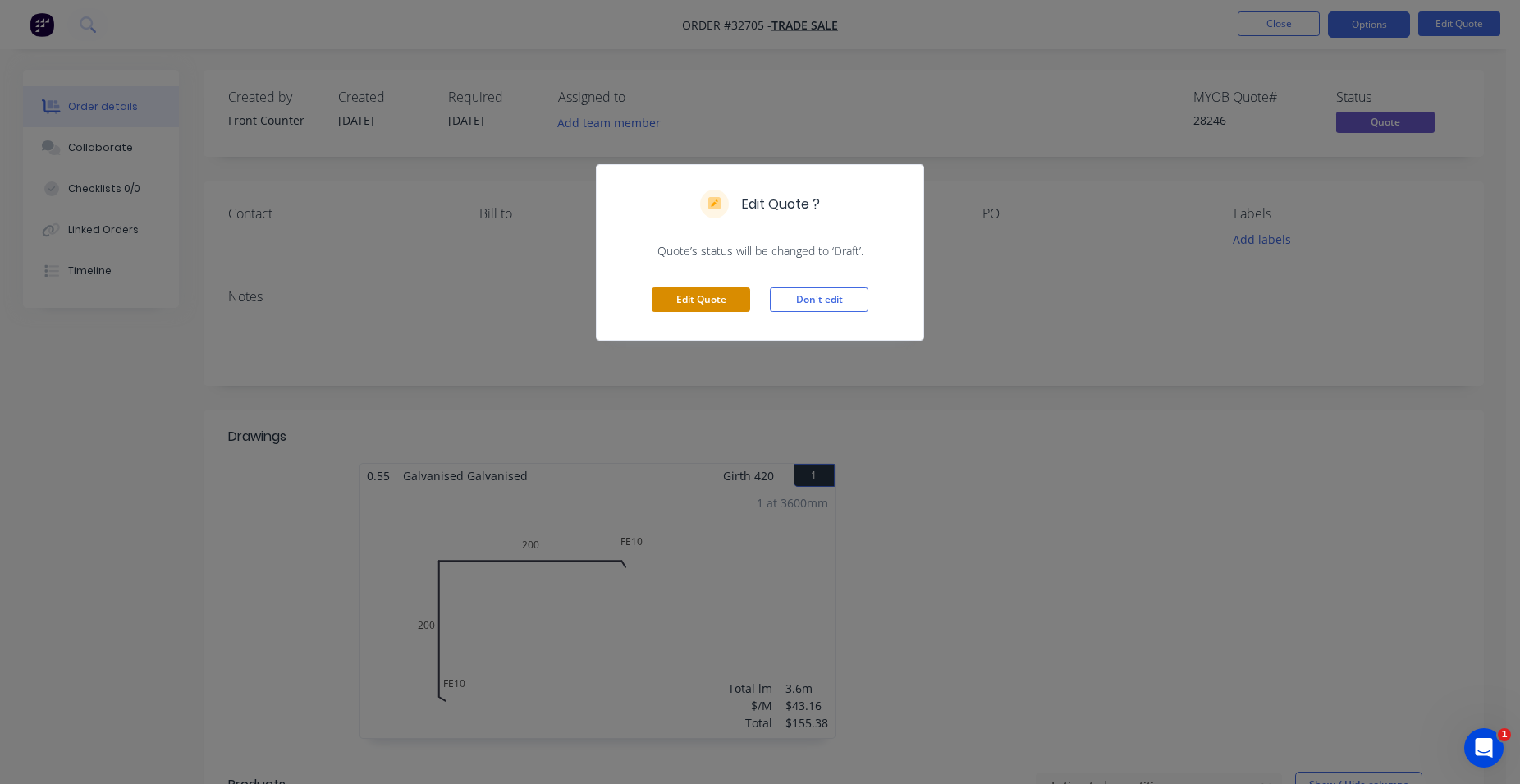
click at [699, 296] on button "Edit Quote" at bounding box center [700, 299] width 99 height 24
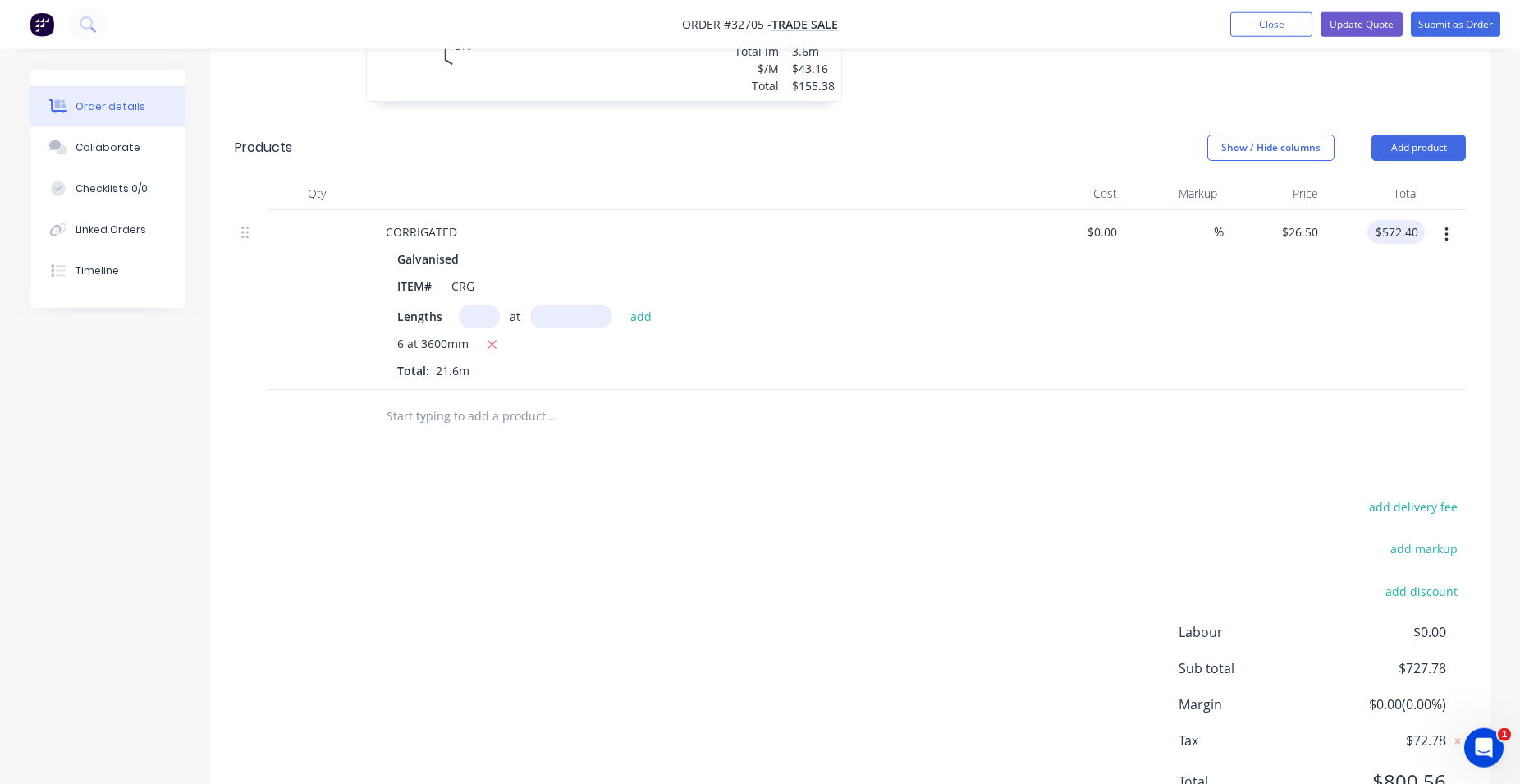
scroll to position [670, 0]
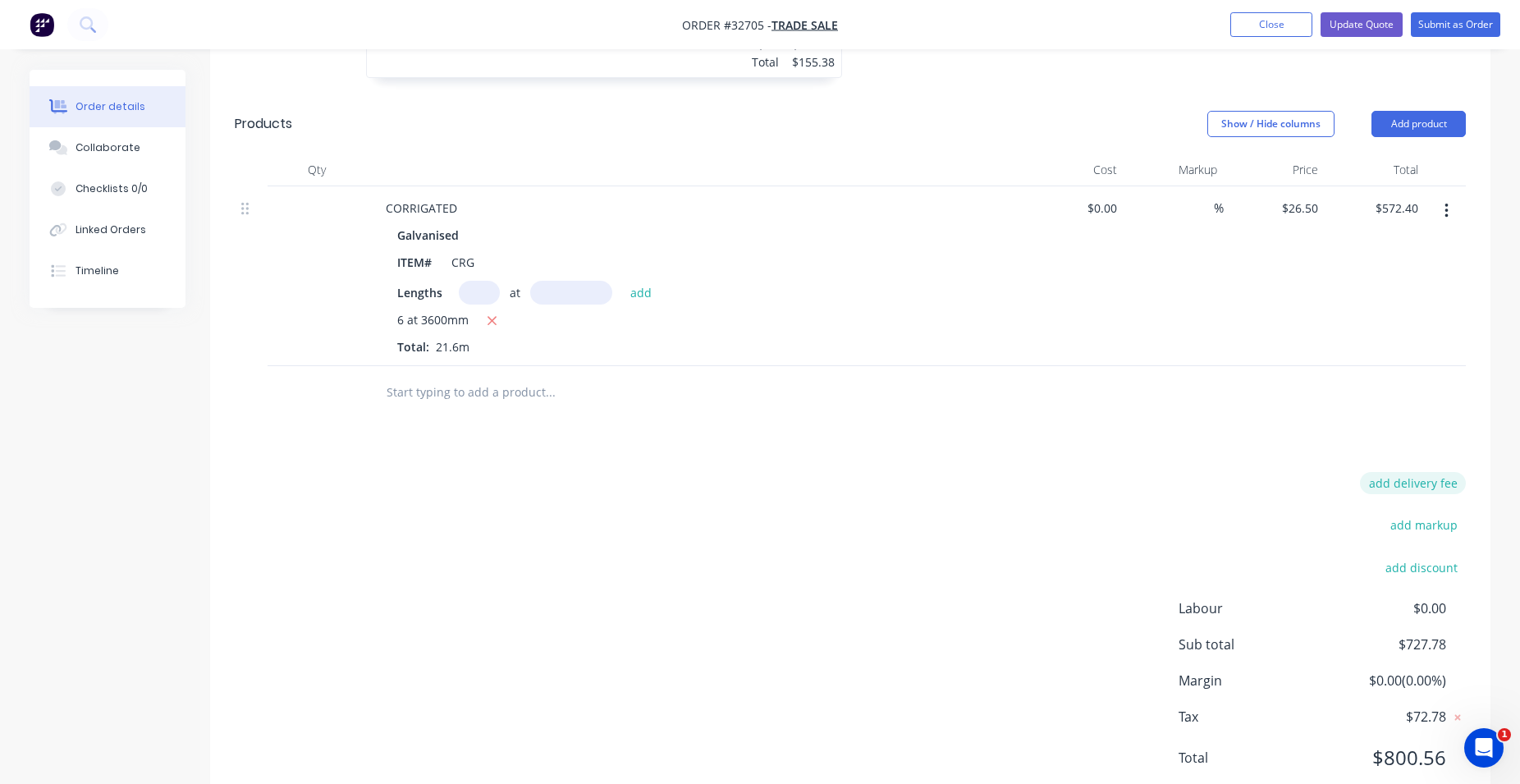
click at [1433, 486] on button "add delivery fee" at bounding box center [1413, 483] width 106 height 22
type input "50"
click input "submit" at bounding box center [0, 0] width 0 height 0
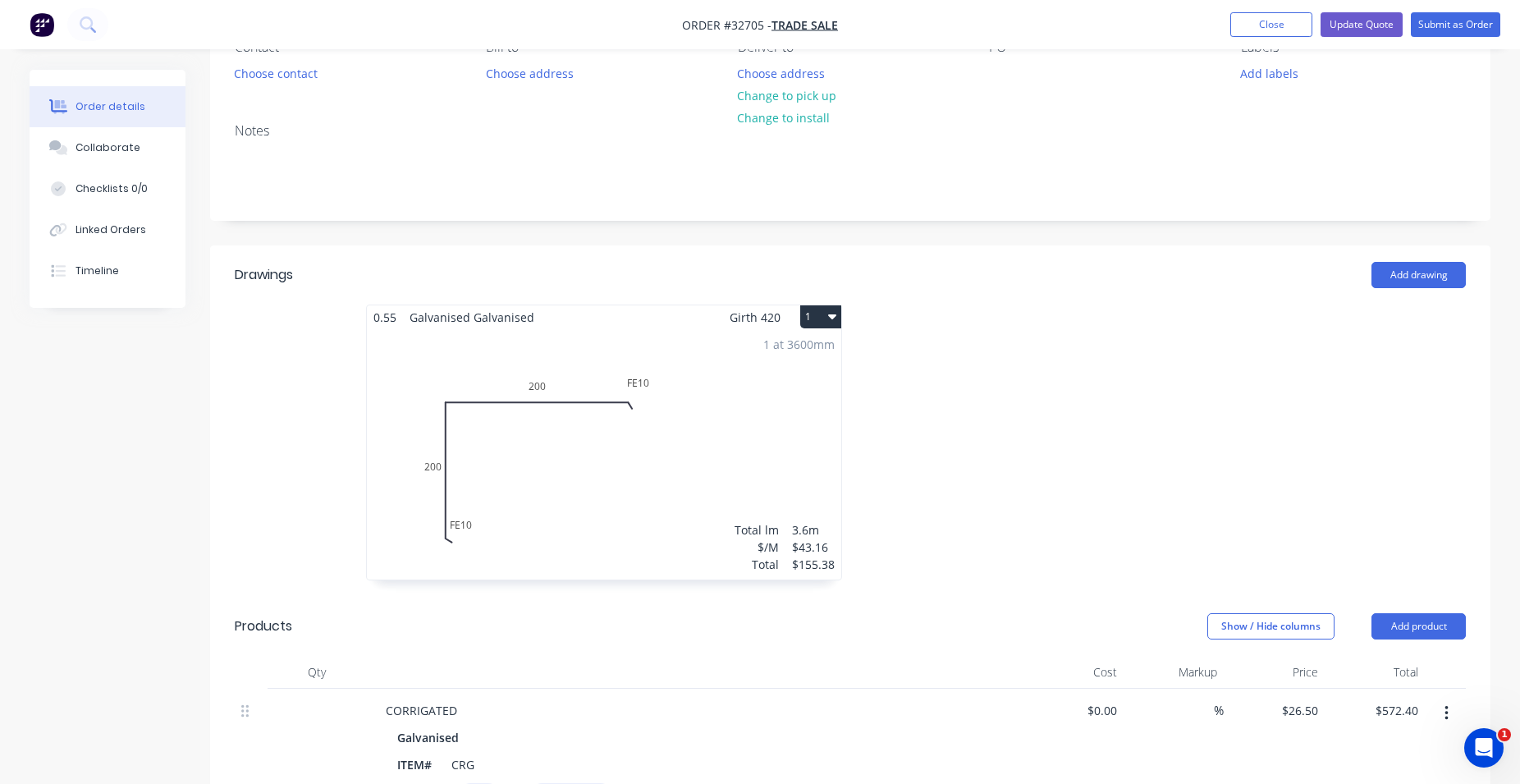
scroll to position [0, 0]
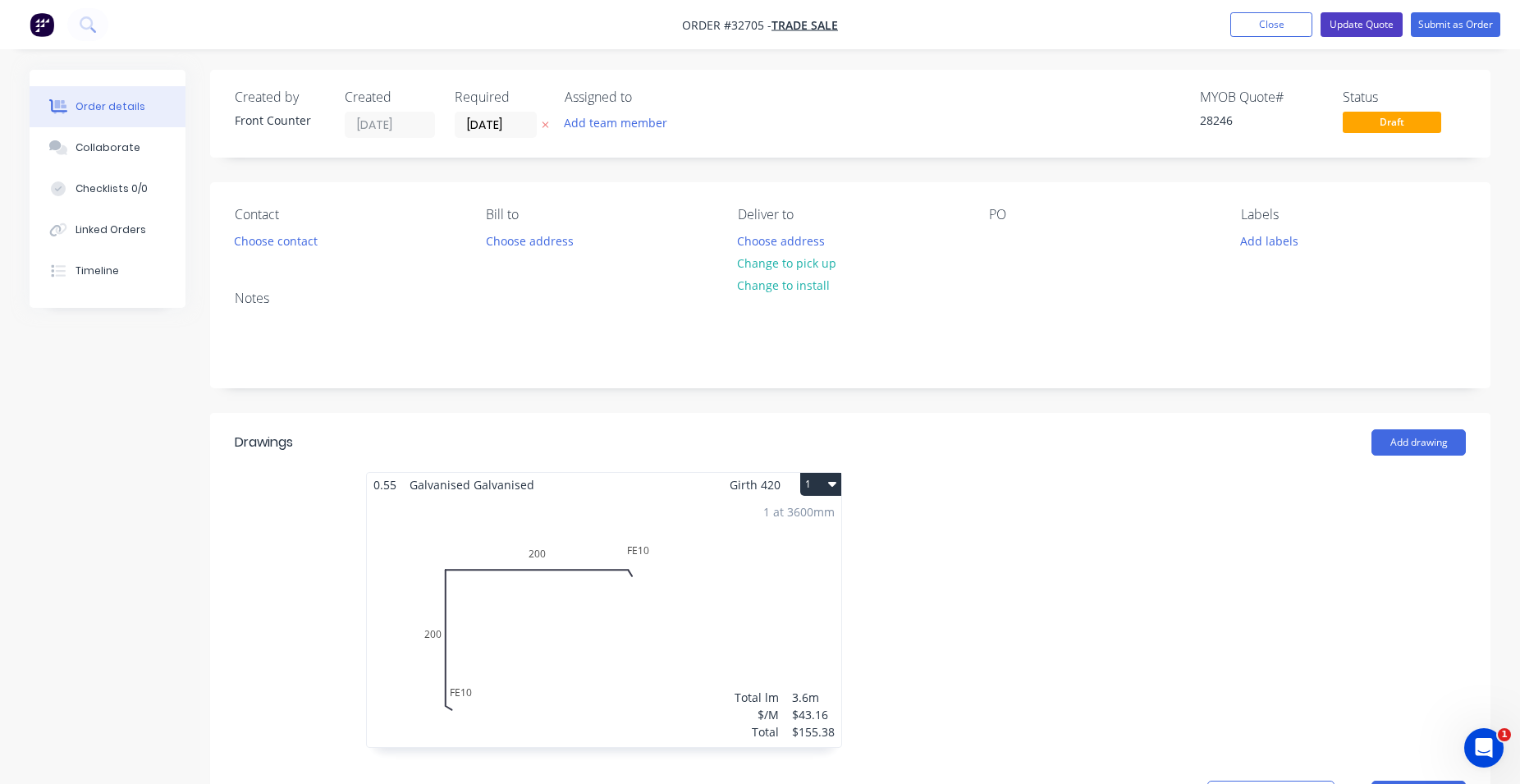
click at [1343, 21] on button "Update Quote" at bounding box center [1362, 24] width 82 height 24
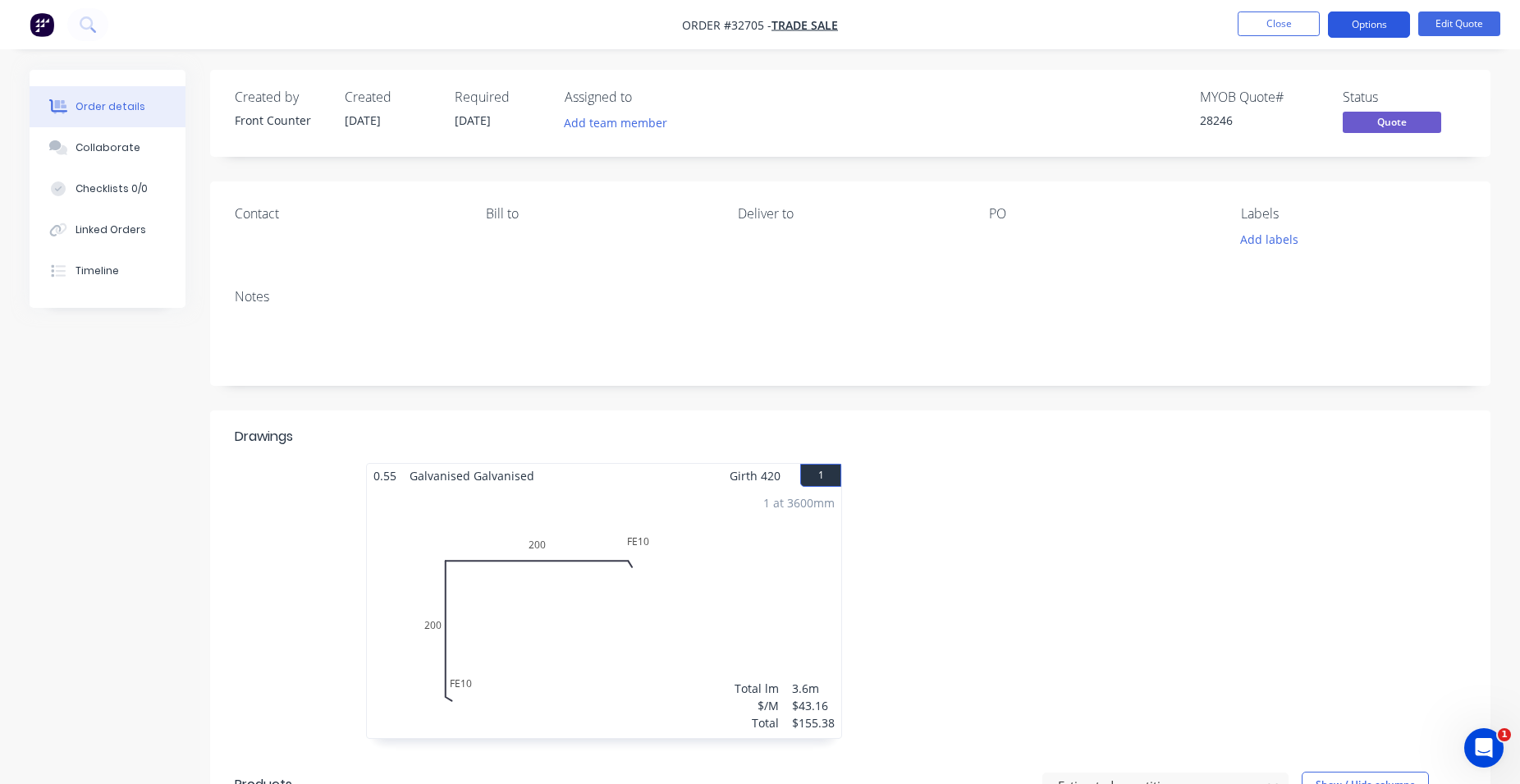
click at [1379, 24] on button "Options" at bounding box center [1369, 24] width 82 height 26
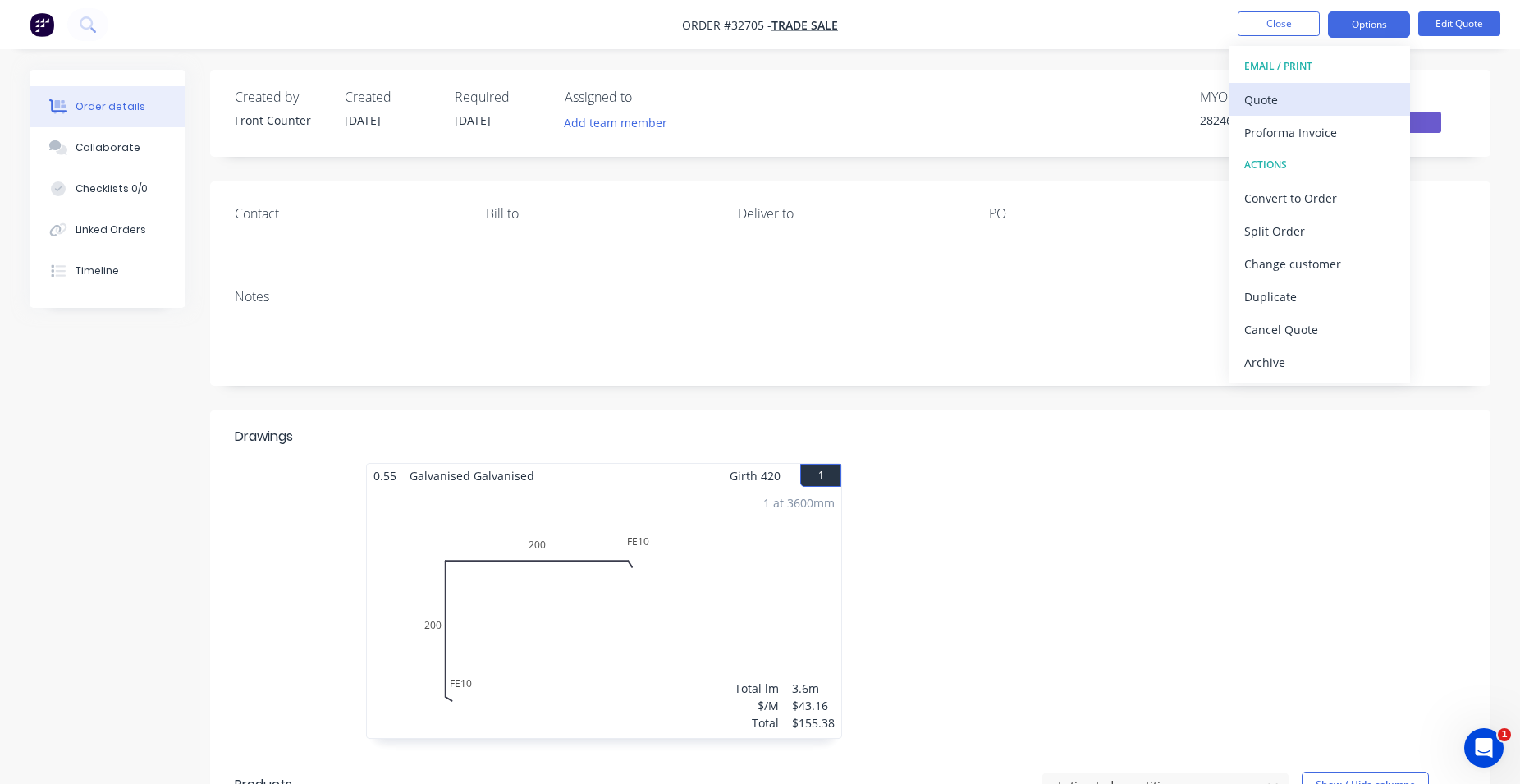
click at [1332, 98] on div "Quote" at bounding box center [1319, 100] width 151 height 24
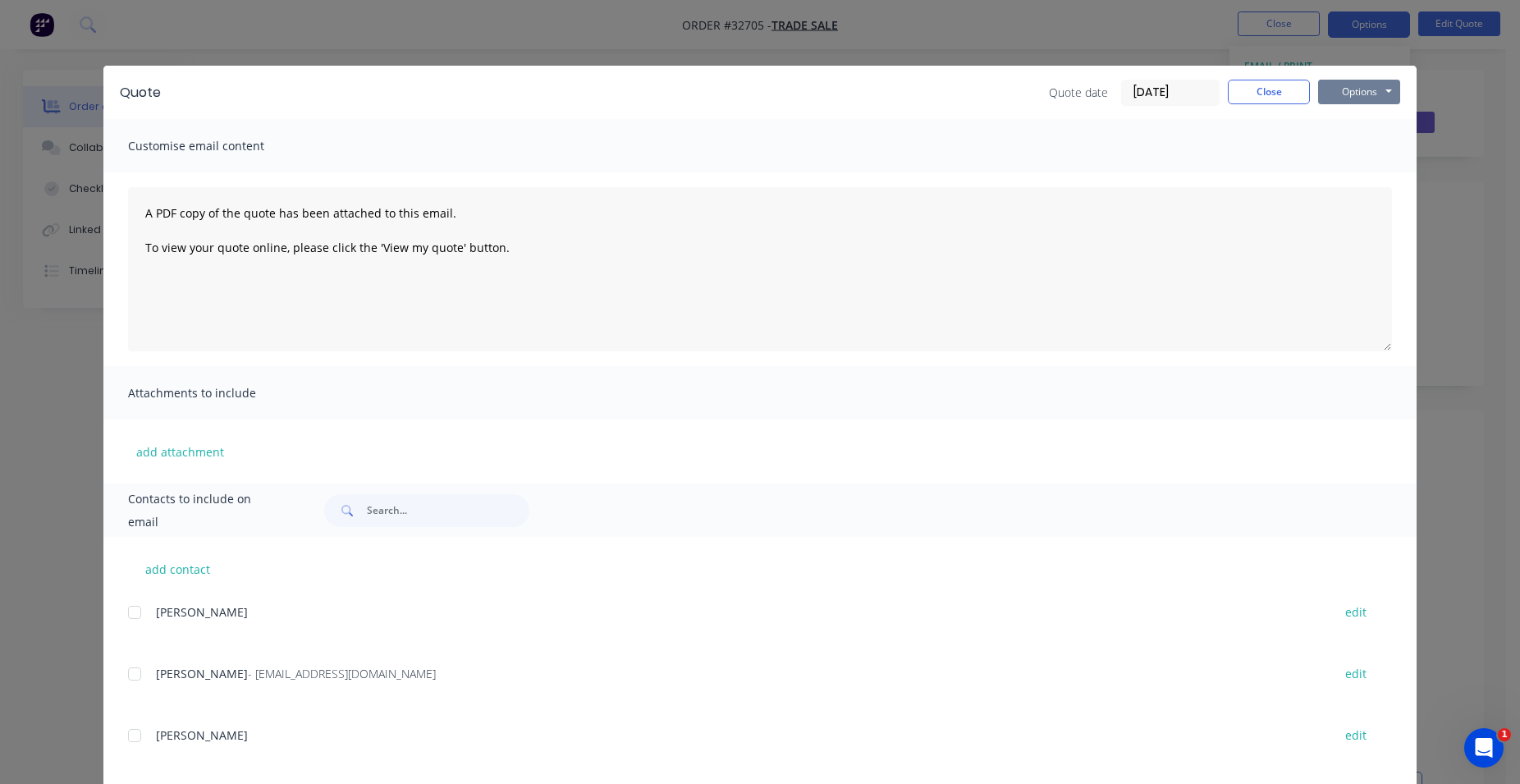
click at [1360, 78] on div "Quote Quote date [DATE] Close Options Preview Print Email" at bounding box center [760, 92] width 1313 height 53
click at [1356, 89] on button "Options" at bounding box center [1359, 92] width 82 height 24
click at [1365, 148] on button "Print" at bounding box center [1371, 148] width 105 height 27
click at [1266, 98] on button "Close" at bounding box center [1269, 92] width 82 height 24
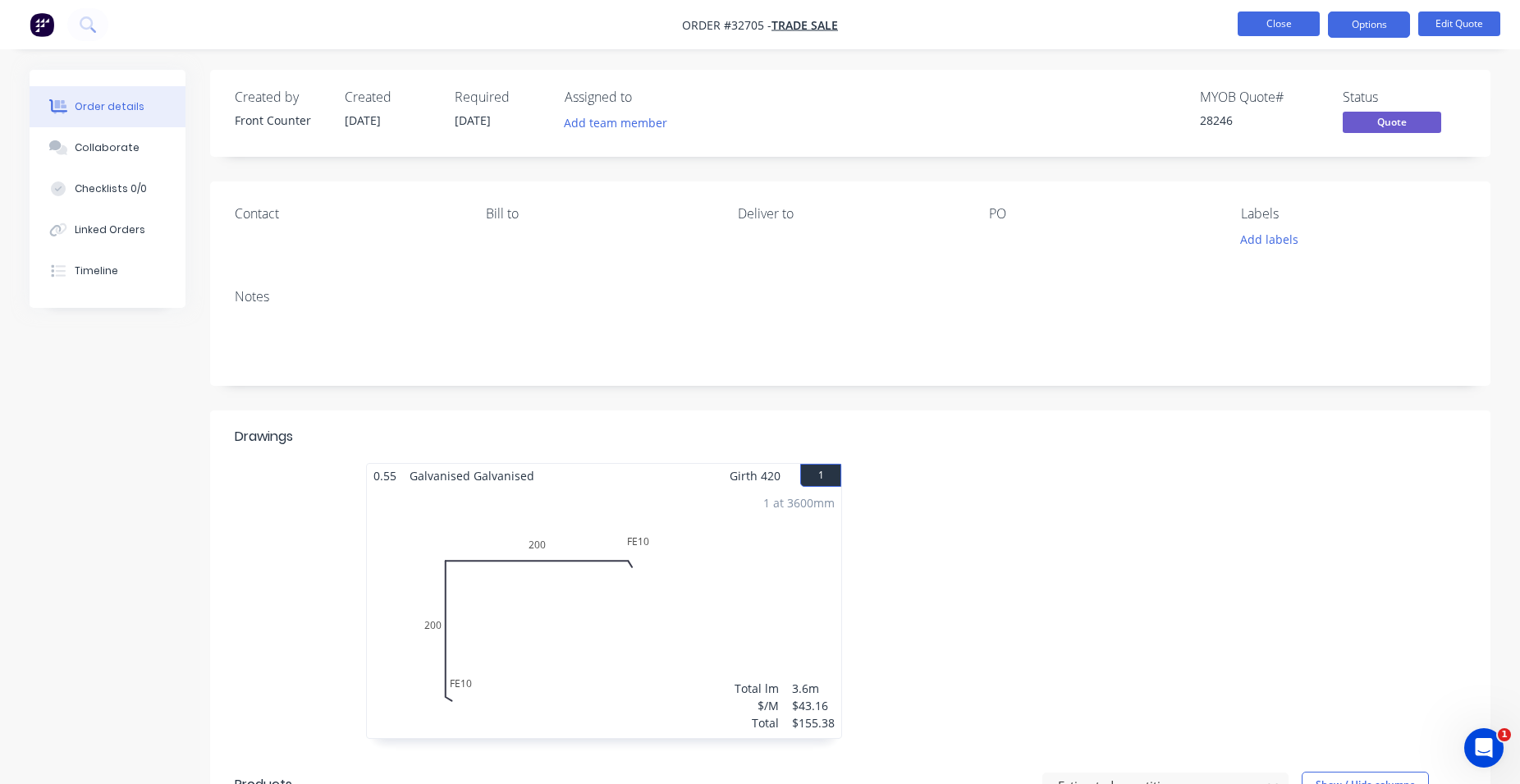
click at [1282, 24] on button "Close" at bounding box center [1279, 24] width 82 height 24
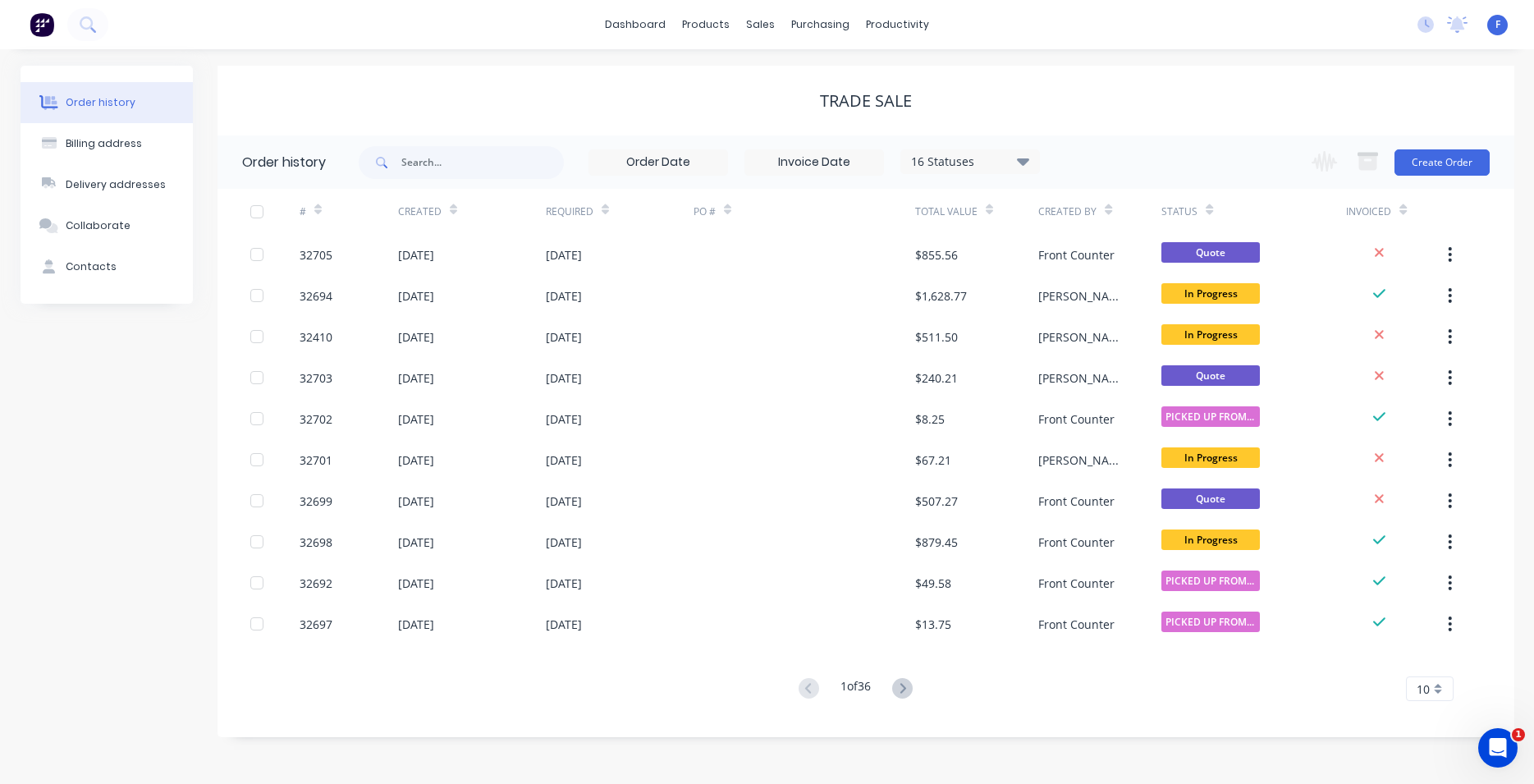
click at [38, 30] on img at bounding box center [42, 24] width 24 height 24
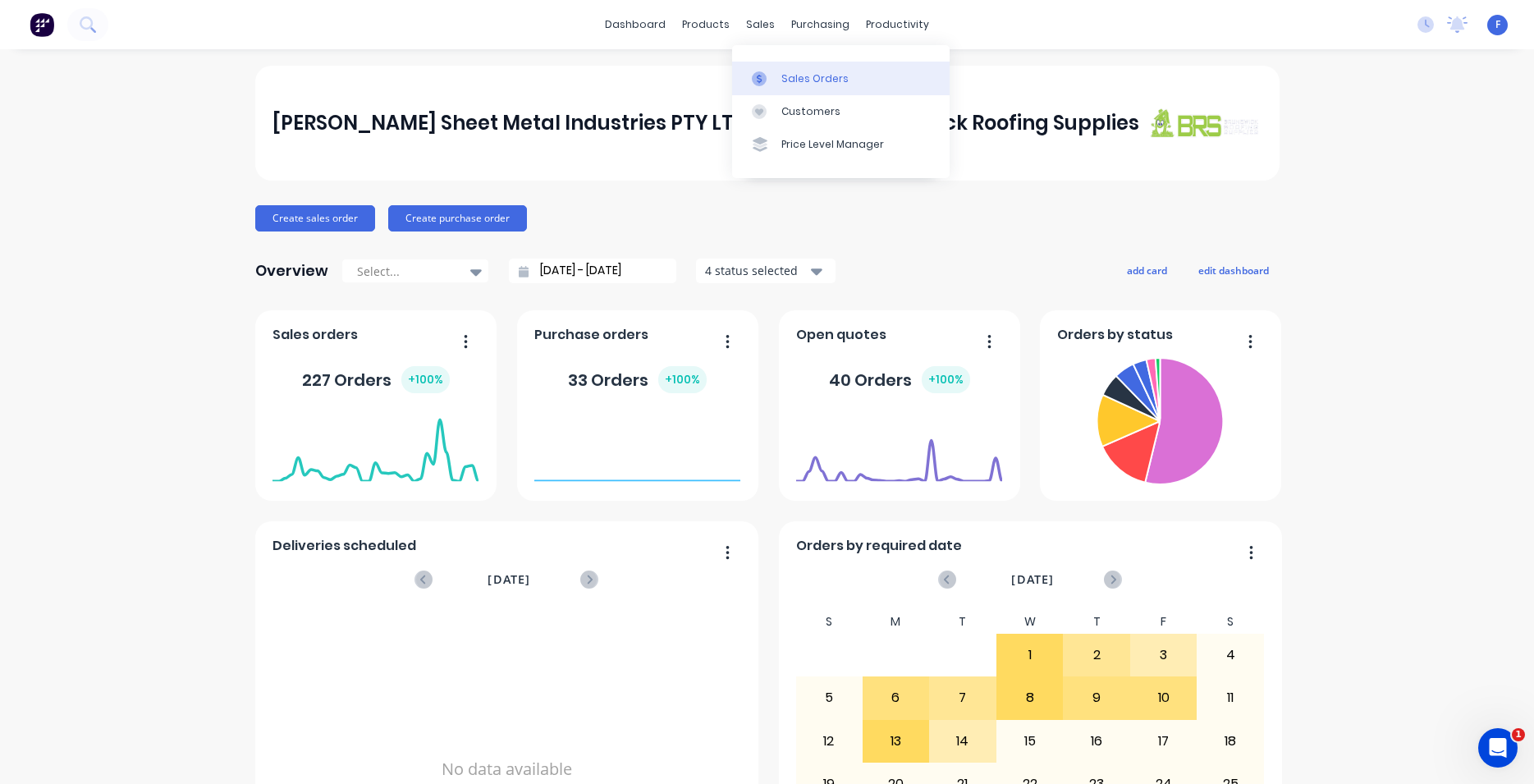
click at [803, 68] on link "Sales Orders" at bounding box center [841, 79] width 217 height 33
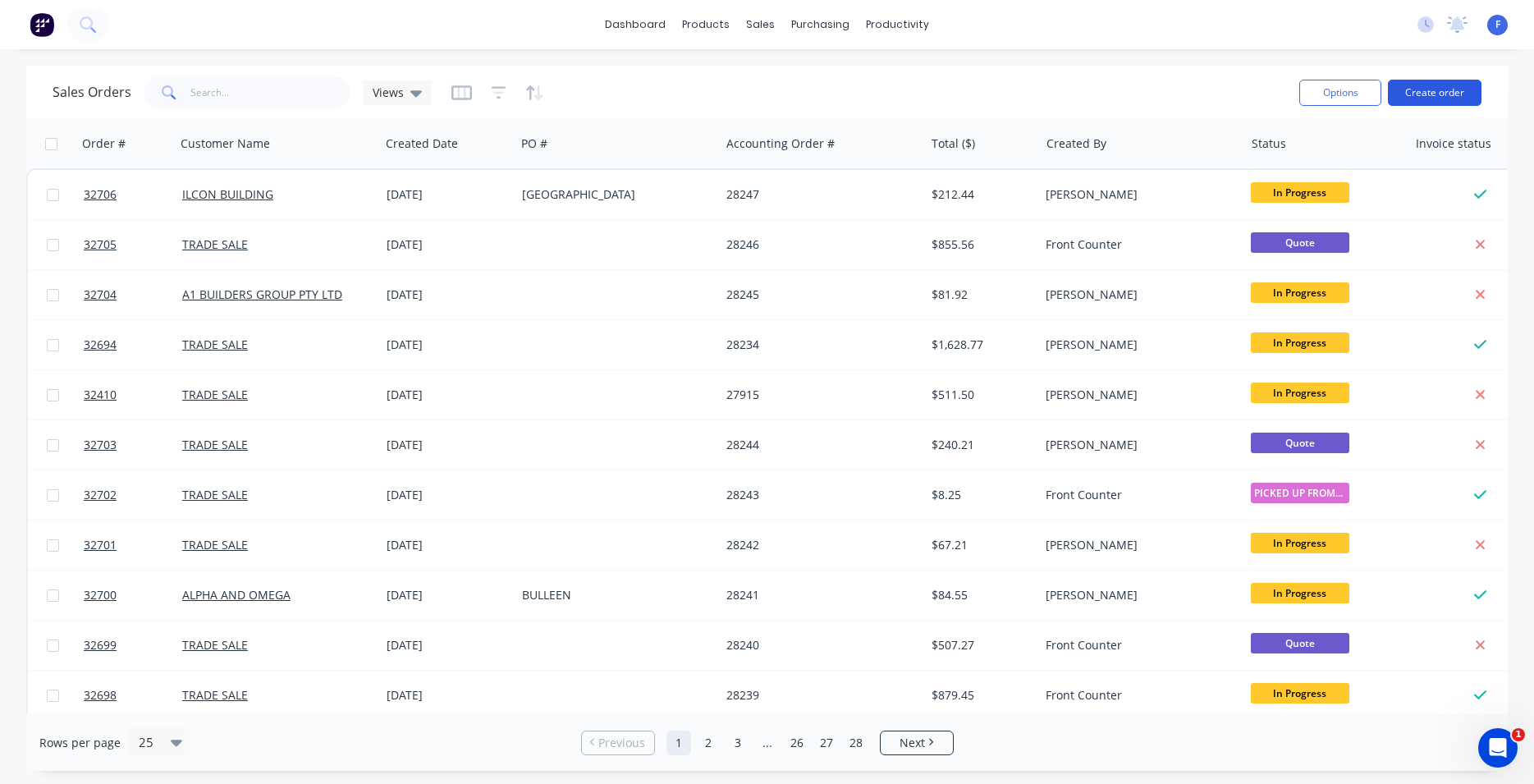
click at [1441, 95] on button "Create order" at bounding box center [1434, 93] width 93 height 26
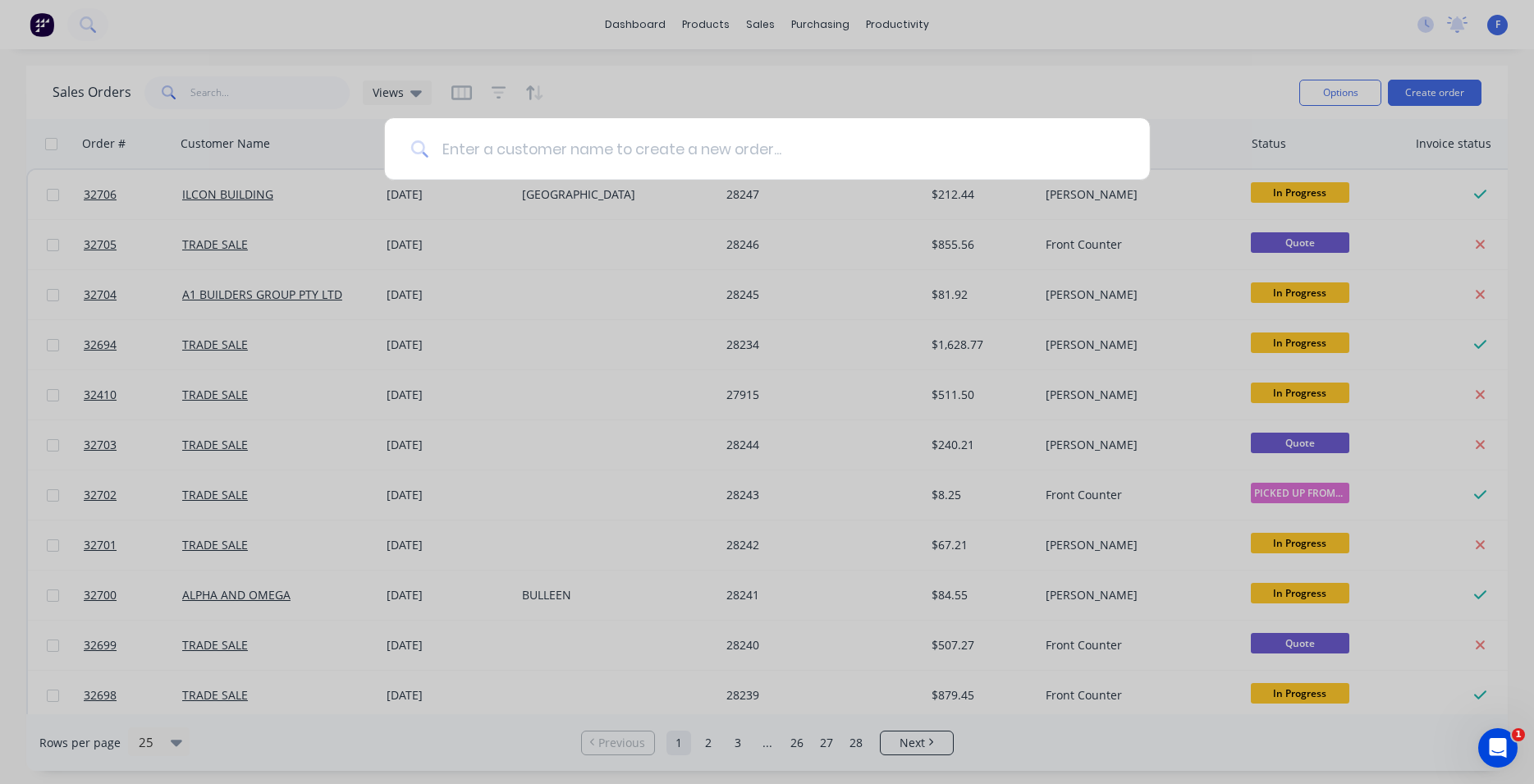
click at [714, 155] on input at bounding box center [776, 148] width 695 height 62
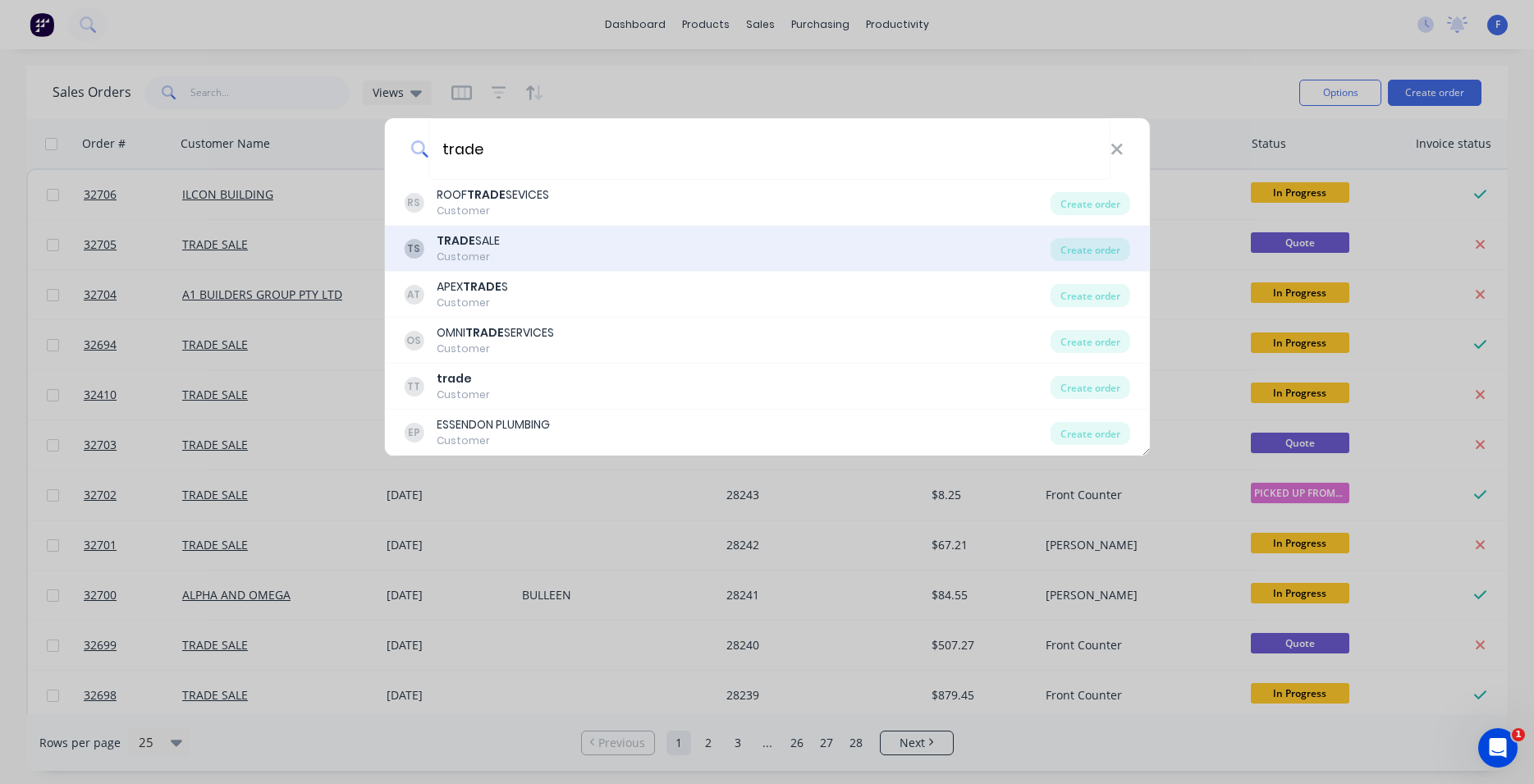
type input "trade"
click at [605, 239] on div "TS TRADE SALE Customer" at bounding box center [727, 248] width 647 height 32
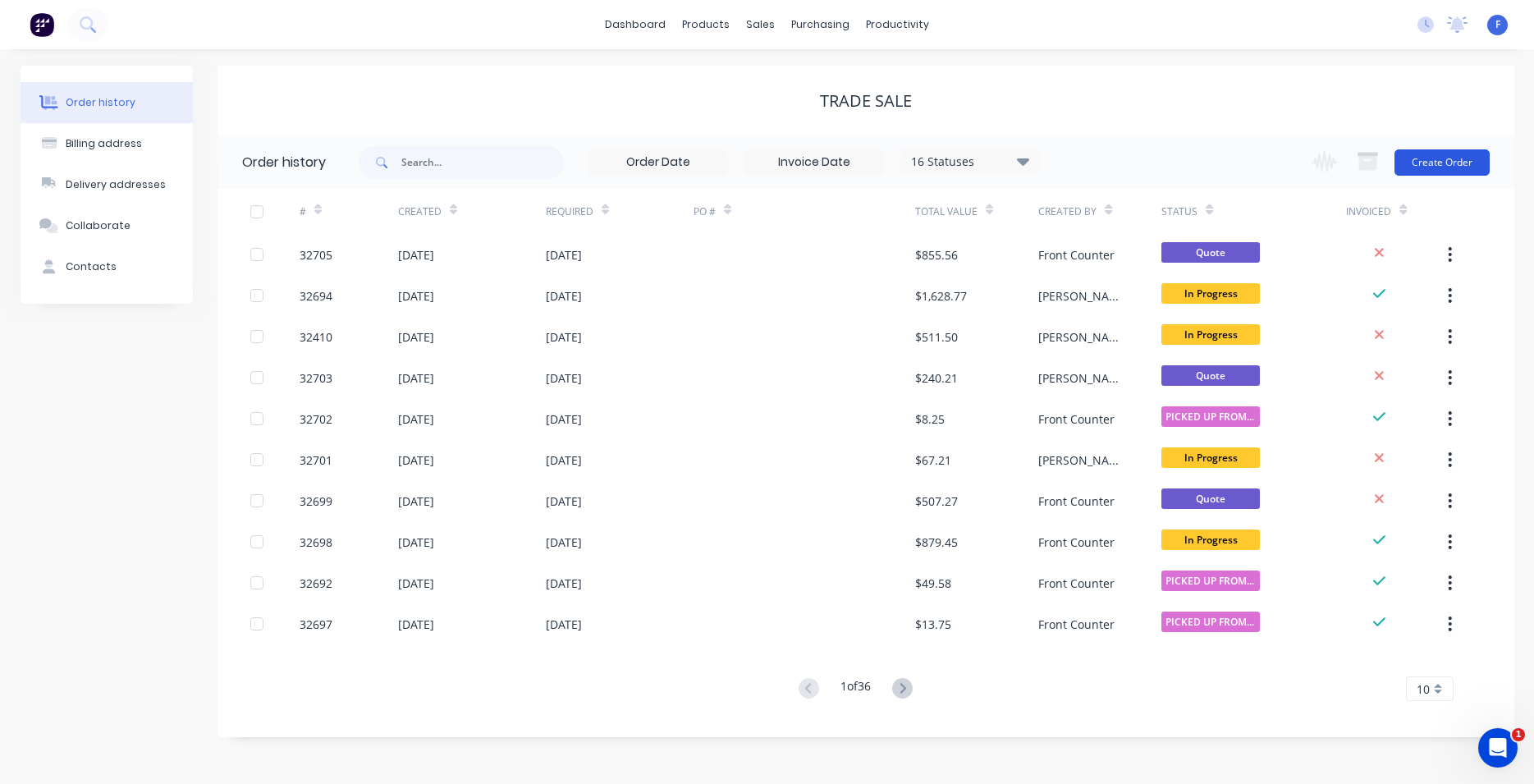
click at [1441, 157] on button "Create Order" at bounding box center [1441, 162] width 95 height 26
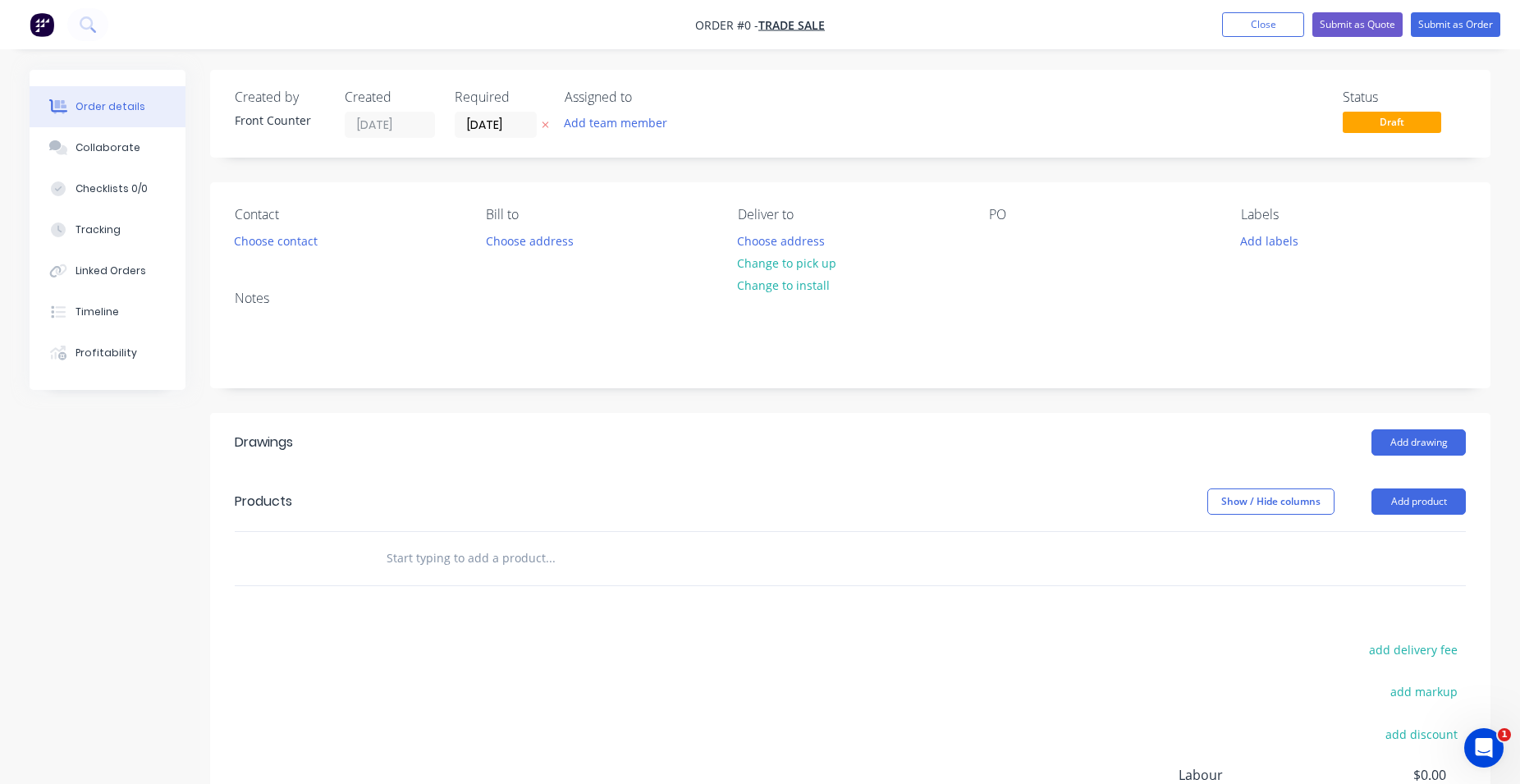
click at [478, 561] on input "text" at bounding box center [550, 558] width 328 height 33
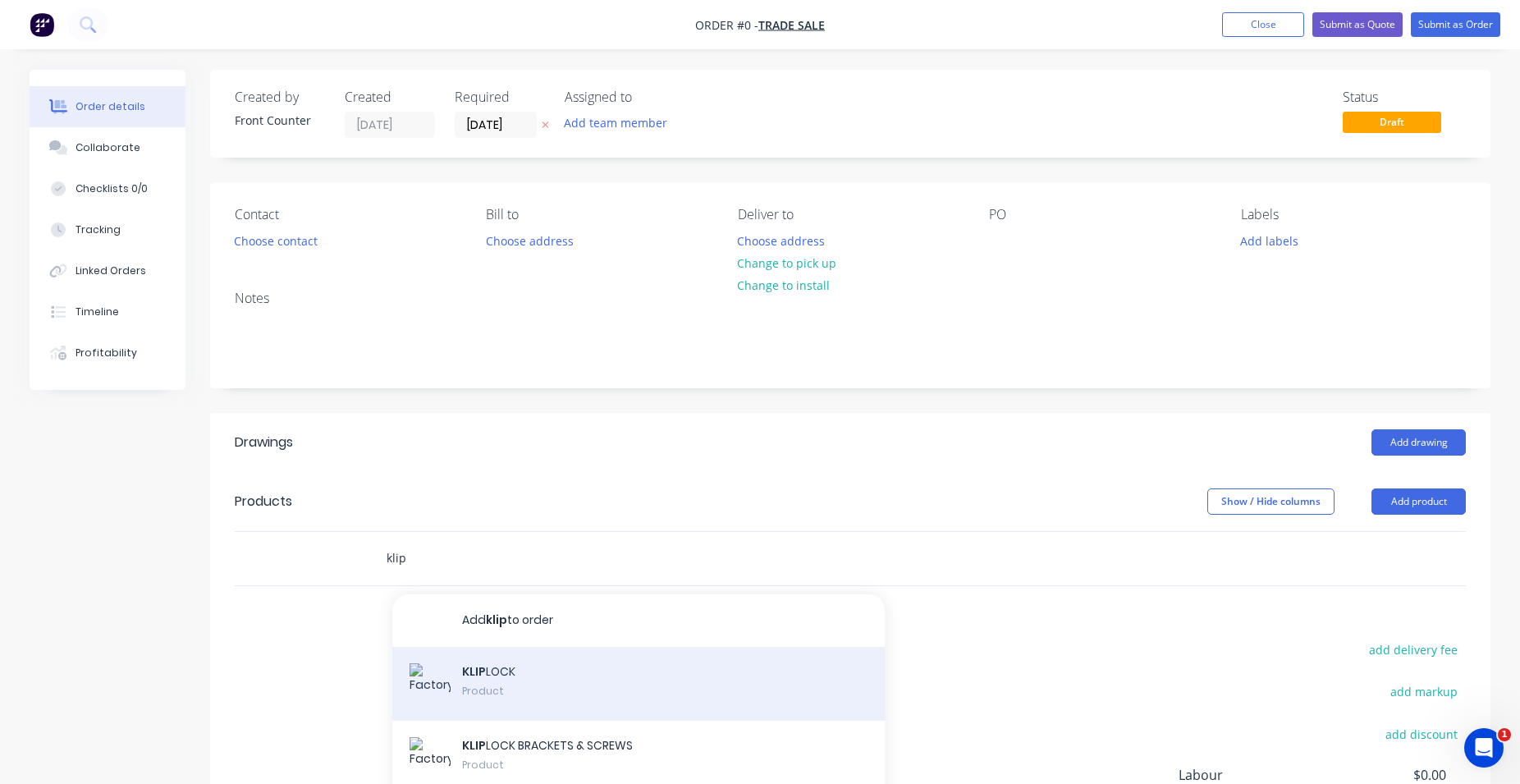
type input "klip"
click at [560, 671] on div "KLIP LOCK Product" at bounding box center [638, 684] width 492 height 74
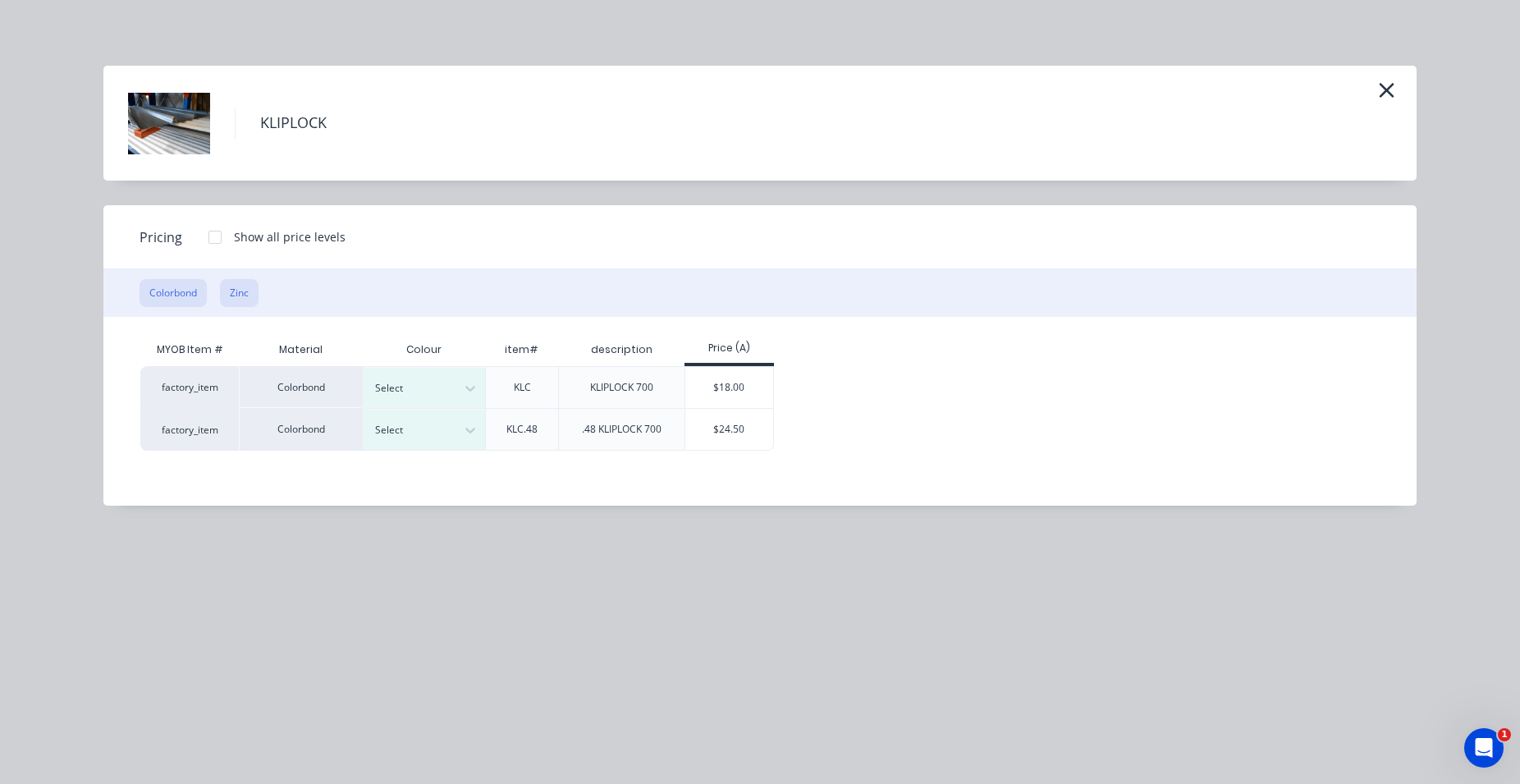
click at [243, 288] on button "Zinc" at bounding box center [239, 293] width 38 height 28
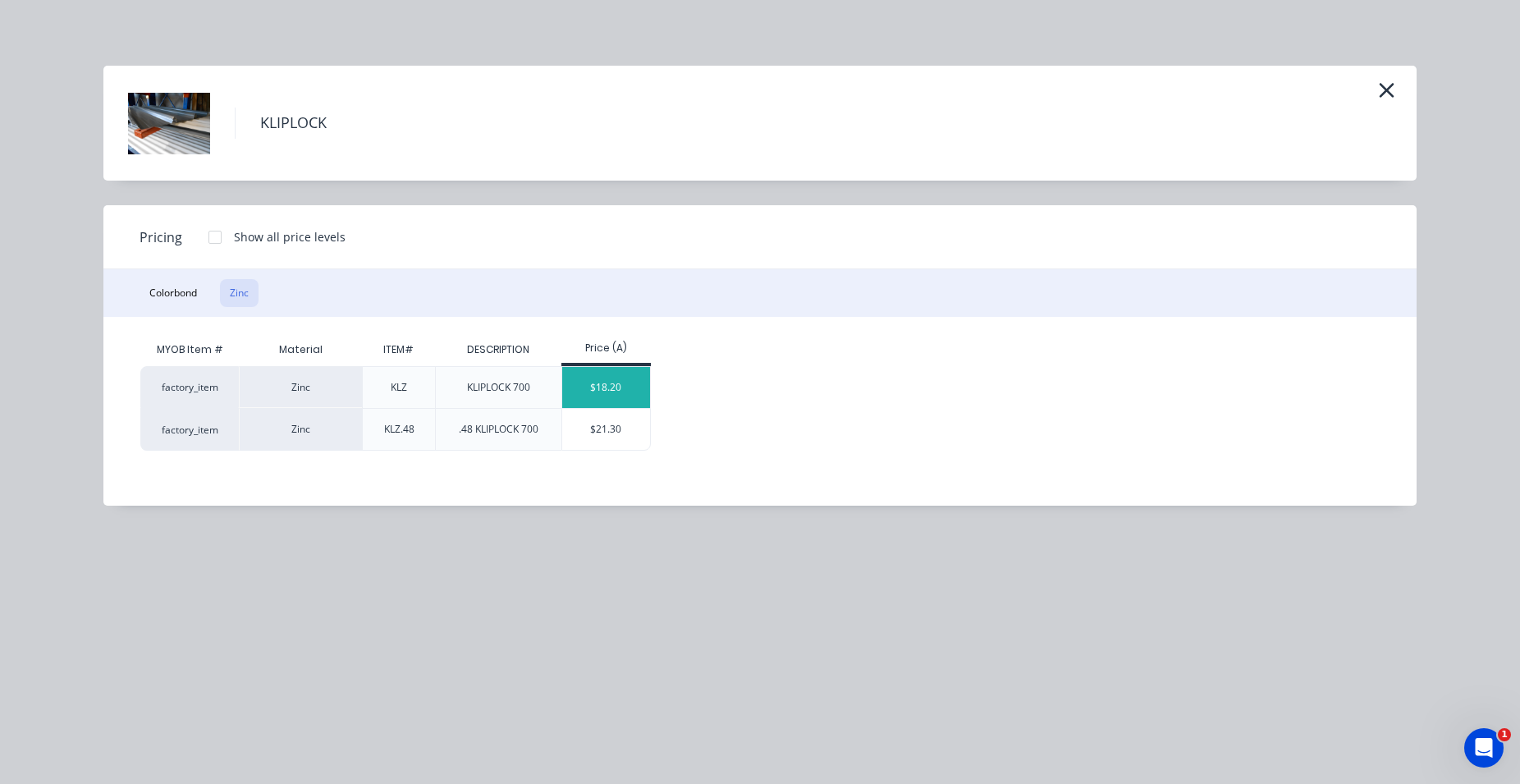
click at [595, 391] on div "$18.20" at bounding box center [606, 387] width 88 height 41
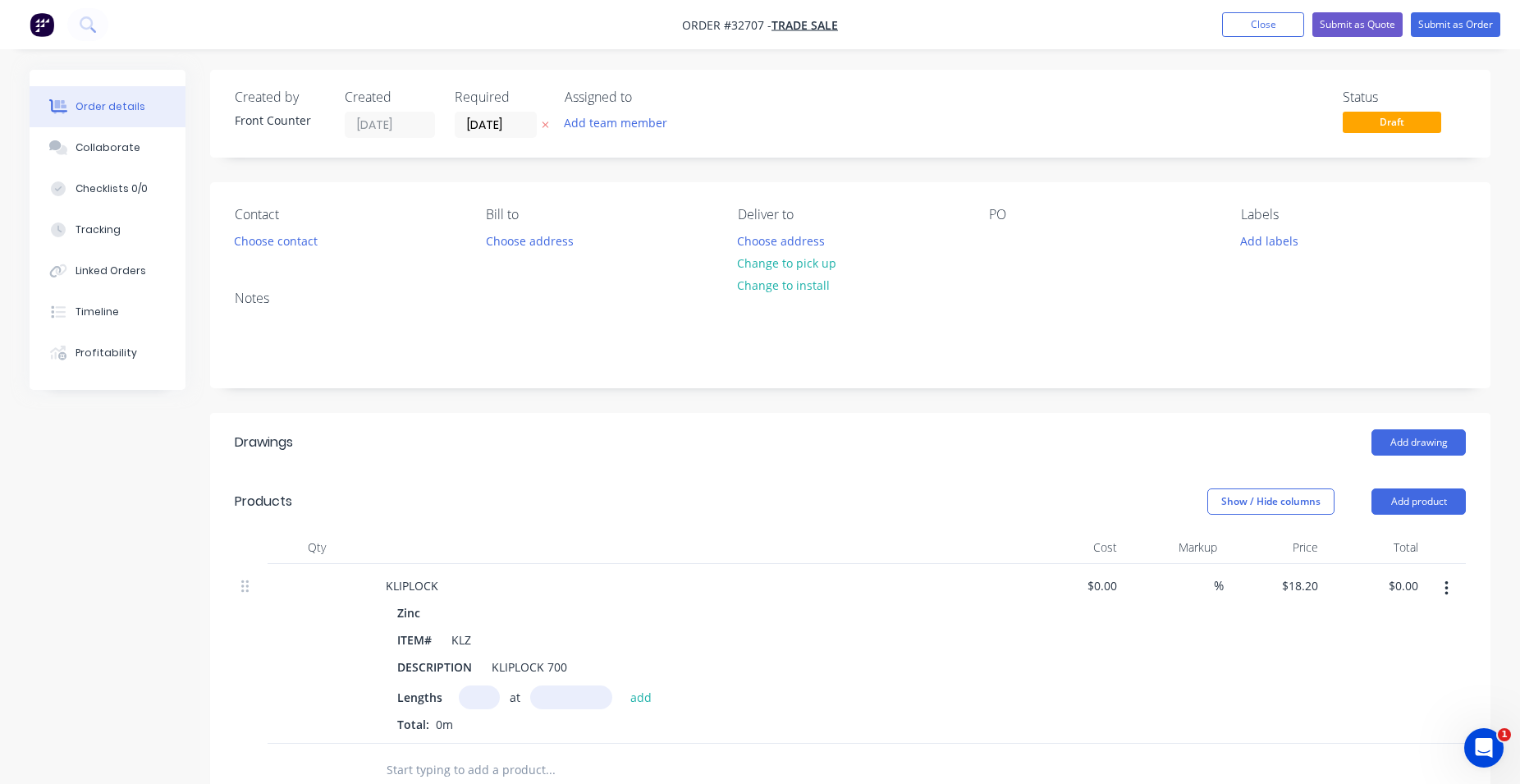
click at [1445, 585] on icon "button" at bounding box center [1447, 588] width 4 height 18
click at [1391, 726] on div "Delete" at bounding box center [1387, 730] width 127 height 24
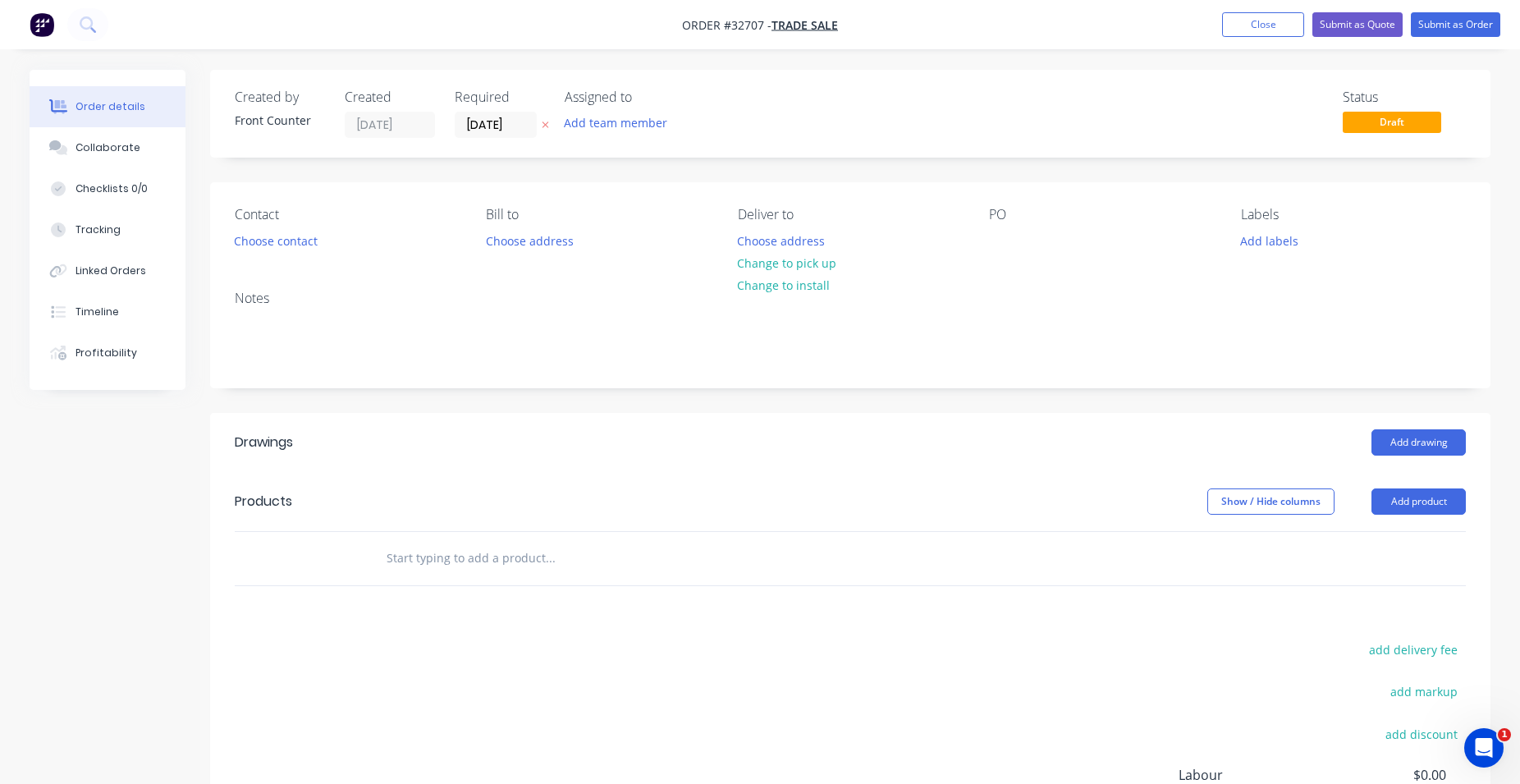
click at [478, 562] on input "text" at bounding box center [550, 558] width 328 height 33
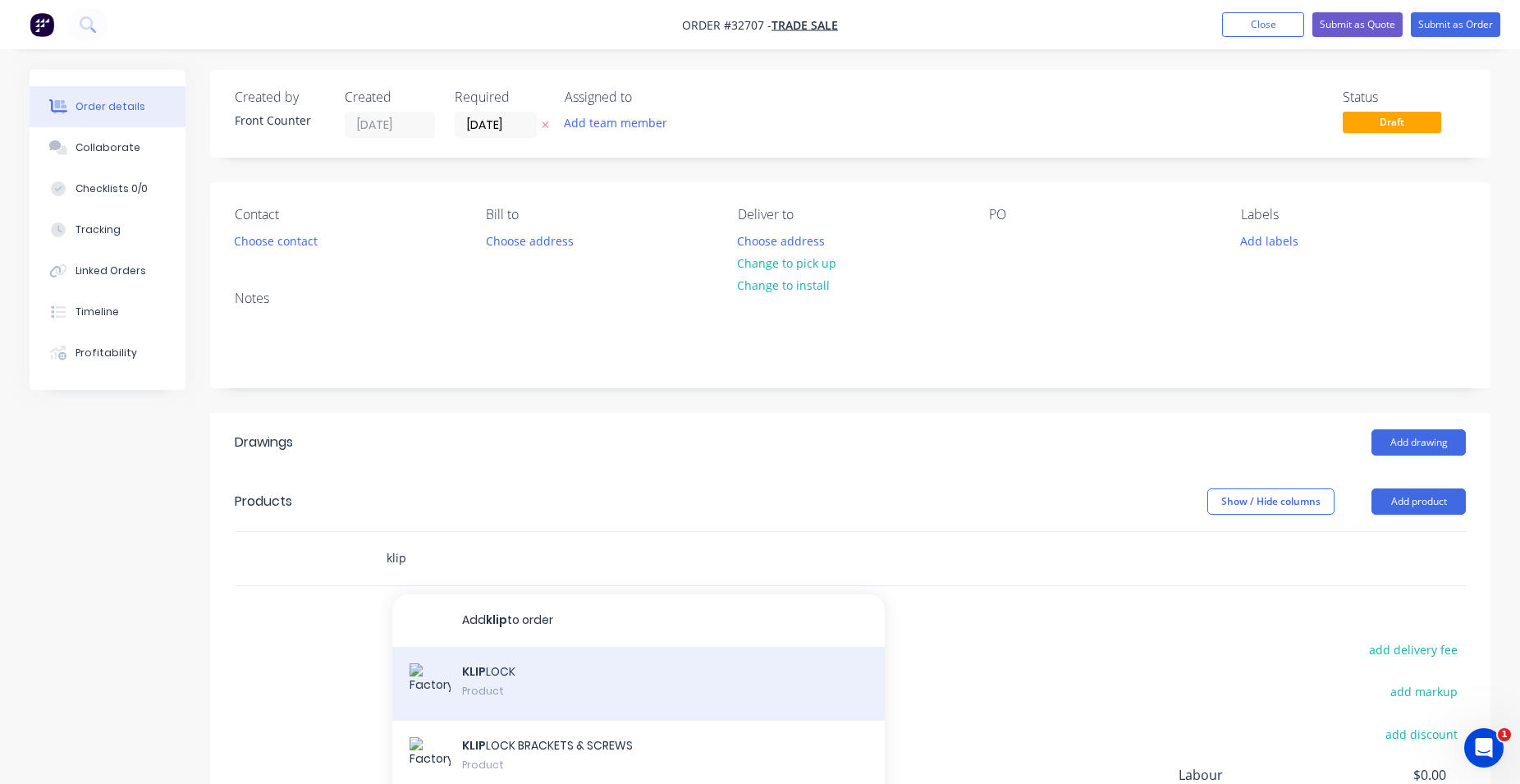
type input "klip"
click at [554, 681] on div "KLIP LOCK Product" at bounding box center [638, 684] width 492 height 74
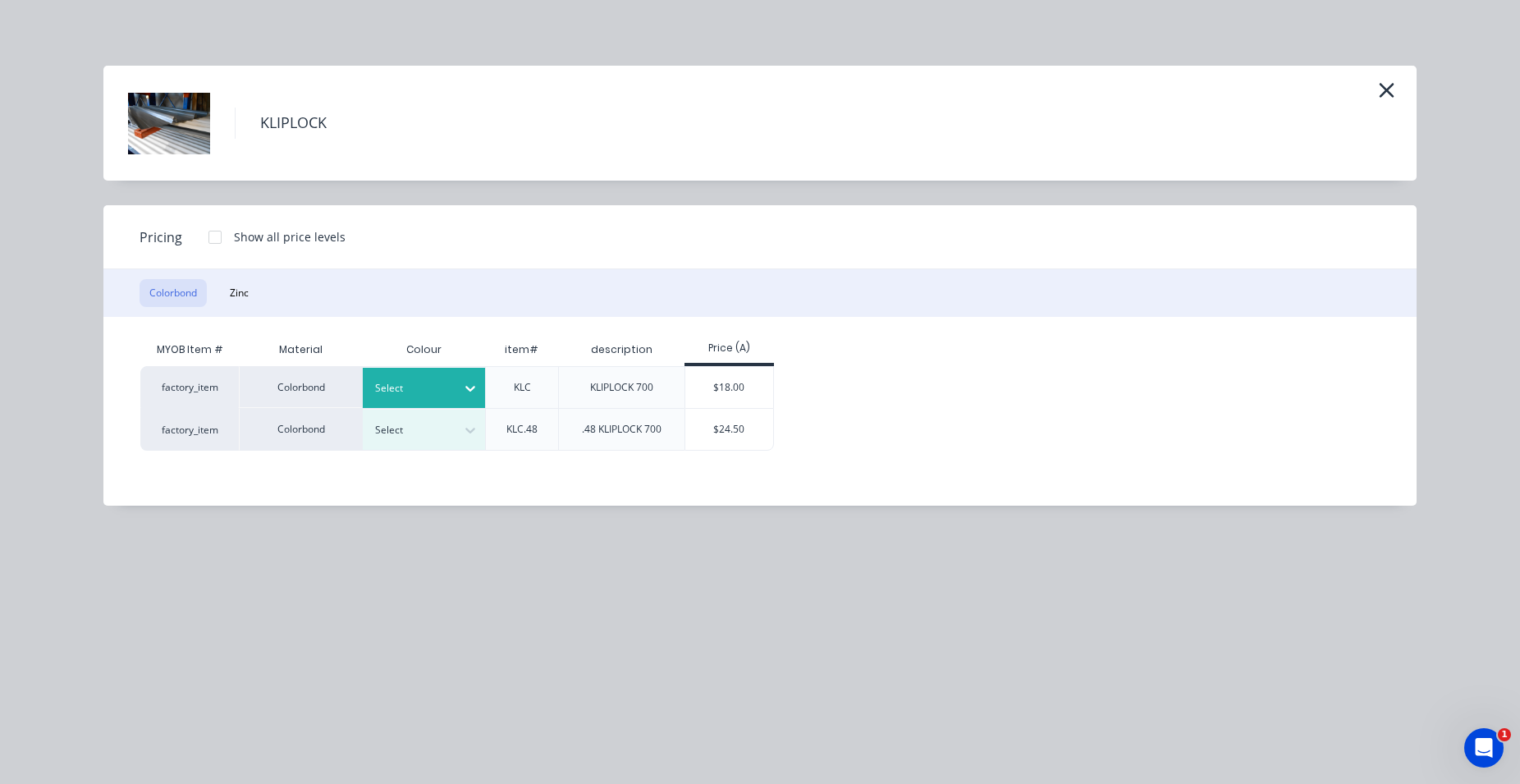
click at [457, 384] on div at bounding box center [471, 389] width 30 height 26
click at [720, 390] on div "$18.00" at bounding box center [729, 387] width 88 height 41
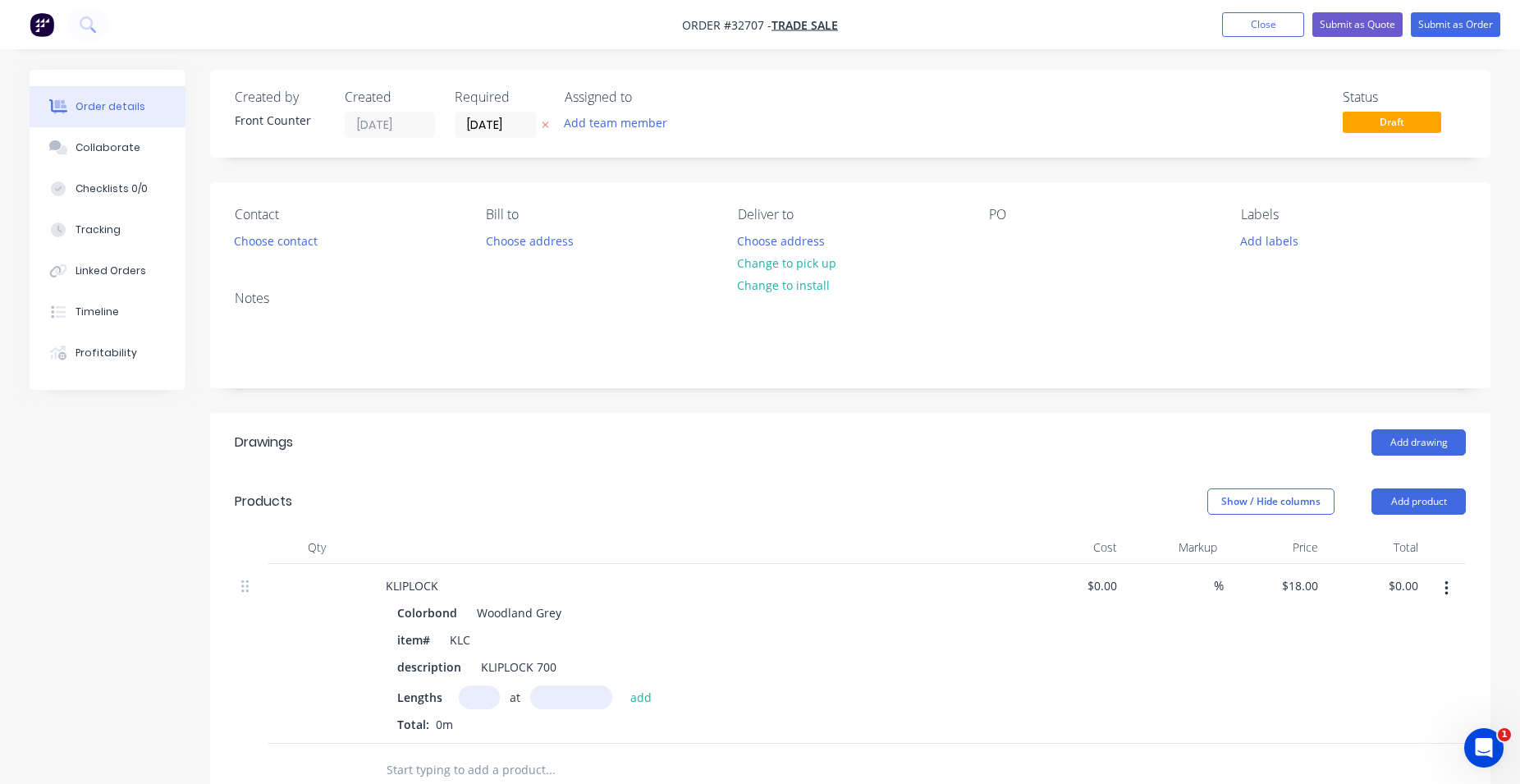
click at [472, 687] on input "text" at bounding box center [479, 697] width 41 height 24
type input "70"
type input "4800"
click at [622, 685] on button "add" at bounding box center [642, 696] width 38 height 22
type input "$6,048.00"
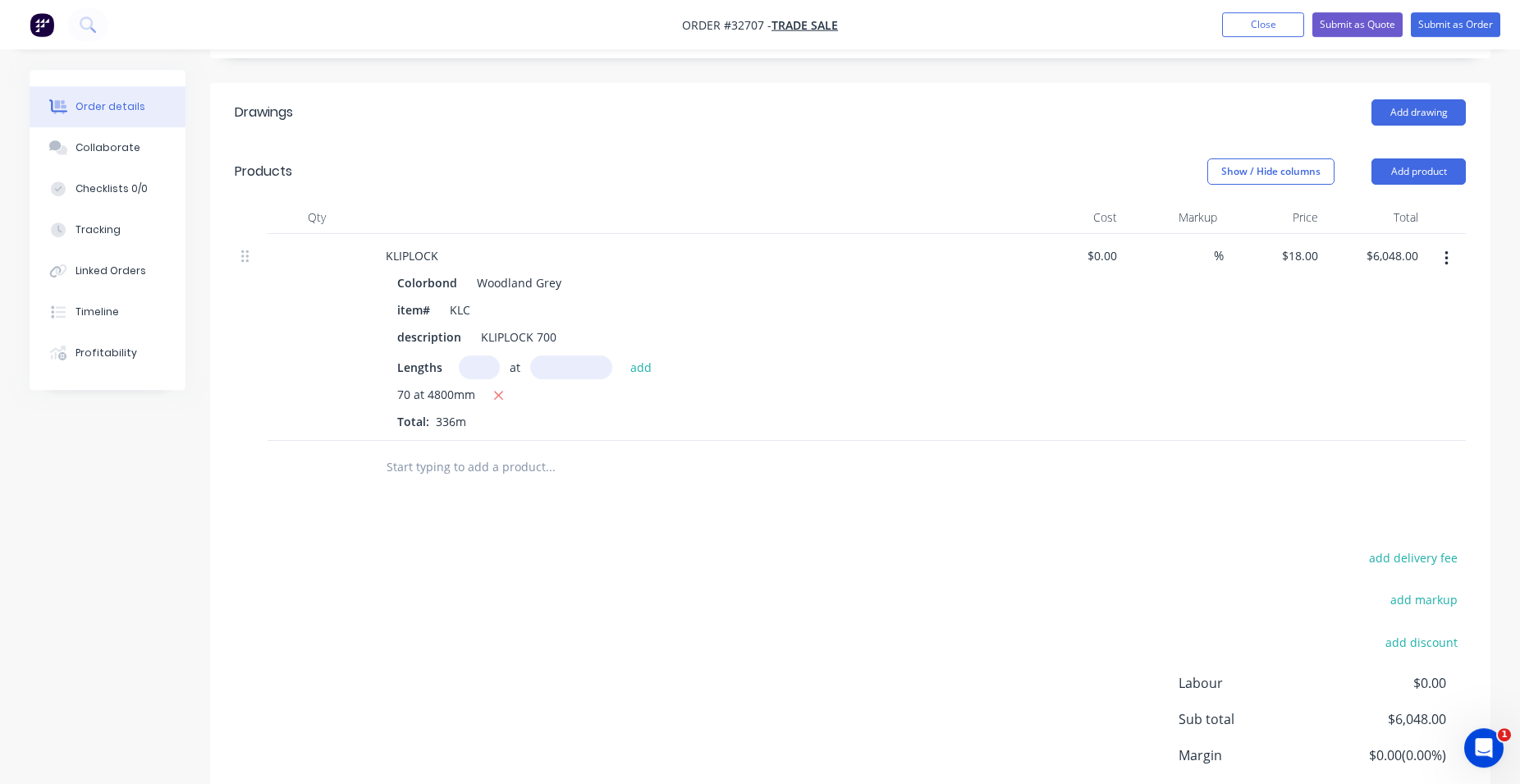
scroll to position [335, 0]
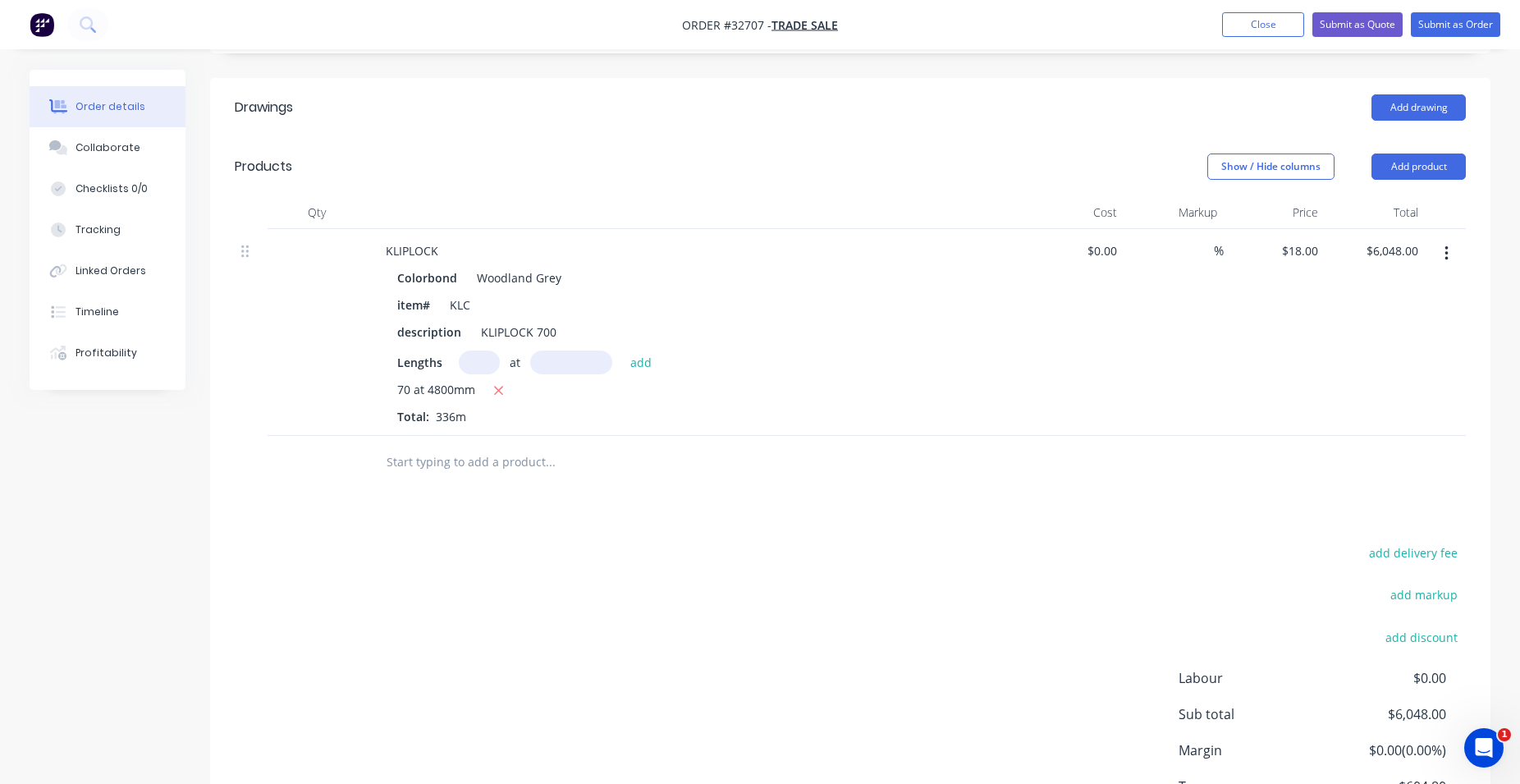
click at [501, 468] on input "text" at bounding box center [550, 462] width 328 height 33
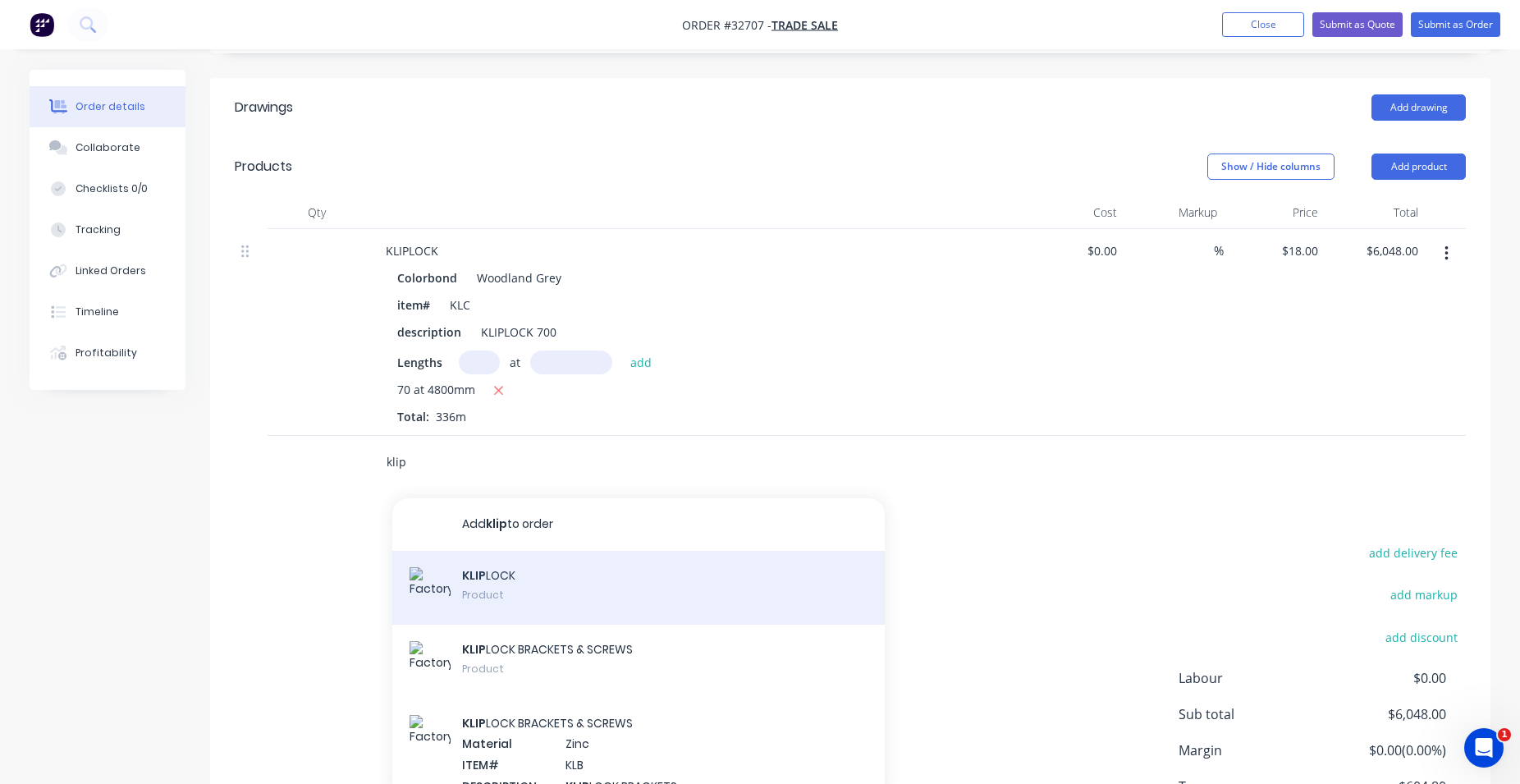
type input "klip"
click at [544, 592] on div "KLIP LOCK Product" at bounding box center [638, 588] width 492 height 74
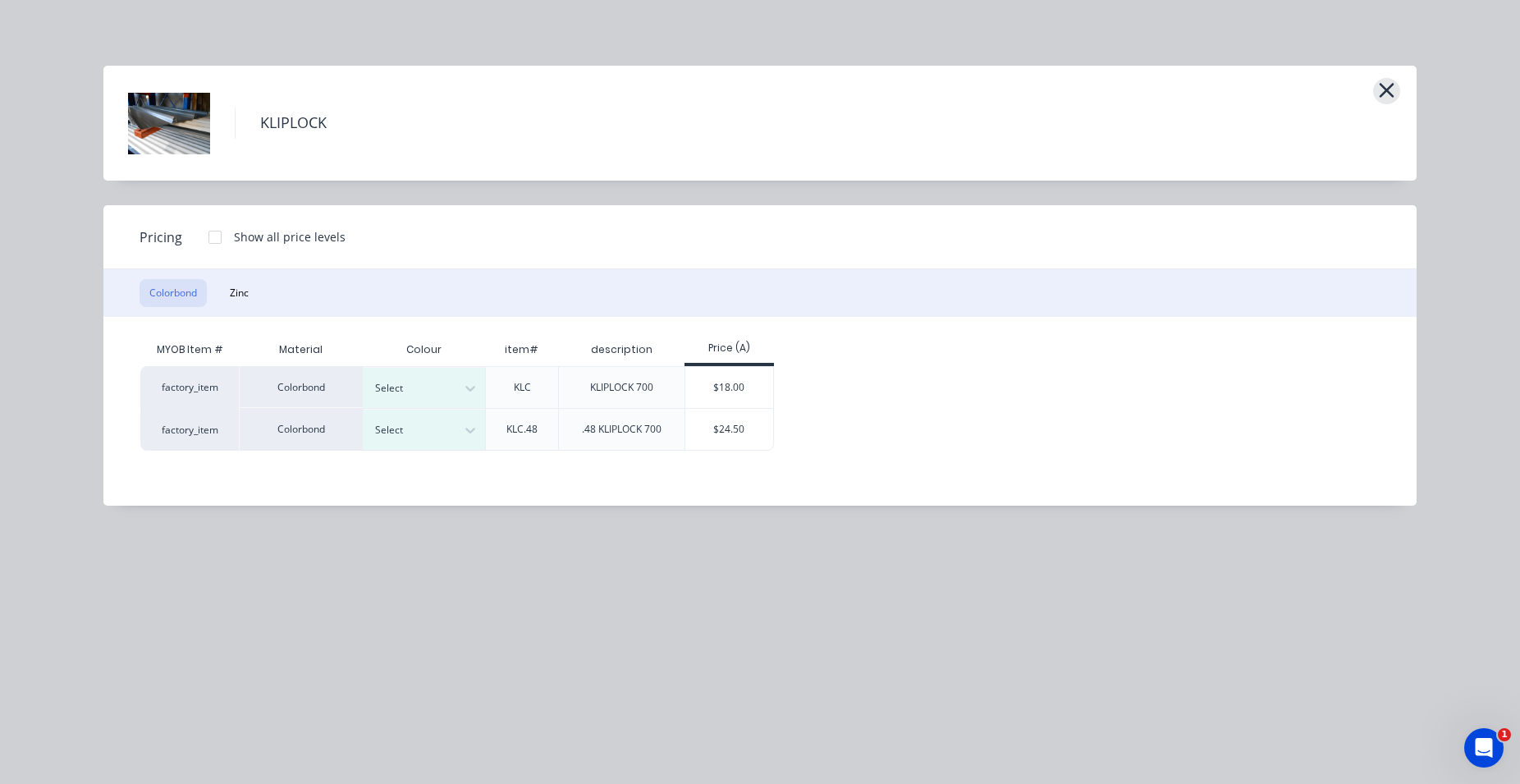
click at [1385, 93] on icon "button" at bounding box center [1386, 90] width 17 height 23
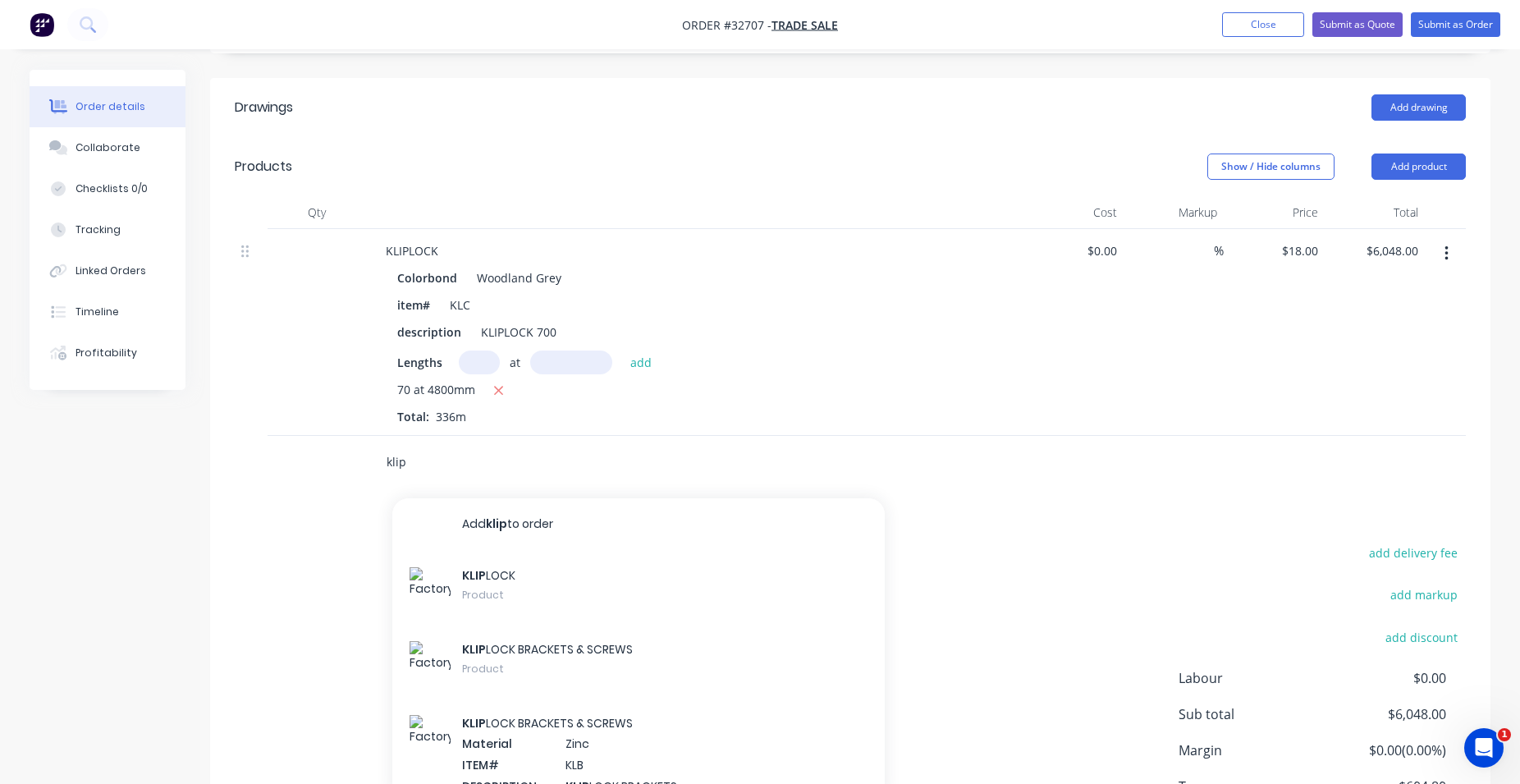
click at [441, 458] on input "klip" at bounding box center [550, 462] width 328 height 33
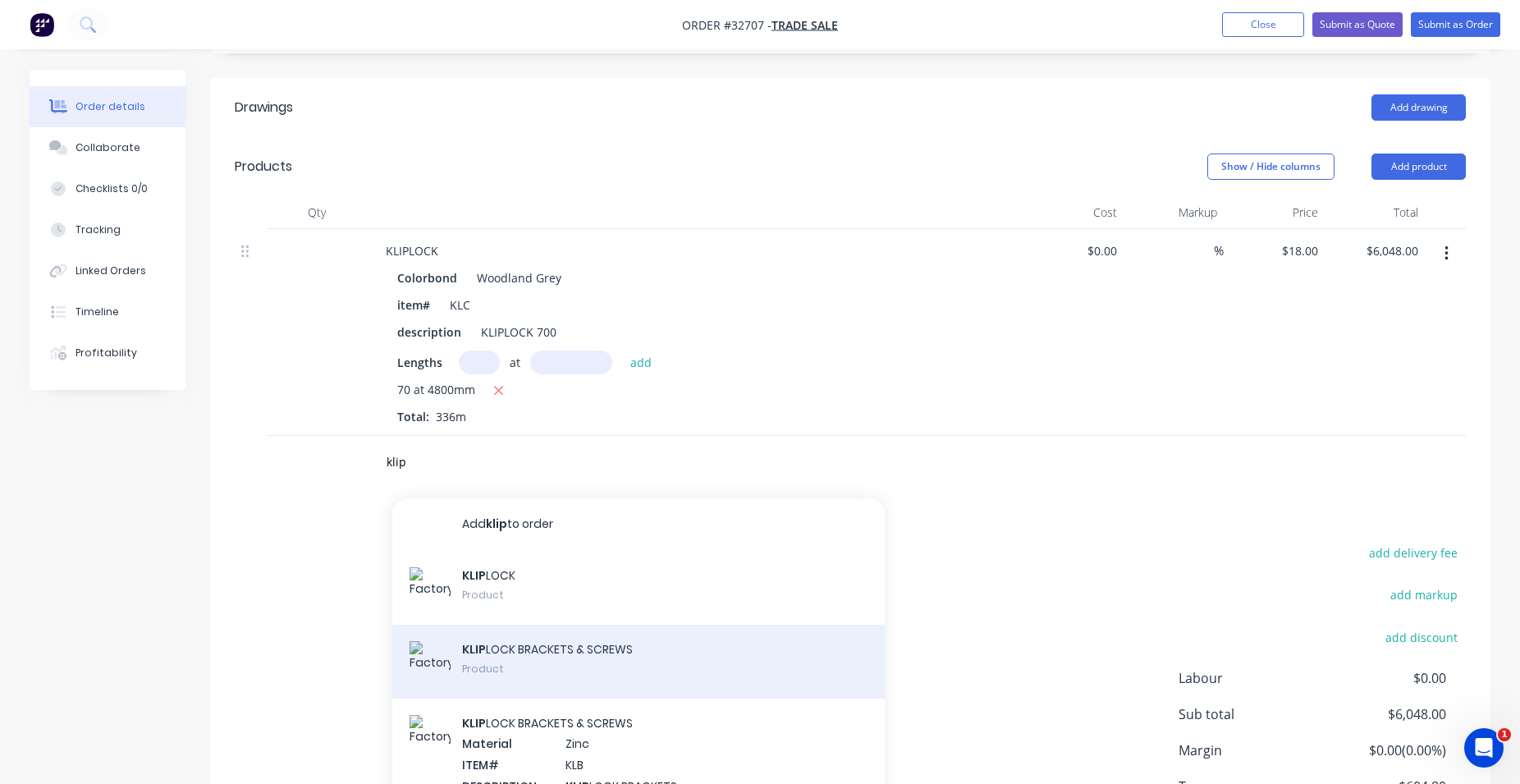
click at [593, 668] on div "KLIP LOCK BRACKETS & SCREWS Product" at bounding box center [638, 661] width 492 height 74
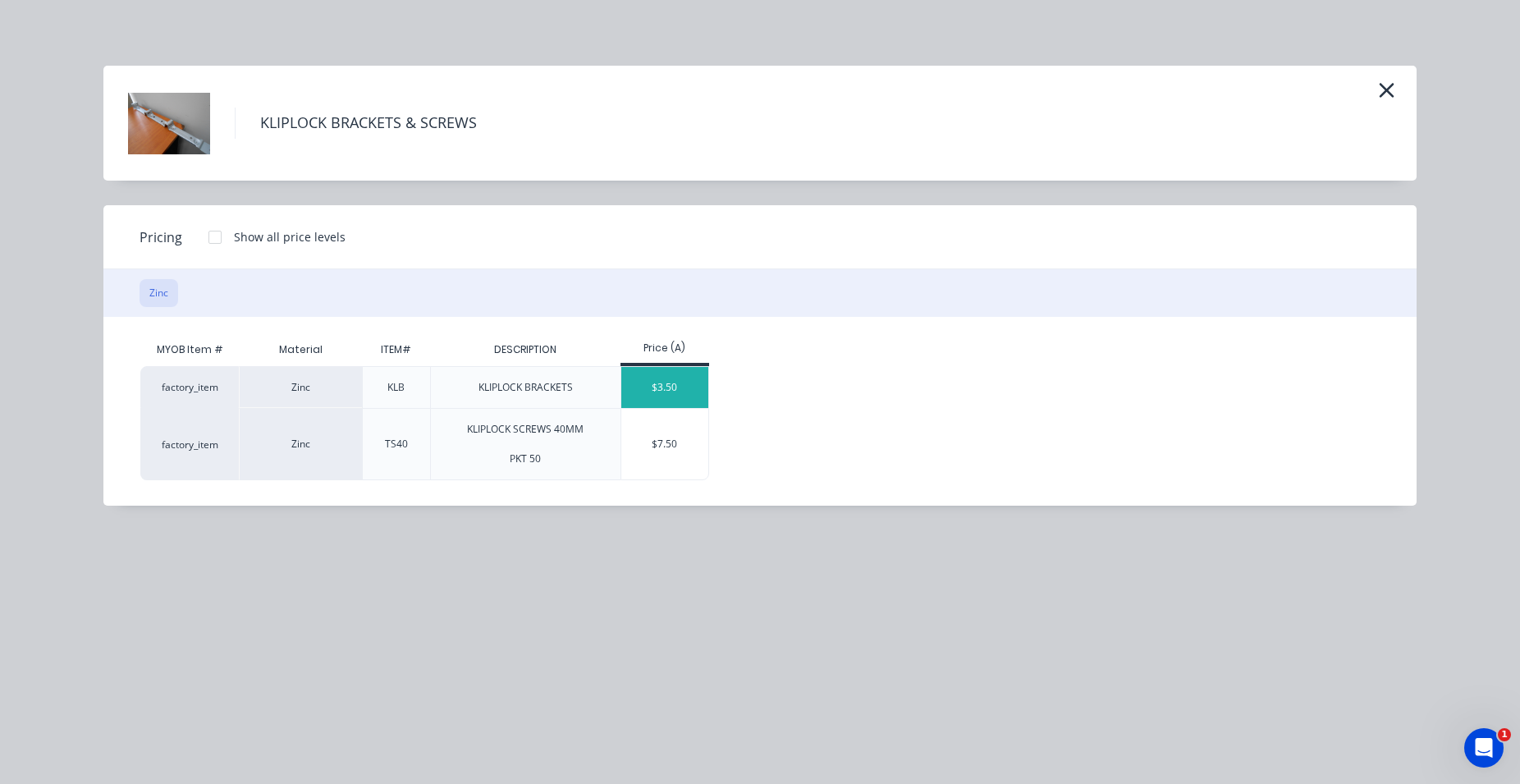
click at [678, 393] on div "$3.50" at bounding box center [665, 387] width 88 height 41
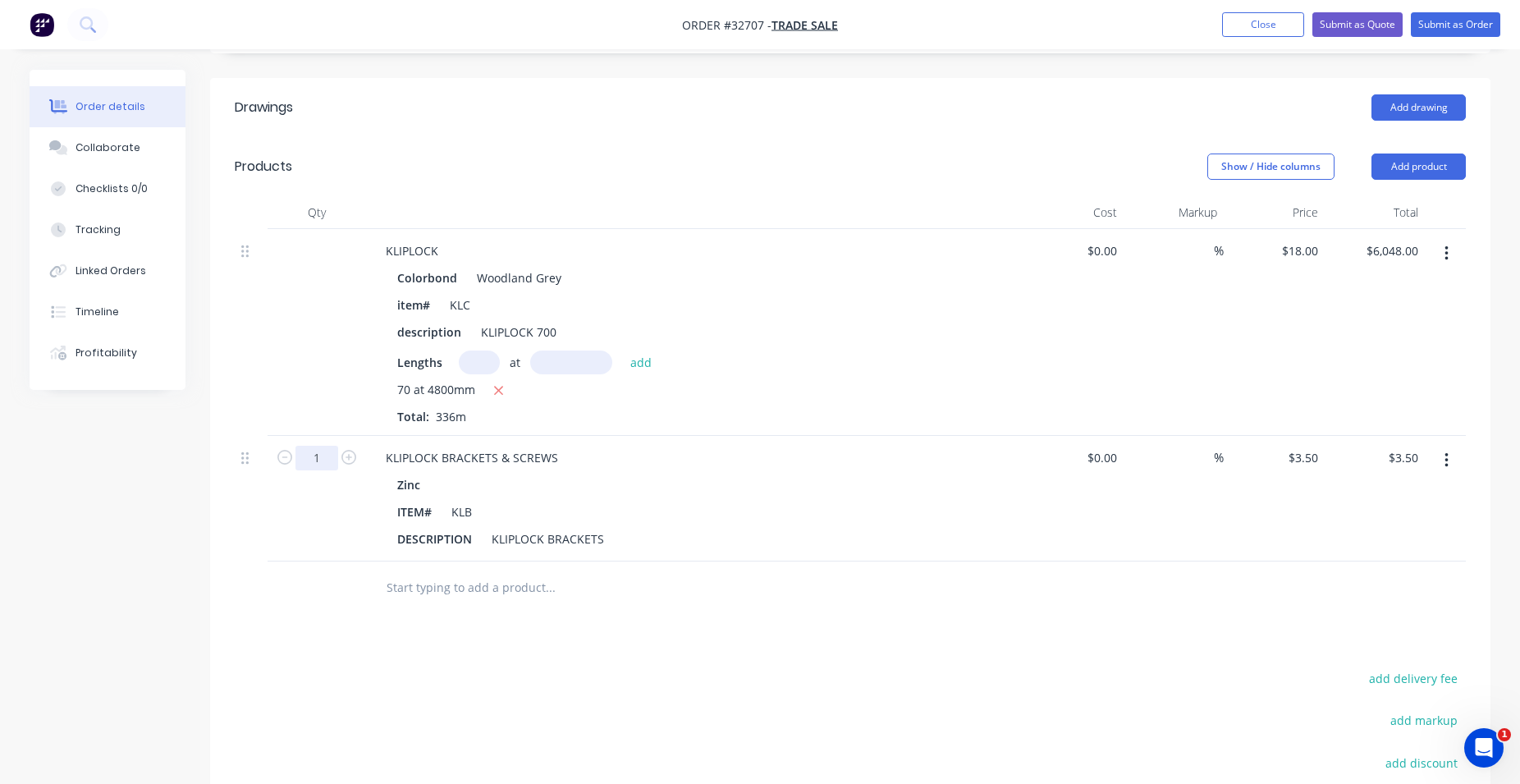
click at [320, 463] on input "1" at bounding box center [316, 457] width 43 height 24
type input "400"
type input "$1,400.00"
click at [728, 609] on div at bounding box center [661, 588] width 591 height 53
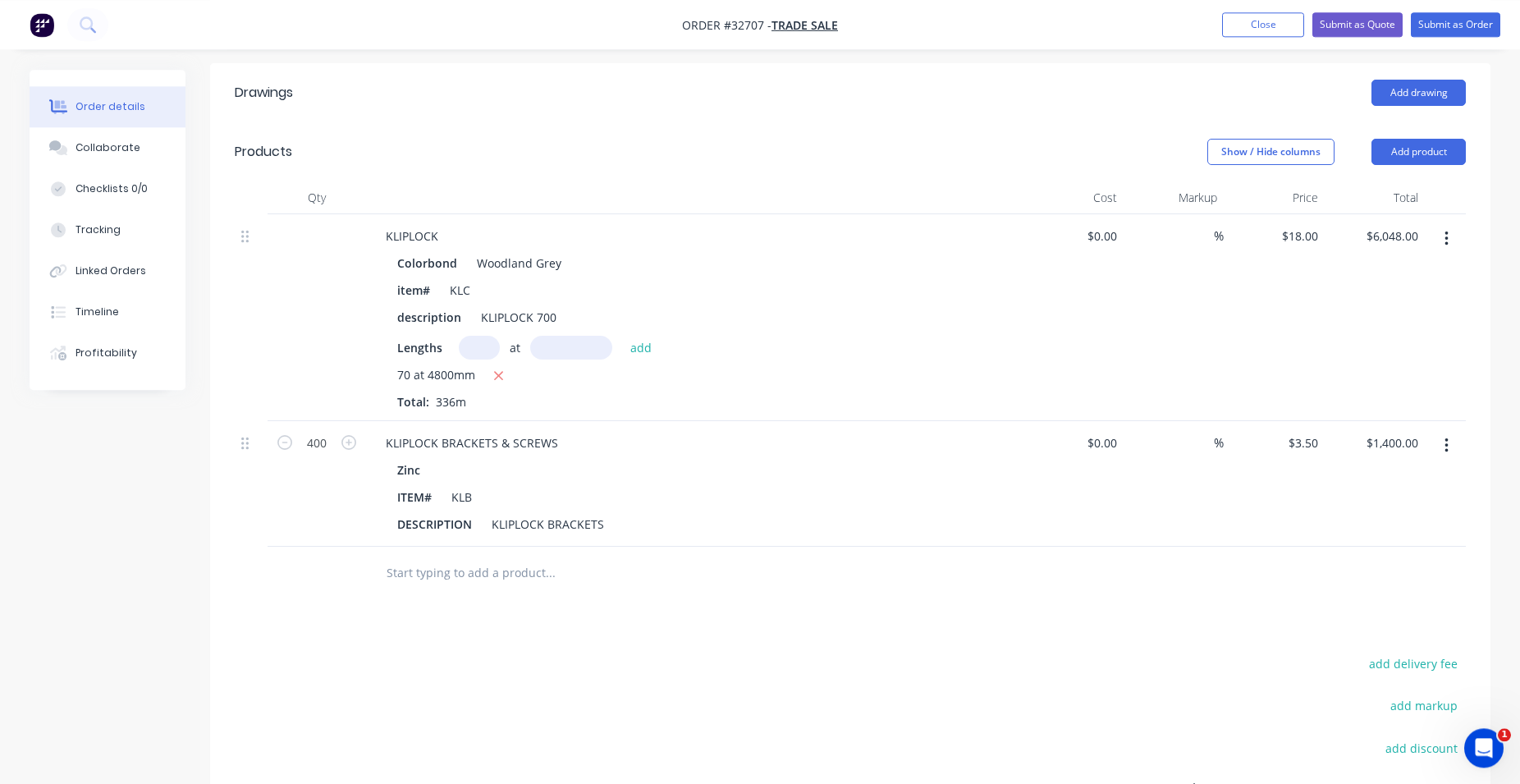
scroll to position [417, 0]
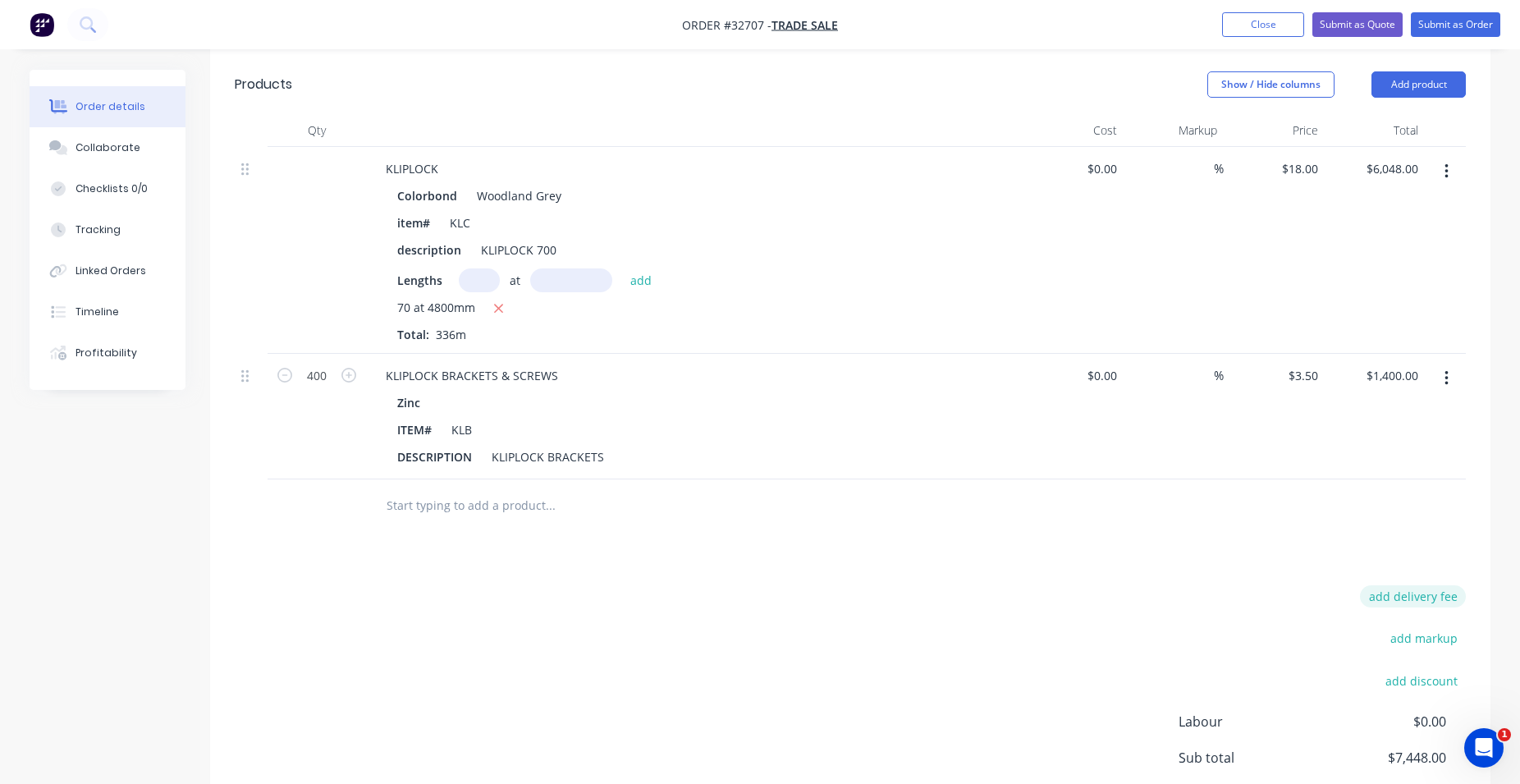
click at [1404, 595] on button "add delivery fee" at bounding box center [1413, 595] width 106 height 22
type input "150"
click input "submit" at bounding box center [0, 0] width 0 height 0
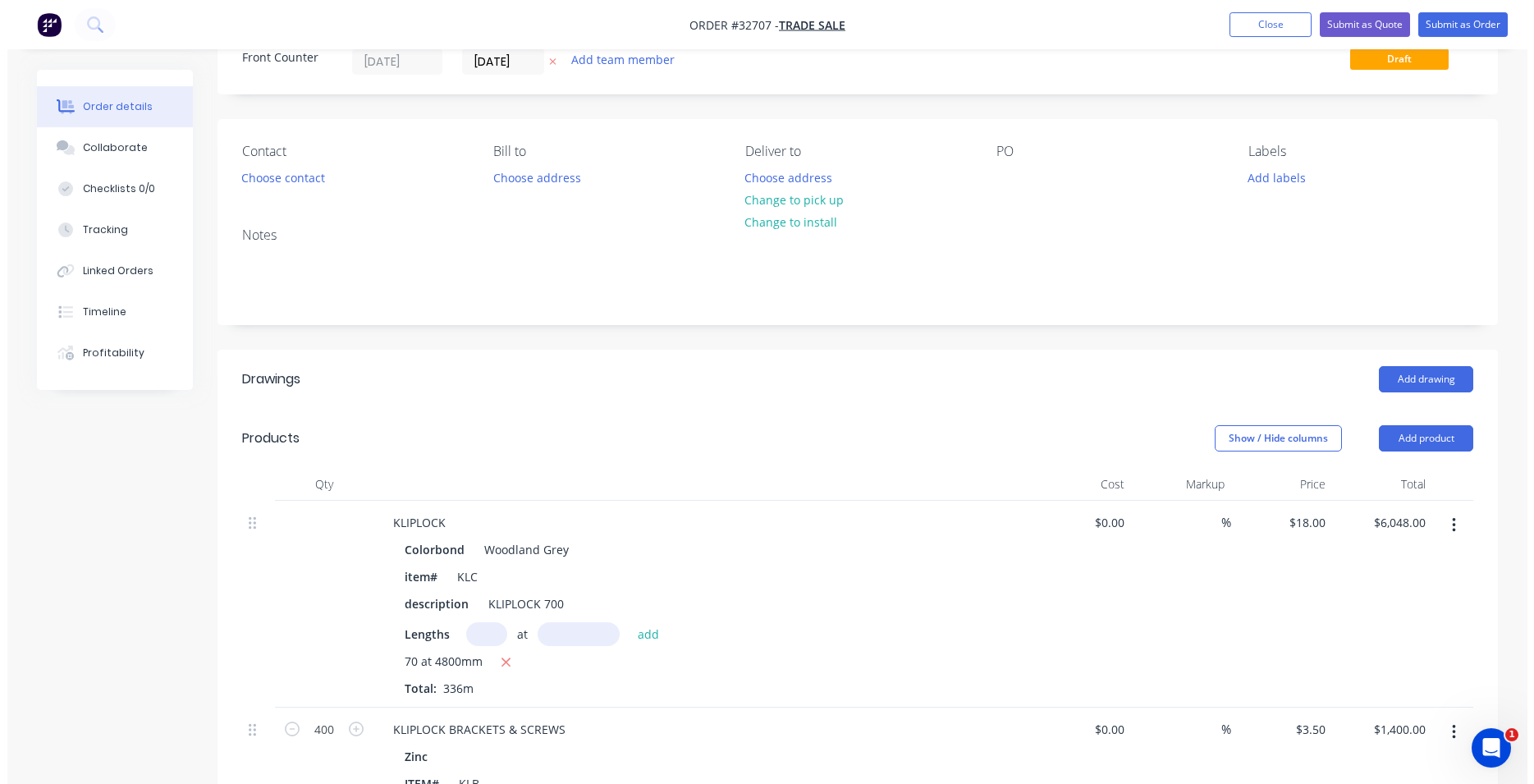
scroll to position [0, 0]
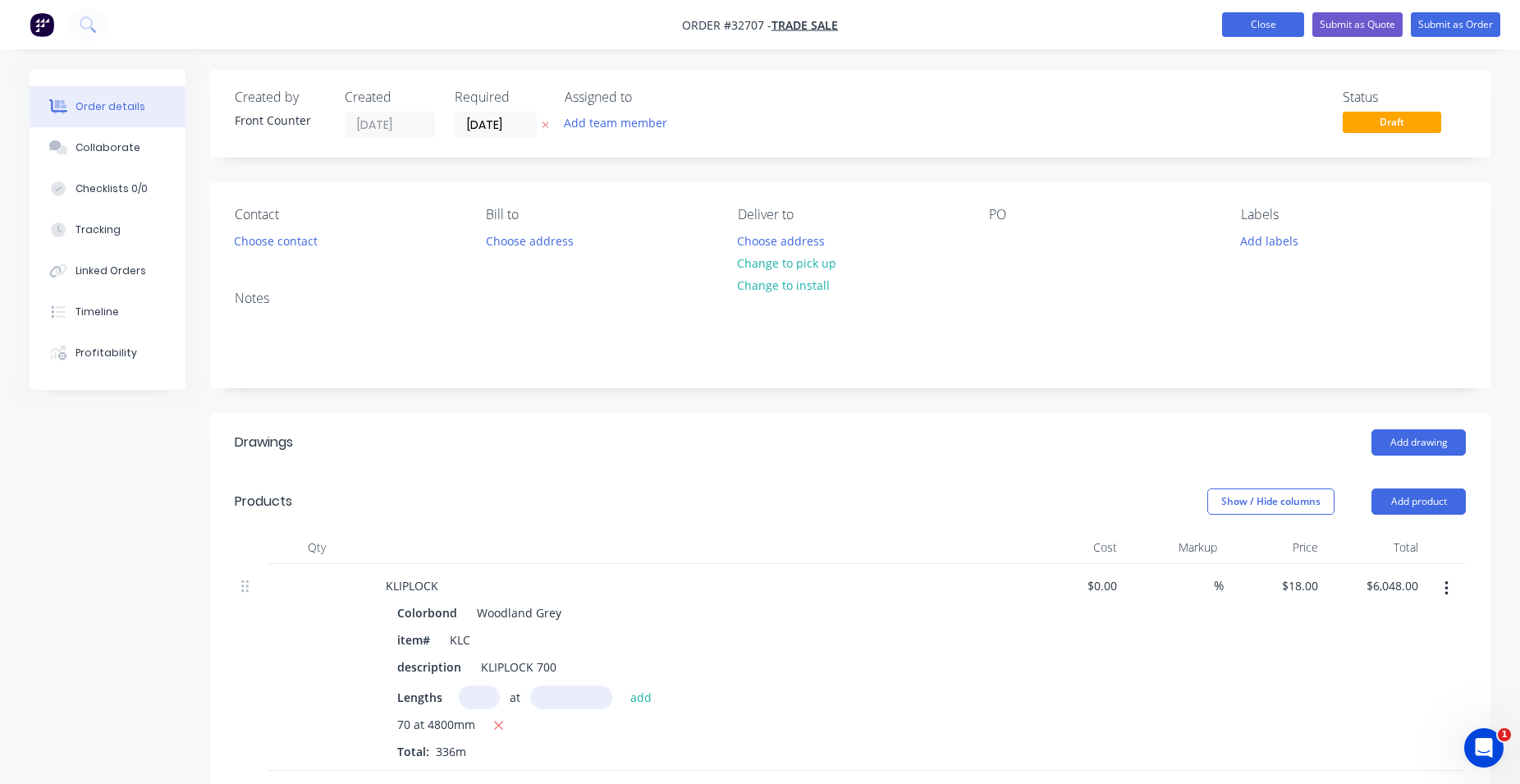
click at [1299, 25] on button "Close" at bounding box center [1263, 24] width 82 height 24
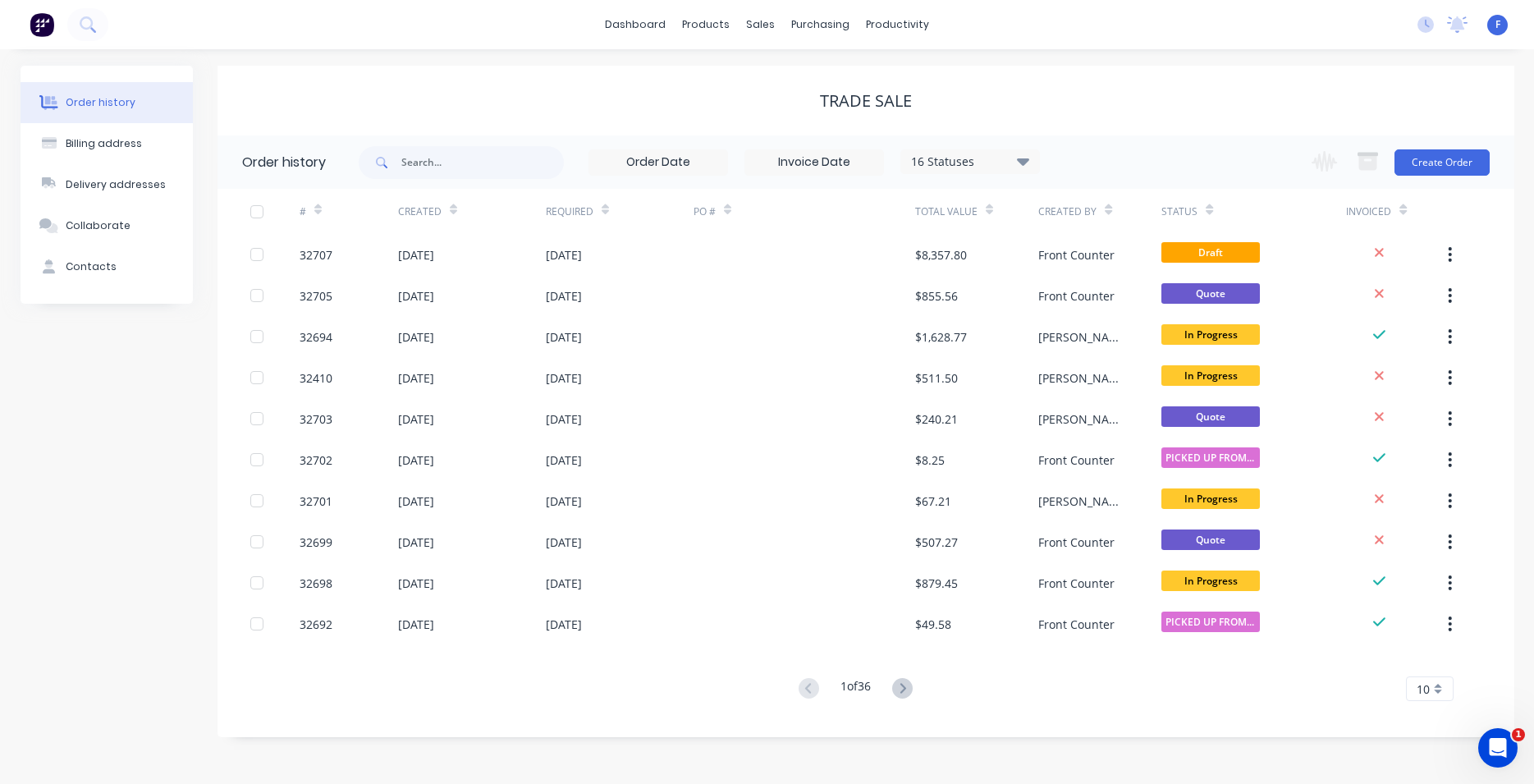
click at [40, 25] on img at bounding box center [42, 24] width 24 height 24
